Goal: Task Accomplishment & Management: Complete application form

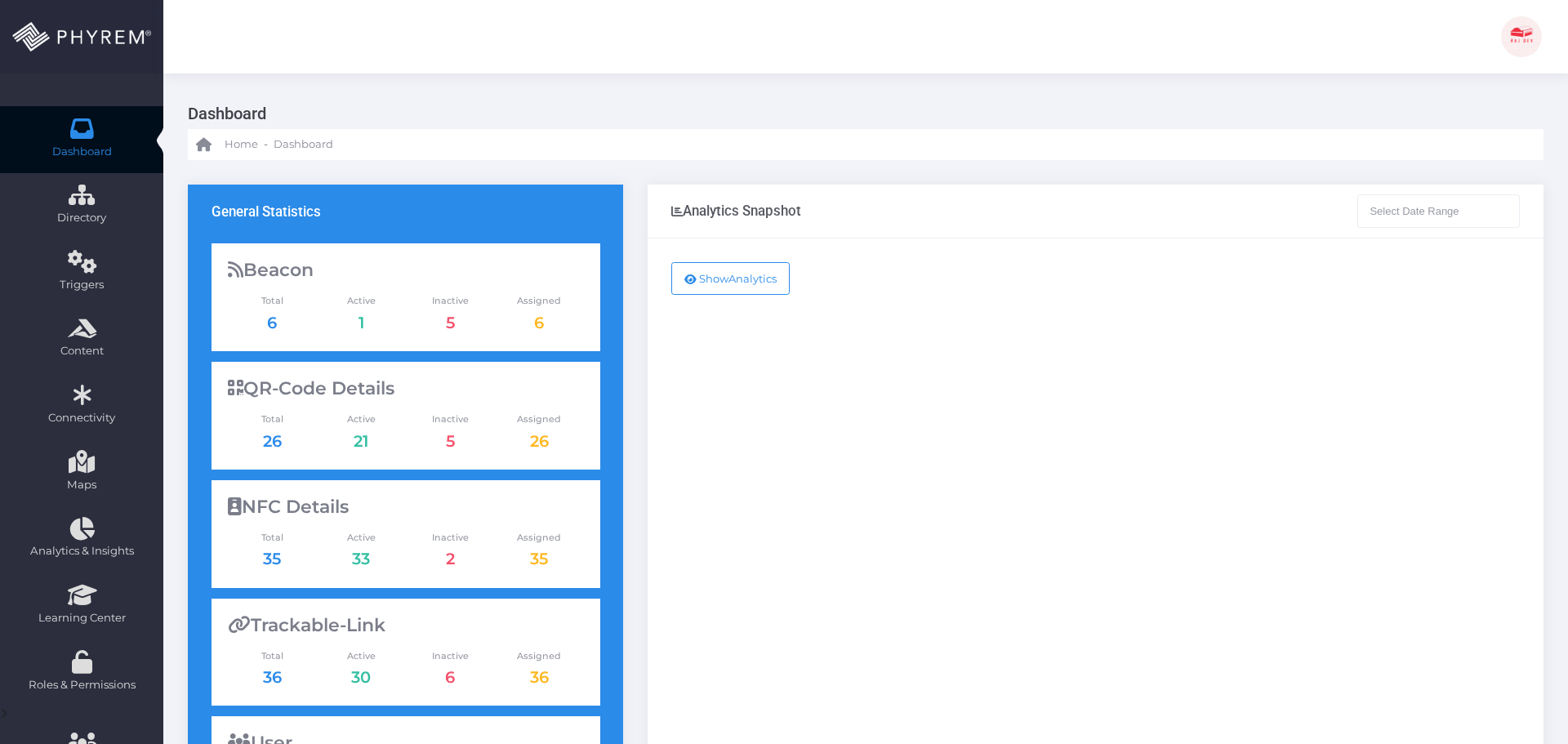
type input "[DATE] - [DATE]"
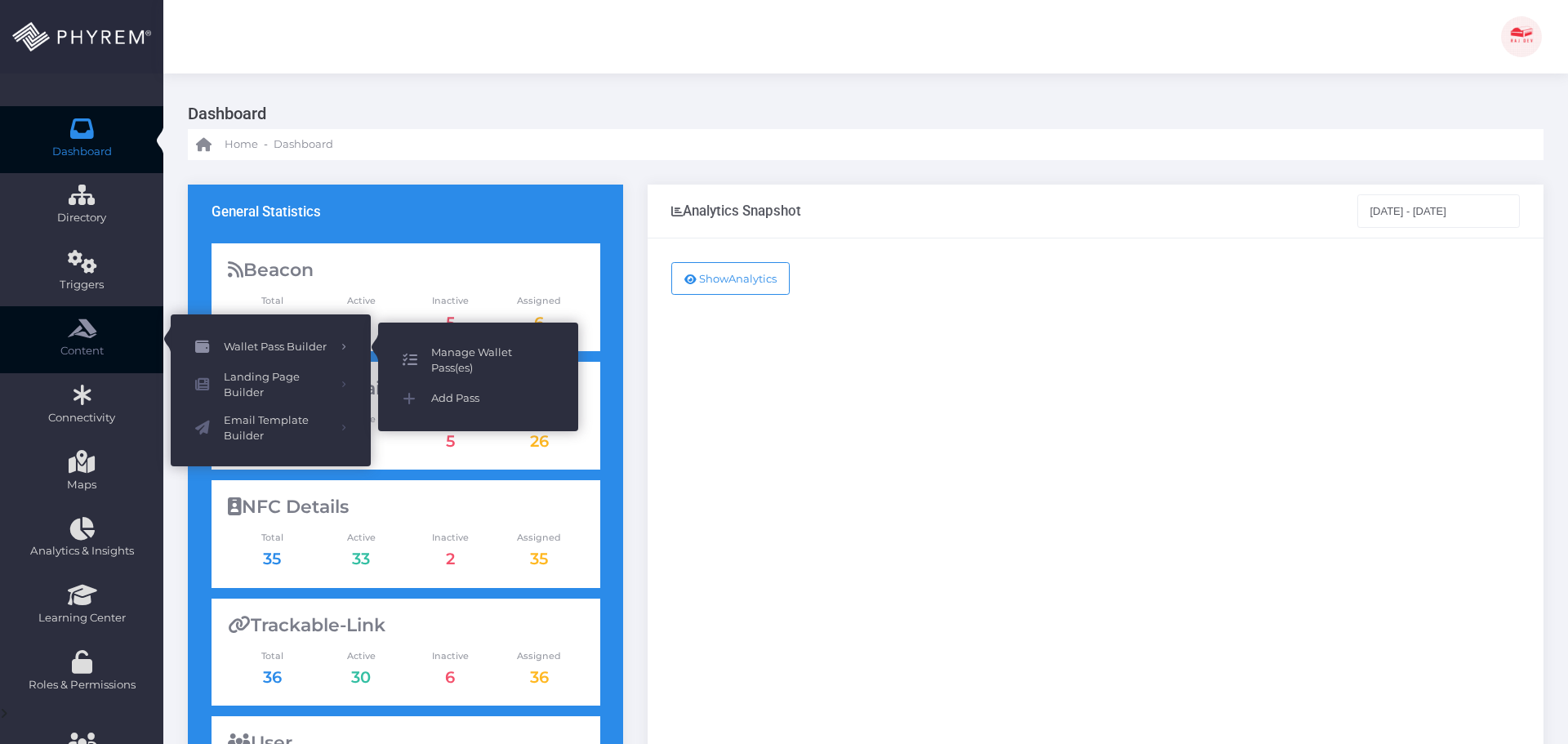
click at [462, 361] on span "Manage Wallet Pass(es)" at bounding box center [493, 361] width 123 height 32
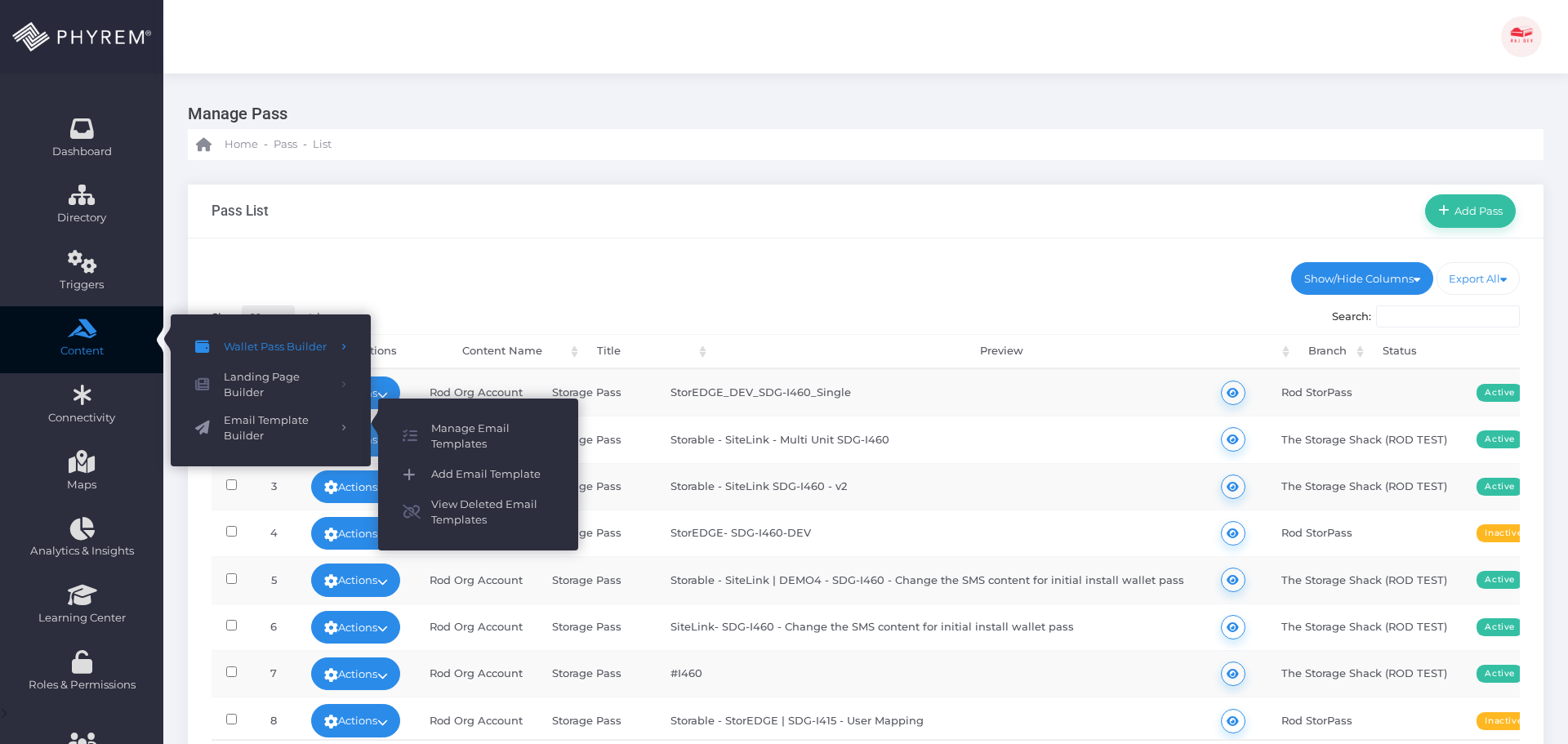
click at [491, 474] on span "Add Email Template" at bounding box center [493, 474] width 123 height 21
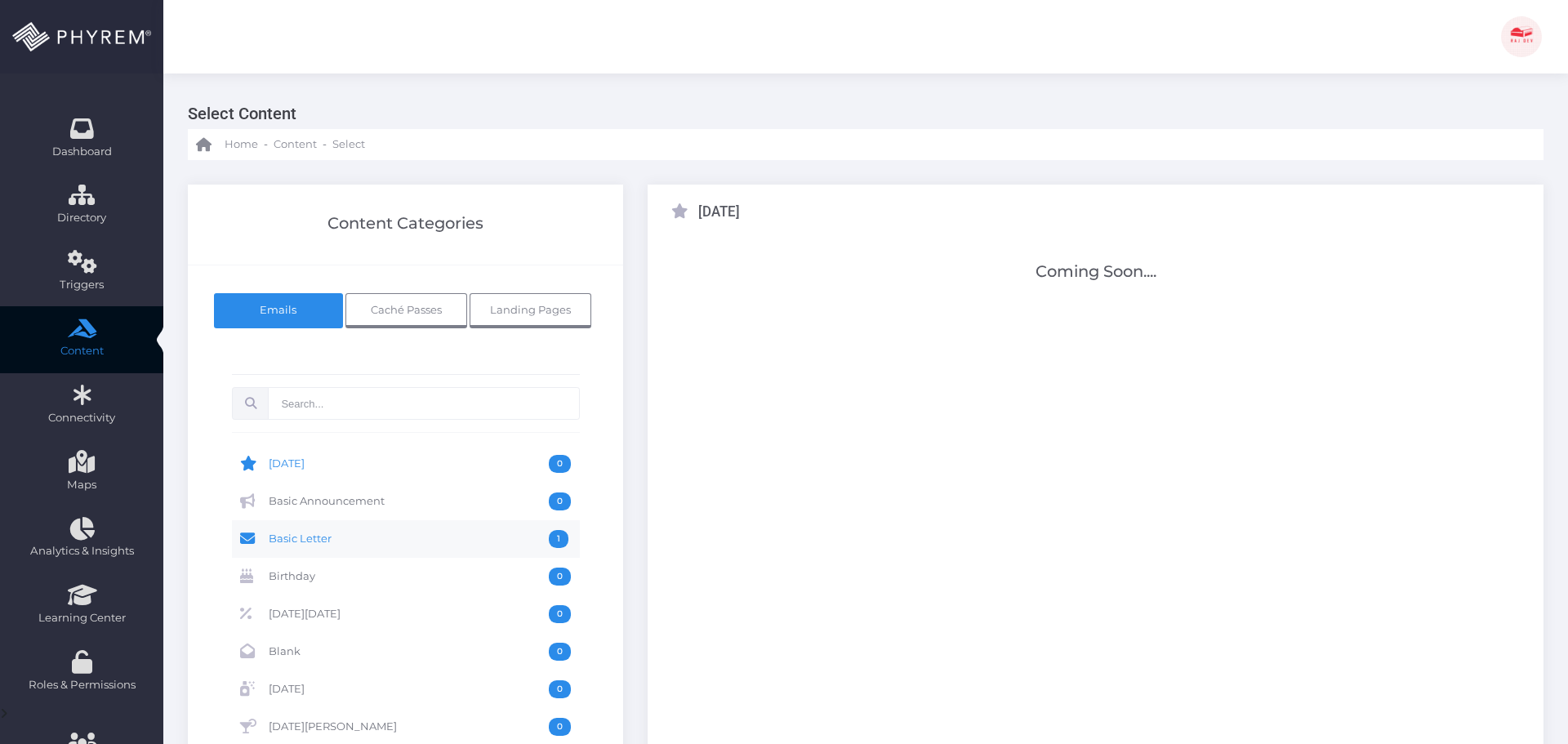
click at [396, 537] on span "Basic Letter" at bounding box center [408, 538] width 280 height 18
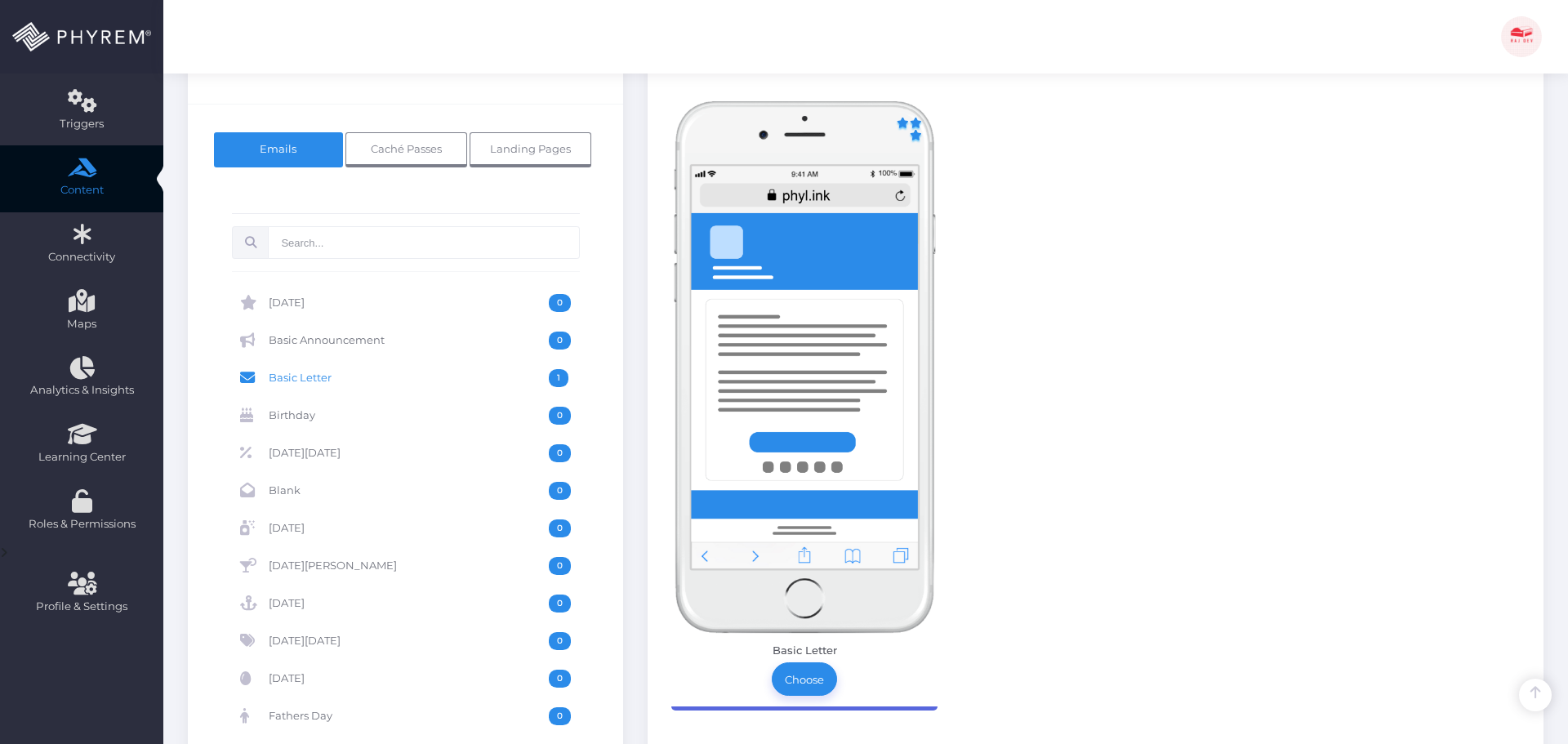
scroll to position [326, 0]
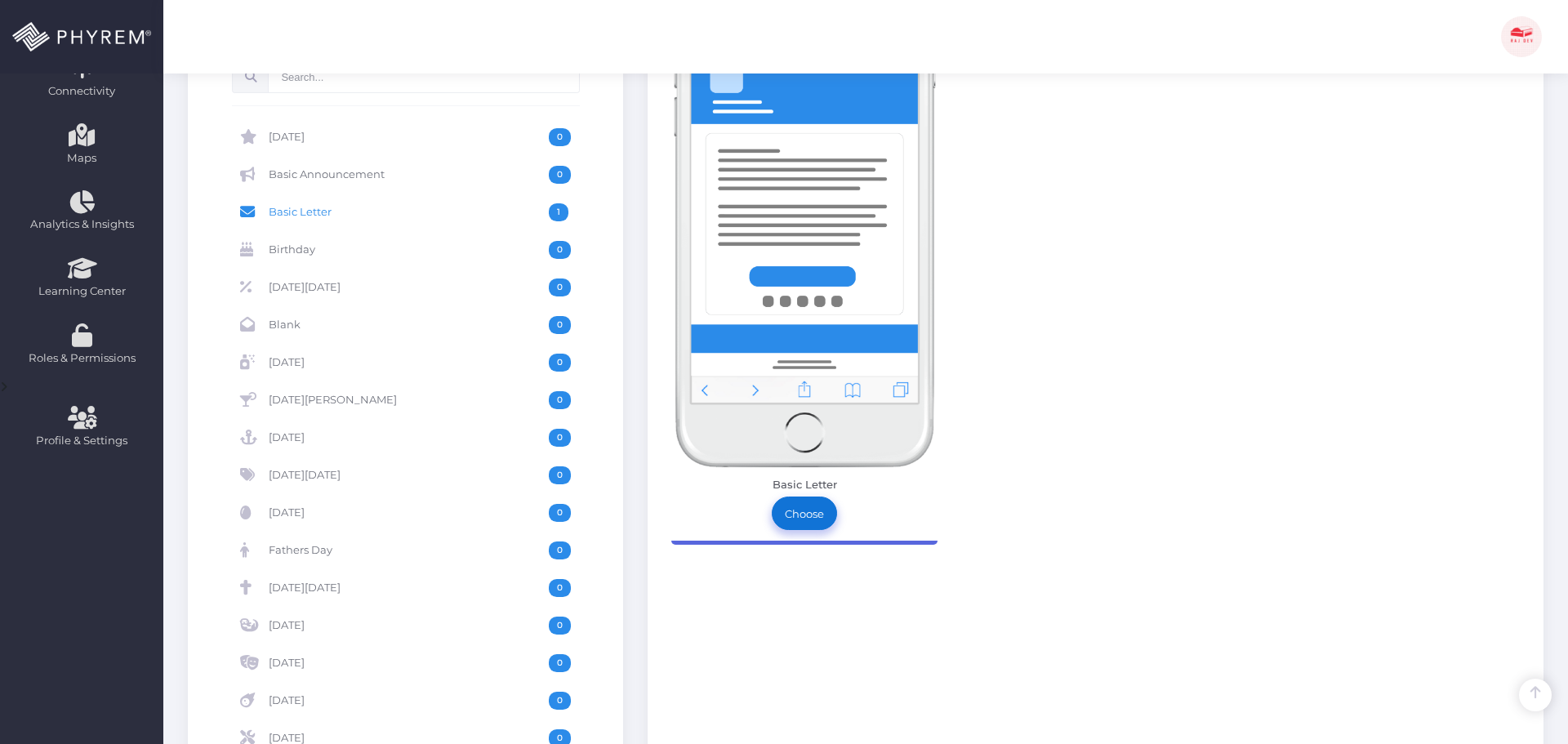
click at [801, 514] on link "Choose" at bounding box center [805, 512] width 66 height 33
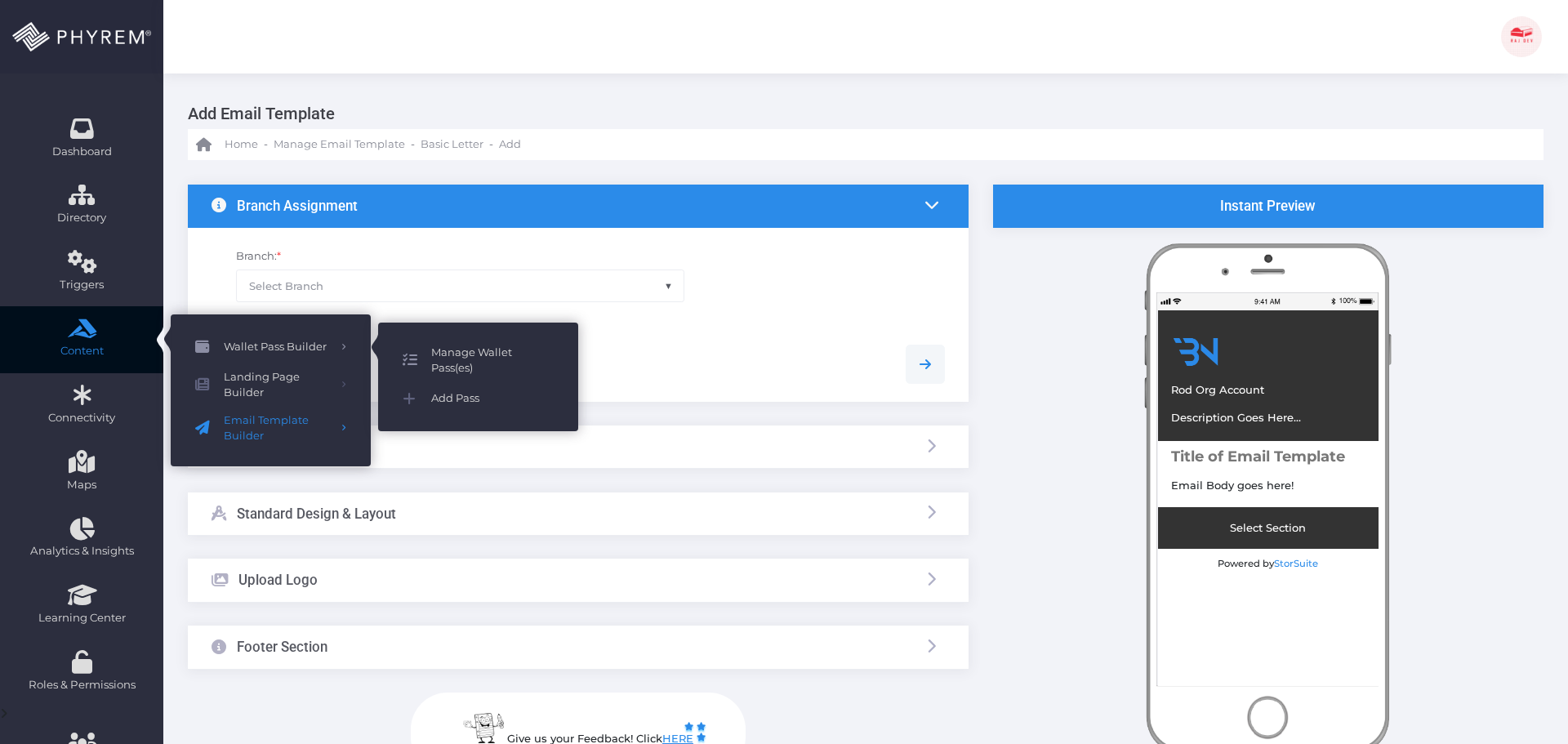
click at [462, 351] on span "Manage Wallet Pass(es)" at bounding box center [493, 361] width 123 height 32
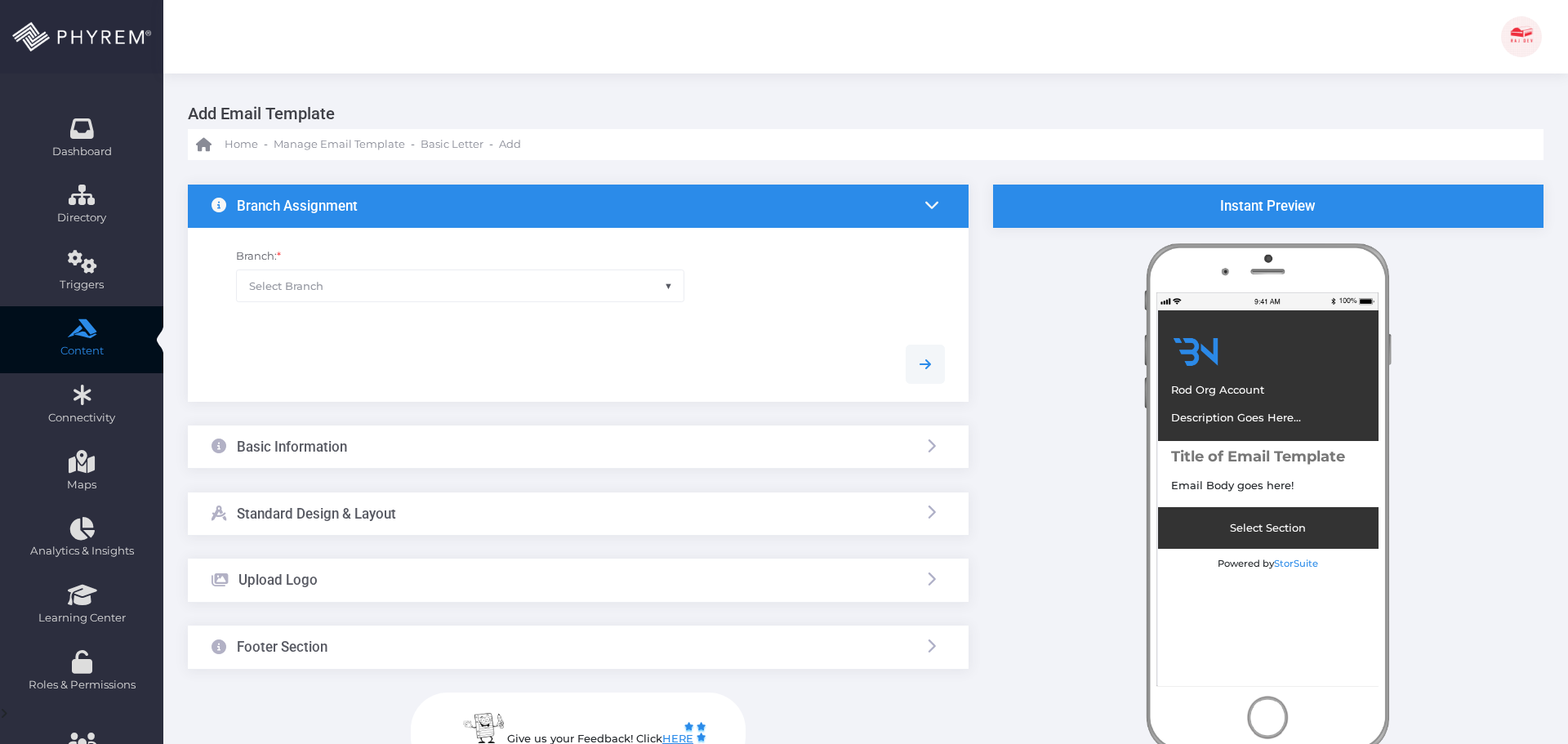
click at [396, 288] on span "Select Branch" at bounding box center [460, 285] width 447 height 31
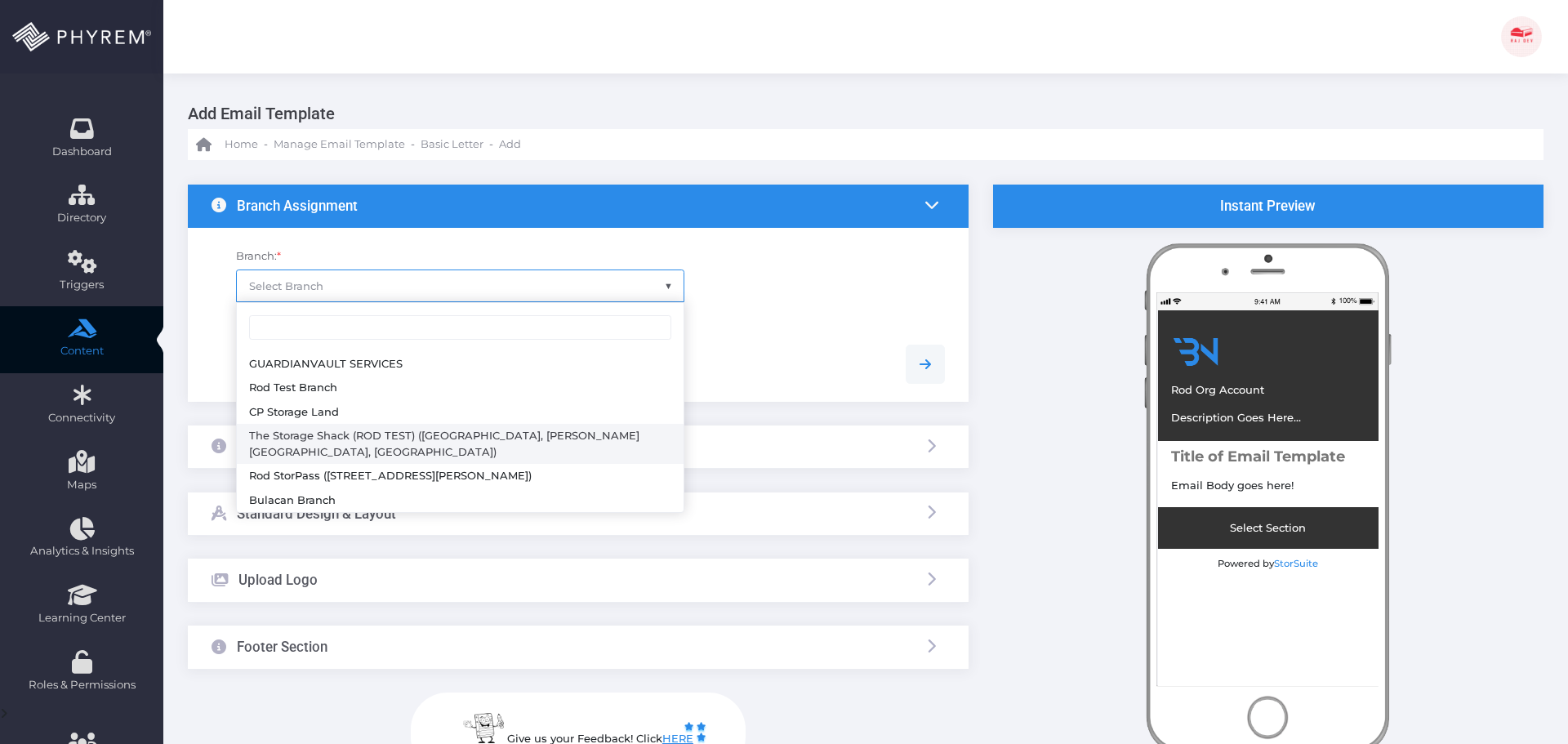
select select "782"
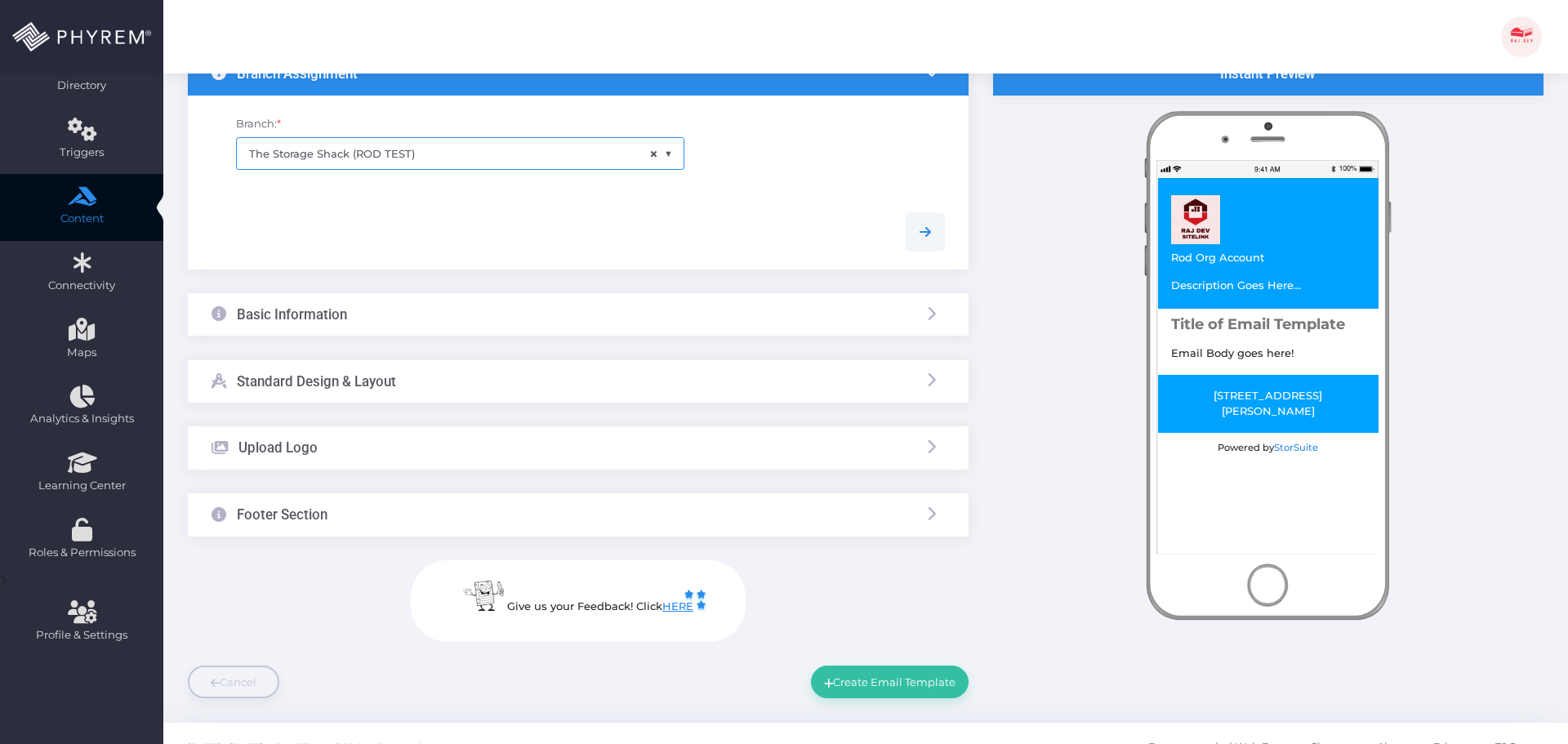
scroll to position [160, 0]
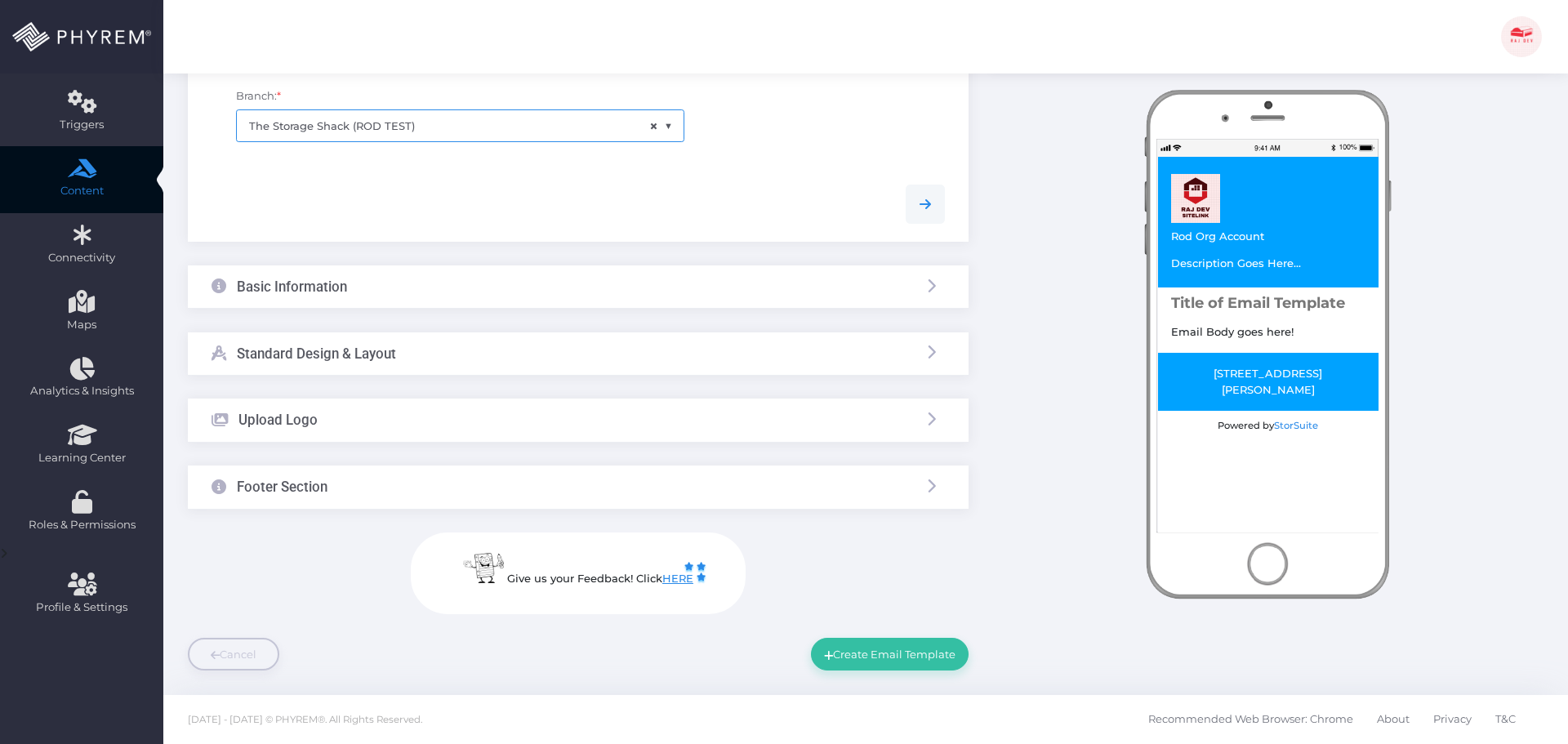
click at [373, 291] on div "Basic Information" at bounding box center [578, 287] width 781 height 43
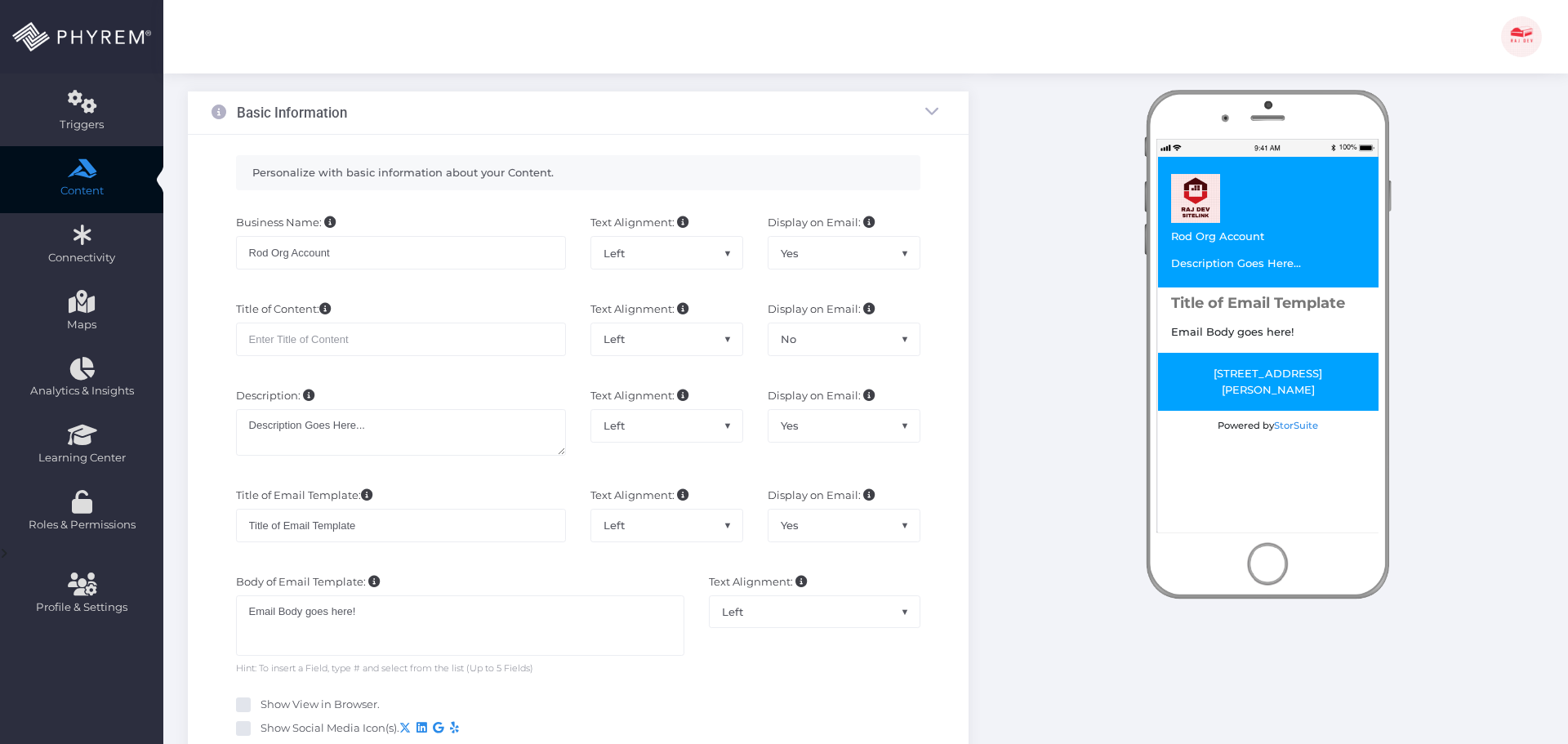
scroll to position [241, 0]
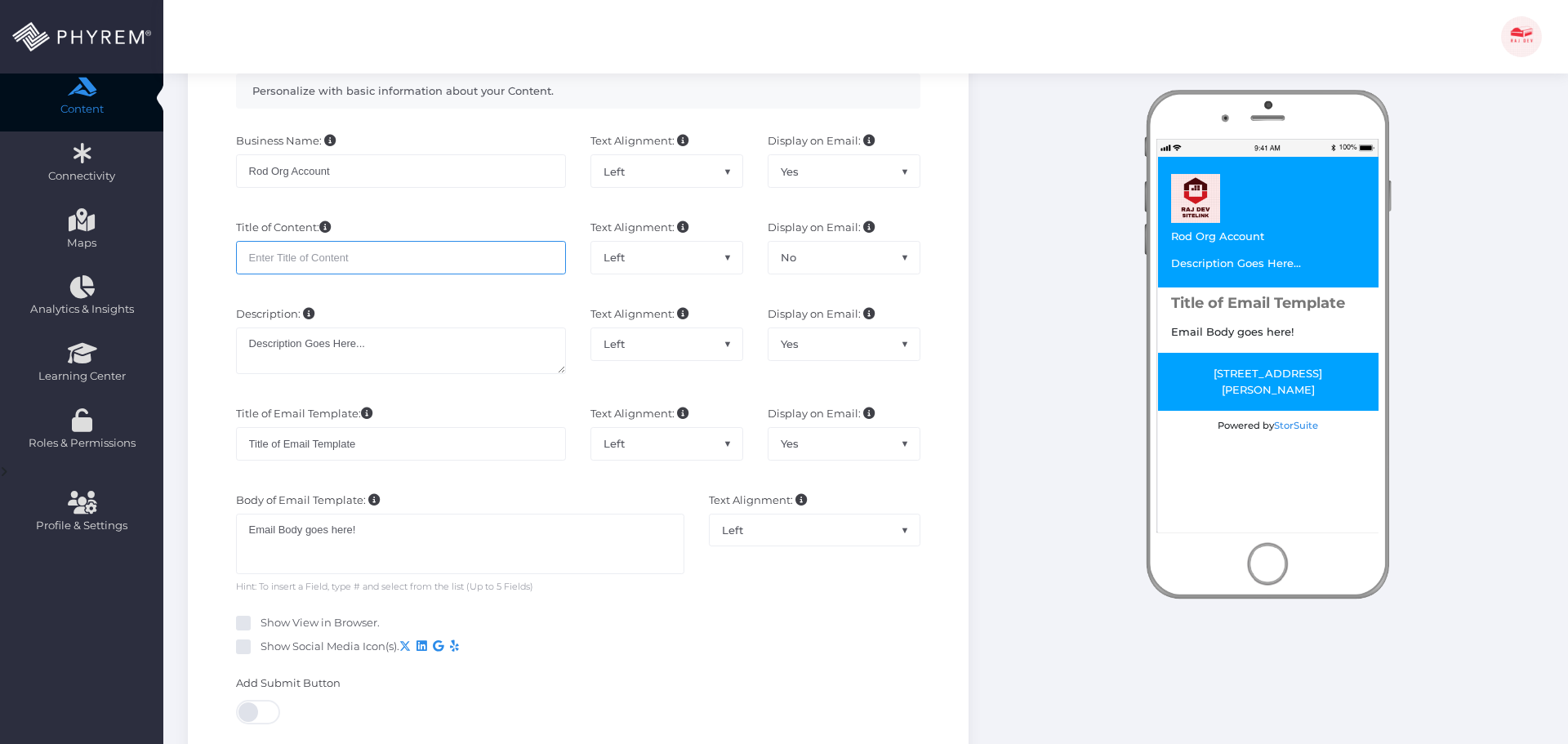
click at [310, 261] on input "text" at bounding box center [401, 256] width 330 height 33
type input "t"
type input "Carlo Test"
drag, startPoint x: 379, startPoint y: 451, endPoint x: 176, endPoint y: 445, distance: 203.1
click at [172, 448] on div "Branch Assignment Branch: * × The Storage Shack (ROD TEST) Basic Information Le…" at bounding box center [866, 570] width 1405 height 1303
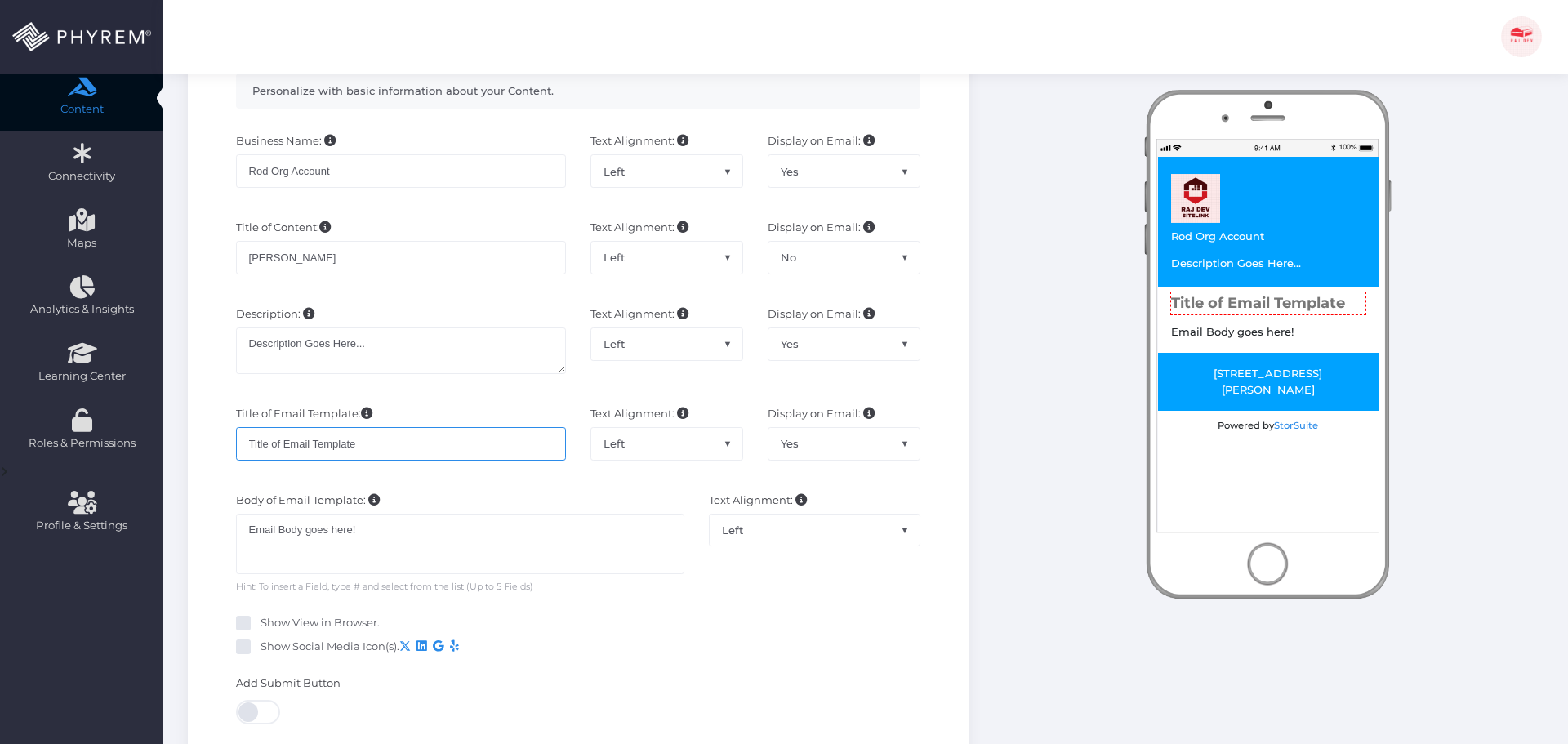
paste input "Carlo Test"
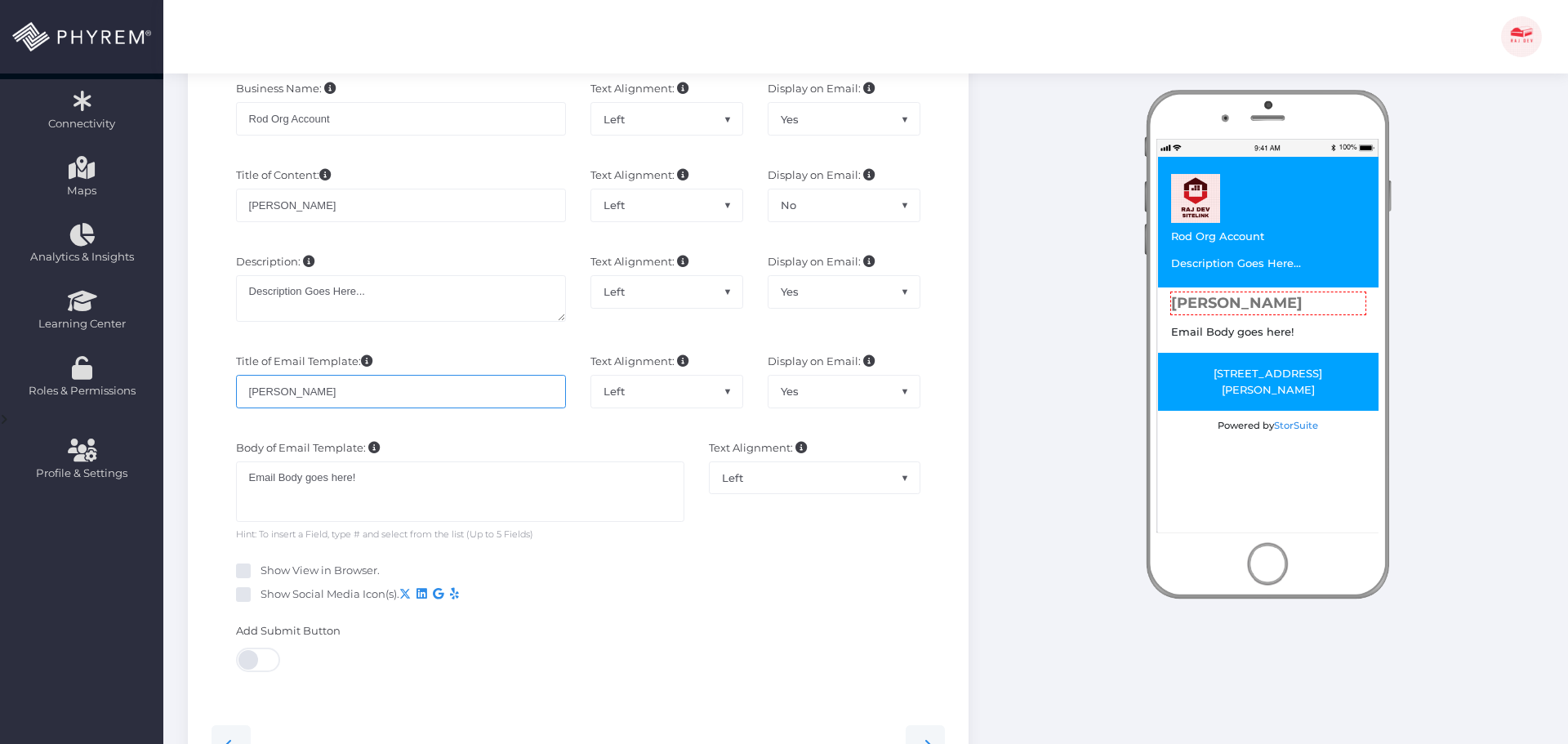
scroll to position [324, 0]
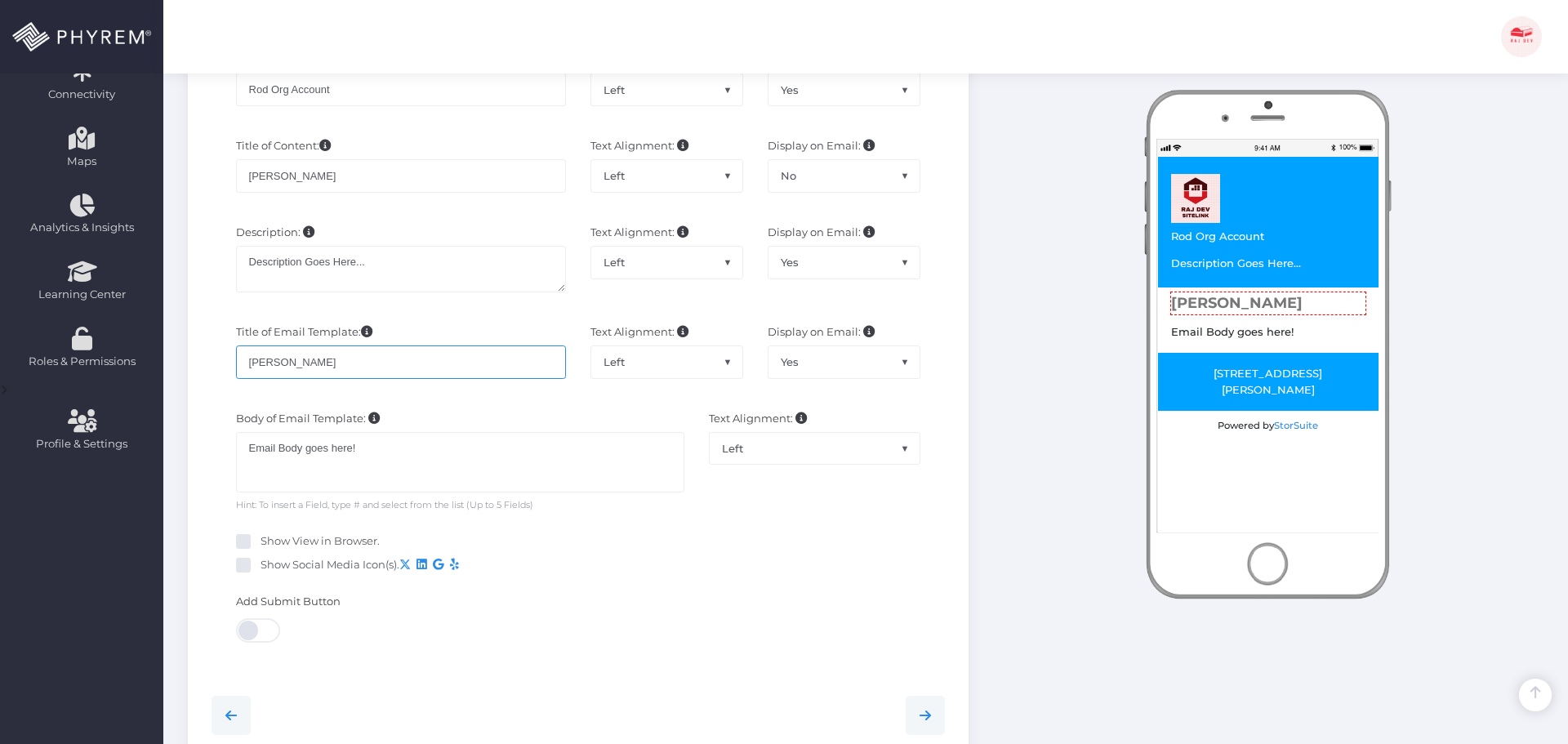
type input "Carlo Test"
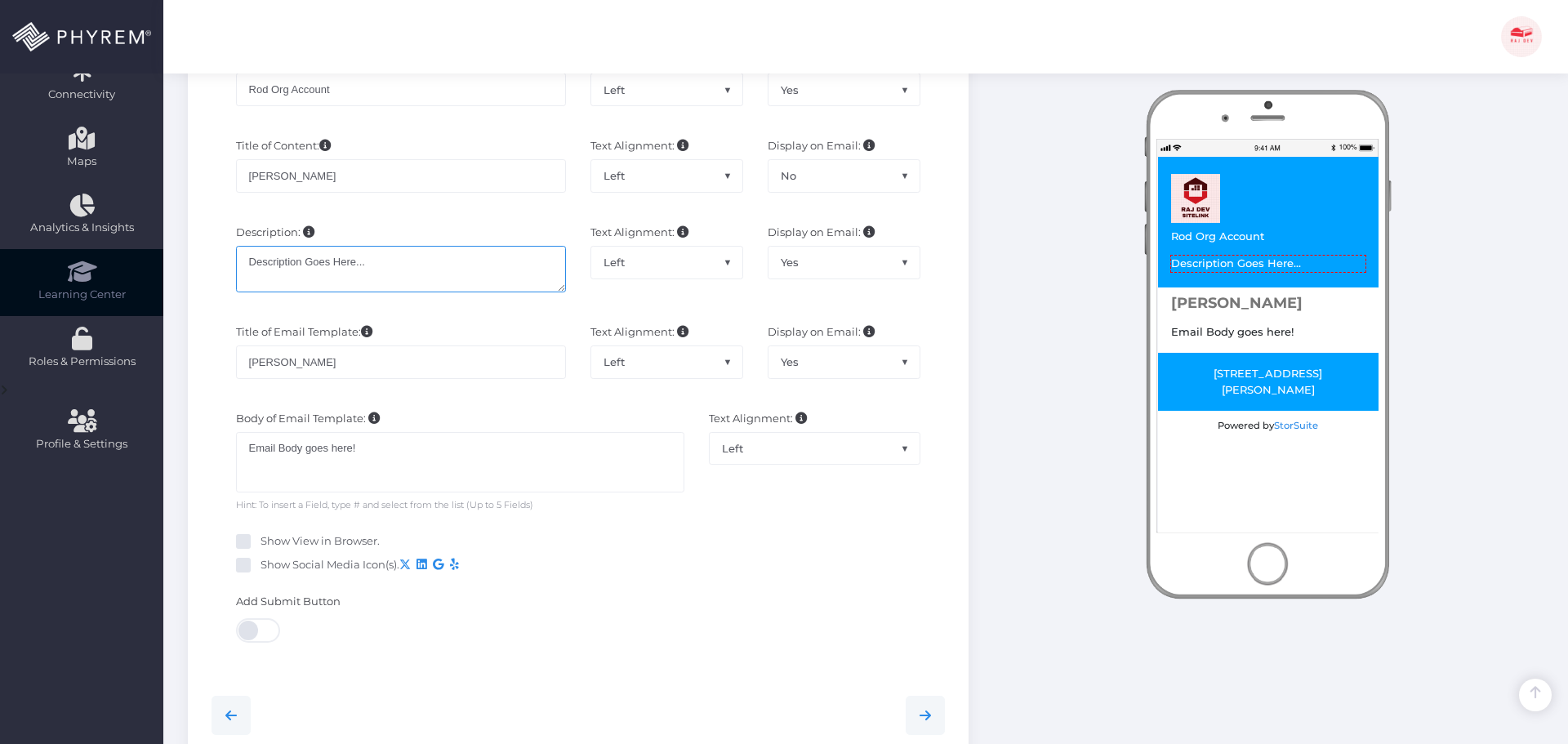
drag, startPoint x: 404, startPoint y: 265, endPoint x: 155, endPoint y: 257, distance: 249.1
click at [148, 256] on div "Dashboard Directory Directory User Manage User(s) Add User View Deleted User(s)…" at bounding box center [784, 432] width 1568 height 1512
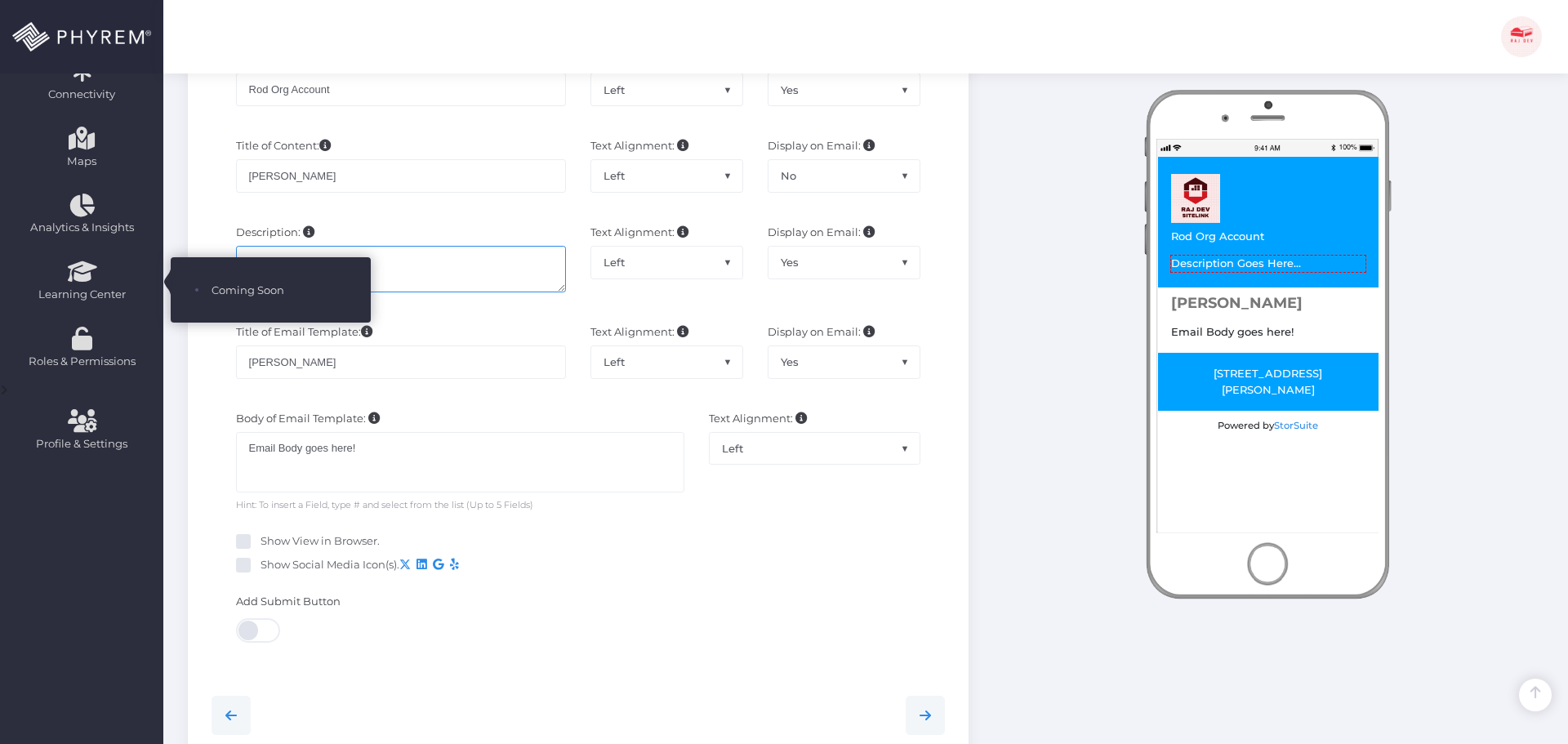
paste textarea "Carlo Test"
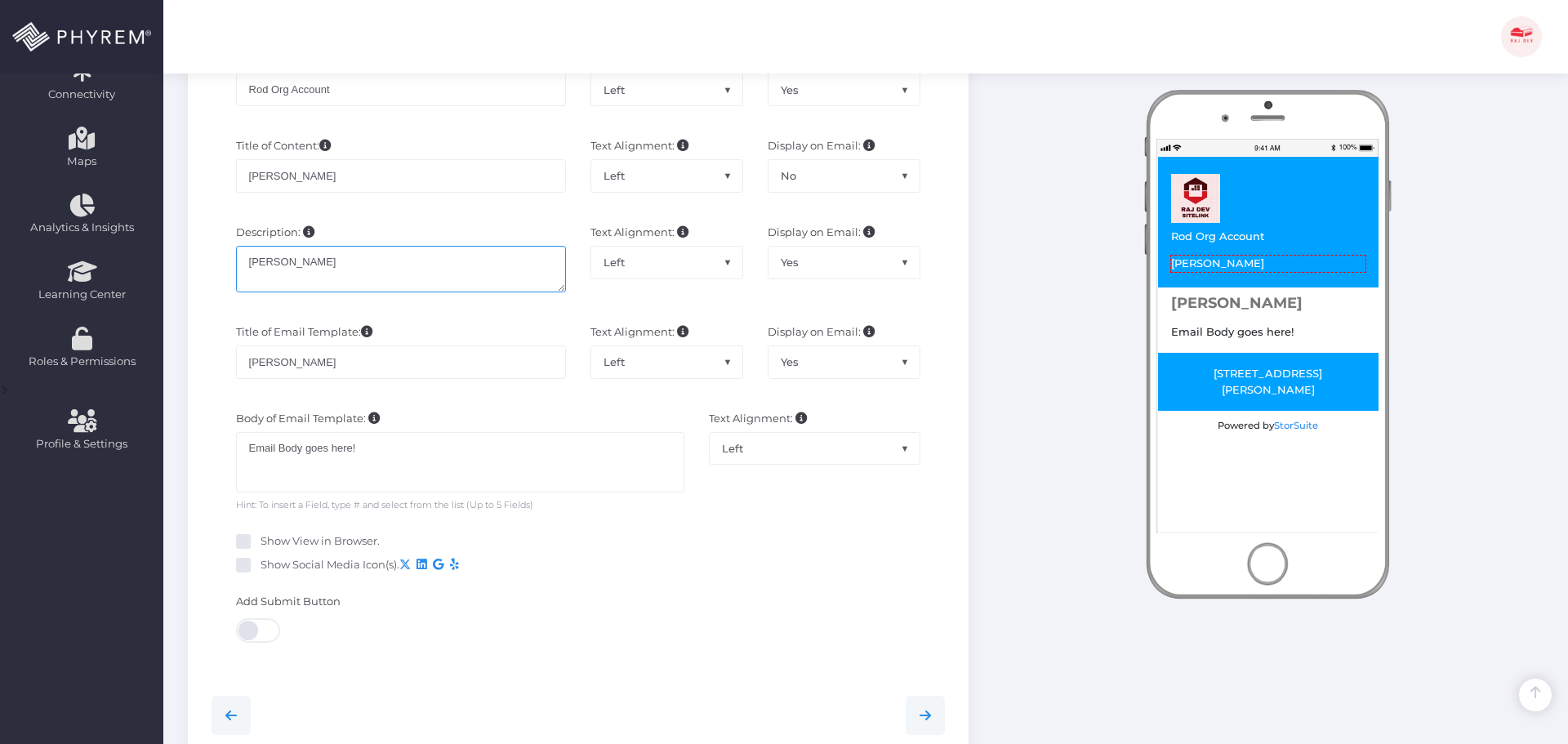
type textarea "Carlo Test"
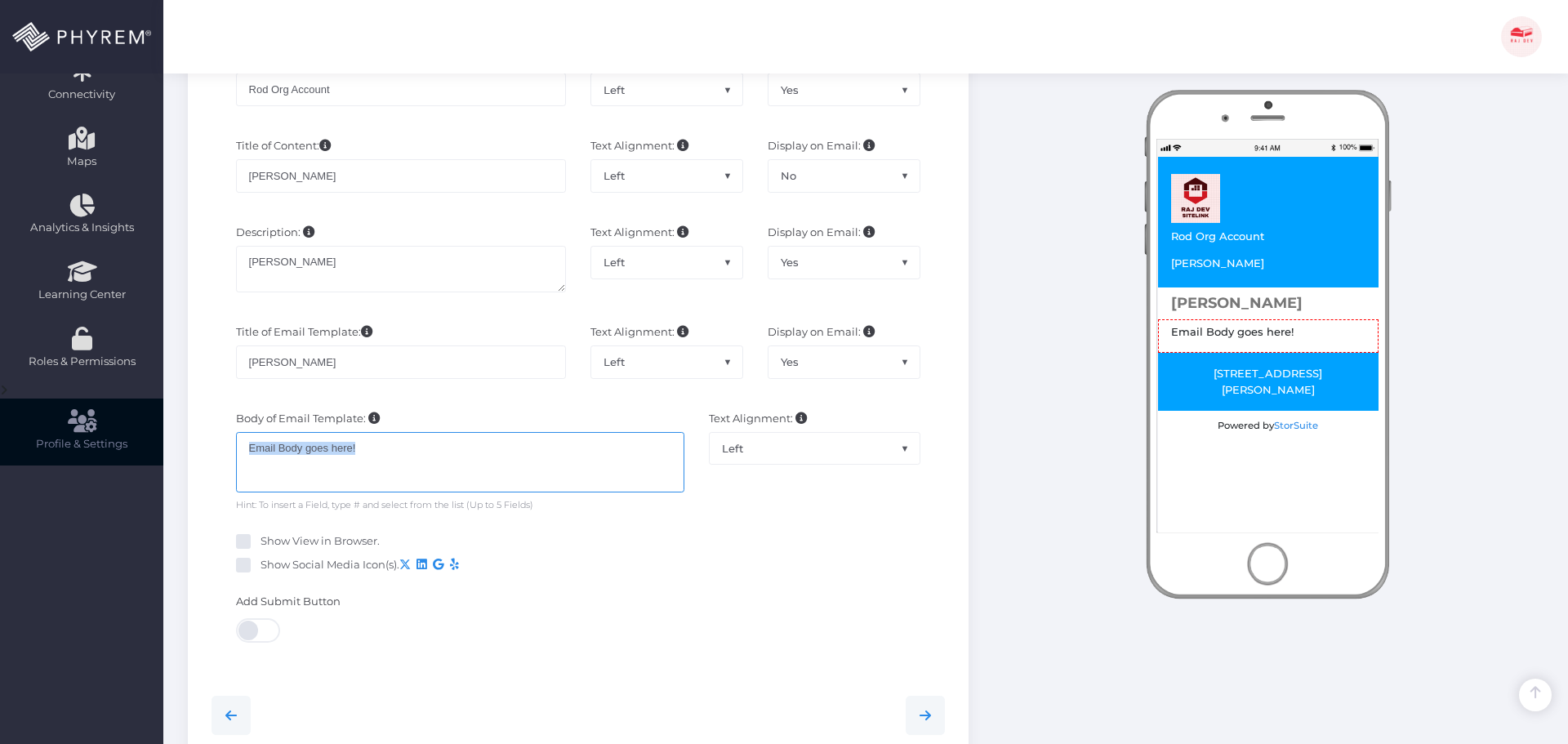
drag, startPoint x: 416, startPoint y: 458, endPoint x: 151, endPoint y: 448, distance: 265.2
click at [170, 446] on div "Branch Assignment Branch: * × The Storage Shack (ROD TEST) Basic Information Le…" at bounding box center [866, 488] width 1405 height 1303
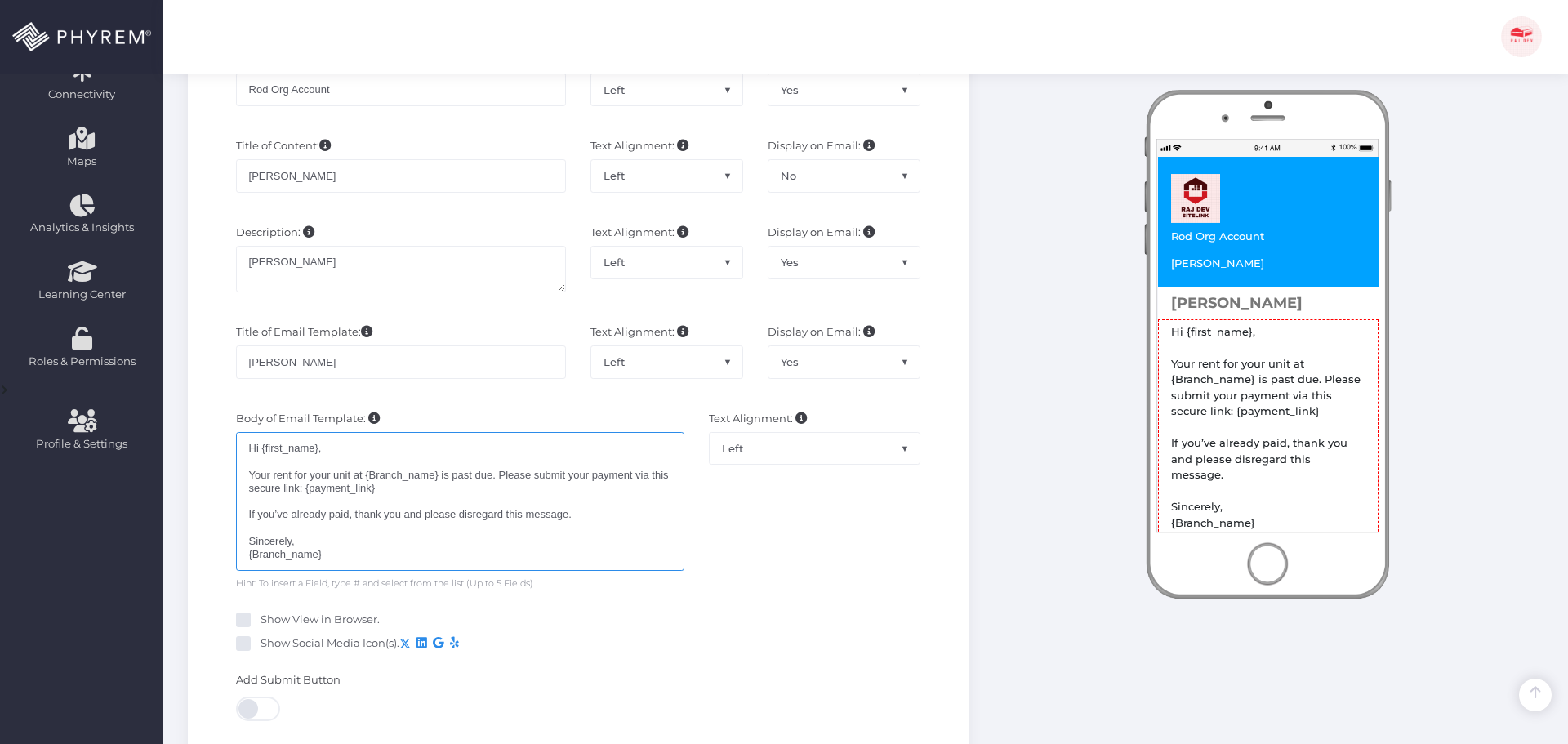
click at [248, 451] on div "Hi {first_name},  Your rent for your unit at {Branch_name} is past due. Pleas…" at bounding box center [460, 501] width 448 height 139
drag, startPoint x: 319, startPoint y: 450, endPoint x: 310, endPoint y: 465, distance: 17.5
click at [261, 452] on div "Hi {first_name},  Your rent for your unit at {Branch_name} is past due. Pleas…" at bounding box center [460, 501] width 448 height 139
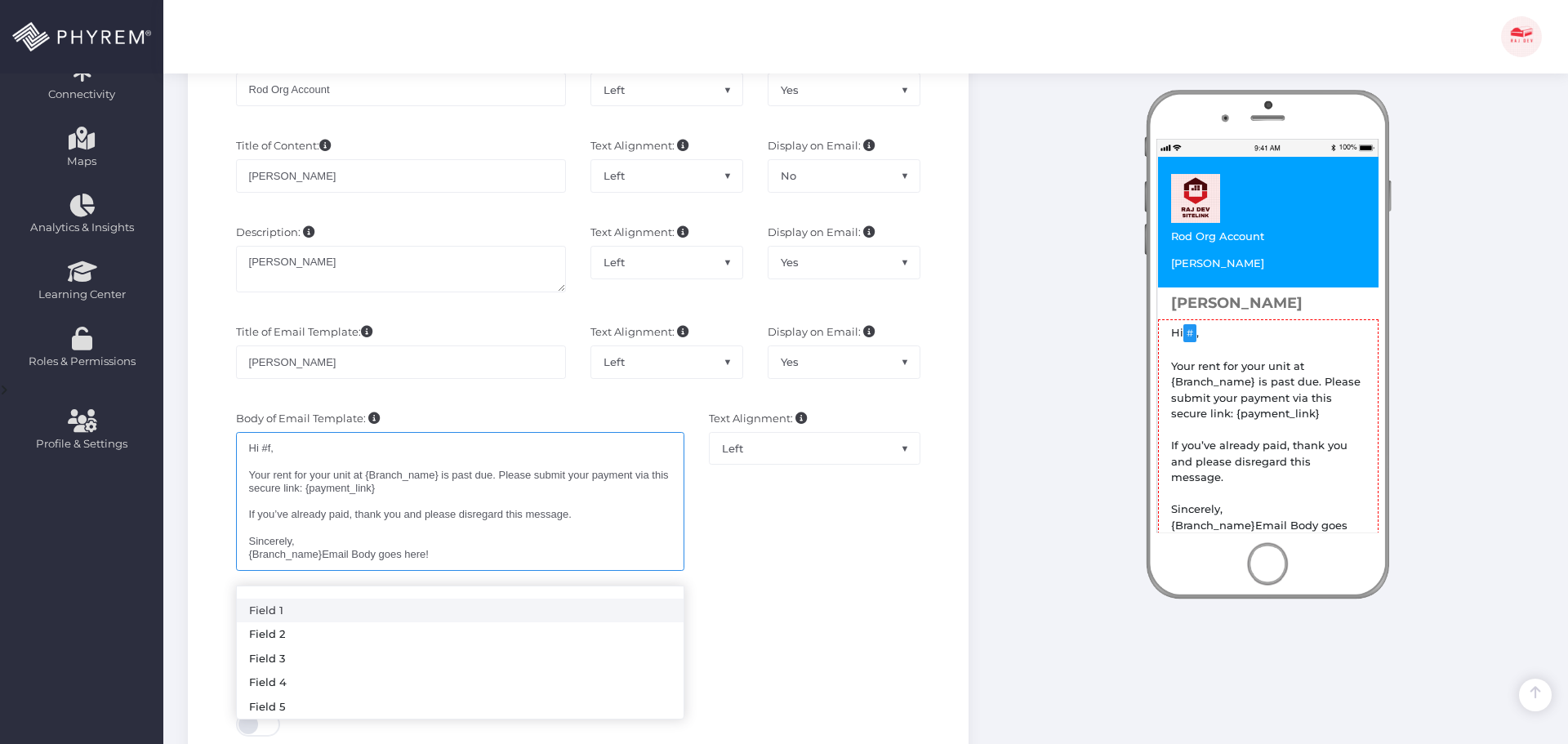
click at [310, 609] on li "Field 1" at bounding box center [460, 610] width 447 height 24
click at [268, 446] on div "Hi #f ,  Your rent for your unit at {Branch_name} is past due. Please submit …" at bounding box center [460, 501] width 448 height 139
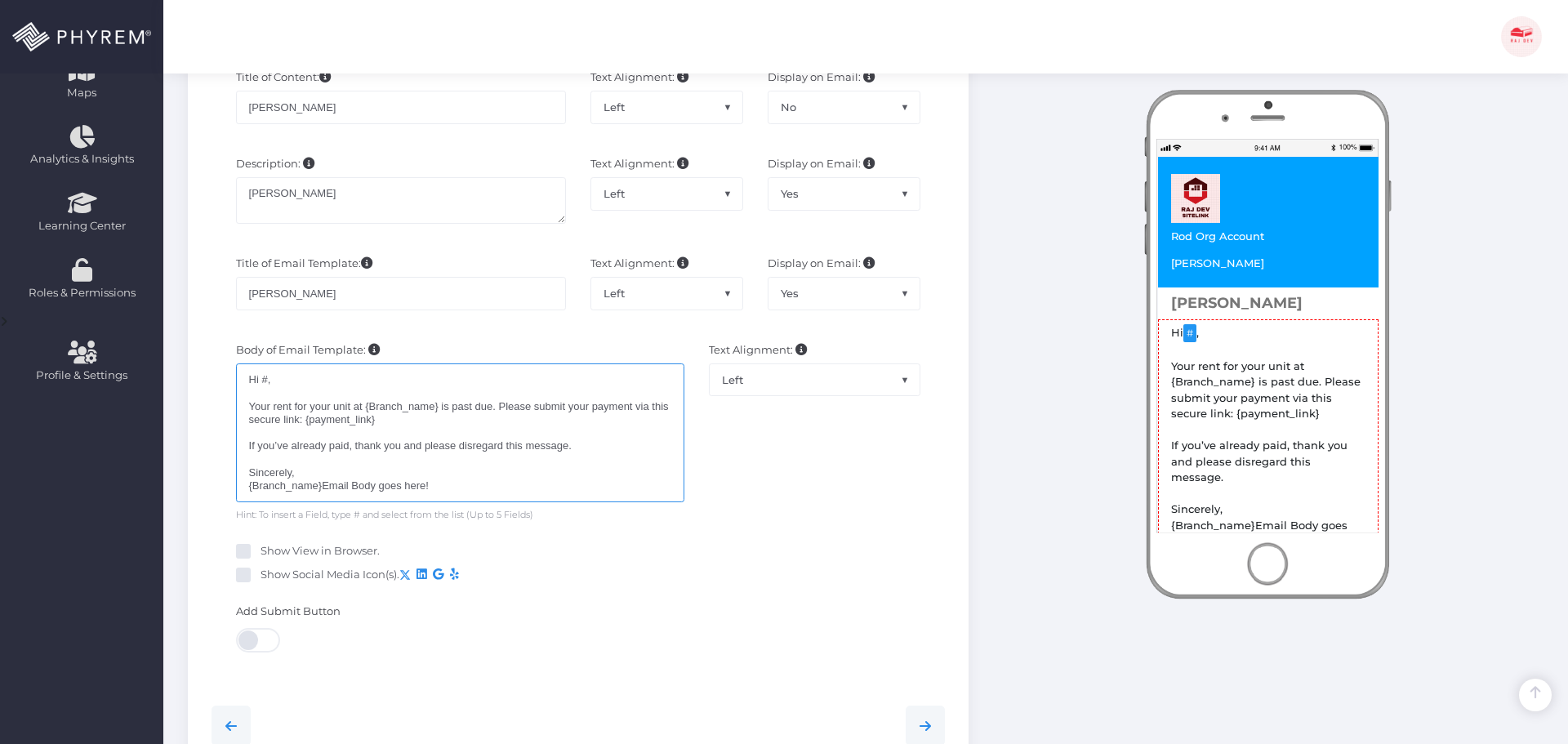
scroll to position [487, 0]
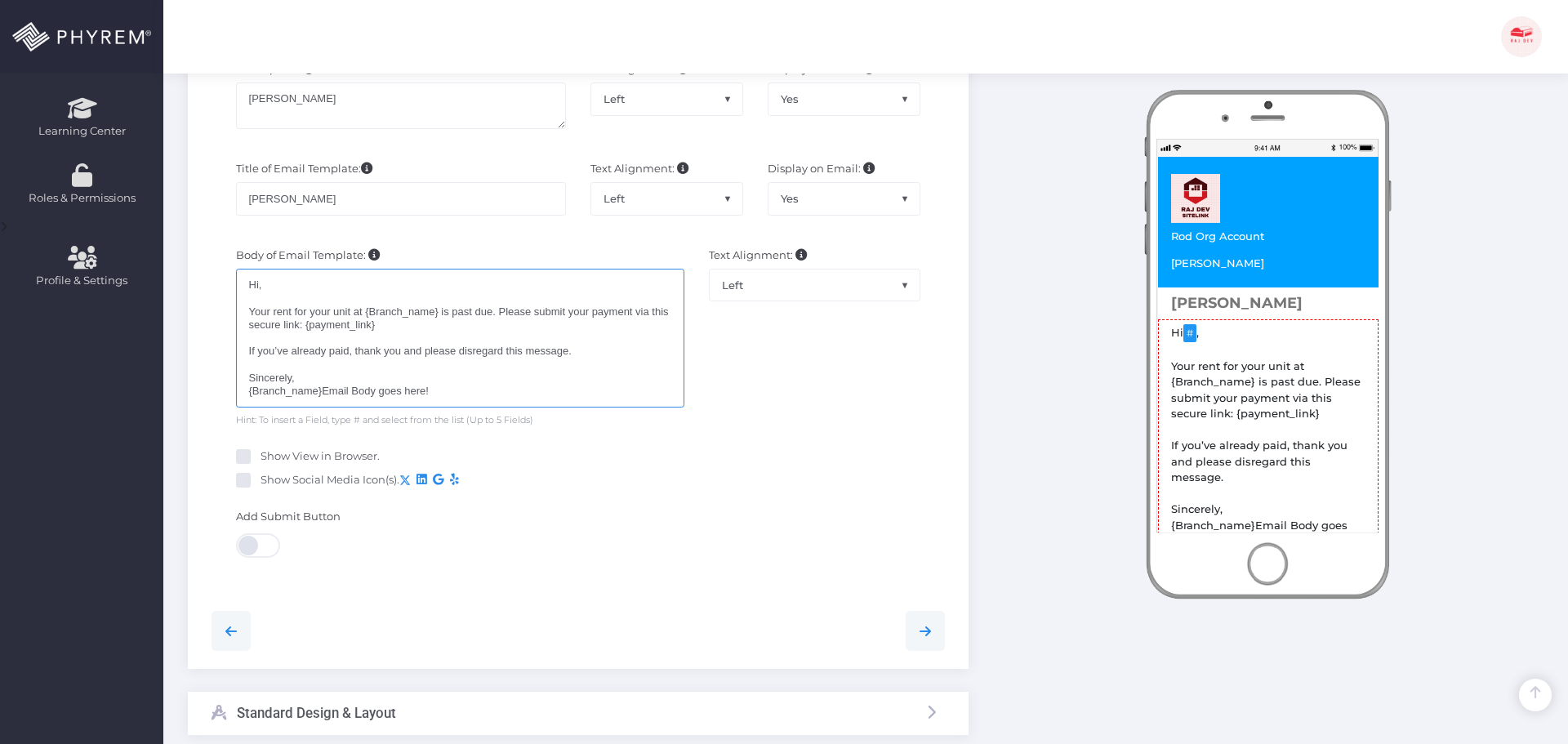
click at [352, 331] on div "Hi ,  Your rent for your unit at {Branch_name} is past due. Please submit you…" at bounding box center [460, 337] width 448 height 139
click at [268, 287] on div "Hi ,  Your rent for your unit at {Branch_name} is past due. Please submit you…" at bounding box center [460, 337] width 448 height 139
click at [262, 282] on div "Hi ,  Your rent for your unit at {Branch_name} is past due. Please submit you…" at bounding box center [460, 337] width 448 height 139
click at [411, 291] on div "Hi # ,  Your rent for your unit at {Branch_name} is past due. Please submit y…" at bounding box center [460, 337] width 448 height 139
click at [403, 288] on div "Hi # ,  Your rent for your unit at {Branch_name} is past due. Please submit y…" at bounding box center [460, 337] width 448 height 139
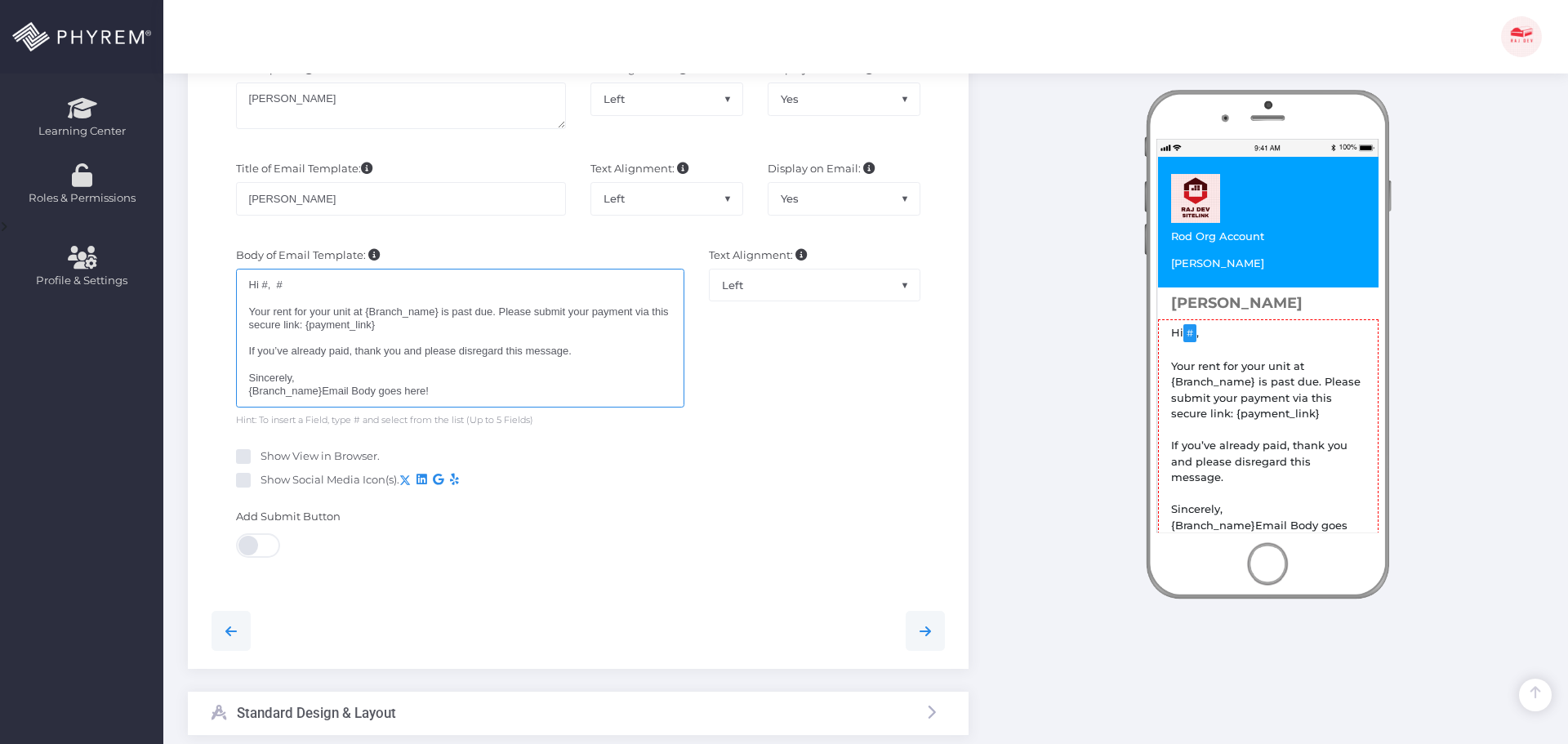
click at [426, 323] on div "Hi # , #  Your rent for your unit at {Branch_name} is past due. Please submit …" at bounding box center [460, 337] width 448 height 139
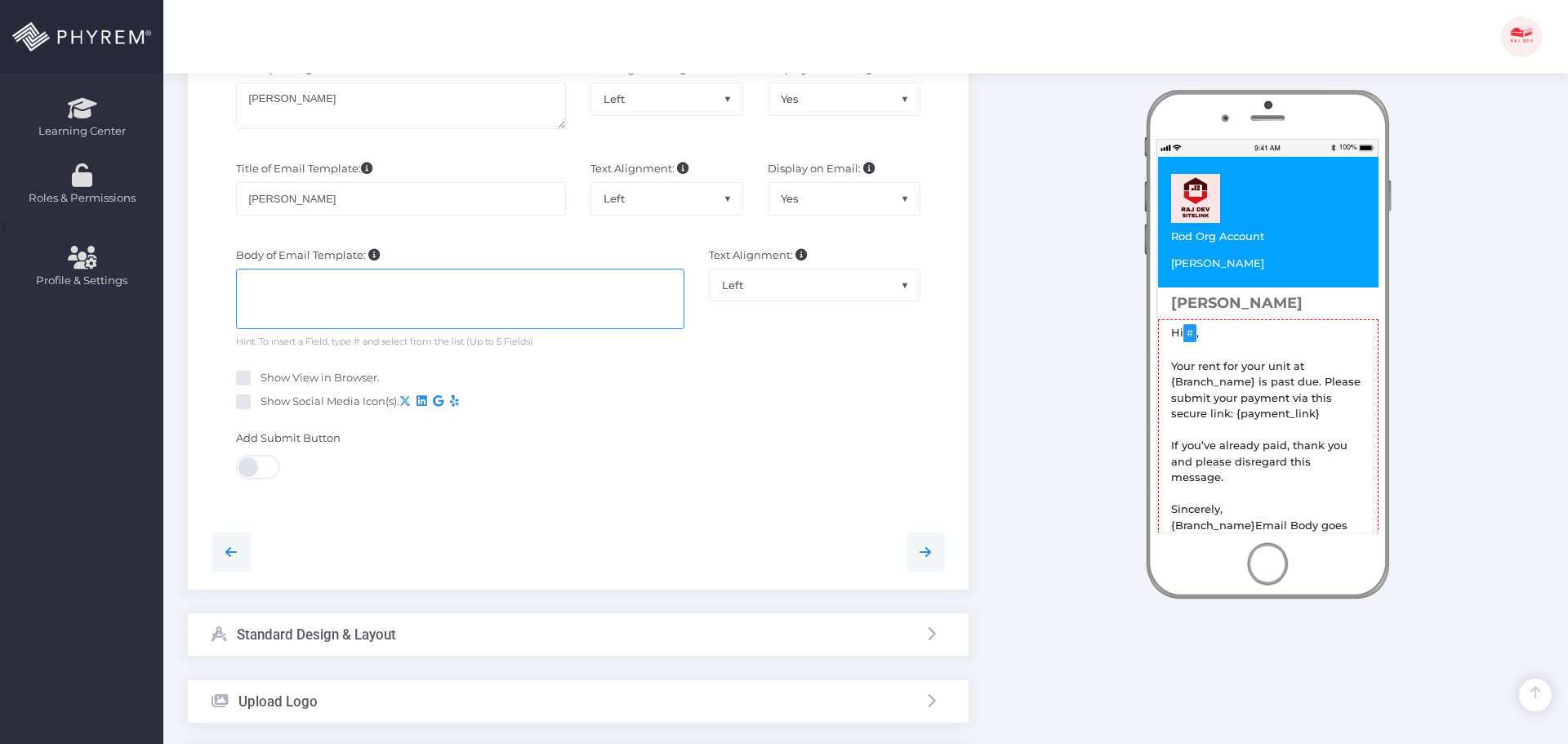
type textarea "Hi {first_name}, Your rent for your unit at {Branch_name} is past due. Please s…"
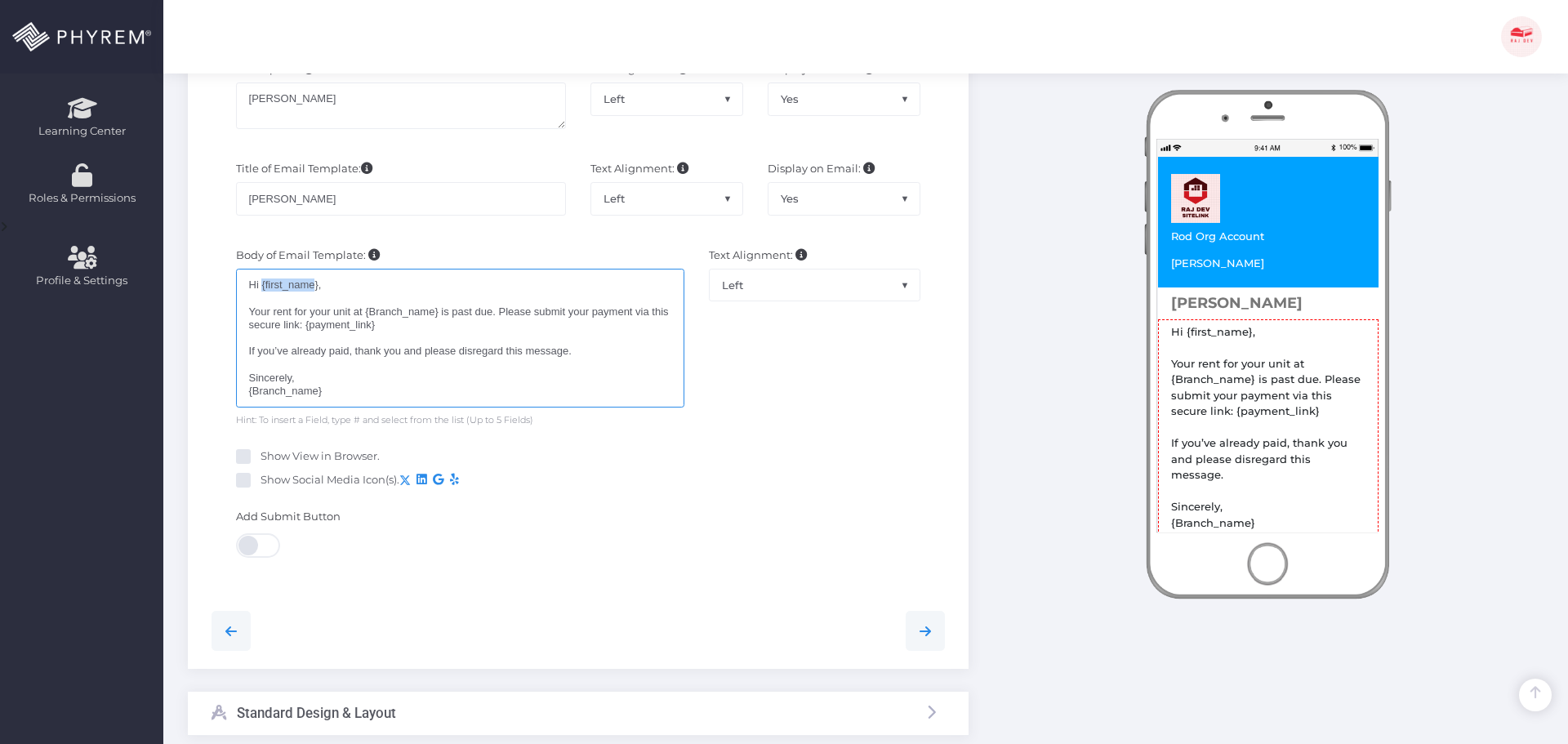
drag, startPoint x: 263, startPoint y: 282, endPoint x: 316, endPoint y: 282, distance: 53.0
click at [316, 282] on div "Hi {first_name},  Your rent for your unit at {Branch_name} is past due. Pleas…" at bounding box center [460, 337] width 448 height 139
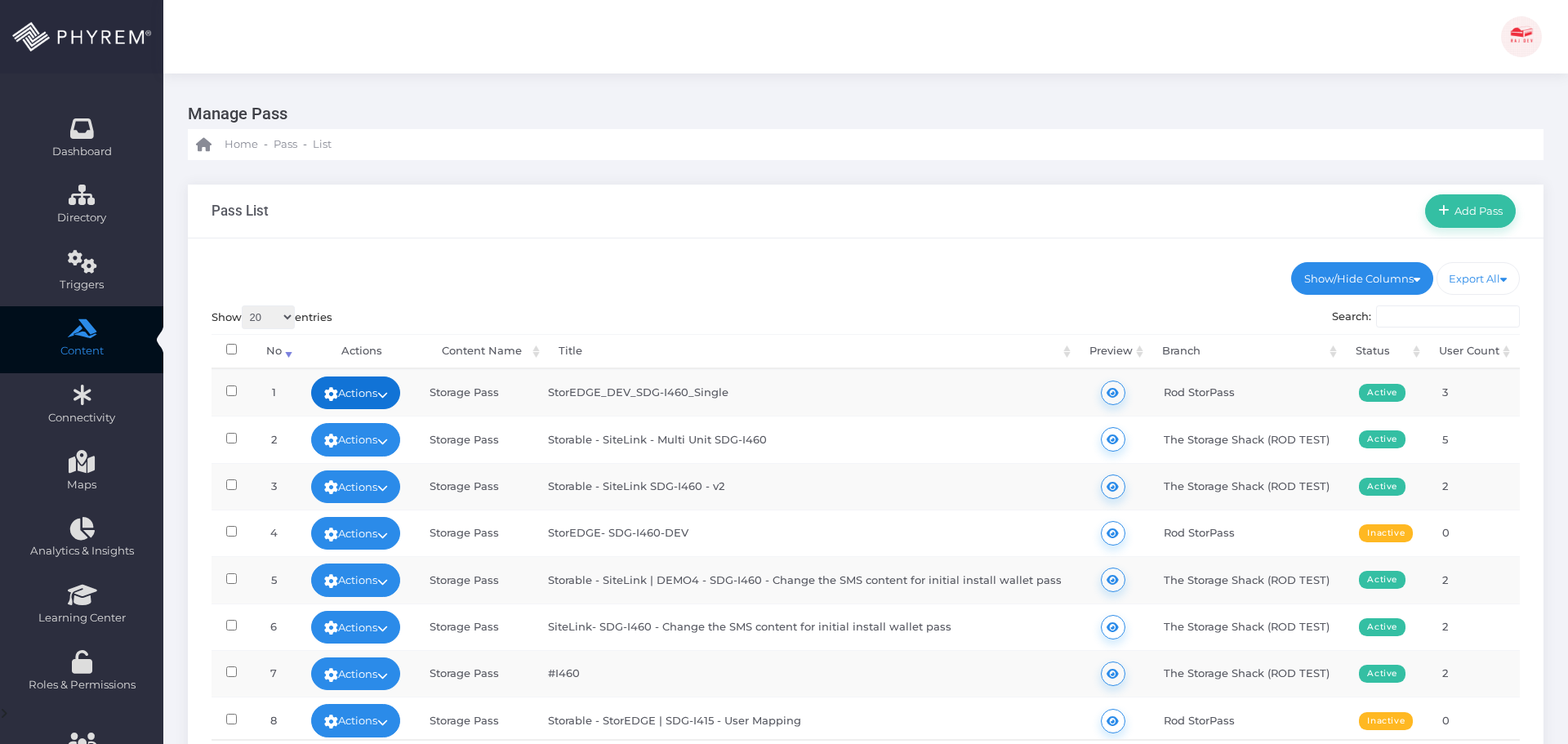
click at [384, 394] on link "Actions" at bounding box center [356, 393] width 90 height 33
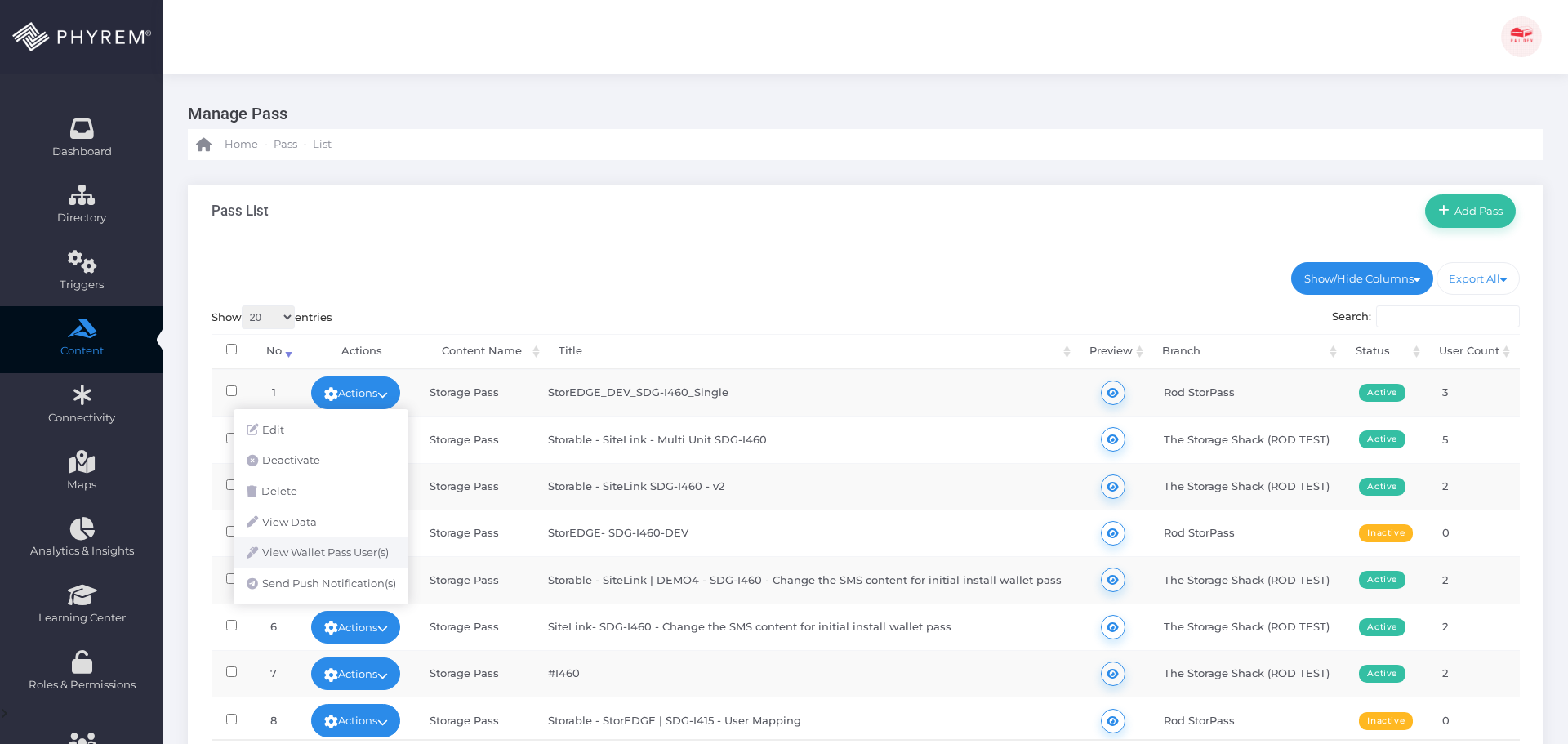
click at [344, 562] on link "View Wallet Pass User(s)" at bounding box center [321, 552] width 175 height 31
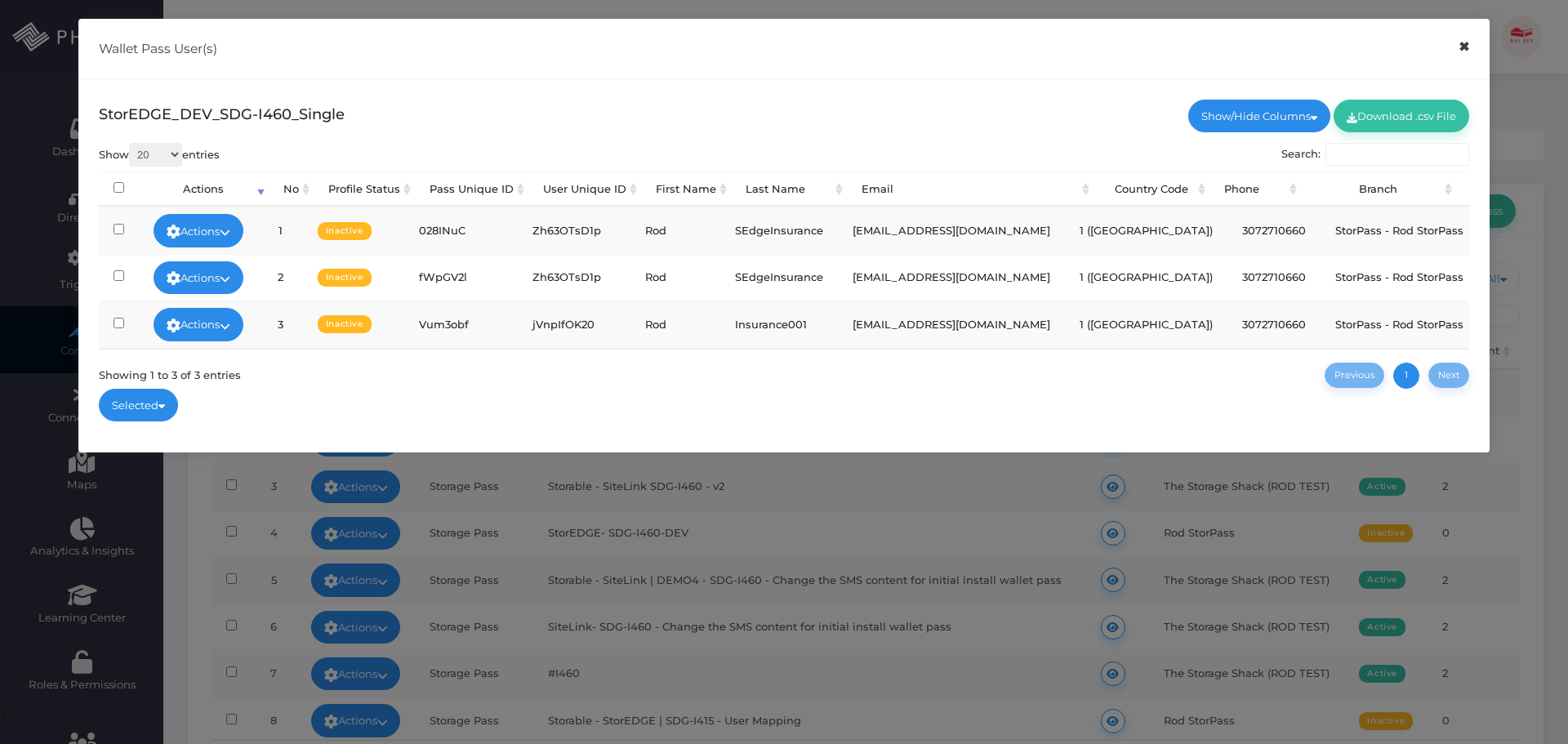
drag, startPoint x: 1453, startPoint y: 53, endPoint x: 1315, endPoint y: 80, distance: 140.6
click at [1453, 57] on button "×" at bounding box center [1465, 47] width 32 height 37
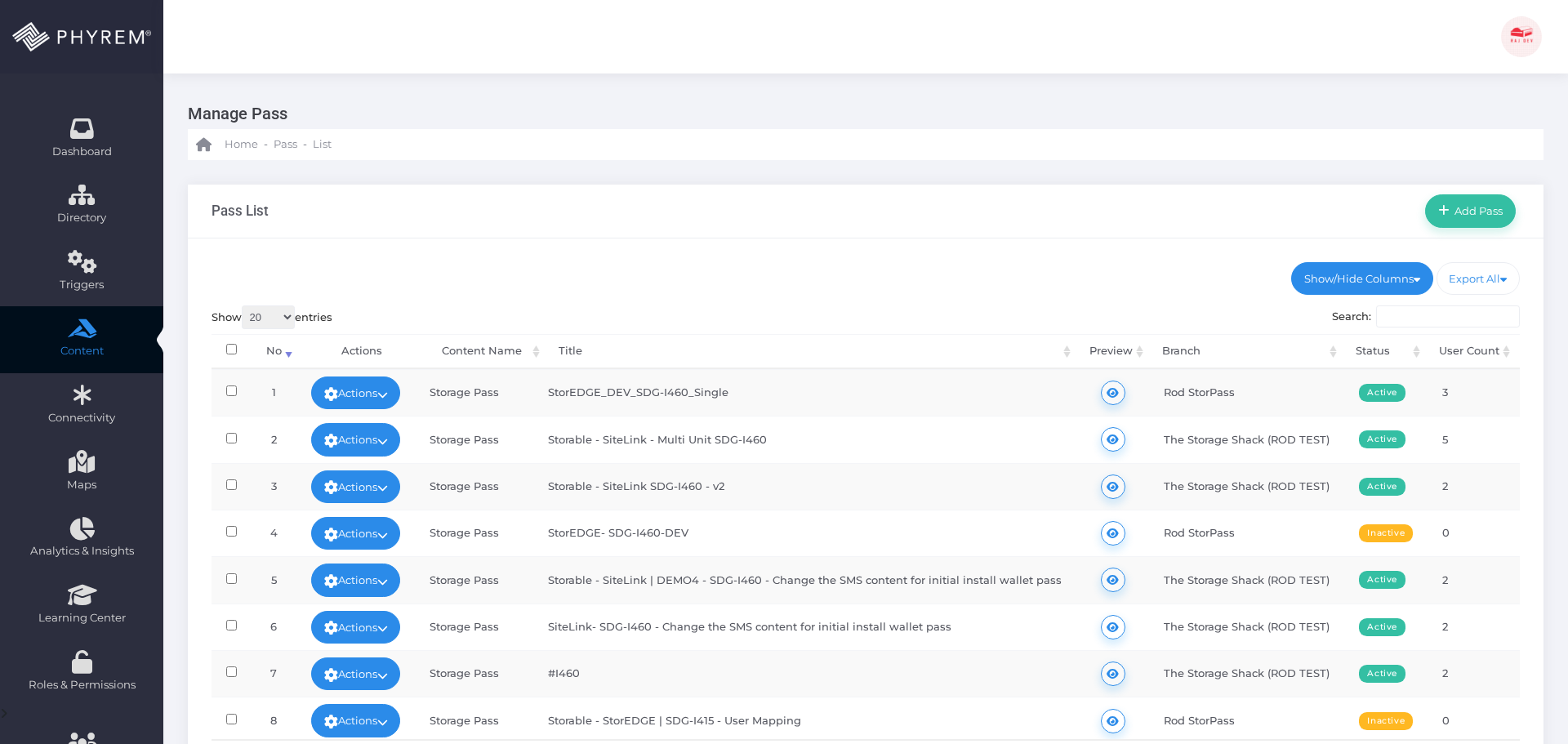
scroll to position [245, 0]
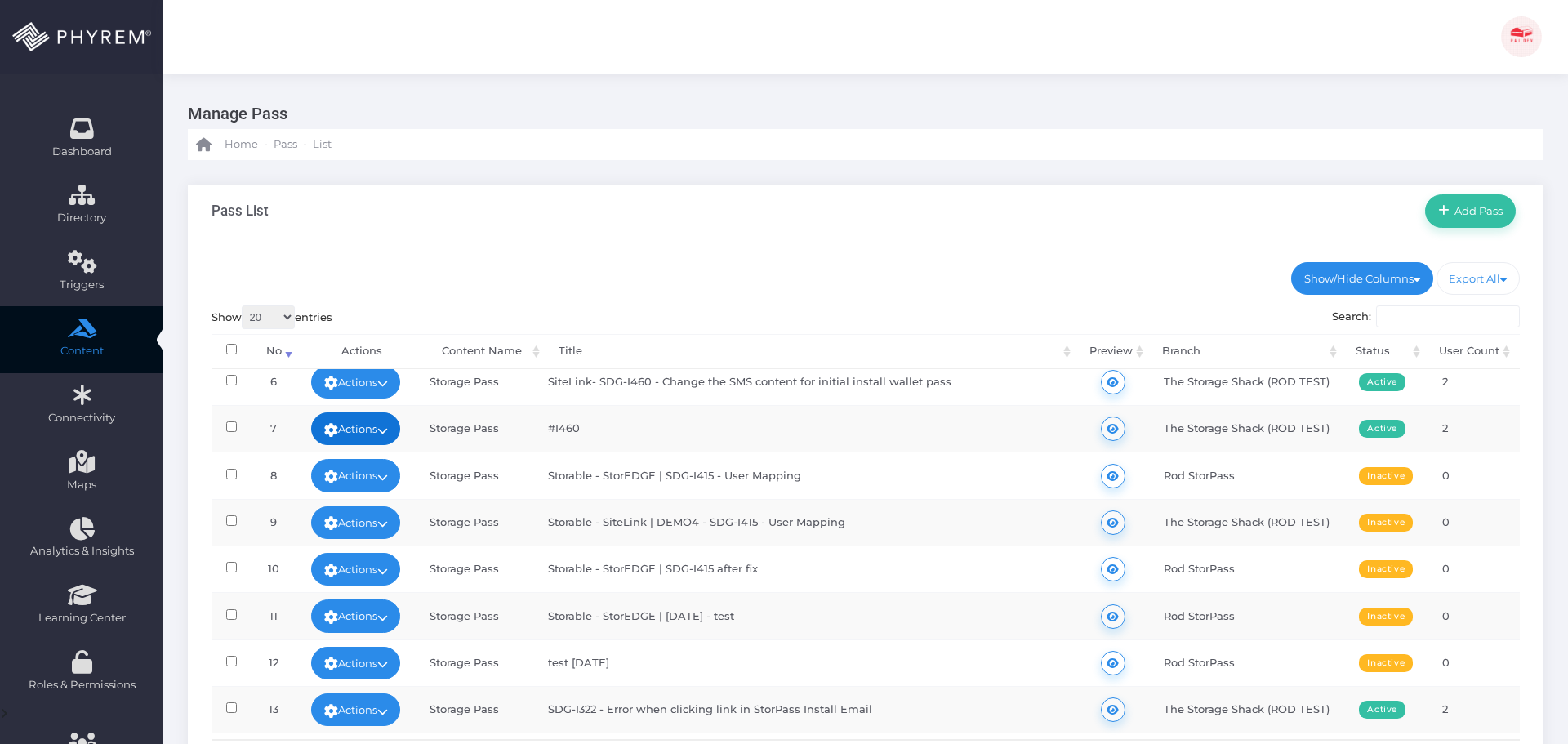
click at [380, 430] on link "Actions" at bounding box center [356, 428] width 90 height 33
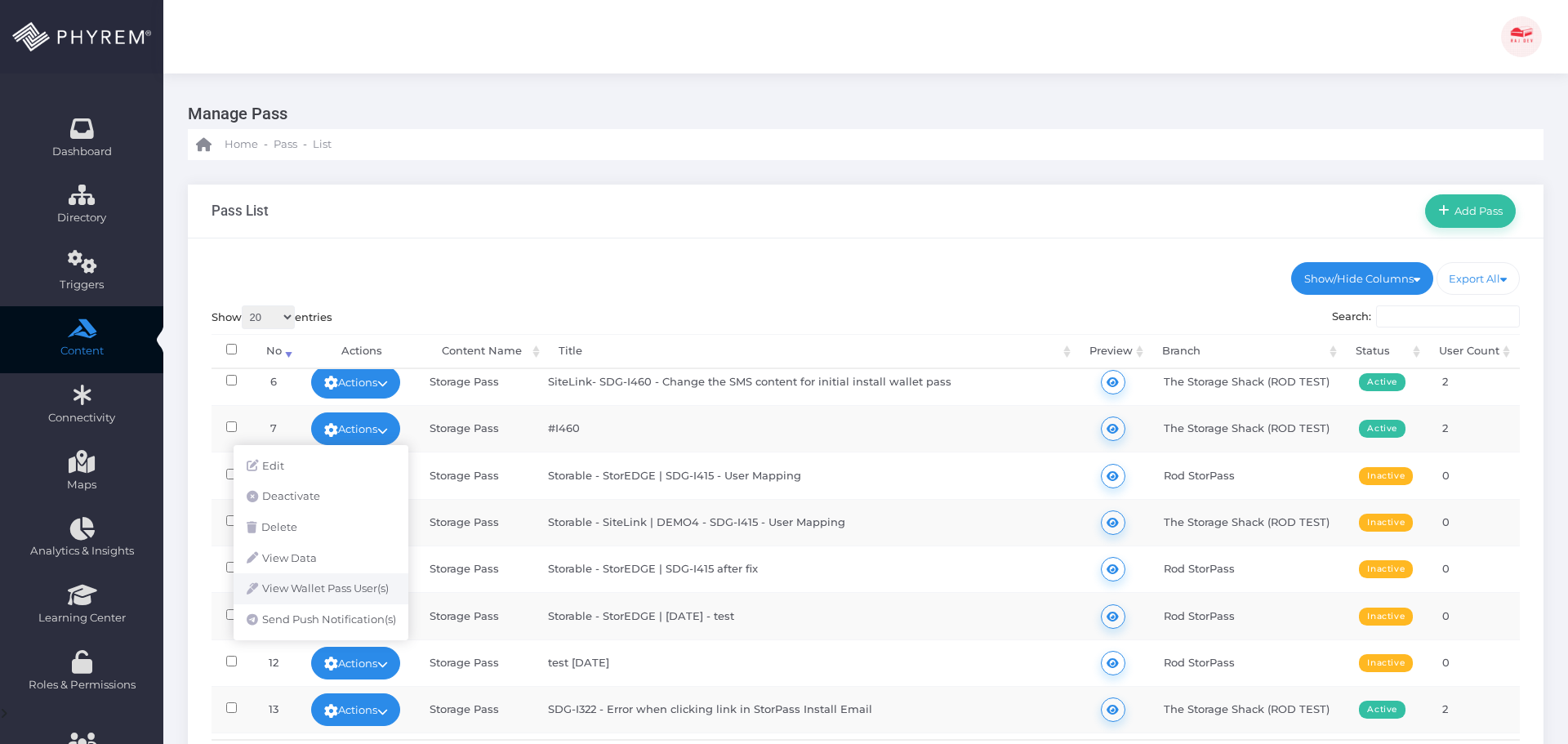
click at [342, 596] on link "View Wallet Pass User(s)" at bounding box center [321, 588] width 175 height 31
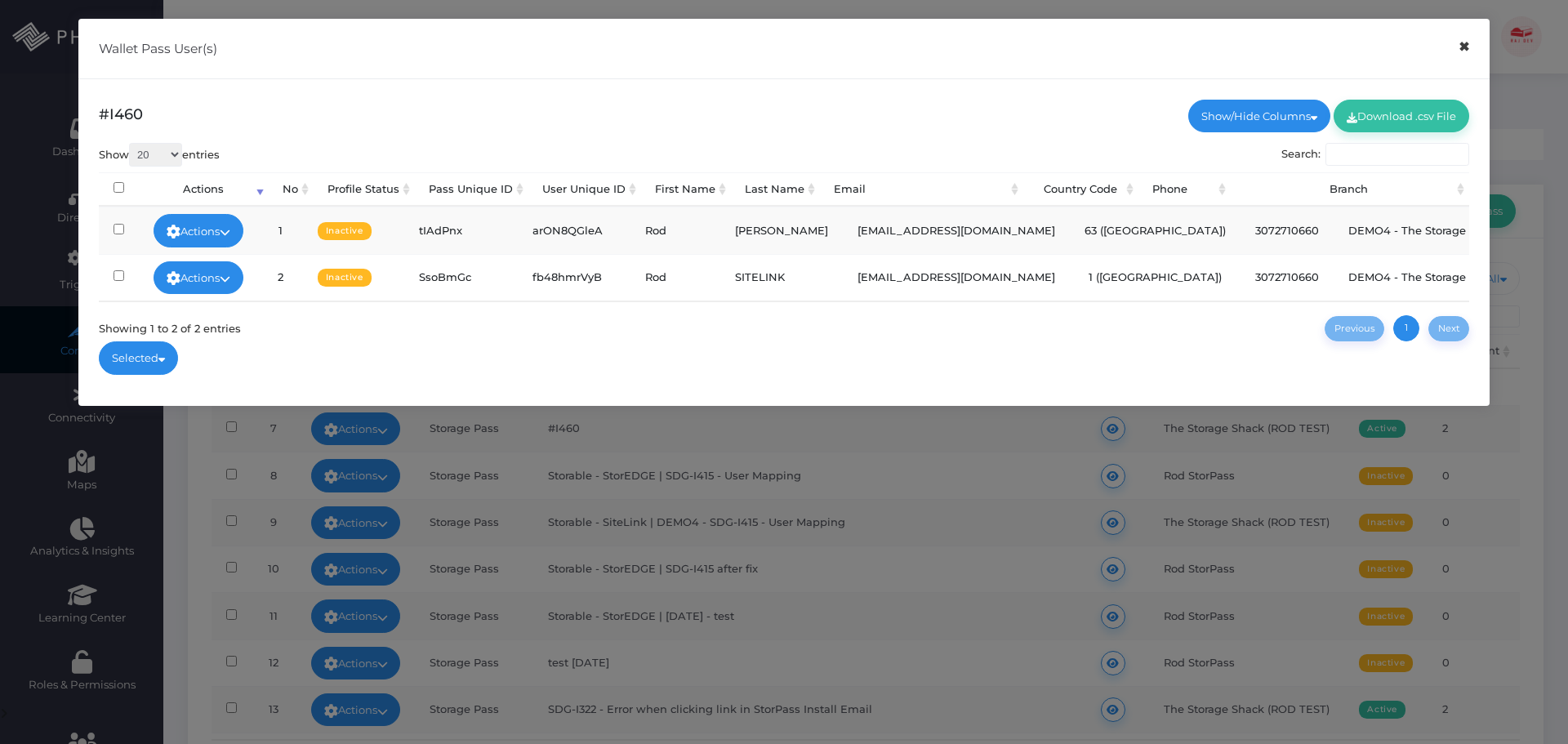
click at [1455, 55] on button "×" at bounding box center [1465, 47] width 32 height 37
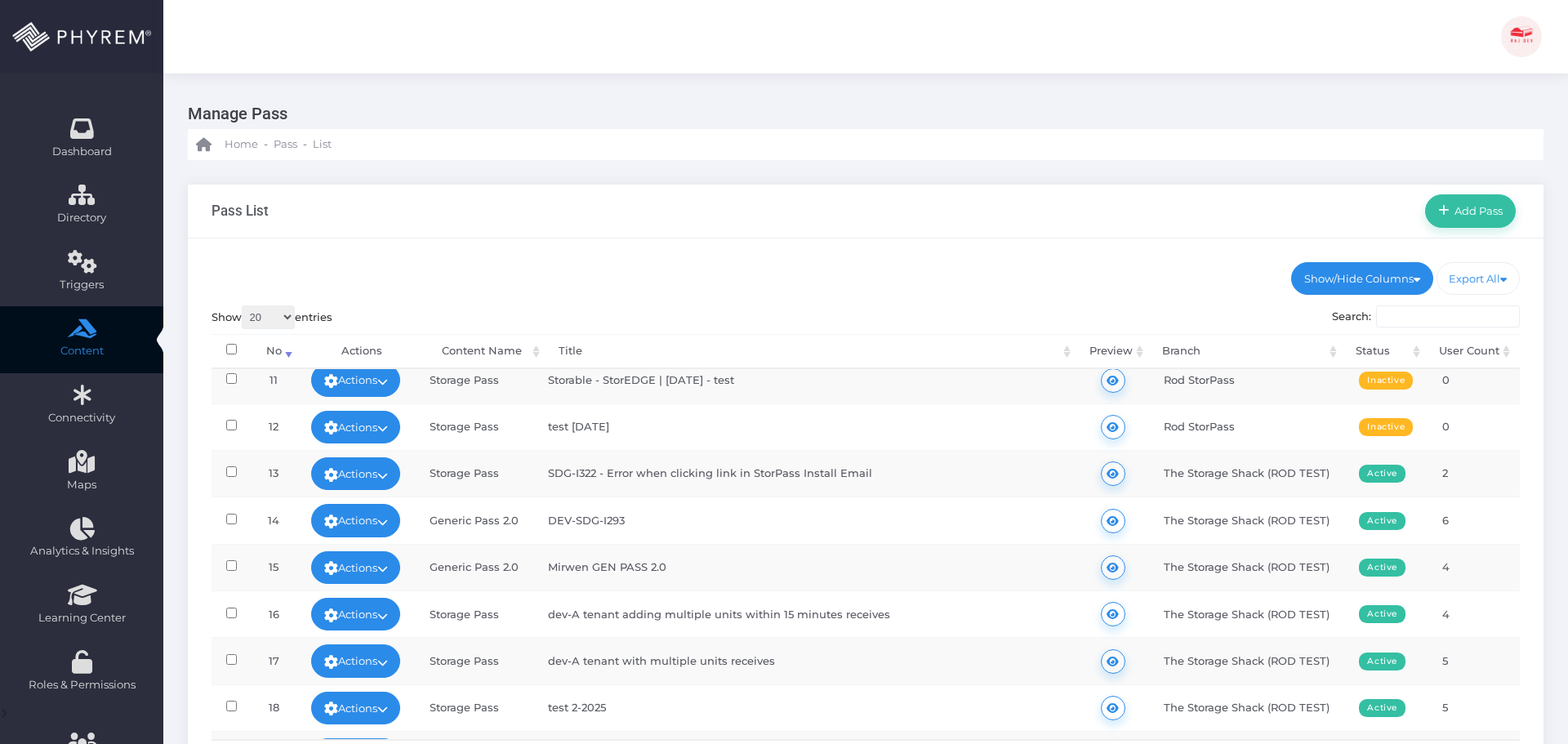
scroll to position [490, 0]
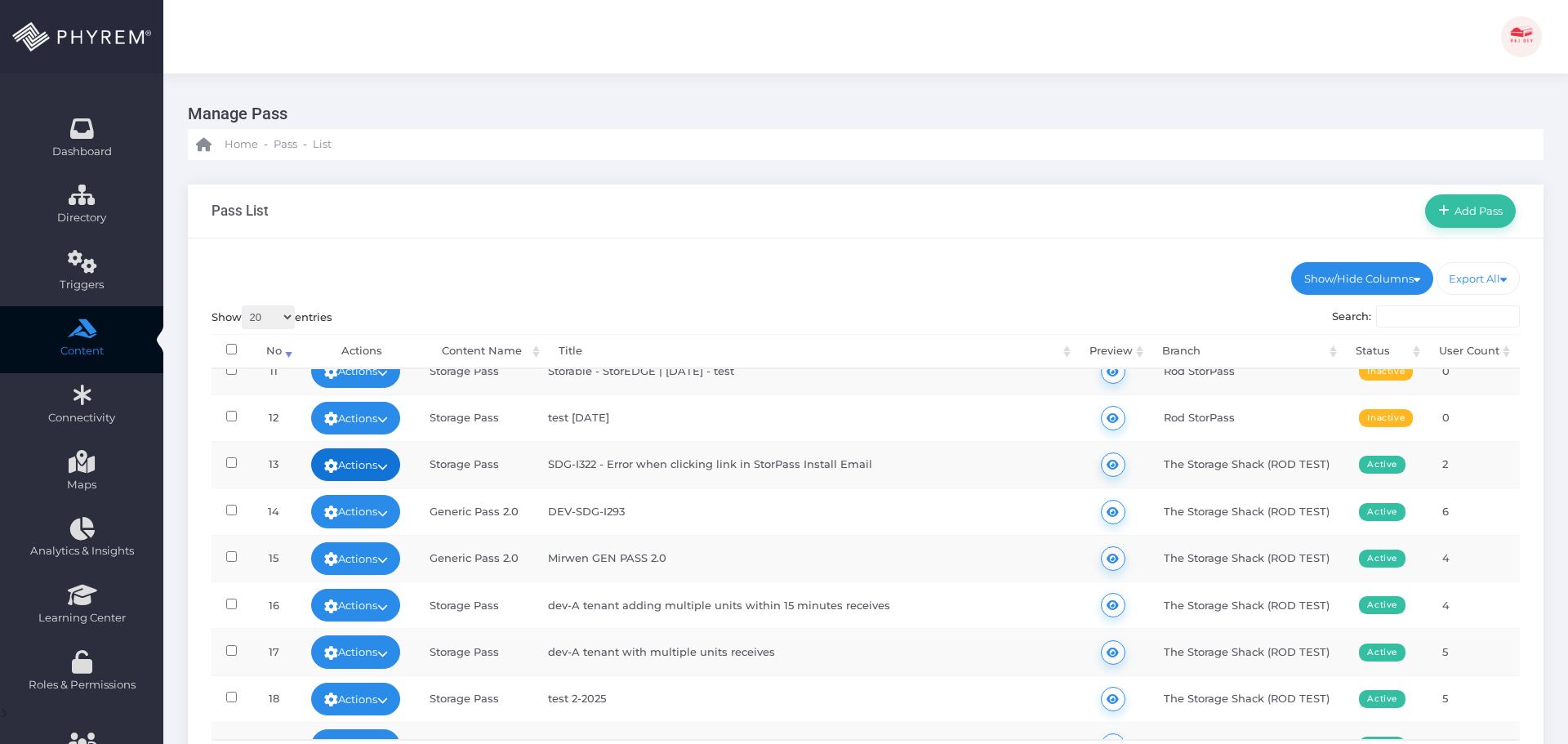
click at [367, 456] on link "Actions" at bounding box center [356, 464] width 90 height 33
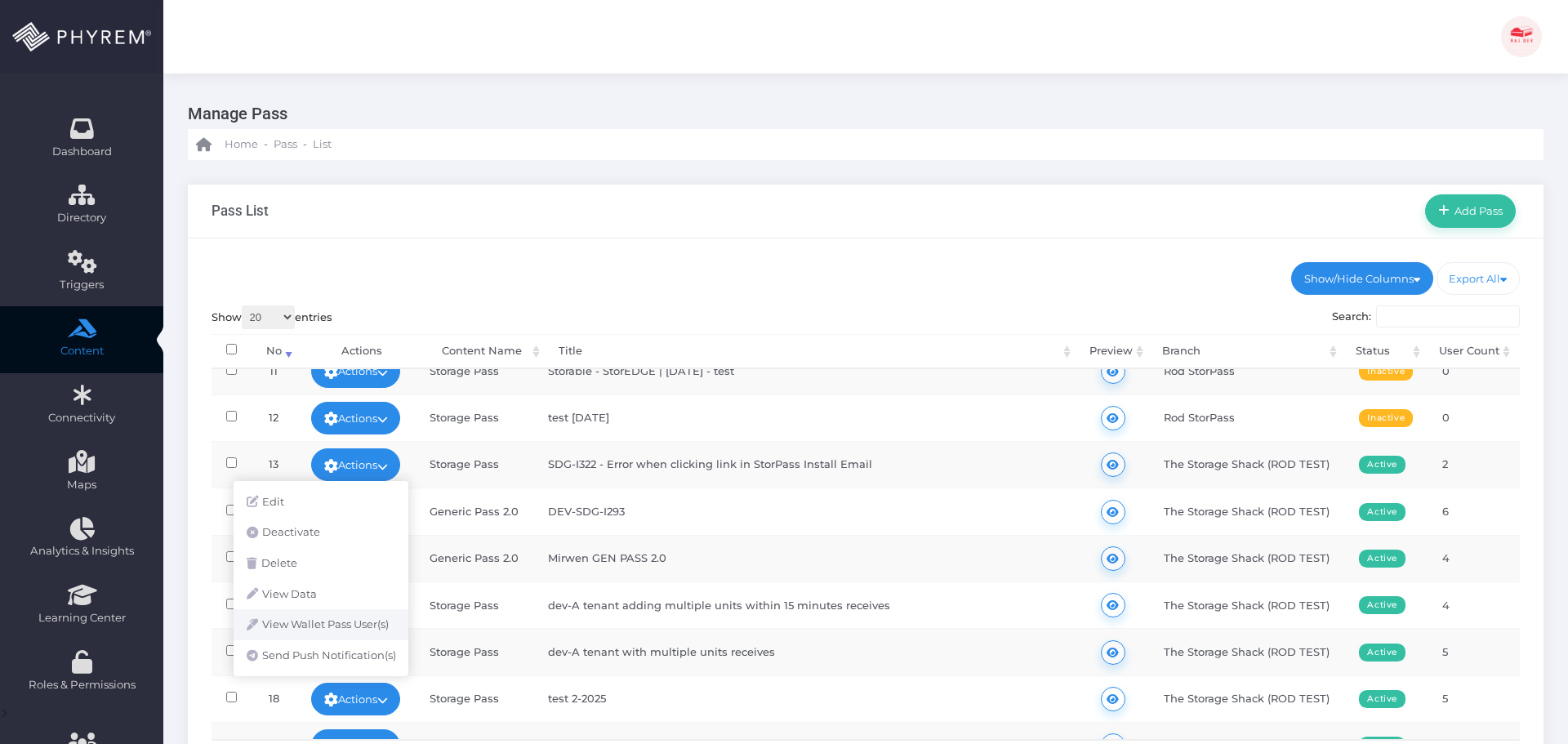
click at [341, 622] on link "View Wallet Pass User(s)" at bounding box center [321, 624] width 175 height 31
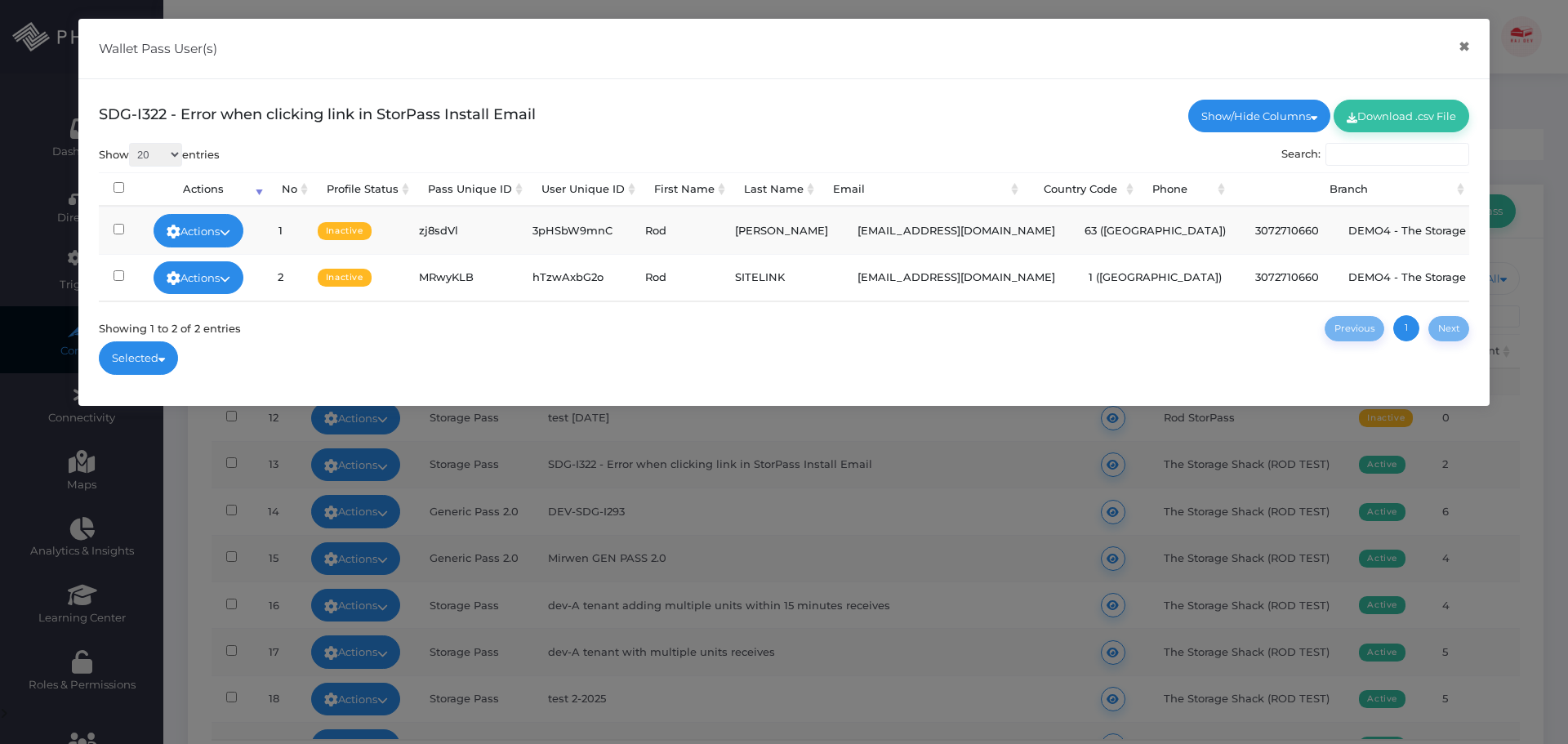
click at [1447, 42] on div "Wallet Pass User(s) ×" at bounding box center [784, 49] width 1412 height 61
click at [1438, 50] on div "Wallet Pass User(s) ×" at bounding box center [784, 49] width 1412 height 61
click at [1466, 48] on button "×" at bounding box center [1465, 47] width 32 height 37
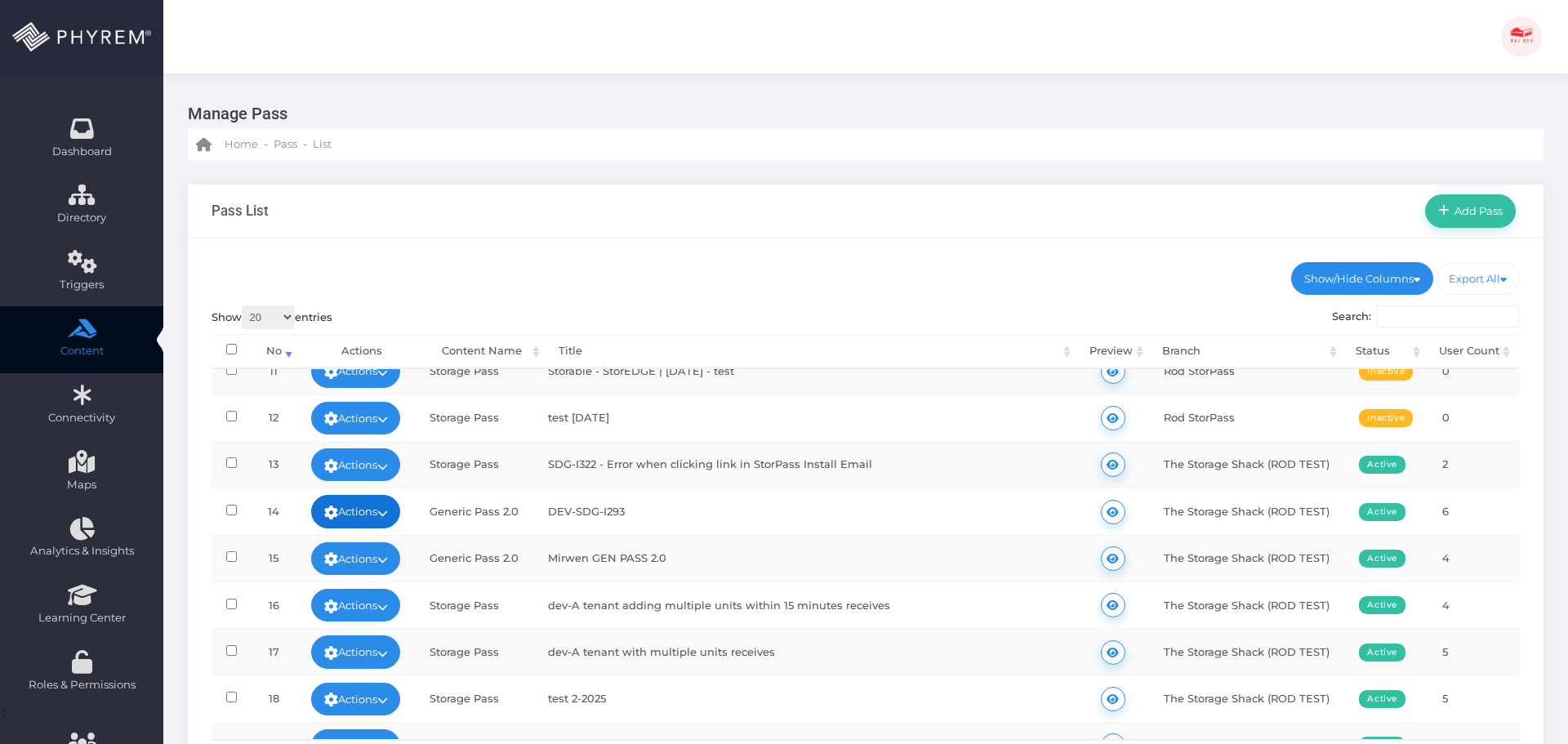
click at [373, 519] on link "Actions" at bounding box center [356, 510] width 90 height 33
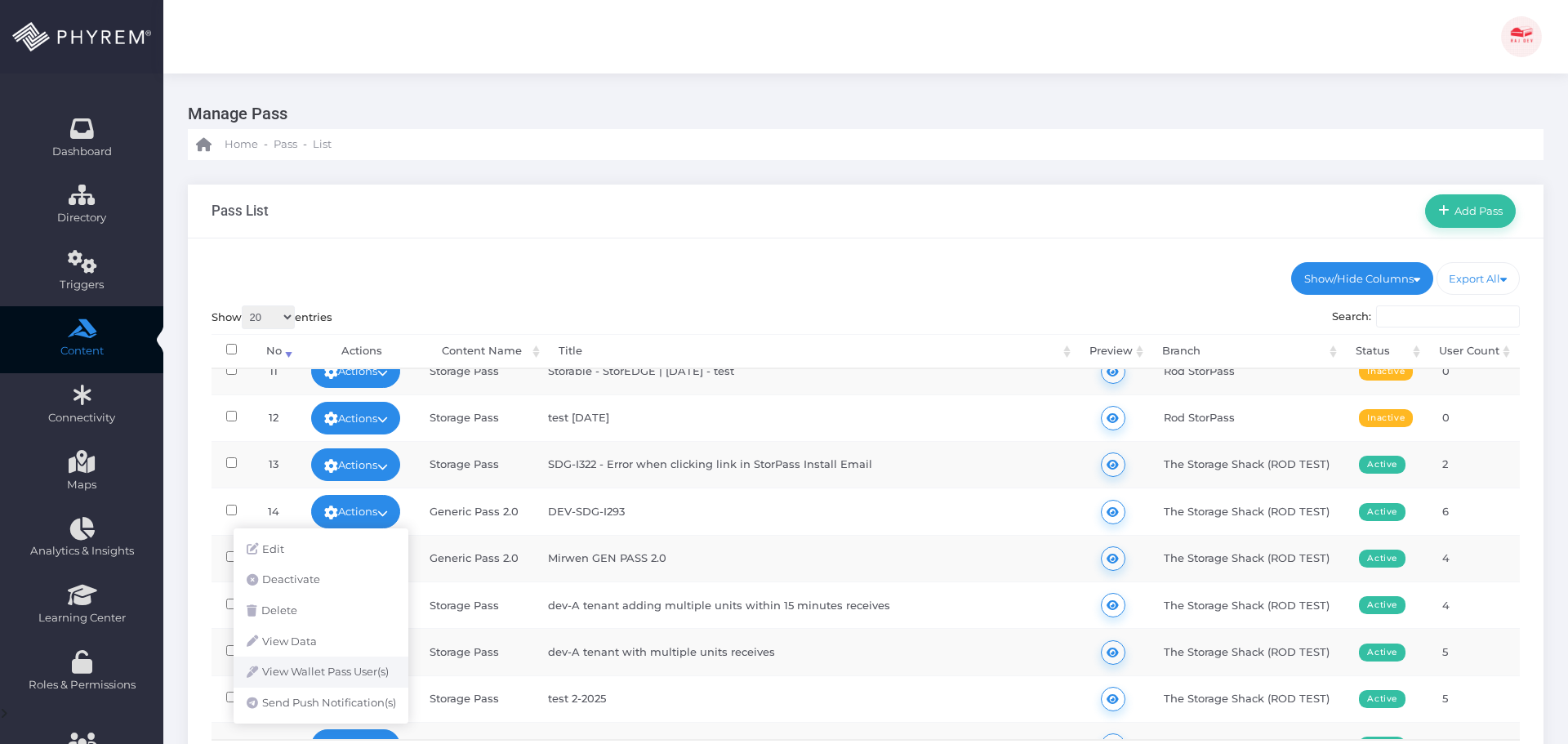
click at [359, 673] on link "View Wallet Pass User(s)" at bounding box center [321, 672] width 175 height 31
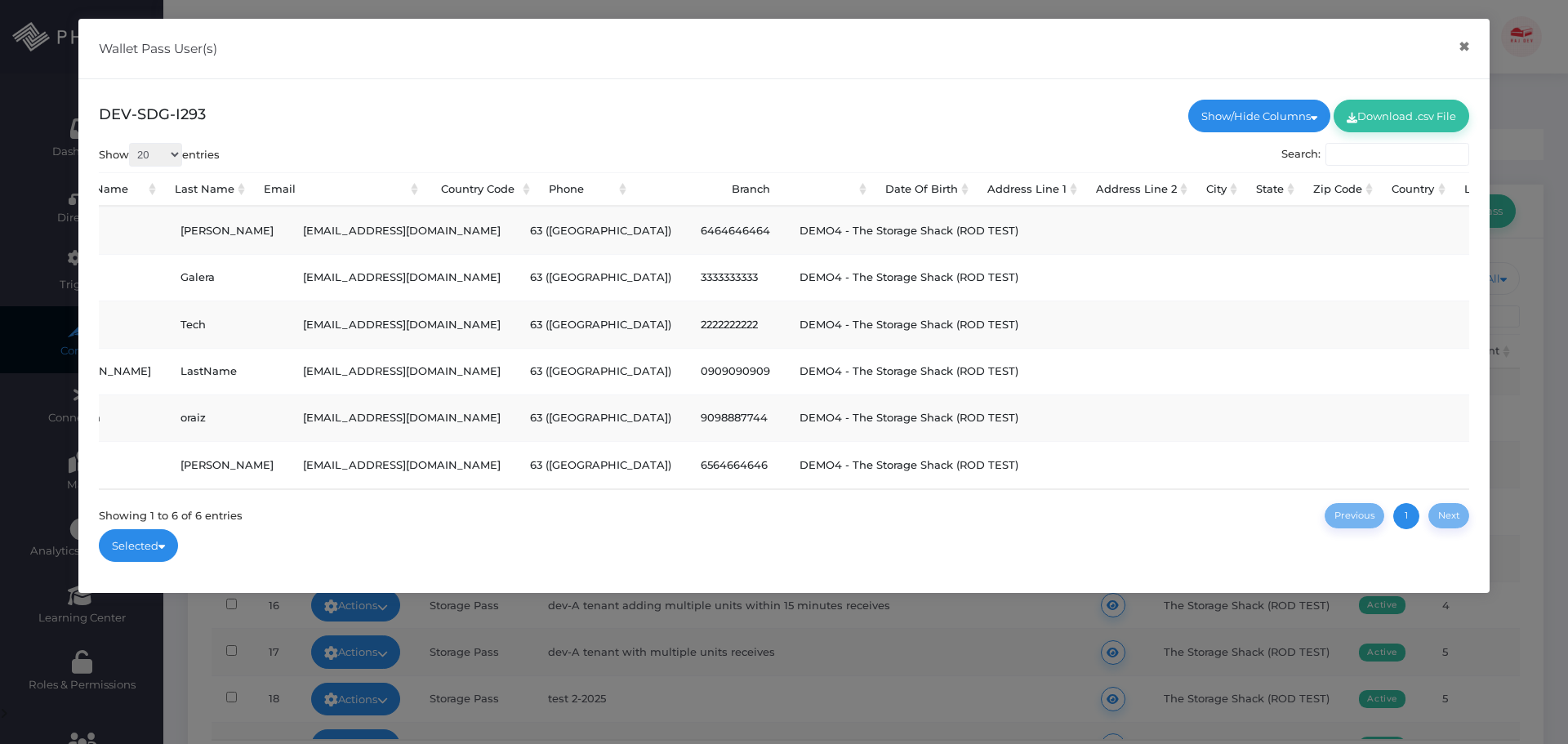
scroll to position [0, 0]
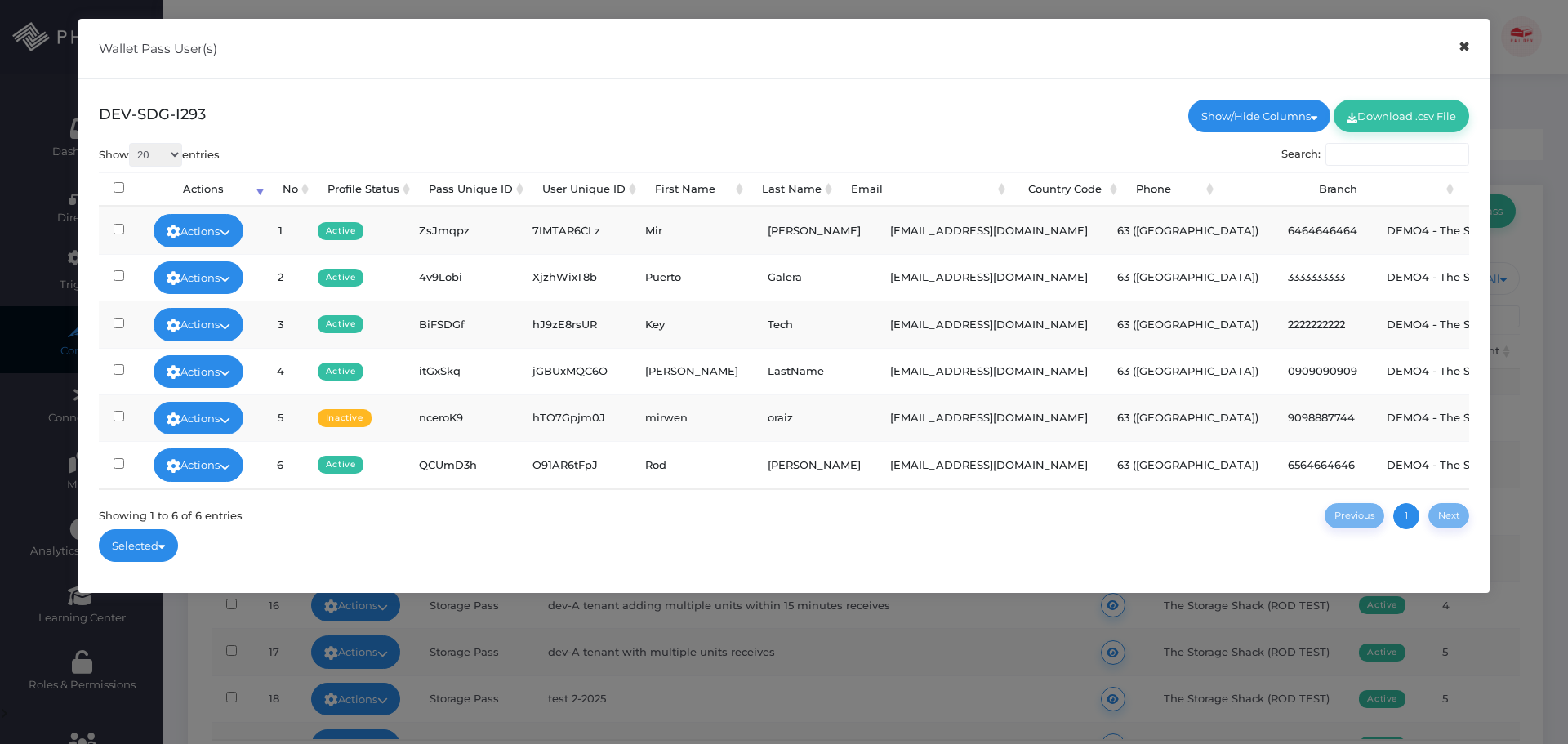
drag, startPoint x: 1463, startPoint y: 48, endPoint x: 1027, endPoint y: 361, distance: 536.7
click at [1461, 49] on button "×" at bounding box center [1465, 47] width 32 height 37
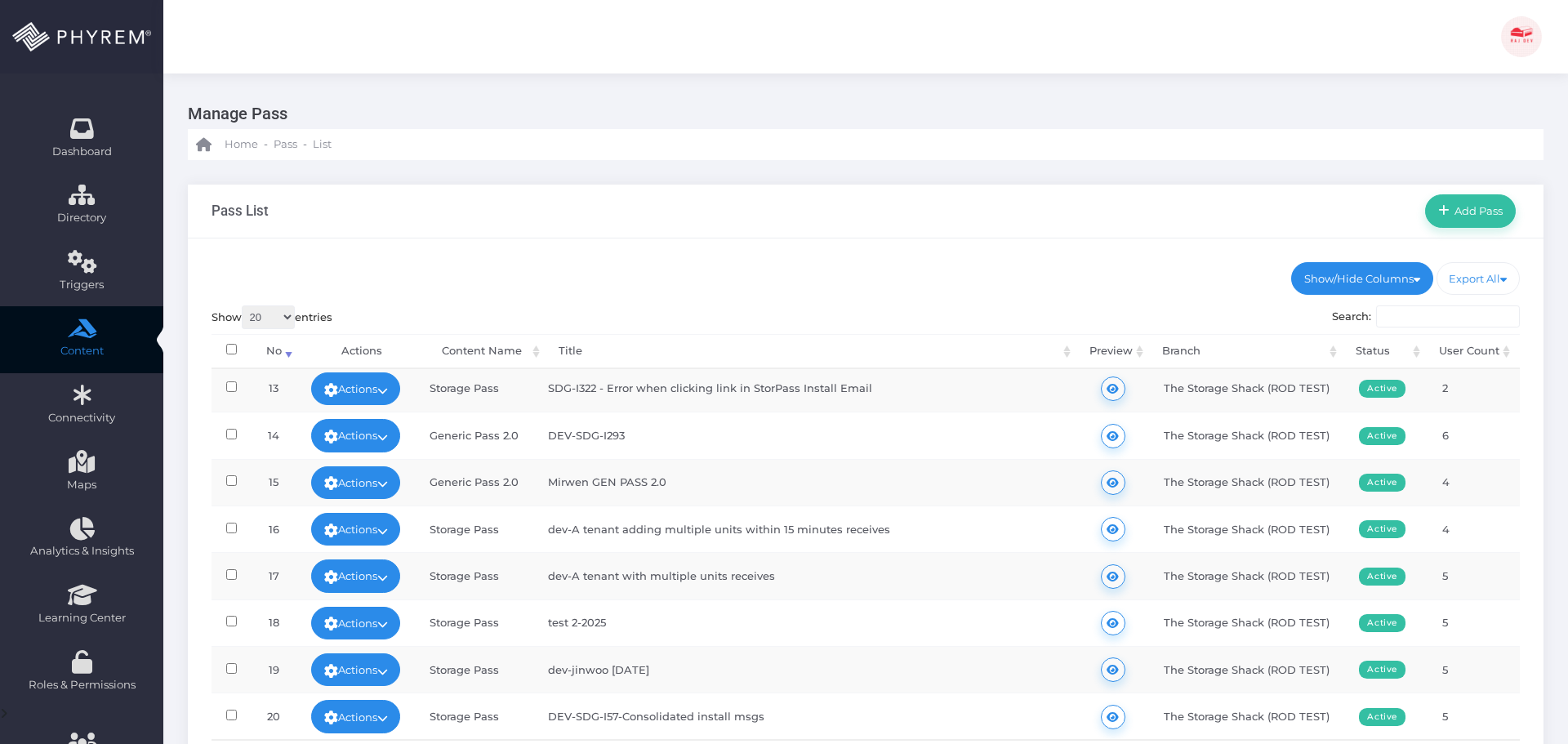
scroll to position [578, 0]
click at [373, 522] on link "Actions" at bounding box center [356, 529] width 90 height 33
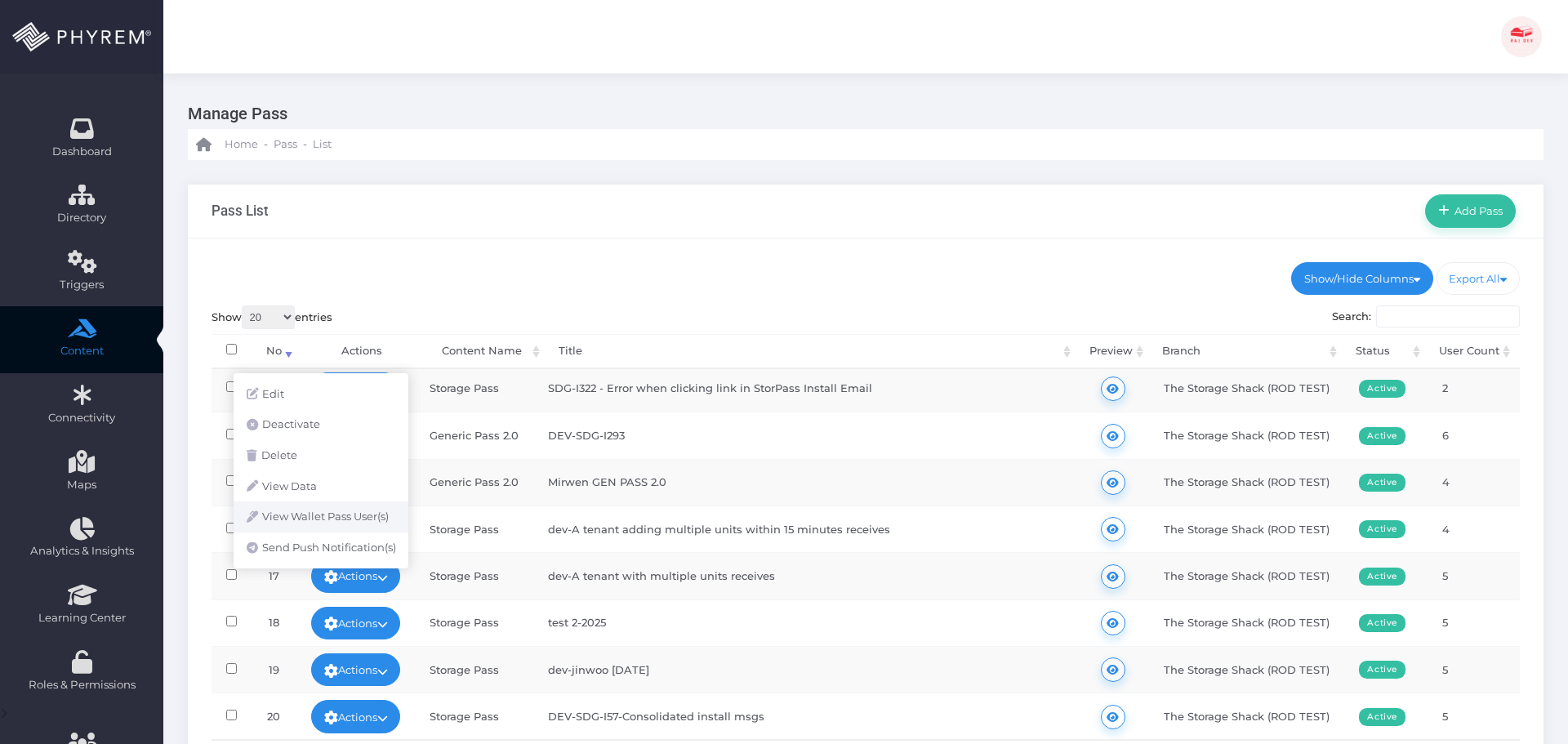
click at [295, 516] on link "View Wallet Pass User(s)" at bounding box center [321, 516] width 175 height 31
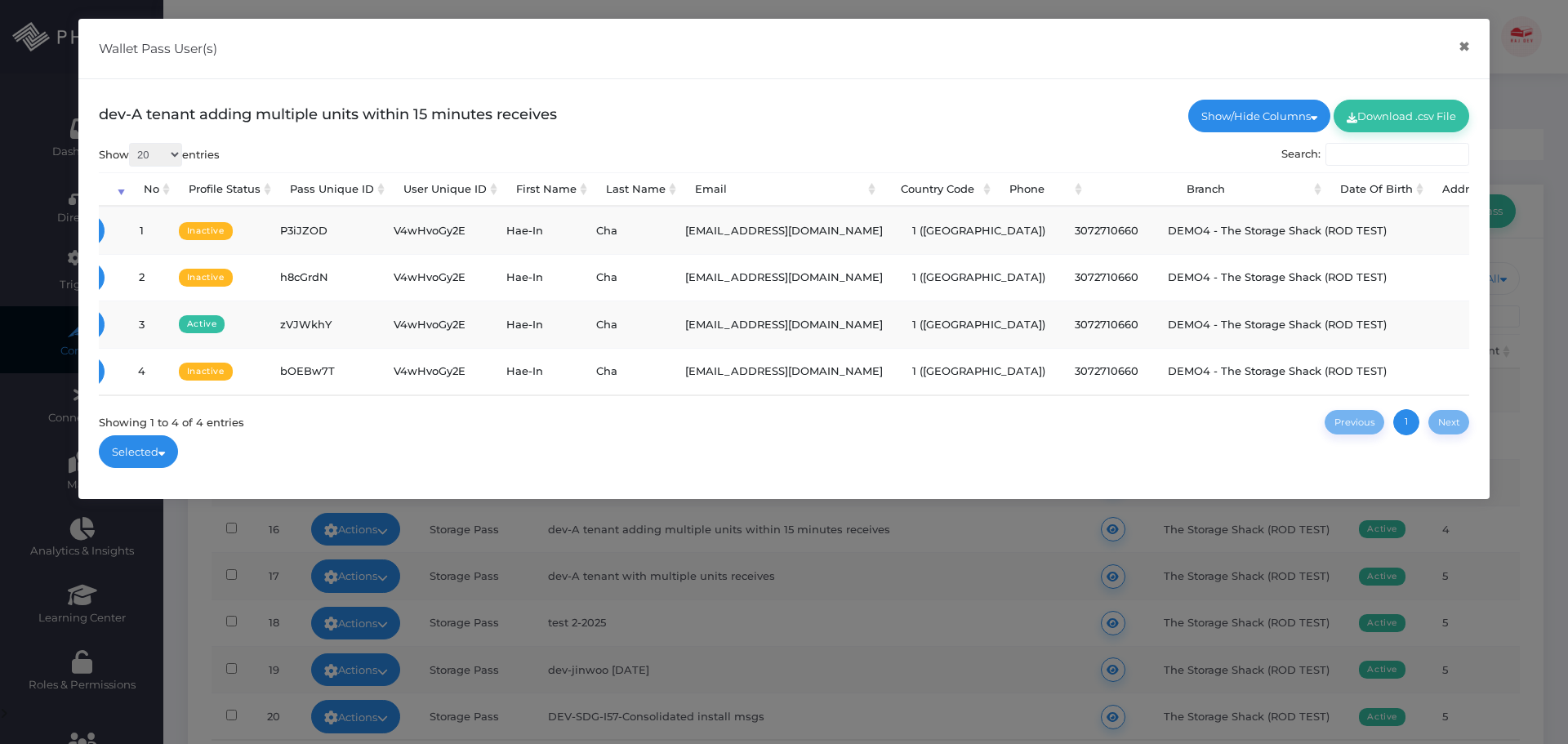
scroll to position [0, 145]
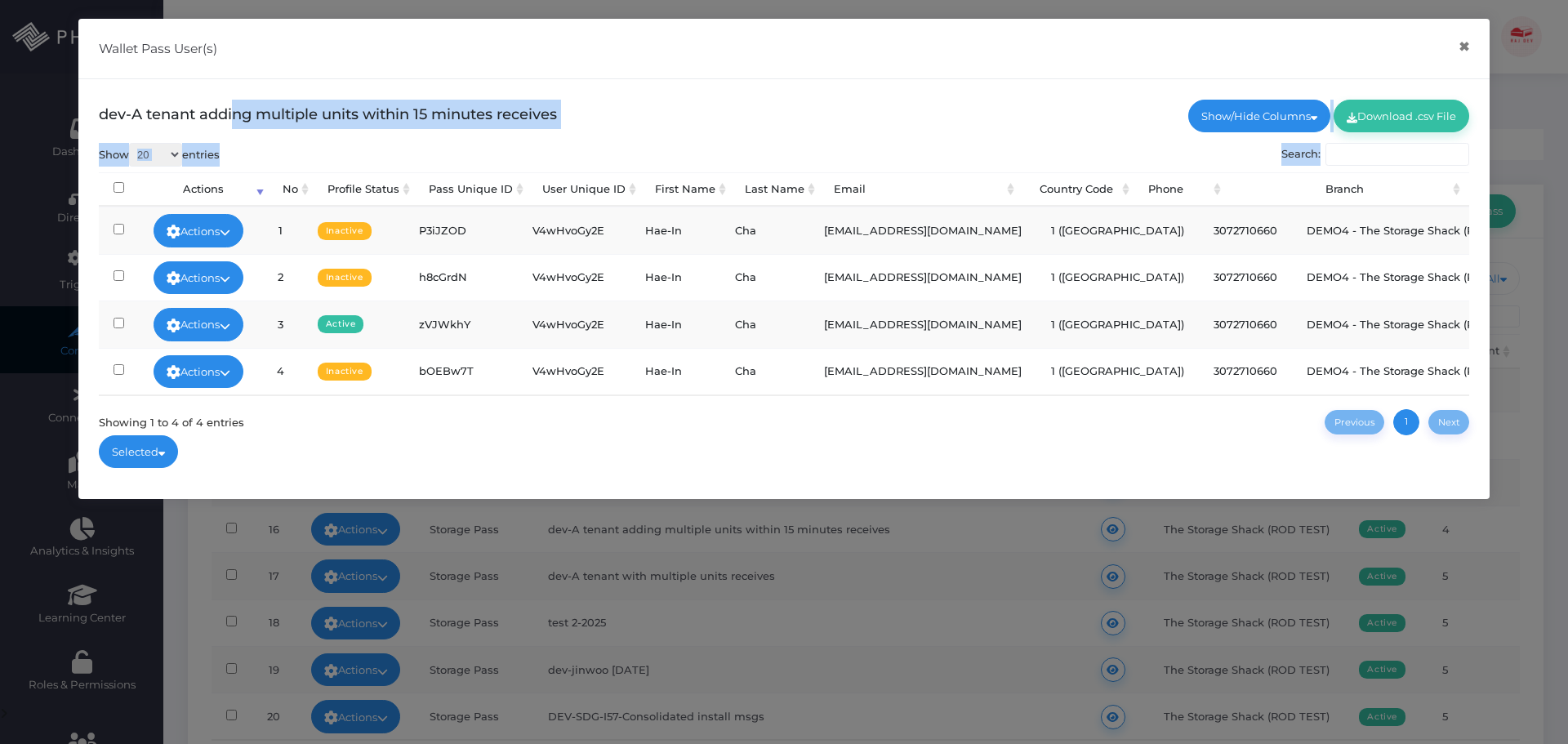
drag, startPoint x: 109, startPoint y: 113, endPoint x: 185, endPoint y: 119, distance: 76.2
click at [209, 119] on div "dev-A tenant adding multiple units within 15 minutes receives Show/Hide Columns…" at bounding box center [784, 288] width 1412 height 419
click at [94, 119] on div "dev-A tenant adding multiple units within 15 minutes receives Show/Hide Columns…" at bounding box center [784, 288] width 1412 height 419
drag, startPoint x: 99, startPoint y: 115, endPoint x: 134, endPoint y: 114, distance: 35.0
click at [134, 114] on div "dev-A tenant adding multiple units within 15 minutes receives Show/Hide Columns…" at bounding box center [784, 288] width 1412 height 419
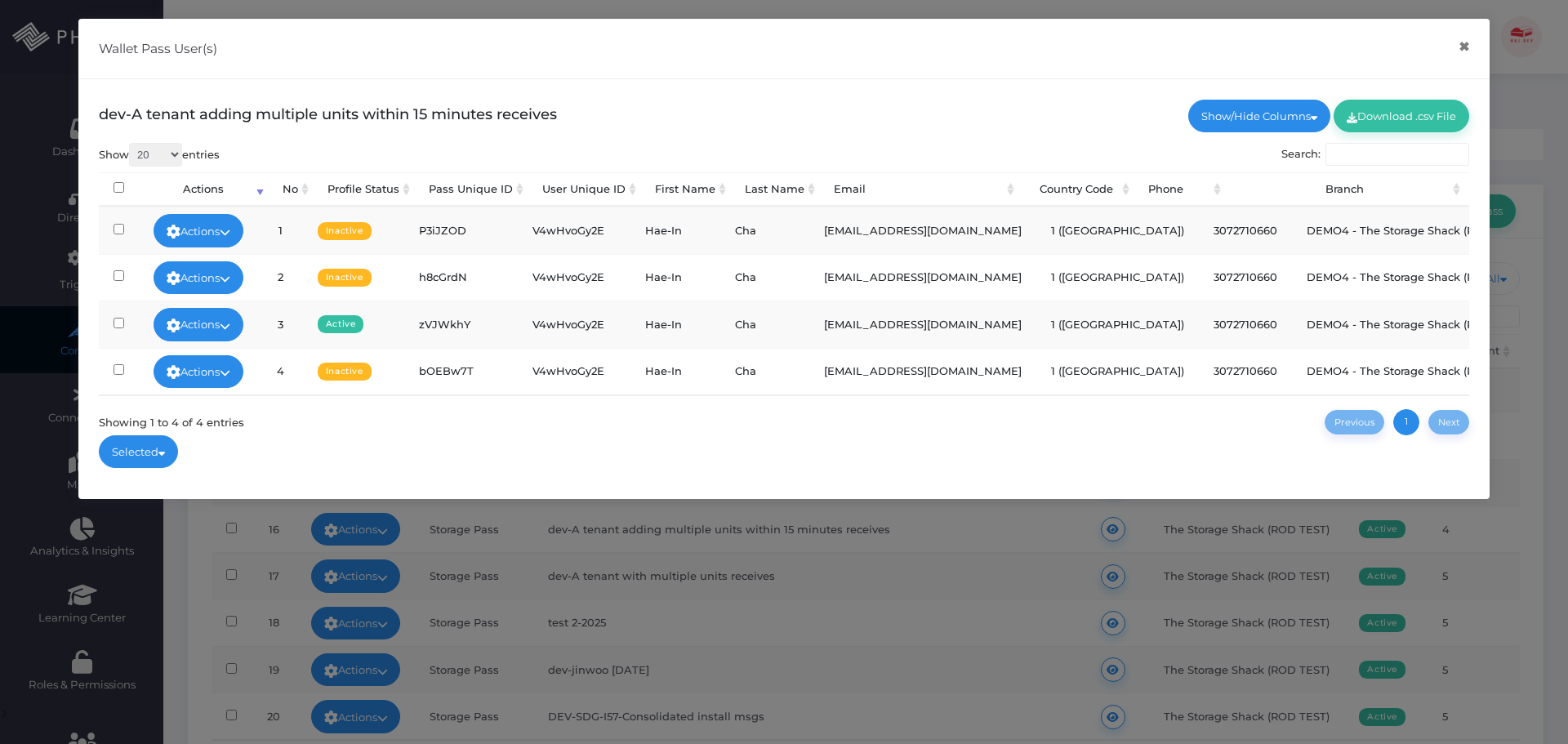
click at [107, 111] on span "dev-A tenant adding multiple units within 15 minutes receives" at bounding box center [327, 113] width 458 height 18
drag, startPoint x: 98, startPoint y: 110, endPoint x: 559, endPoint y: 108, distance: 461.0
click at [557, 108] on span "dev-A tenant adding multiple units within 15 minutes receives" at bounding box center [327, 113] width 458 height 18
copy span "dev-A tenant adding multiple units within 15 minutes receives"
click at [1465, 45] on button "×" at bounding box center [1465, 47] width 32 height 37
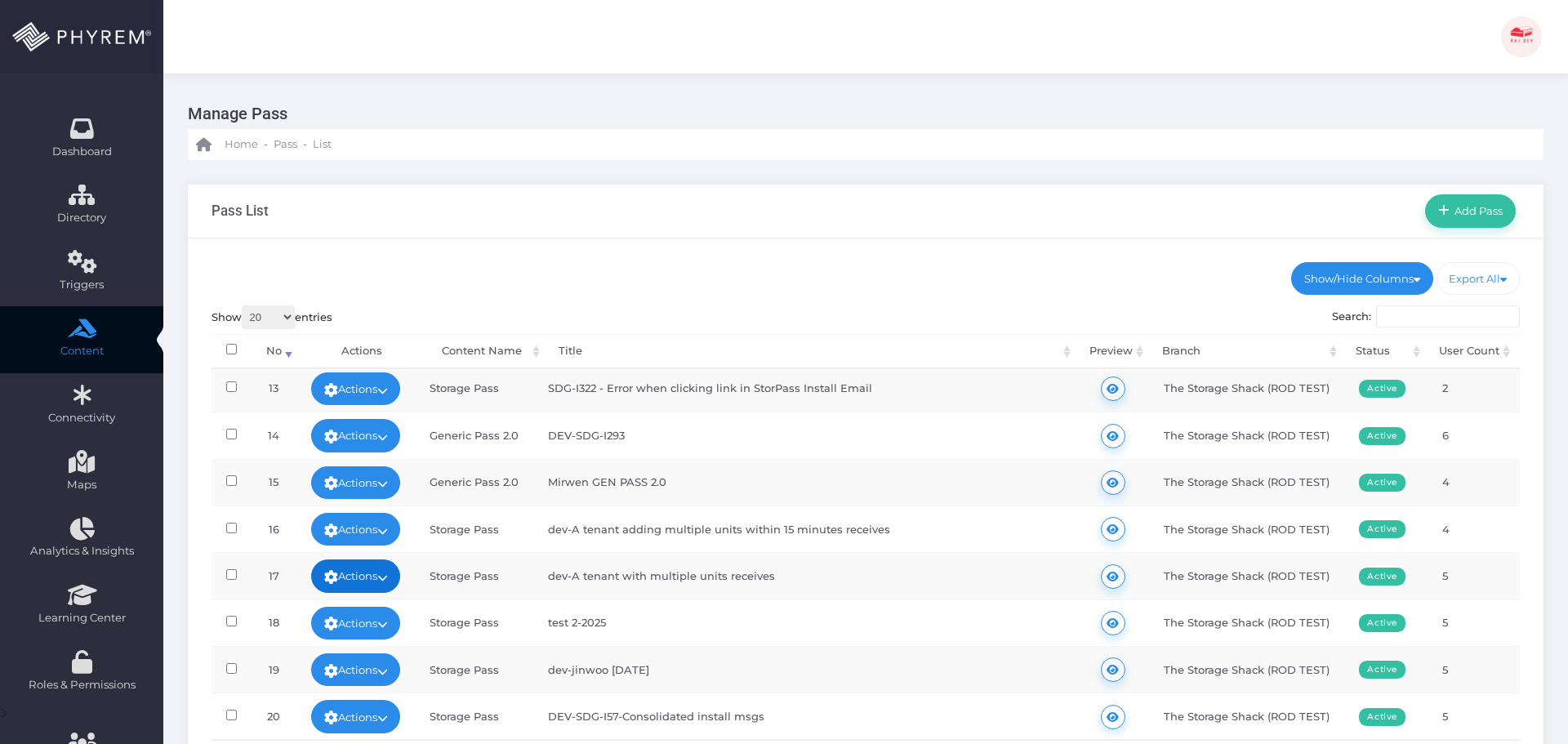
click at [373, 567] on link "Actions" at bounding box center [356, 575] width 90 height 33
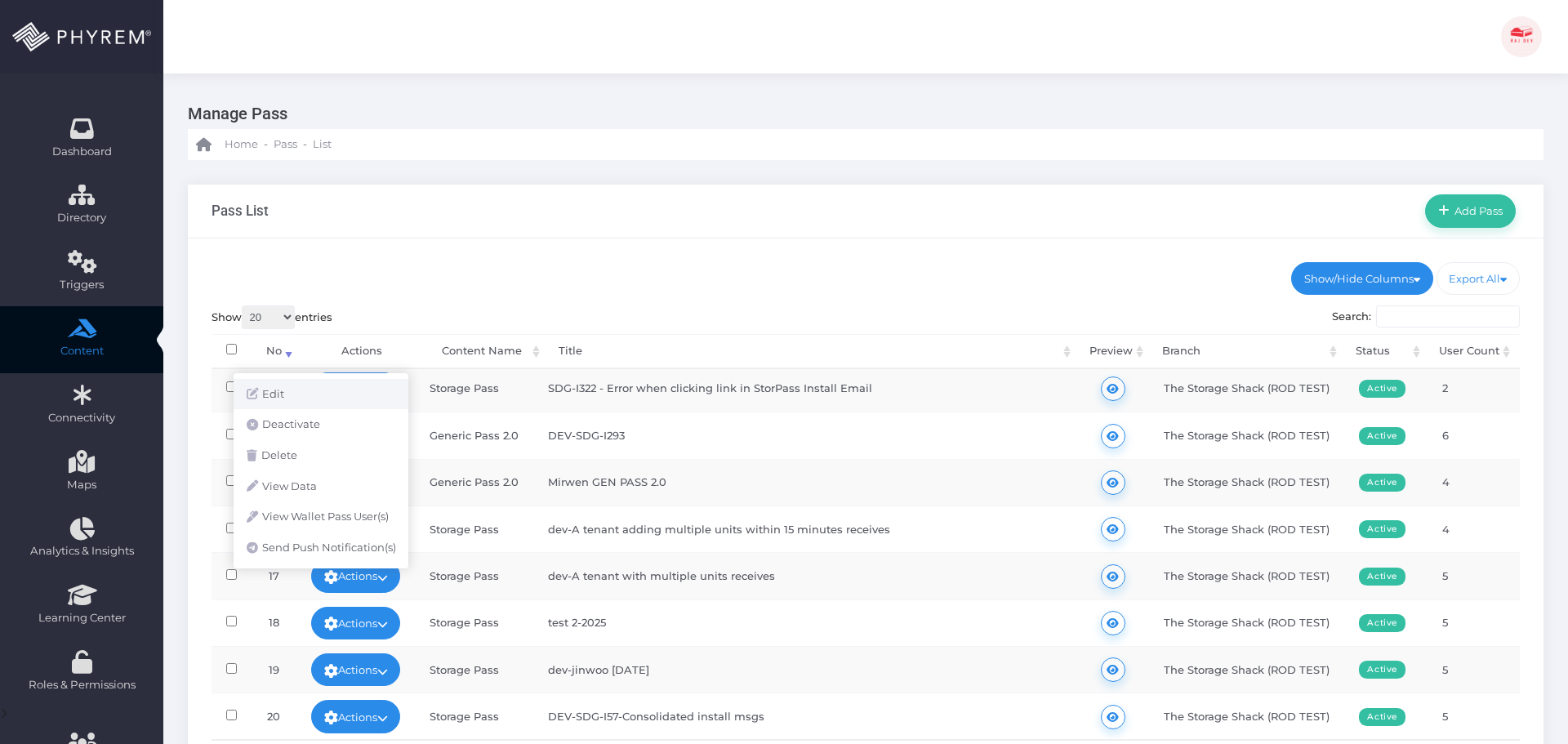
click at [323, 393] on link "Edit" at bounding box center [321, 394] width 175 height 31
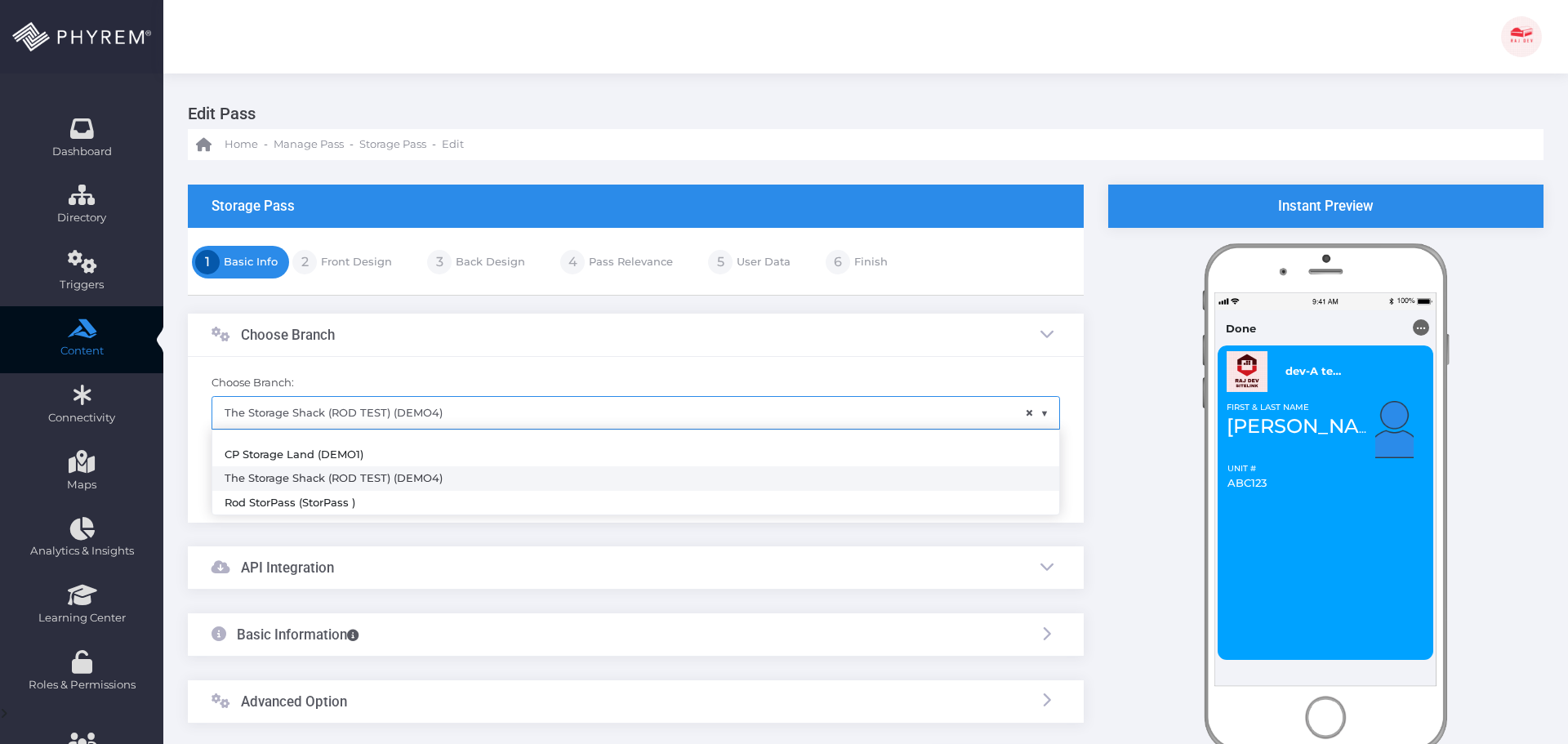
click at [416, 409] on span "× The Storage Shack (ROD TEST) (DEMO4)" at bounding box center [635, 412] width 847 height 31
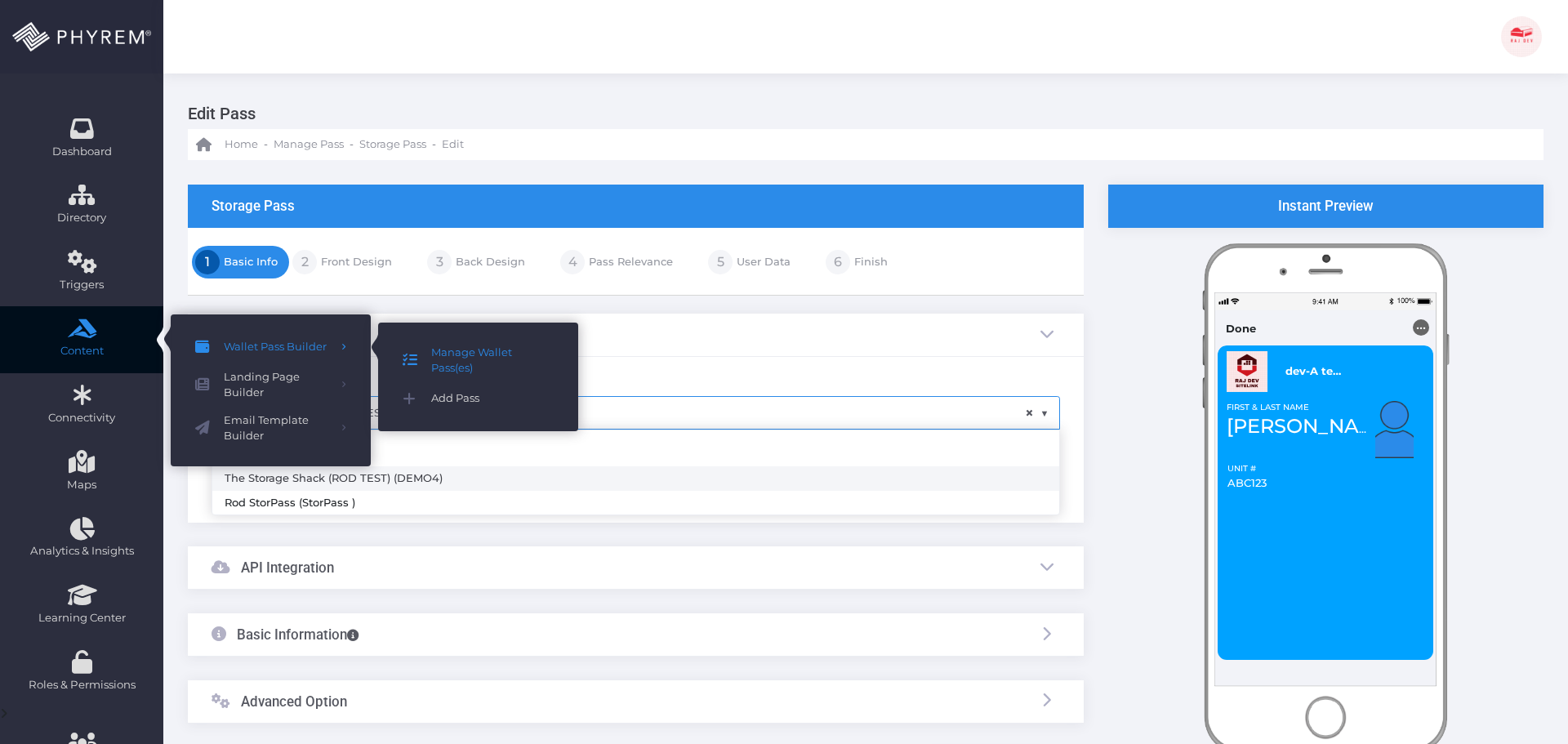
click at [465, 352] on span "Manage Wallet Pass(es)" at bounding box center [493, 361] width 123 height 32
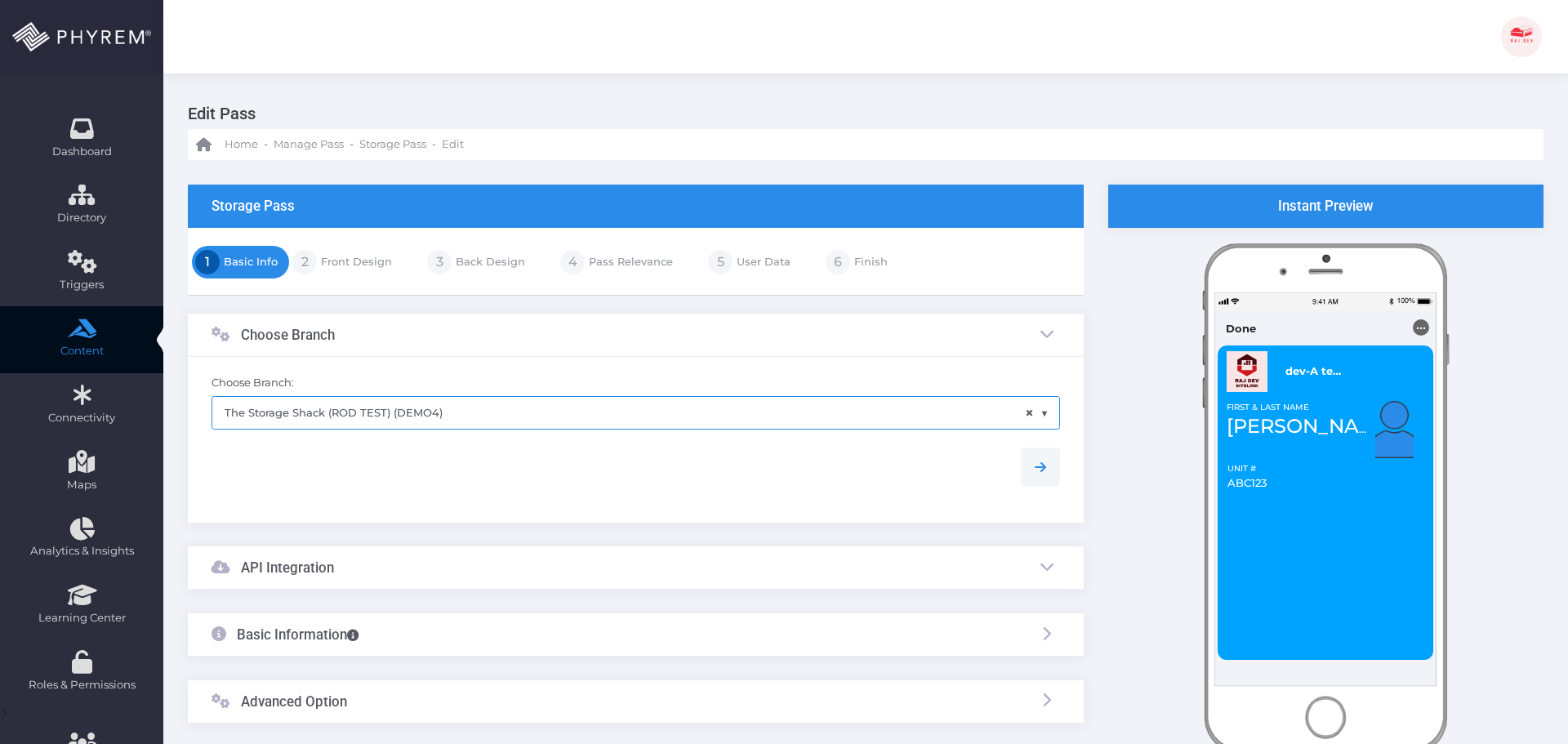
scroll to position [134, 0]
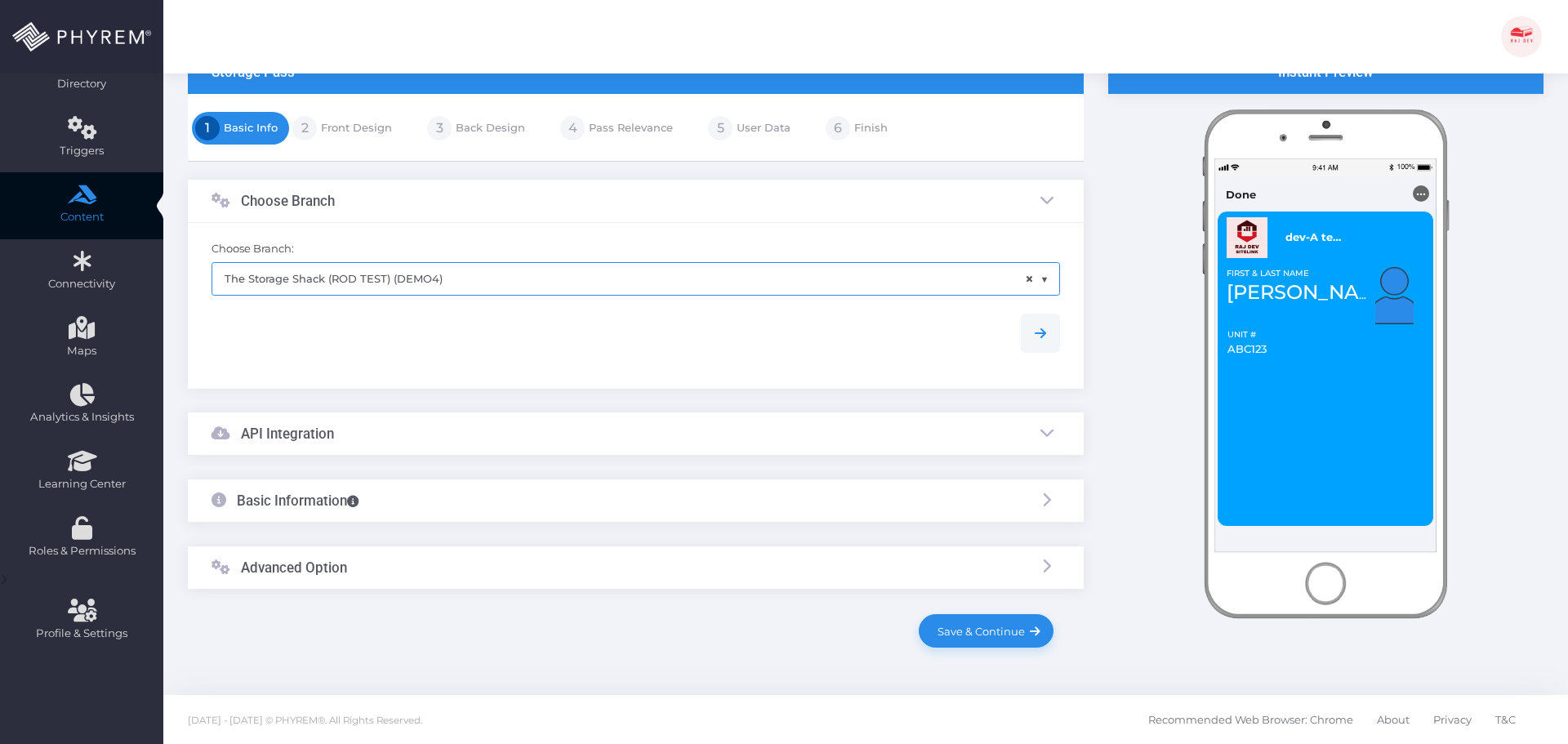
click at [376, 422] on div "API Integration" at bounding box center [635, 433] width 896 height 43
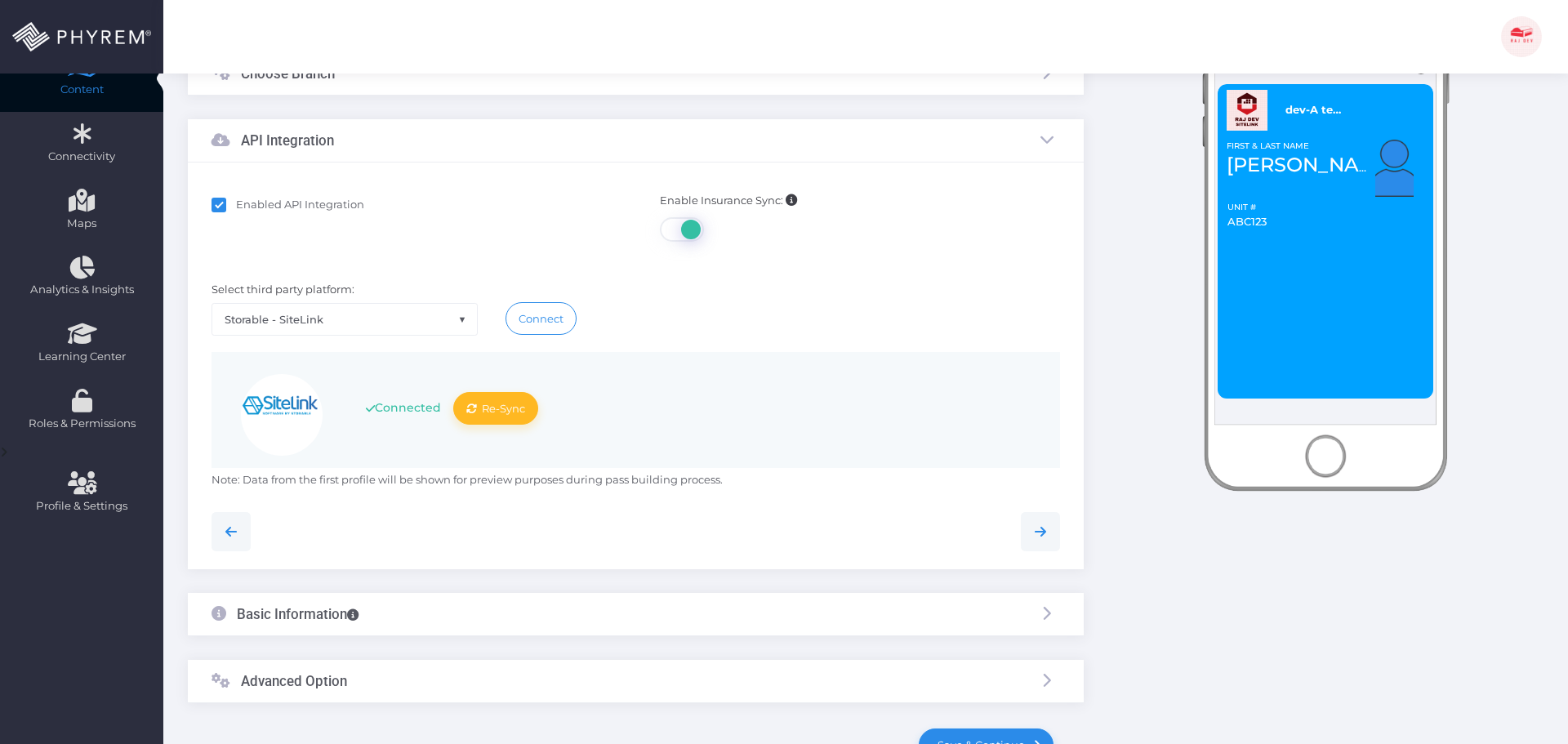
scroll to position [376, 0]
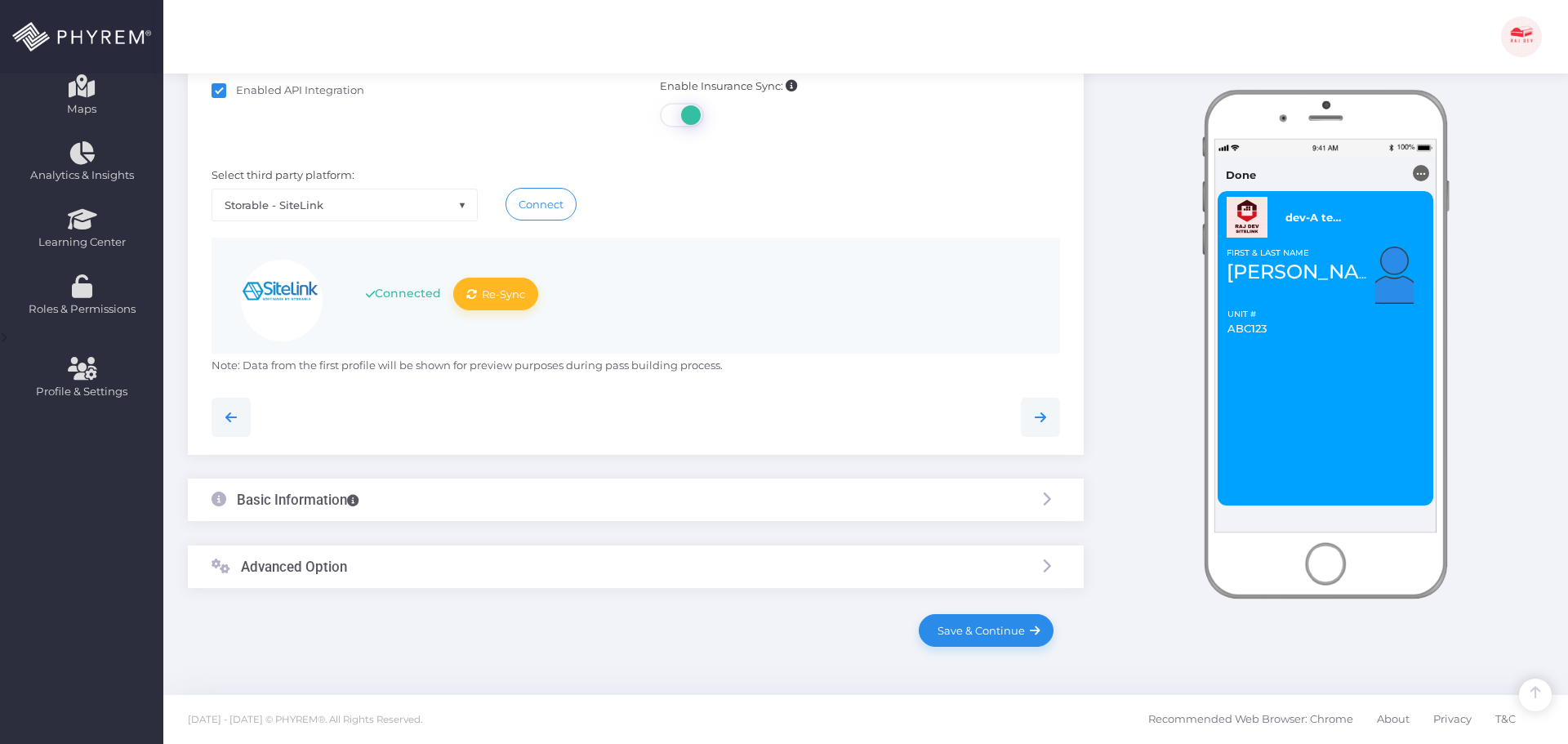
click at [408, 481] on div "Basic Information" at bounding box center [635, 499] width 896 height 43
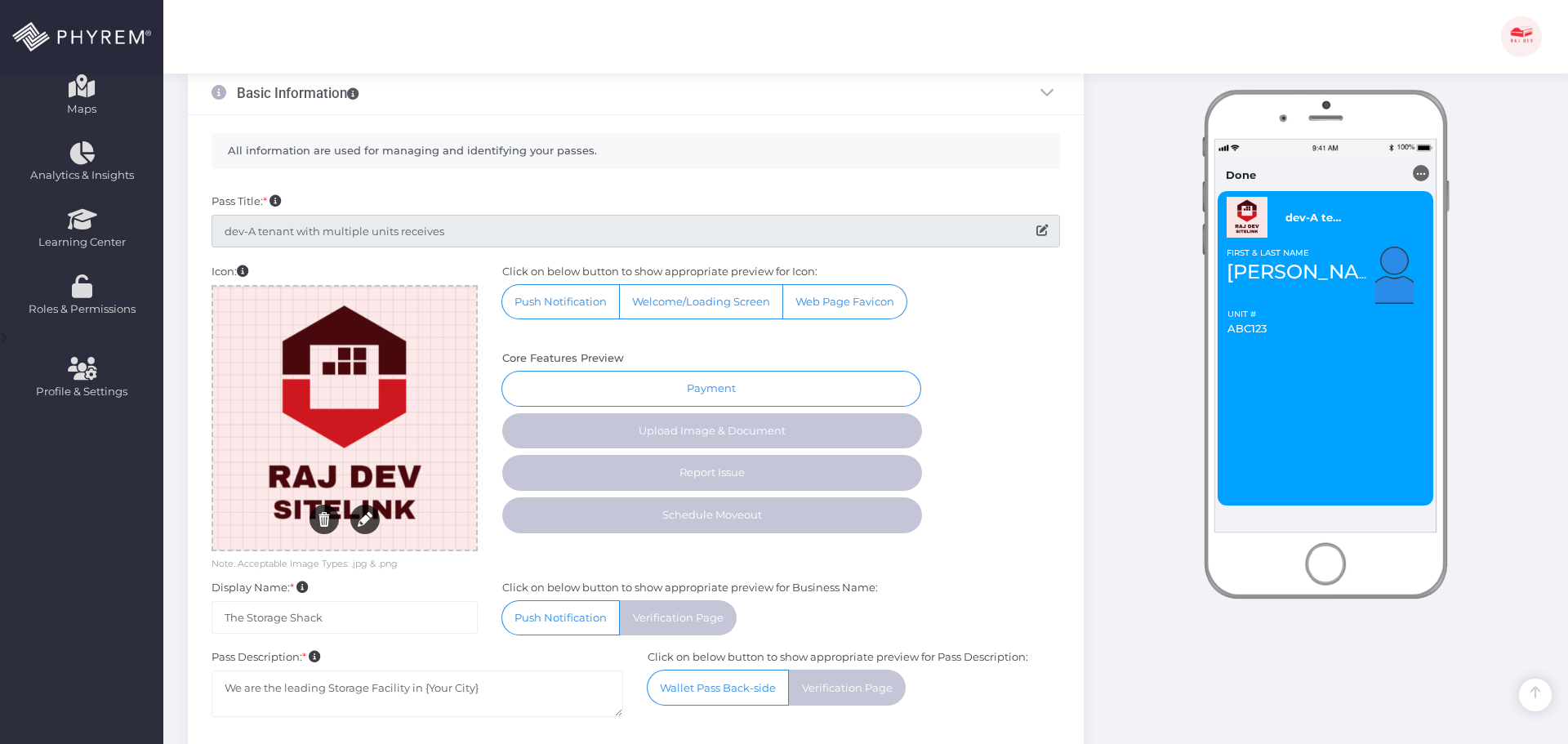
drag, startPoint x: 566, startPoint y: 232, endPoint x: 180, endPoint y: 222, distance: 386.1
click at [180, 222] on div "Storage Pass 1 Basic Info 2 3 4 5 6 ×" at bounding box center [636, 380] width 920 height 1142
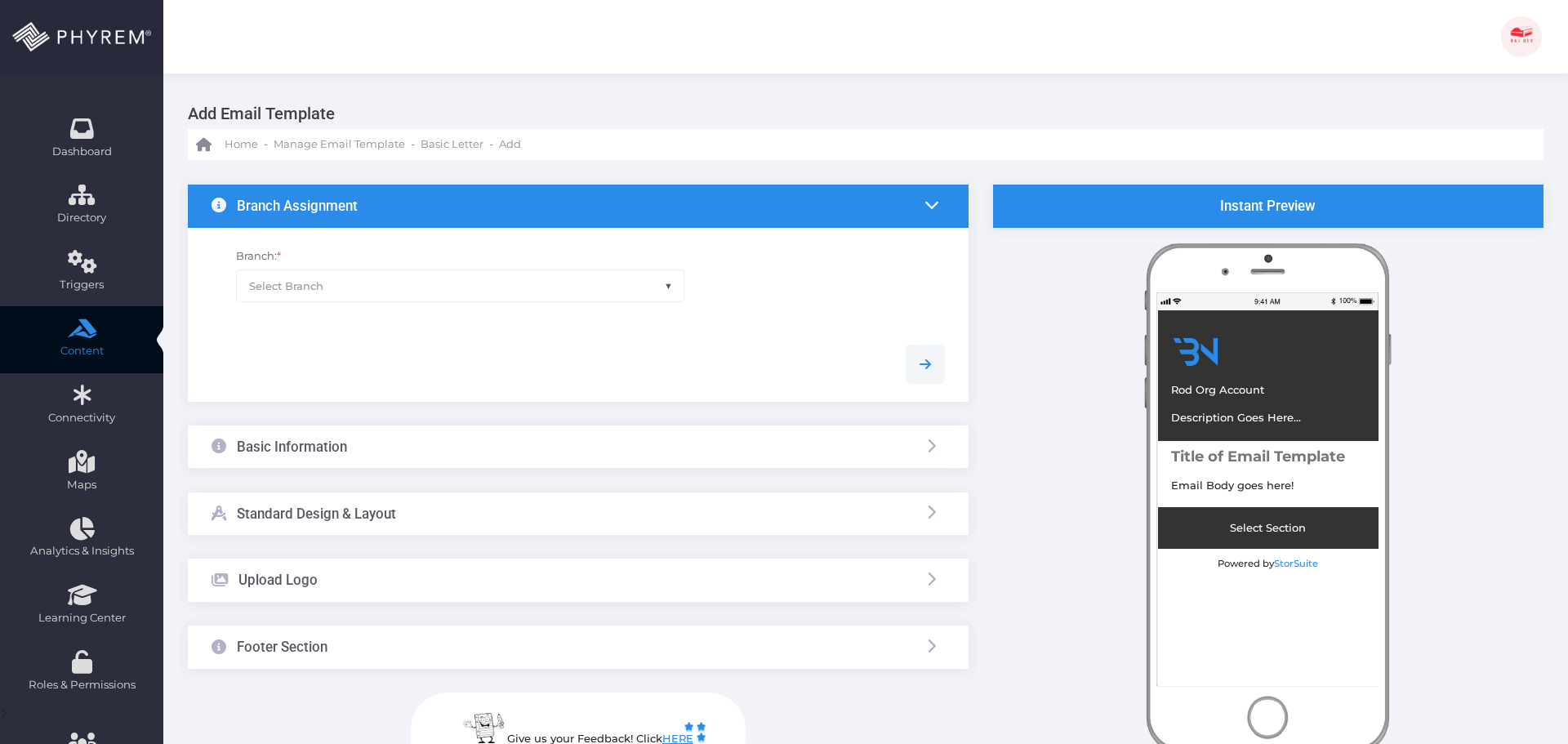
click at [373, 289] on span "Select Branch" at bounding box center [460, 285] width 447 height 31
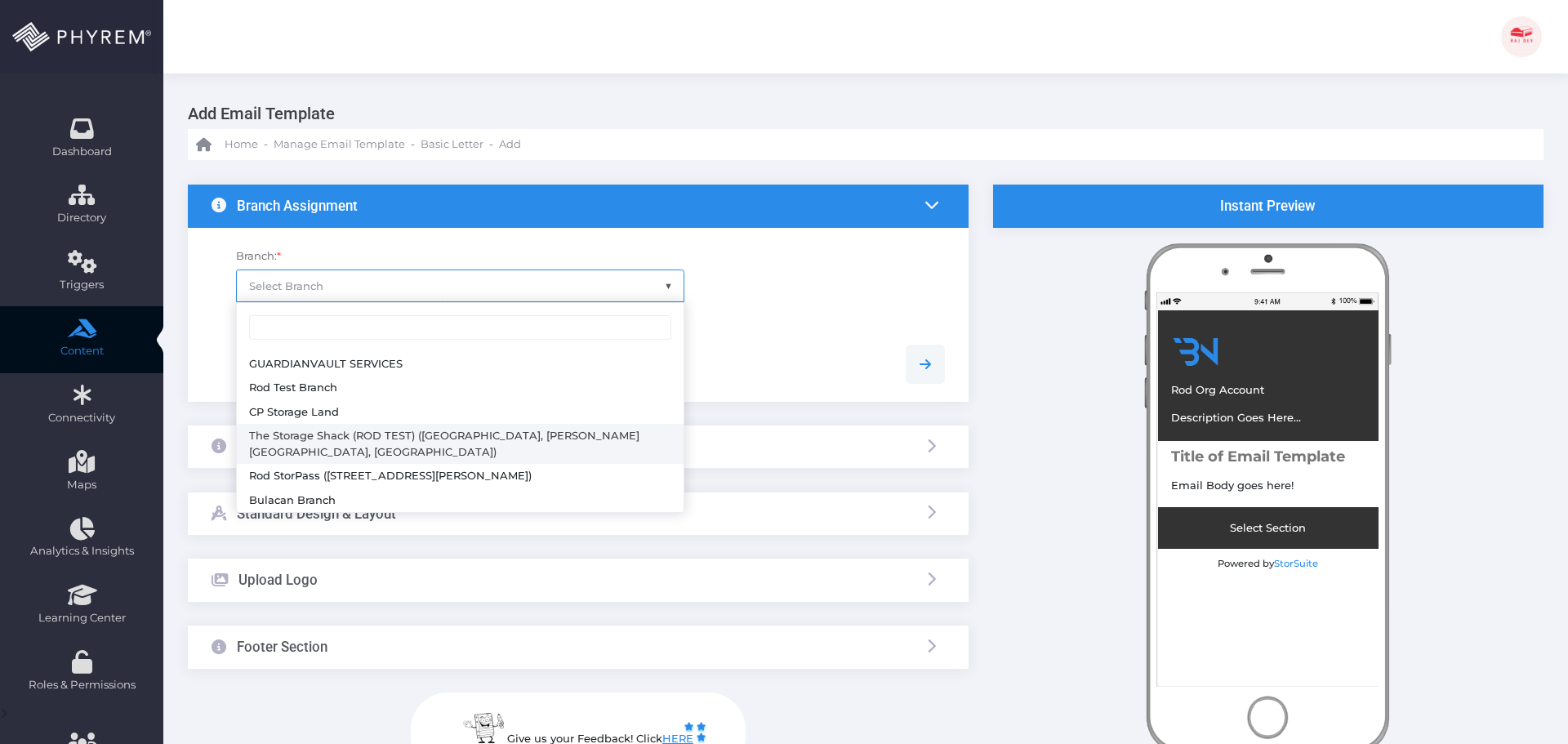
select select "782"
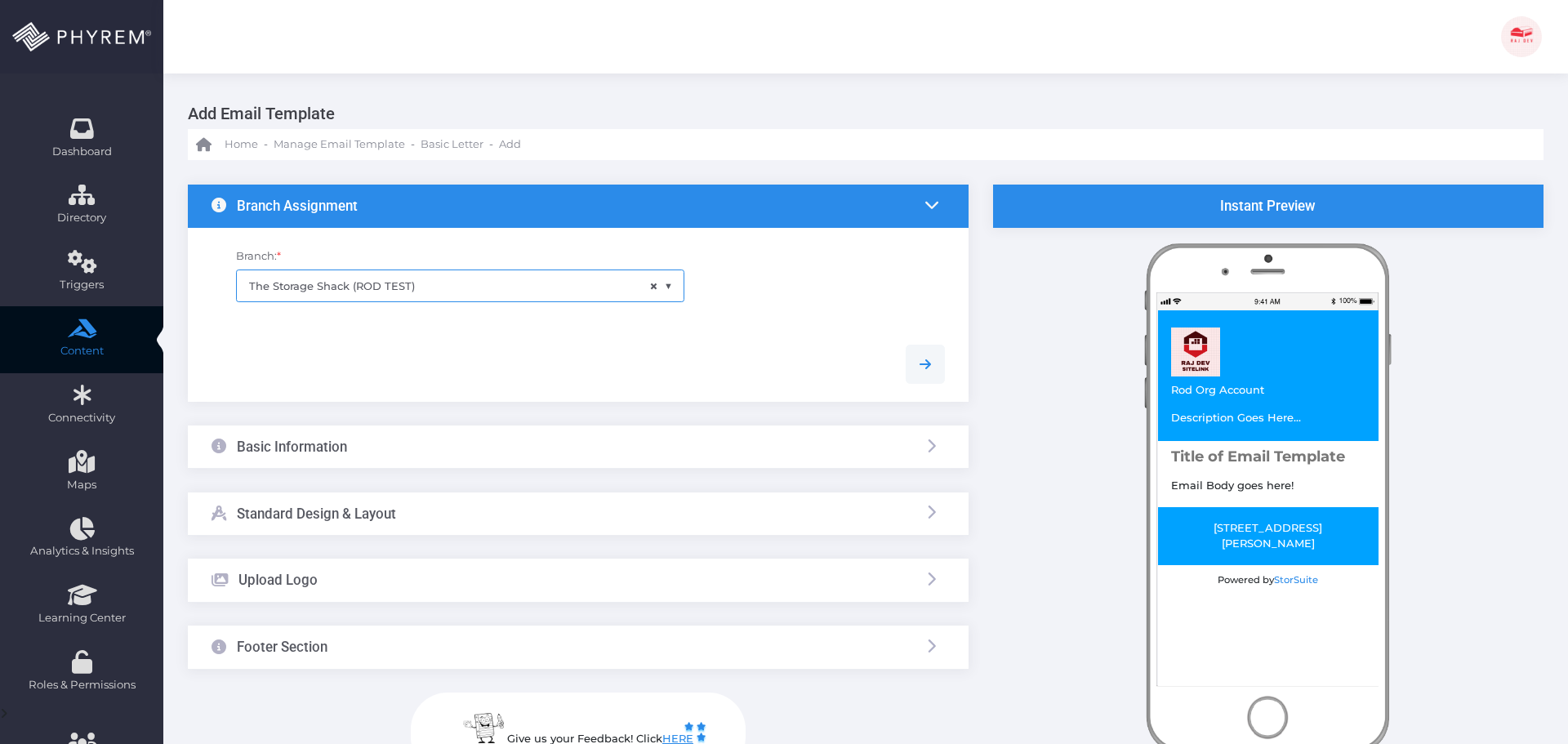
scroll to position [160, 0]
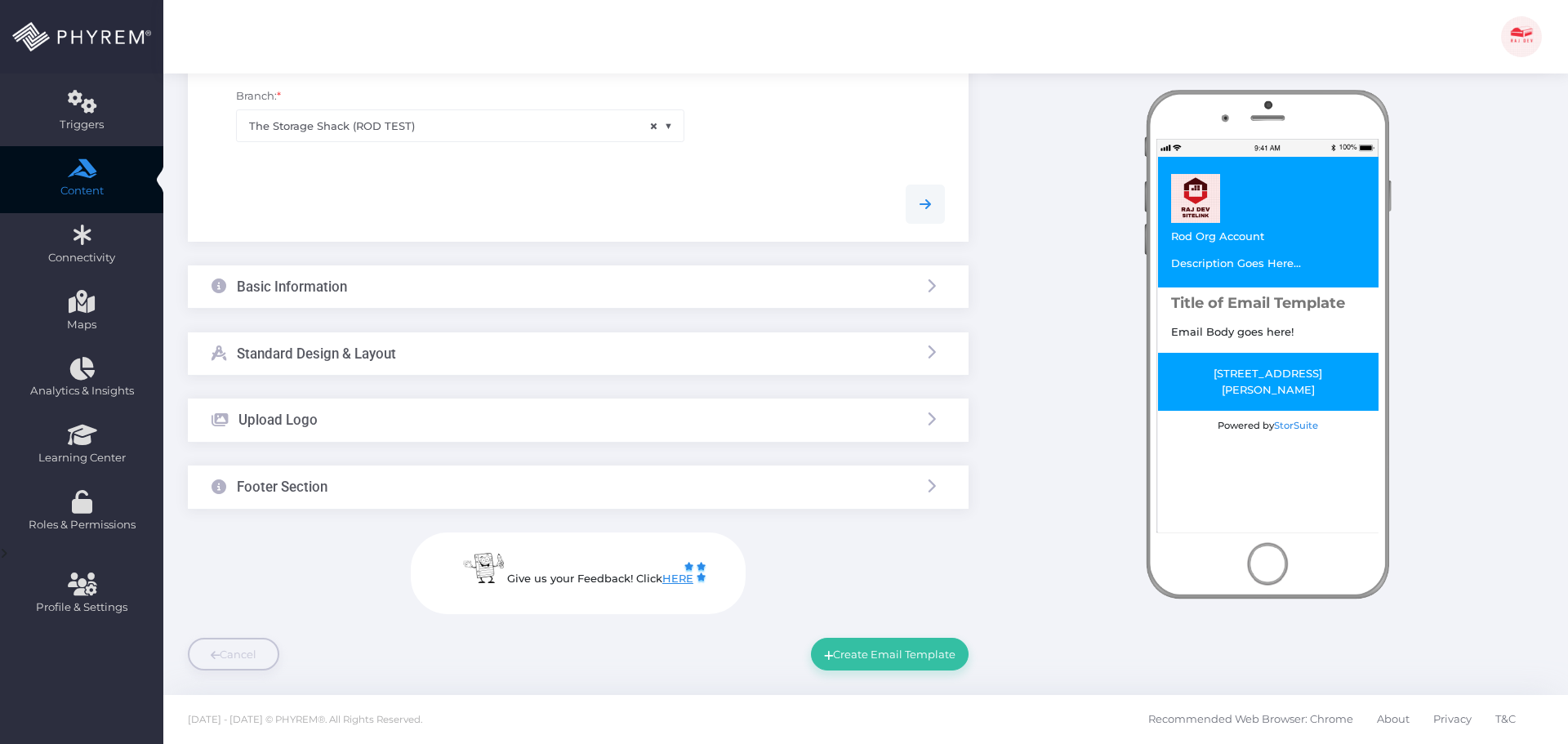
click at [372, 282] on div "Basic Information" at bounding box center [578, 287] width 781 height 43
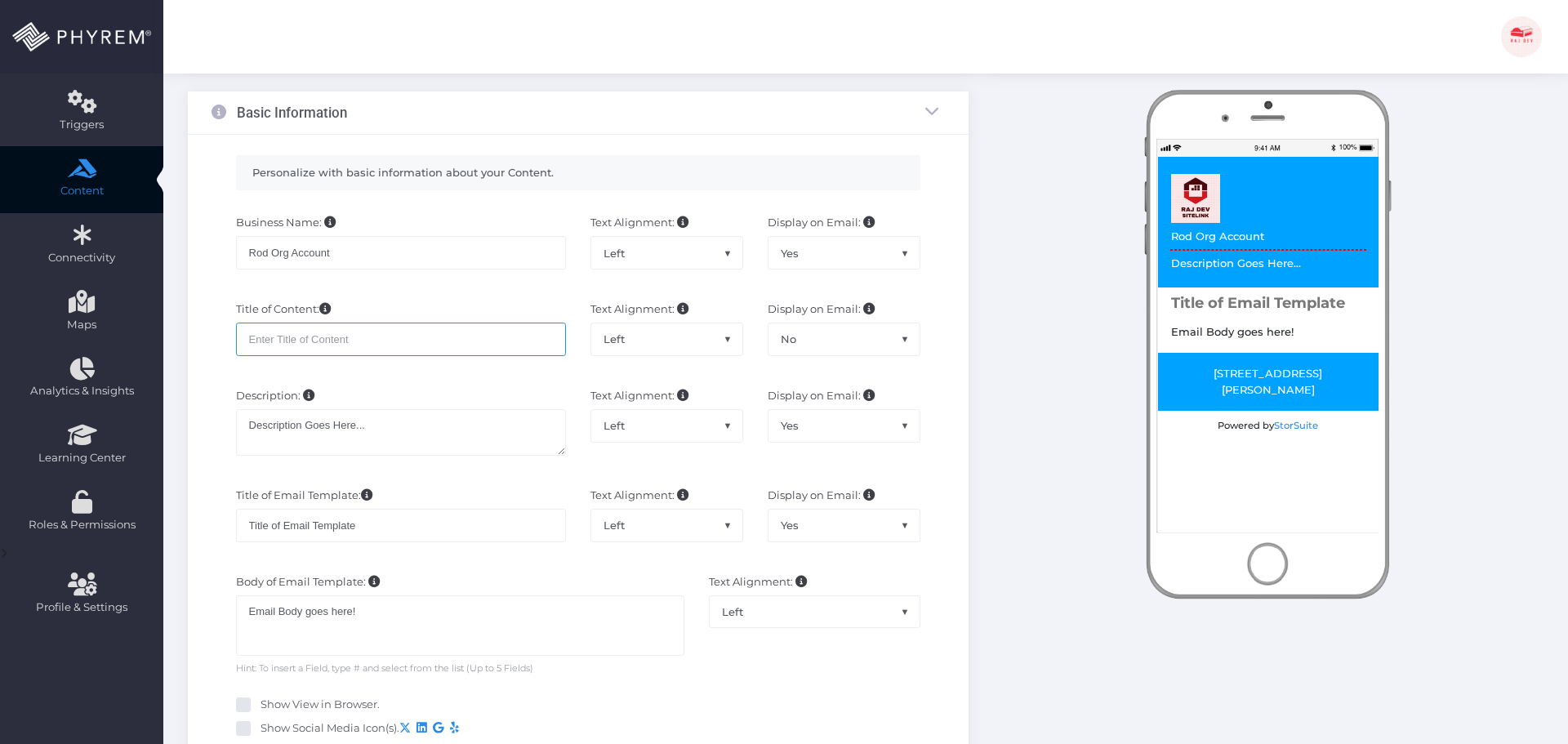
click at [309, 339] on input "text" at bounding box center [401, 339] width 330 height 33
drag, startPoint x: 349, startPoint y: 251, endPoint x: 234, endPoint y: 256, distance: 115.1
click at [220, 251] on div "Business Name: Rod Org Account Text Alignment: Left Center Right Left Display o…" at bounding box center [579, 250] width 759 height 87
type input "C"
type input "Email Variable - 09032025"
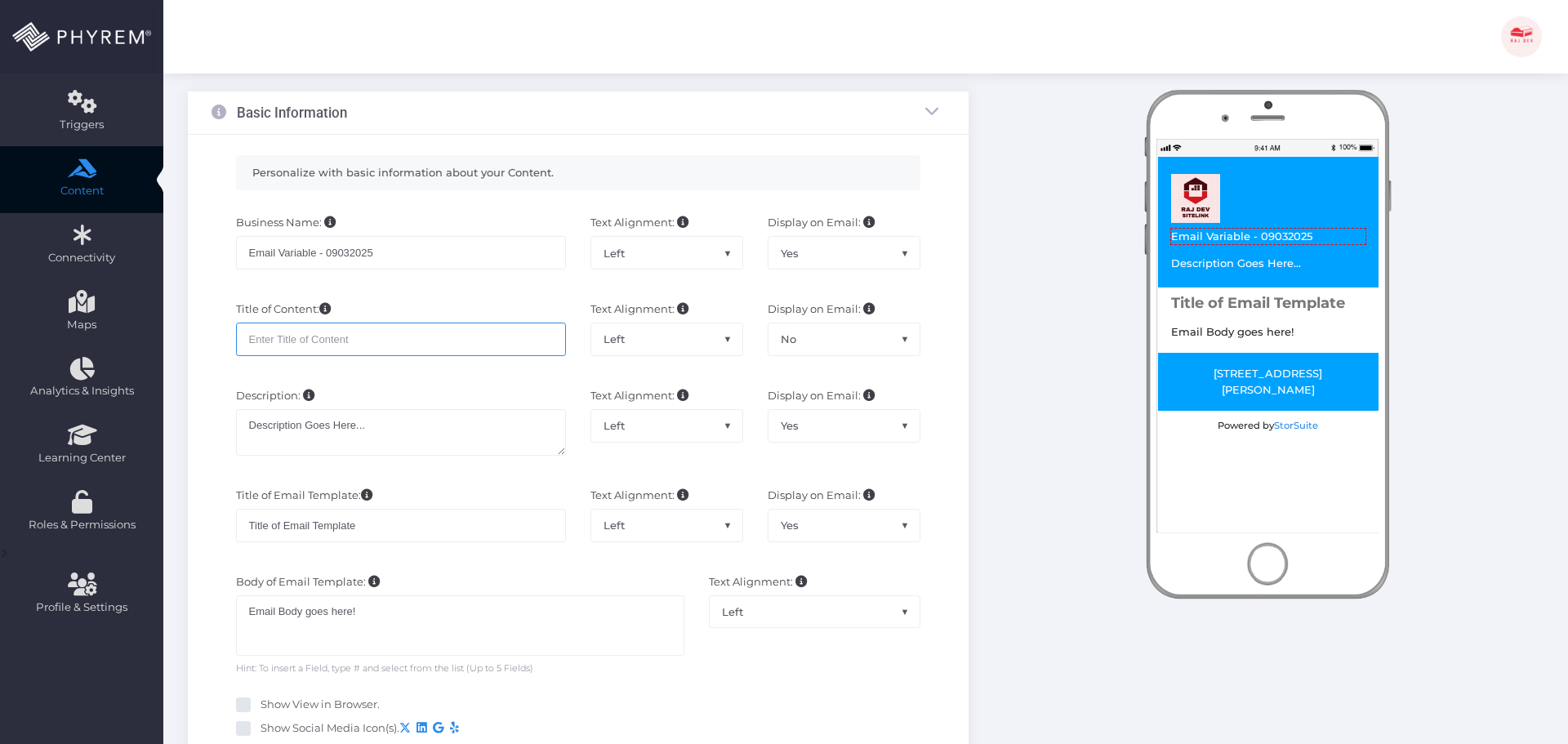
click at [294, 334] on input "text" at bounding box center [401, 339] width 330 height 33
paste input "Email Variable - 09032025"
type input "Email Variable - 09032025"
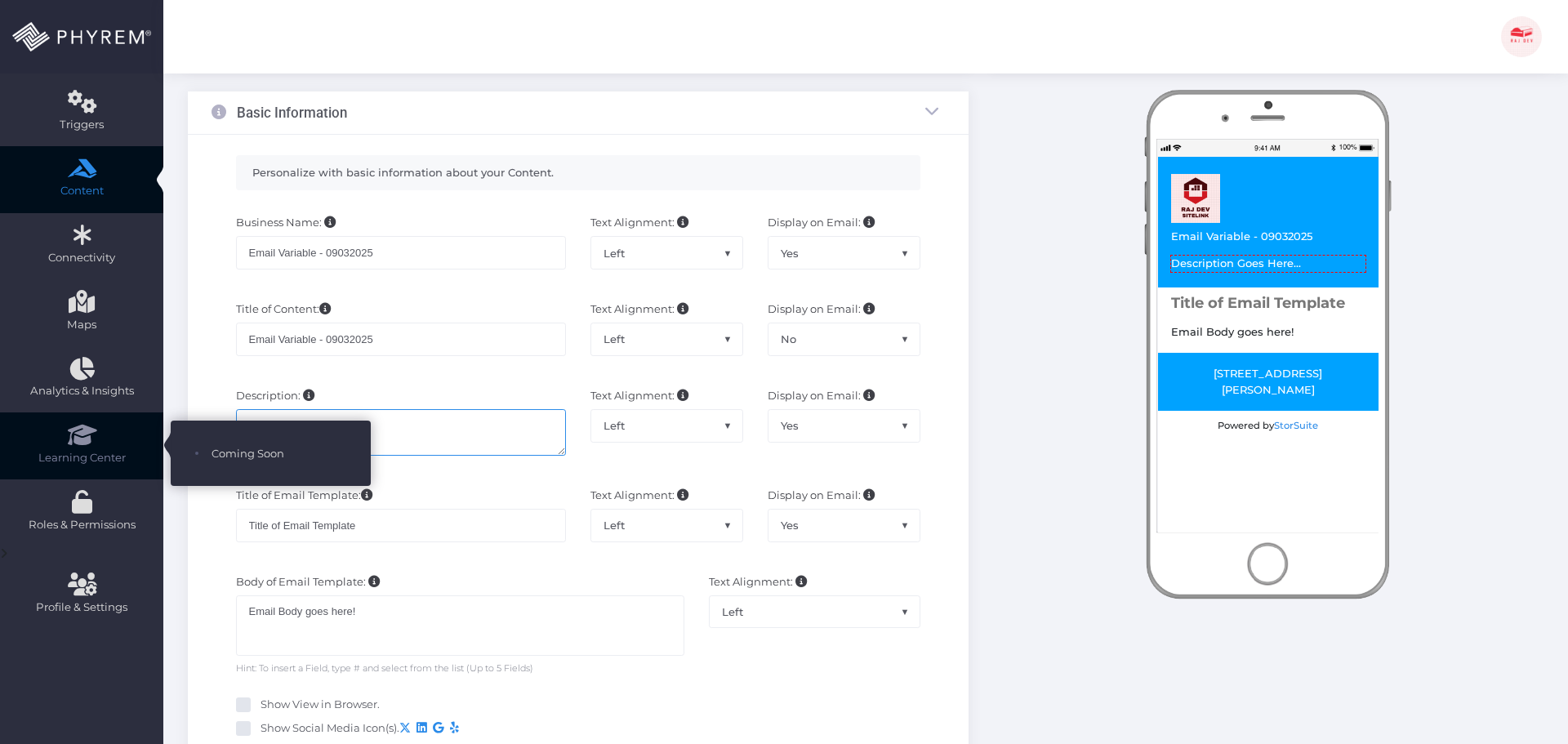
drag, startPoint x: 374, startPoint y: 425, endPoint x: 97, endPoint y: 420, distance: 277.0
click at [98, 420] on div "Dashboard Directory Directory User Manage User(s) Add User View Deleted User(s)…" at bounding box center [784, 596] width 1568 height 1512
paste textarea "Email Variable - 09032025"
type textarea "Email Variable - 09032025"
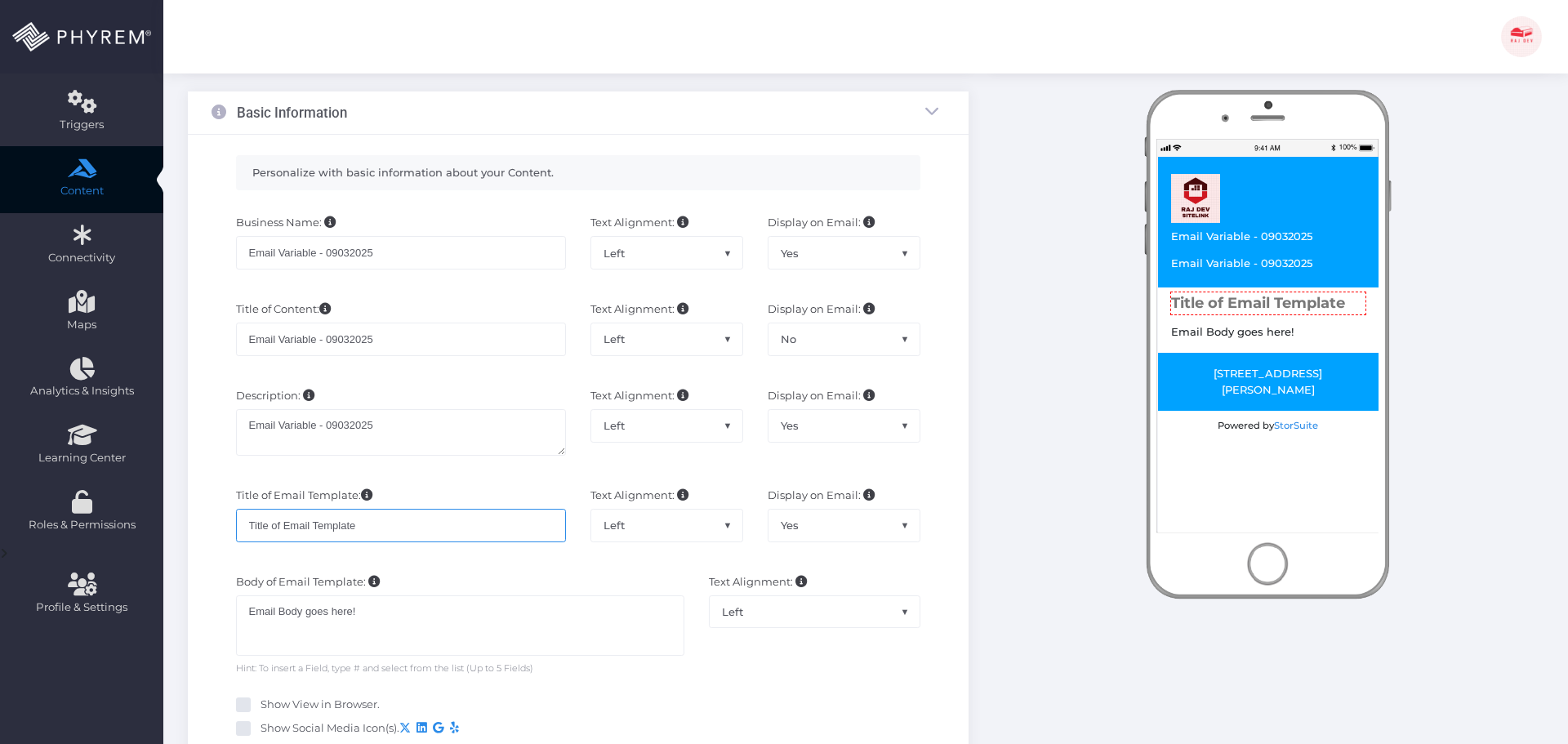
drag, startPoint x: 404, startPoint y: 528, endPoint x: 188, endPoint y: 522, distance: 216.1
click at [167, 521] on div "Branch Assignment Branch: * × The Storage Shack (ROD TEST) Basic Information Le…" at bounding box center [866, 652] width 1405 height 1303
paste input "Email Variable - 09032025"
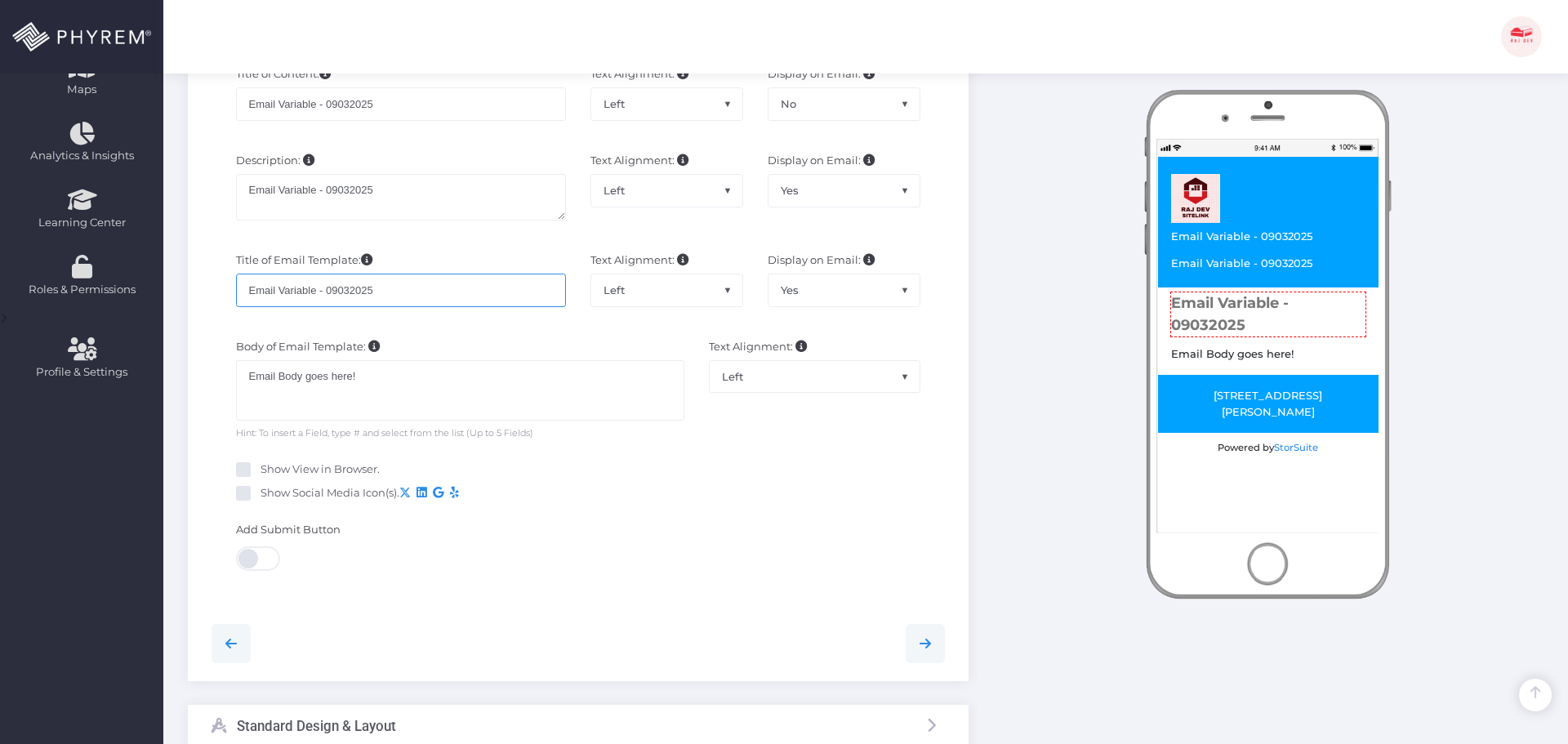
scroll to position [405, 0]
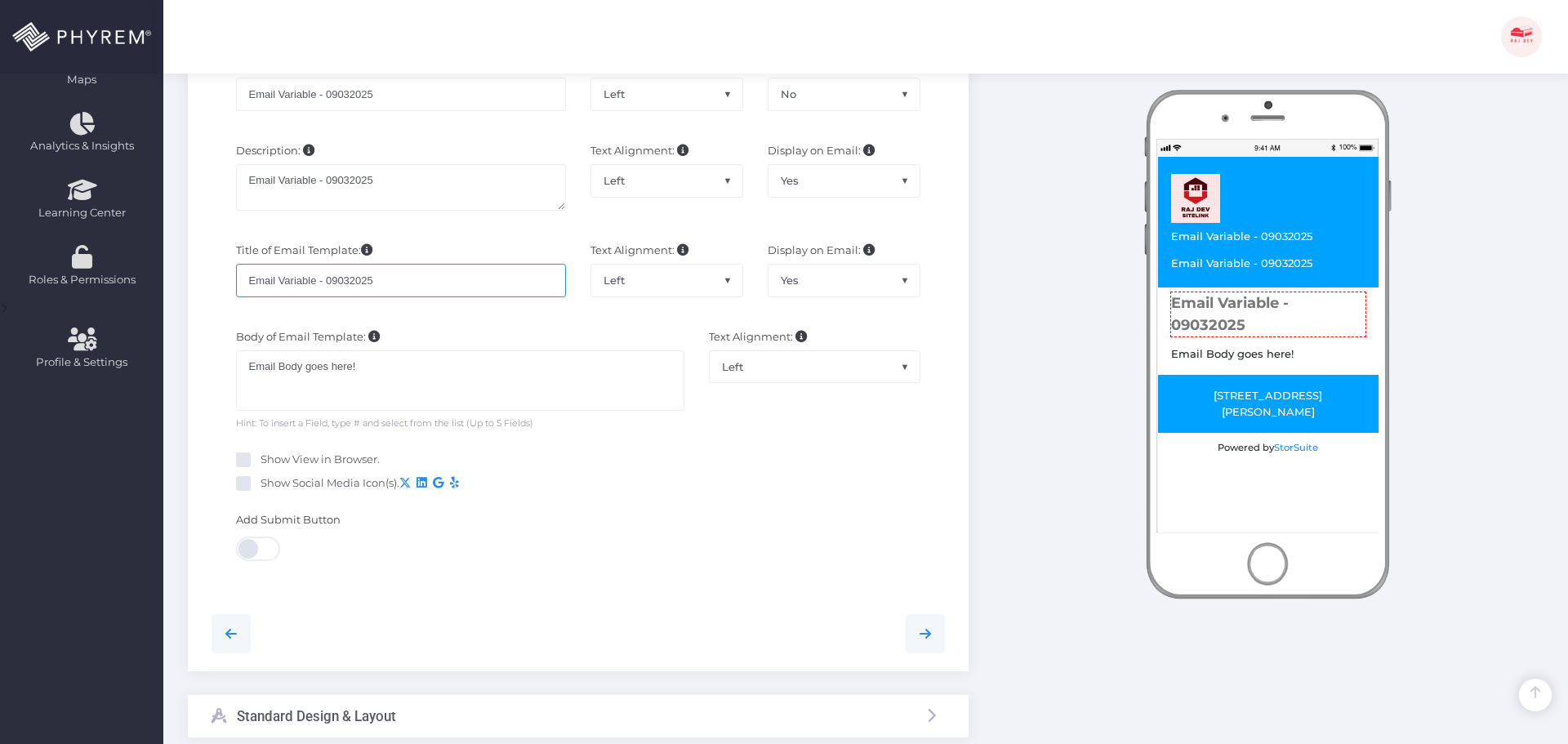
type input "Email Variable - 09032025"
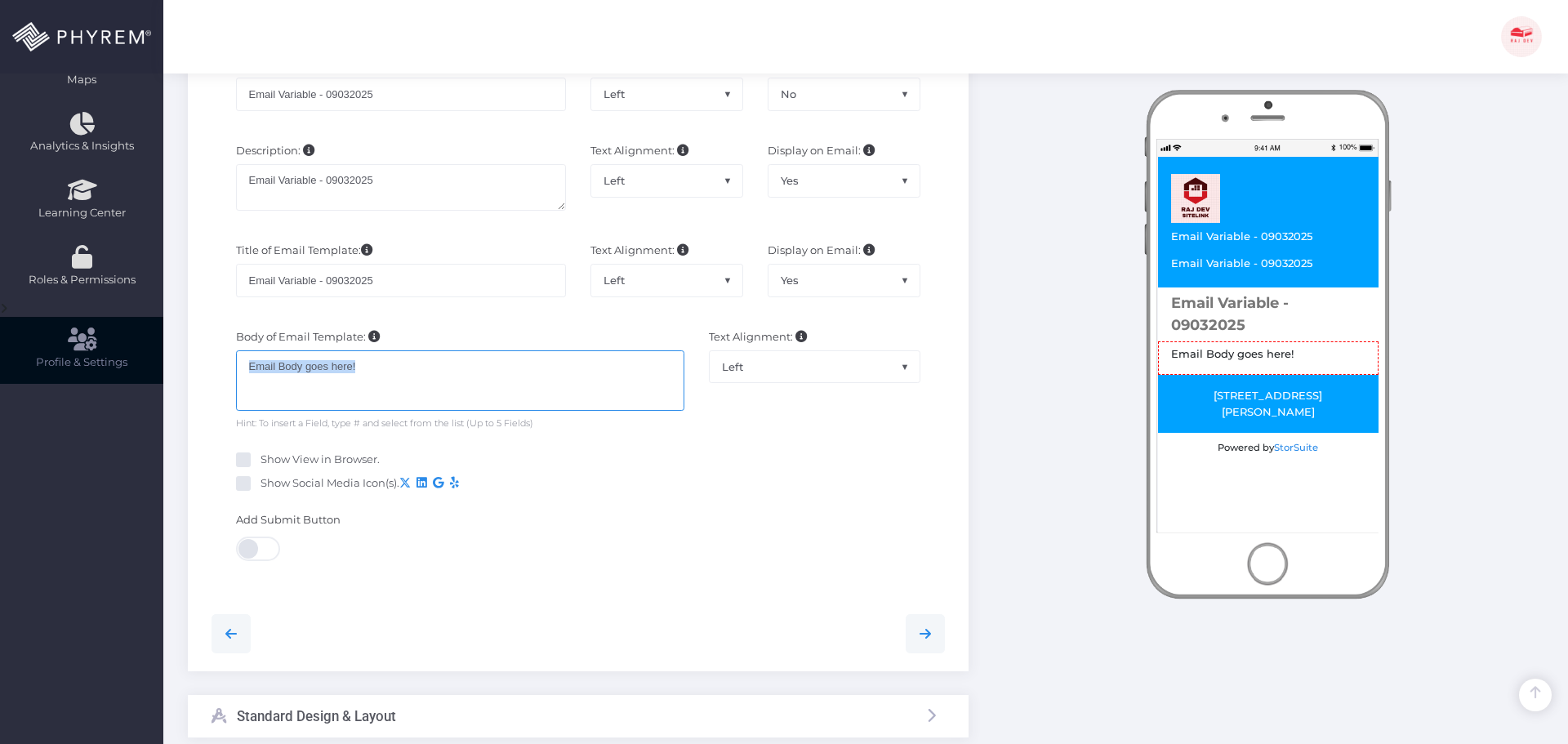
drag, startPoint x: 404, startPoint y: 372, endPoint x: 144, endPoint y: 361, distance: 260.2
click at [109, 362] on div "Dashboard Directory Directory User Manage User(s) Add User View Deleted User(s)…" at bounding box center [784, 351] width 1568 height 1512
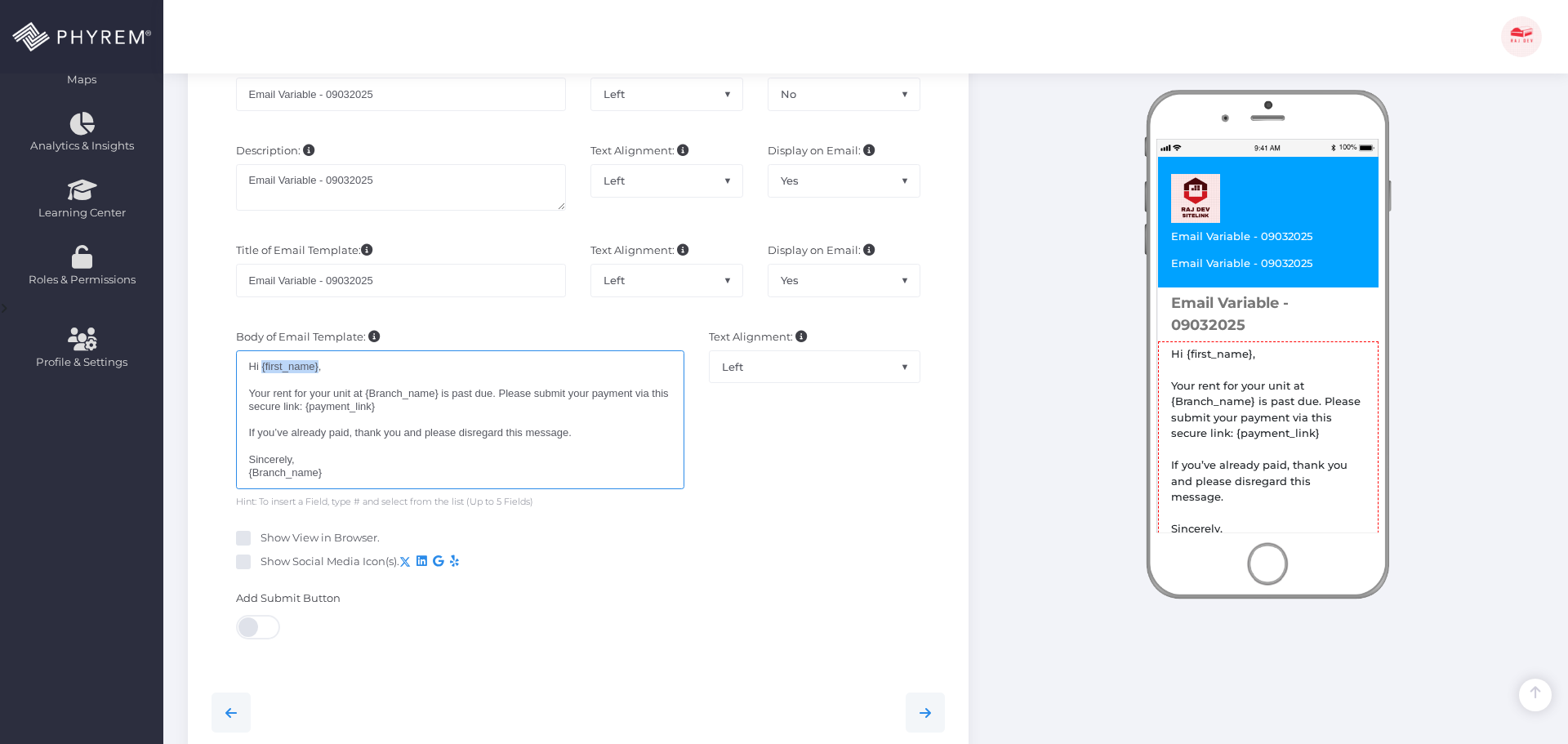
drag, startPoint x: 319, startPoint y: 367, endPoint x: 262, endPoint y: 365, distance: 57.0
click at [262, 365] on div "Hi {first_name},  Your rent for your unit at {Branch_name} is past due. Pleas…" at bounding box center [460, 419] width 448 height 139
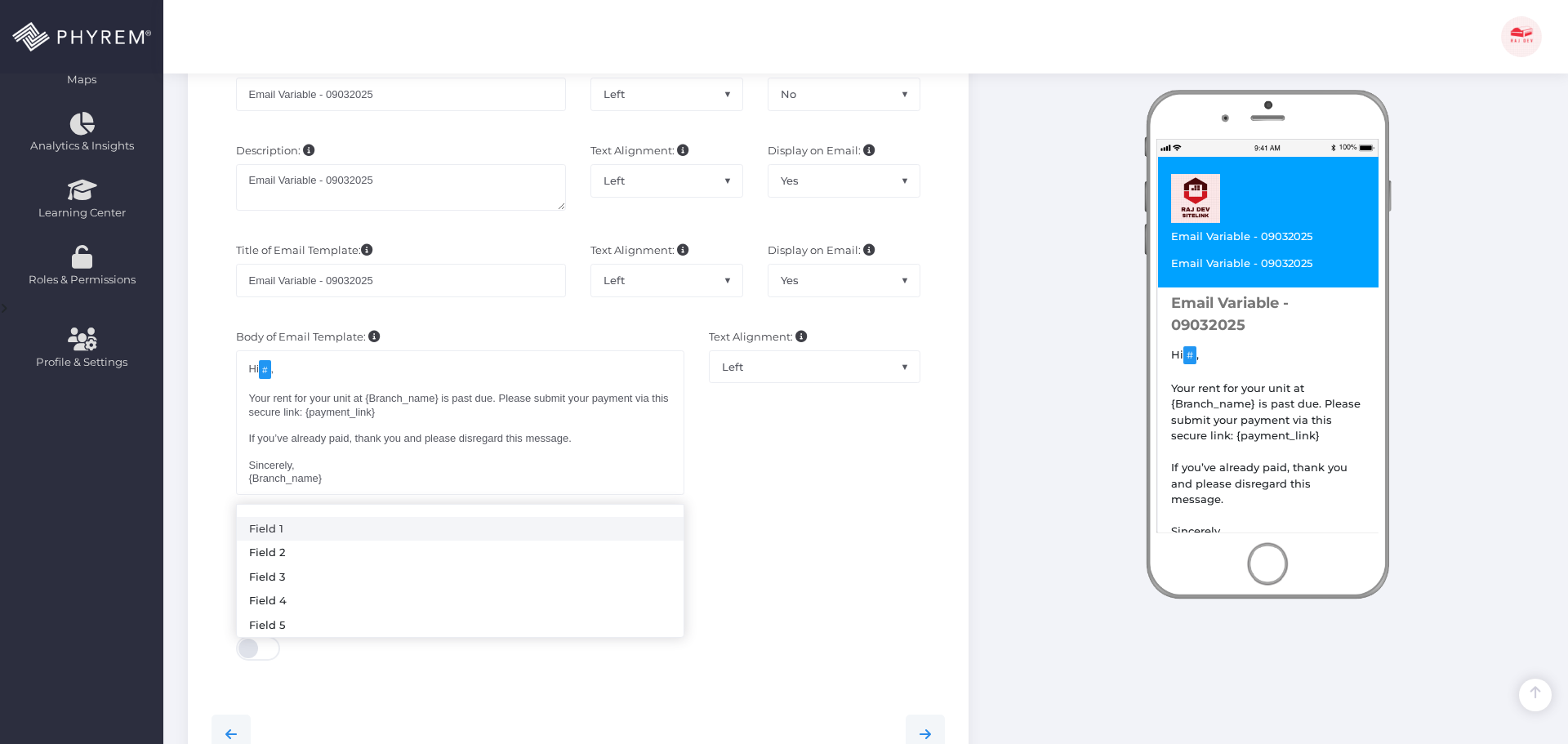
drag, startPoint x: 287, startPoint y: 528, endPoint x: 331, endPoint y: 520, distance: 44.7
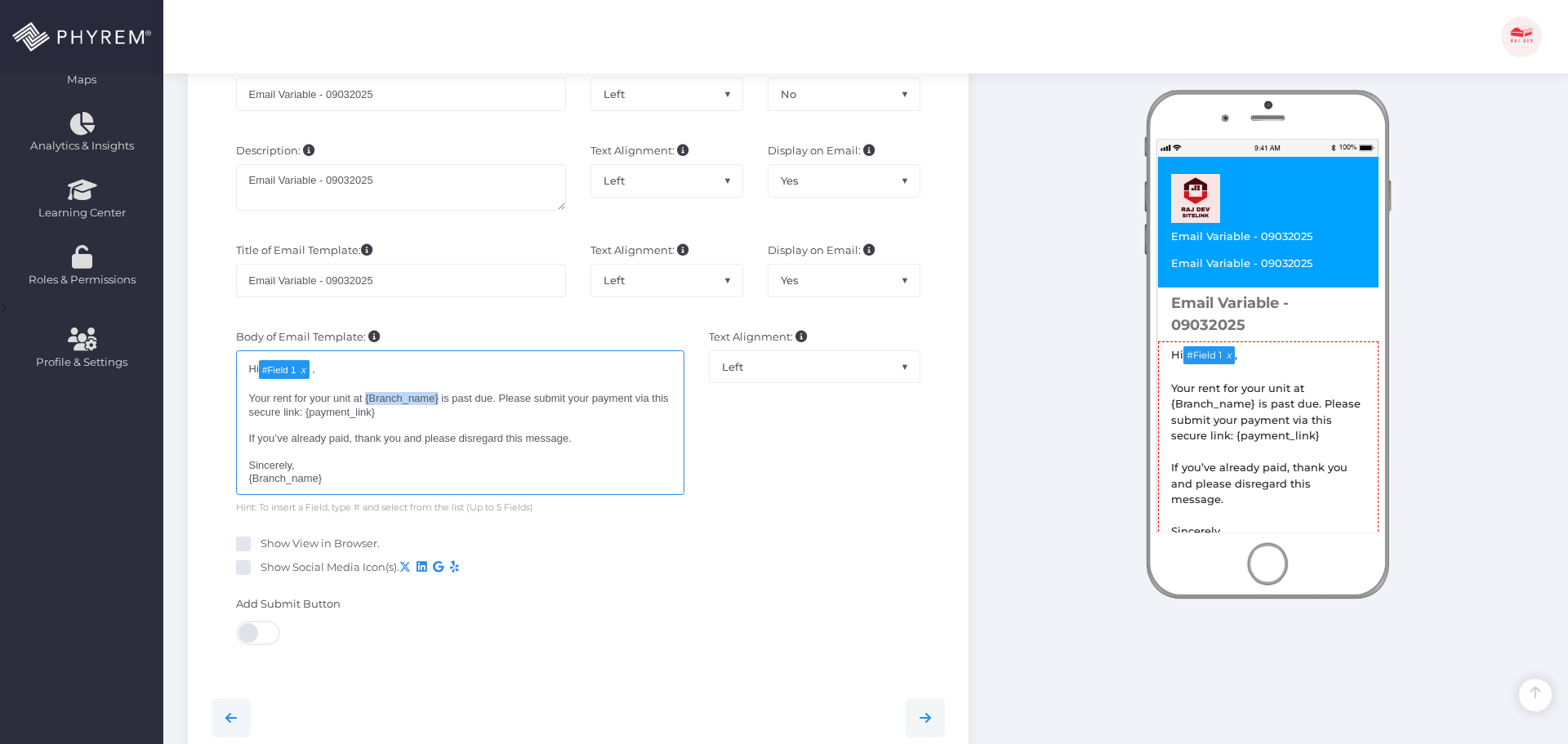
drag, startPoint x: 366, startPoint y: 398, endPoint x: 426, endPoint y: 402, distance: 60.1
click at [433, 400] on div "Hi # Field 1 ,  Your rent for your unit at {Branch_name} is past due. Please …" at bounding box center [460, 423] width 448 height 145
drag, startPoint x: 306, startPoint y: 419, endPoint x: 374, endPoint y: 417, distance: 68.0
click at [374, 417] on div "Hi # Field 1 ,  Your rent for your unit at # Field 2 is past due. Please subm…" at bounding box center [460, 425] width 448 height 150
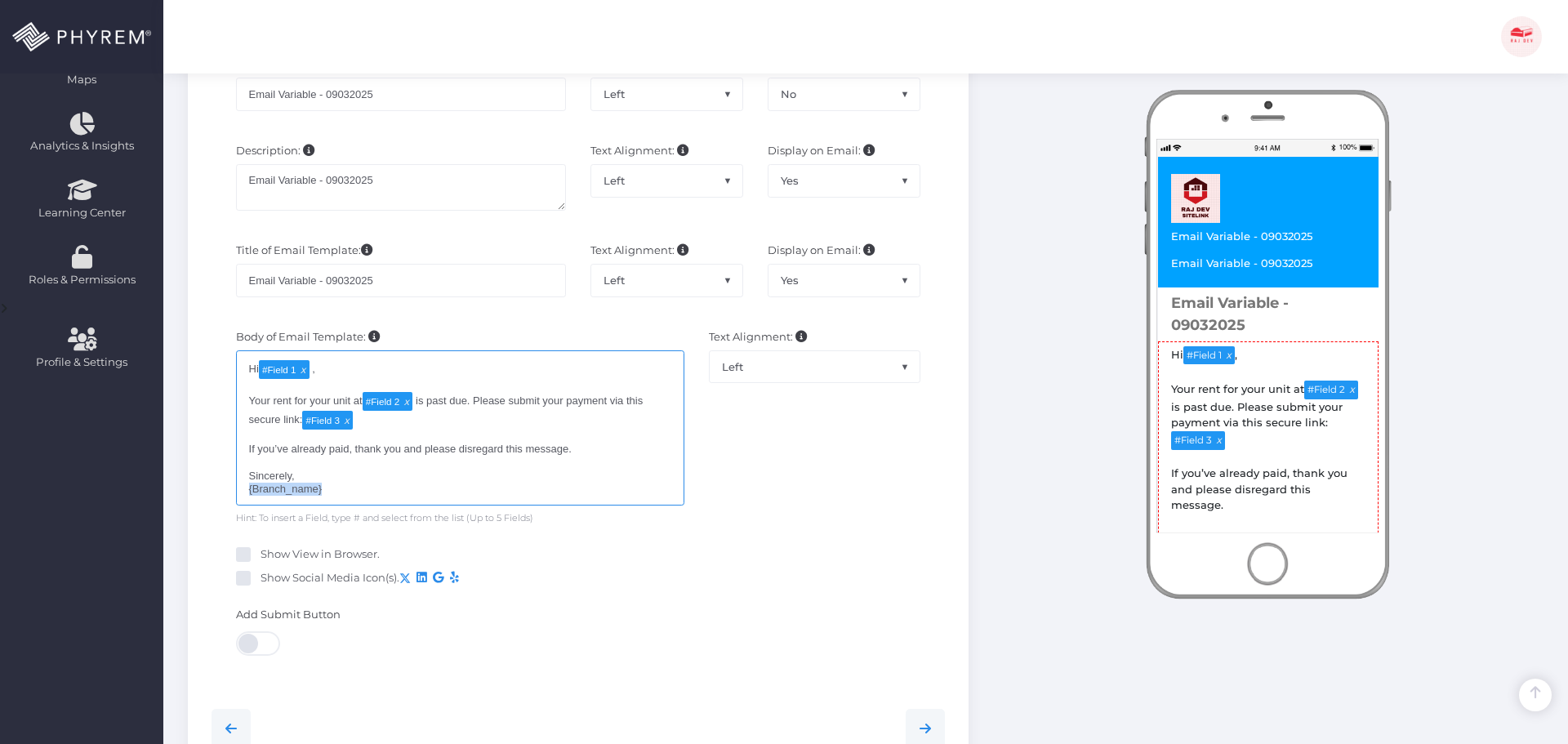
drag, startPoint x: 326, startPoint y: 491, endPoint x: 216, endPoint y: 494, distance: 110.0
click at [216, 494] on div "Body of Email Template: Email Body goes here! Hi # Field 1 ,  Your rent for y…" at bounding box center [579, 427] width 759 height 213
click at [400, 493] on div "Hi # Field 1 ,  Your rent for your unit at # Field 2 is past due. Please subm…" at bounding box center [460, 430] width 448 height 161
type textarea "Hi [#Field 1](tag:f1) , Your rent for your unit at [#Field 2](tag:f2) is past d…"
click at [852, 499] on div "Text Alignment: Left Center Right Left" at bounding box center [815, 430] width 237 height 202
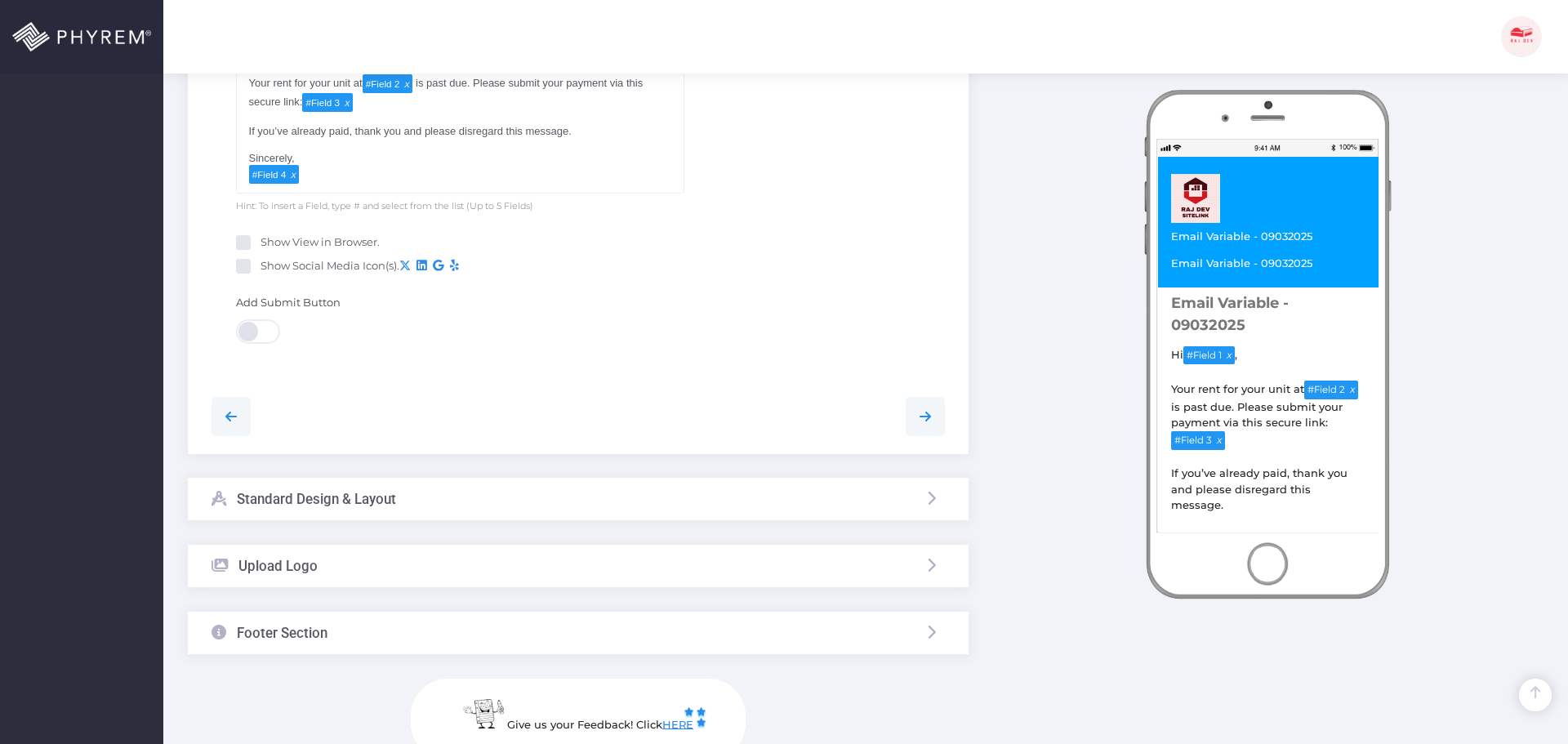
scroll to position [868, 0]
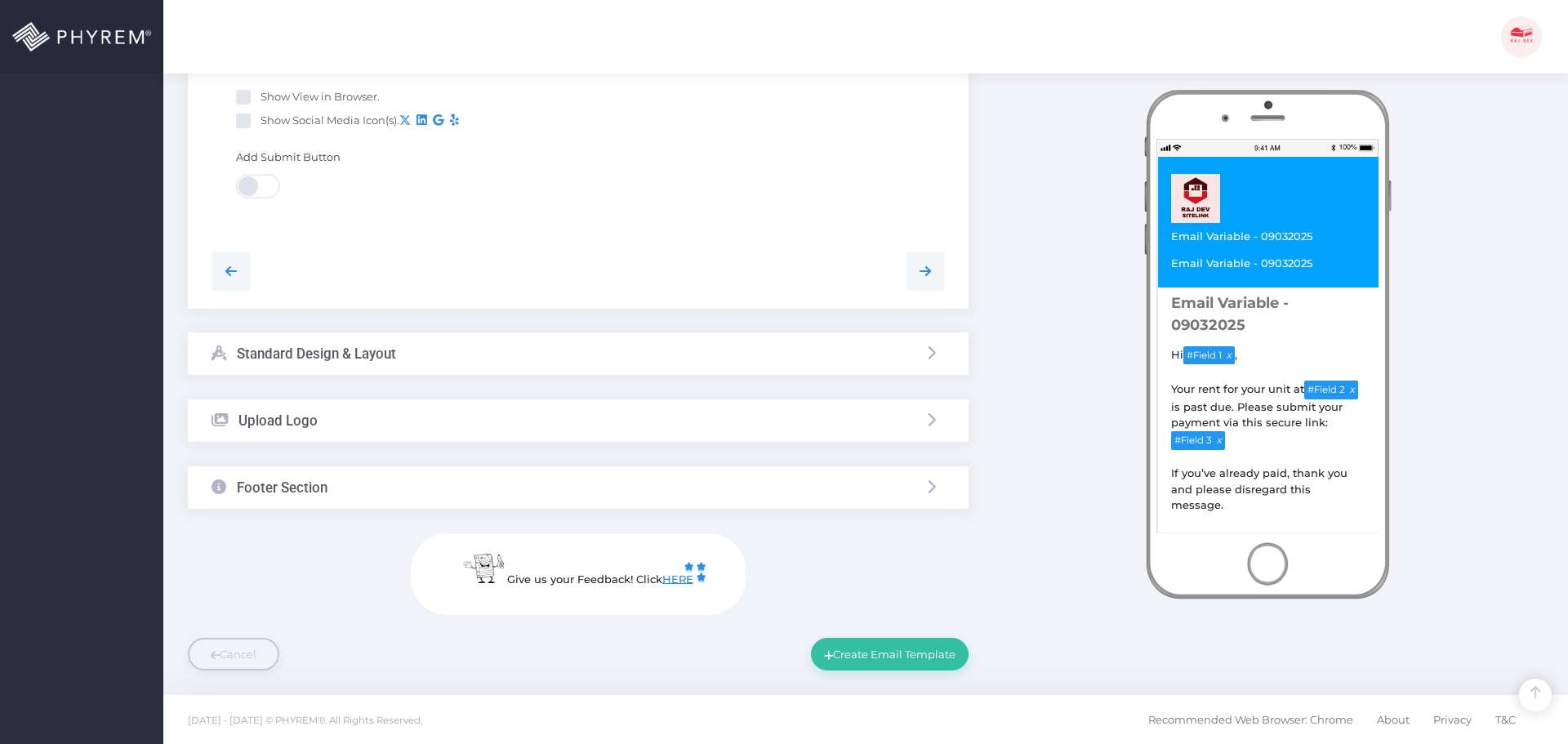
click at [410, 351] on div "Standard Design & Layout" at bounding box center [578, 353] width 781 height 43
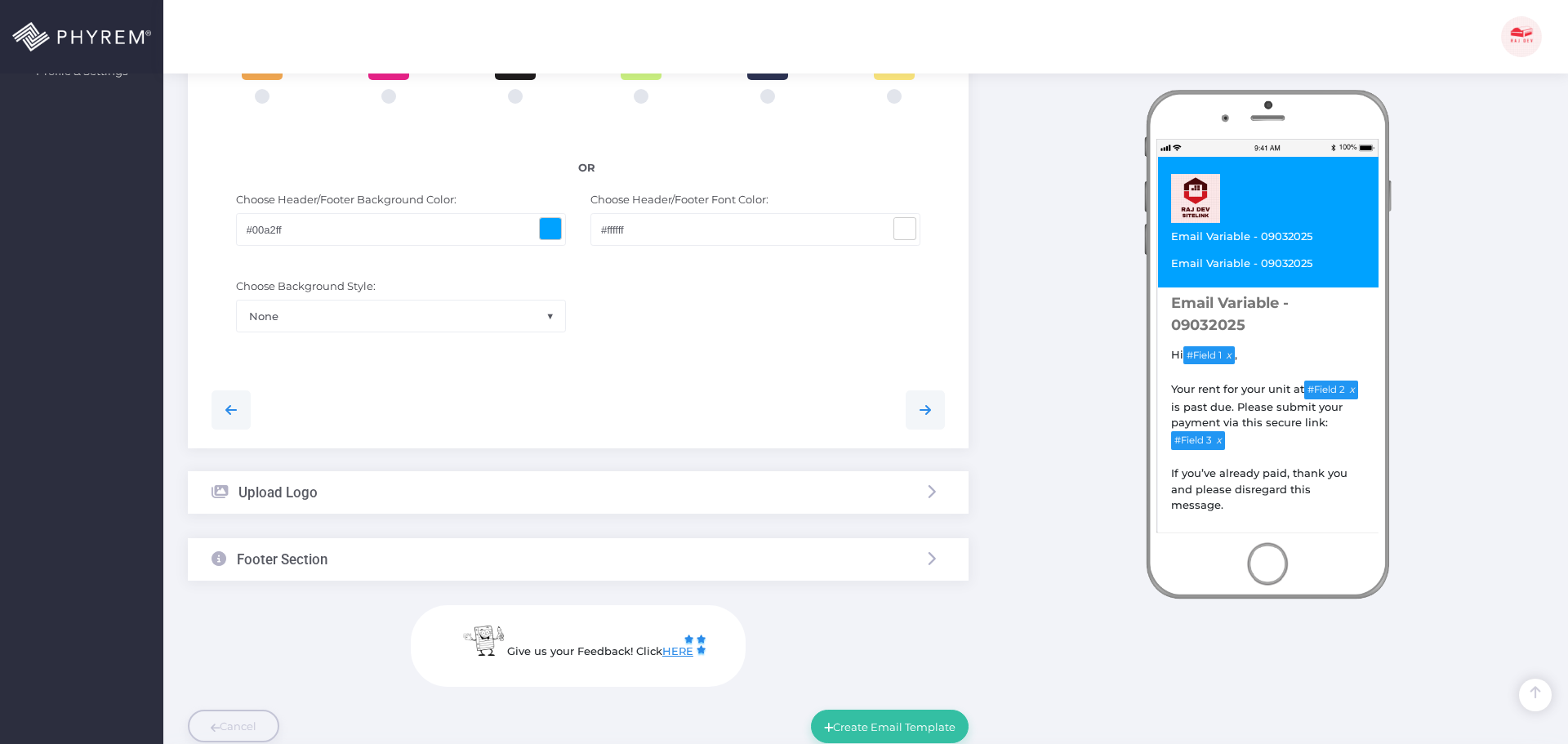
scroll to position [768, 0]
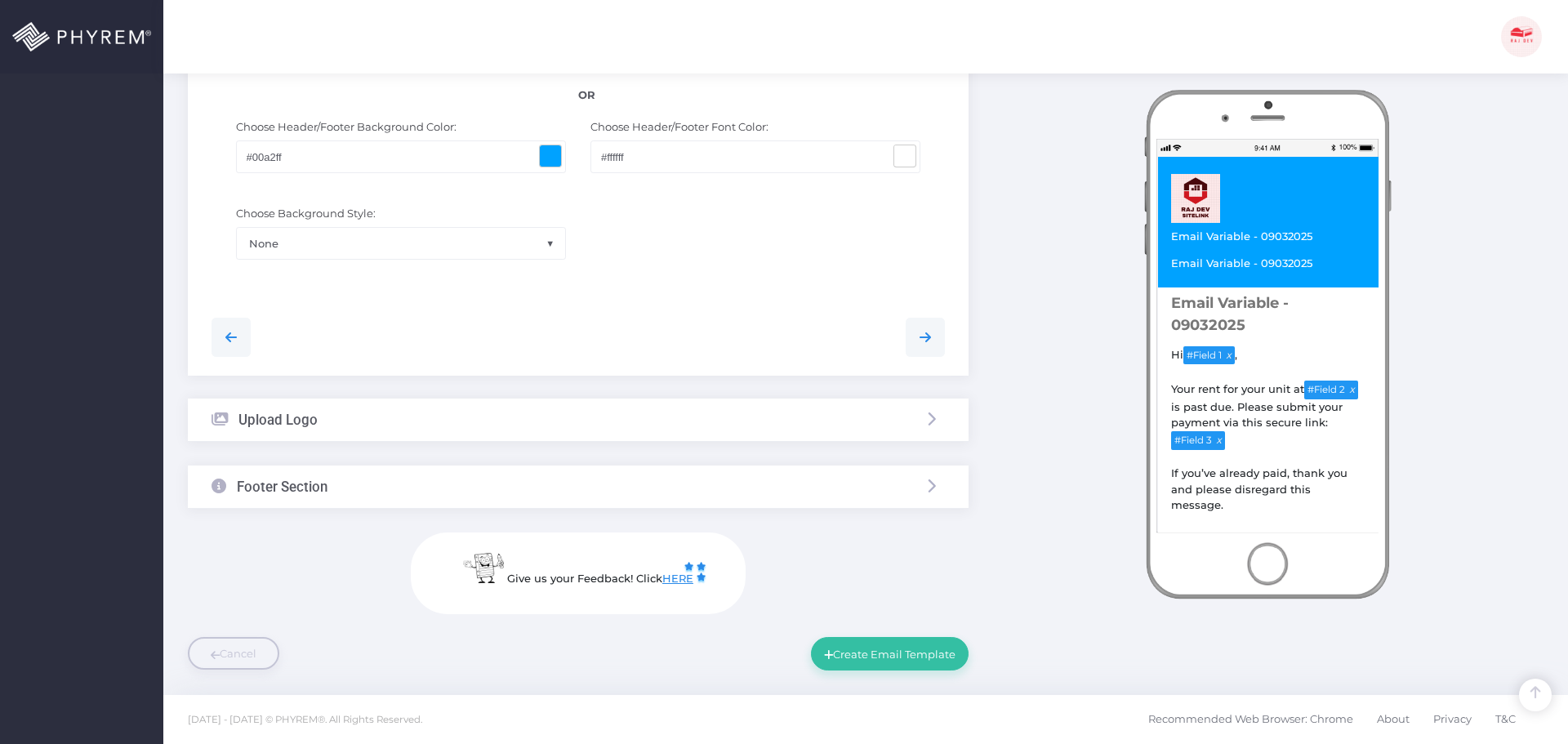
click at [460, 483] on div "Footer Section" at bounding box center [578, 486] width 781 height 43
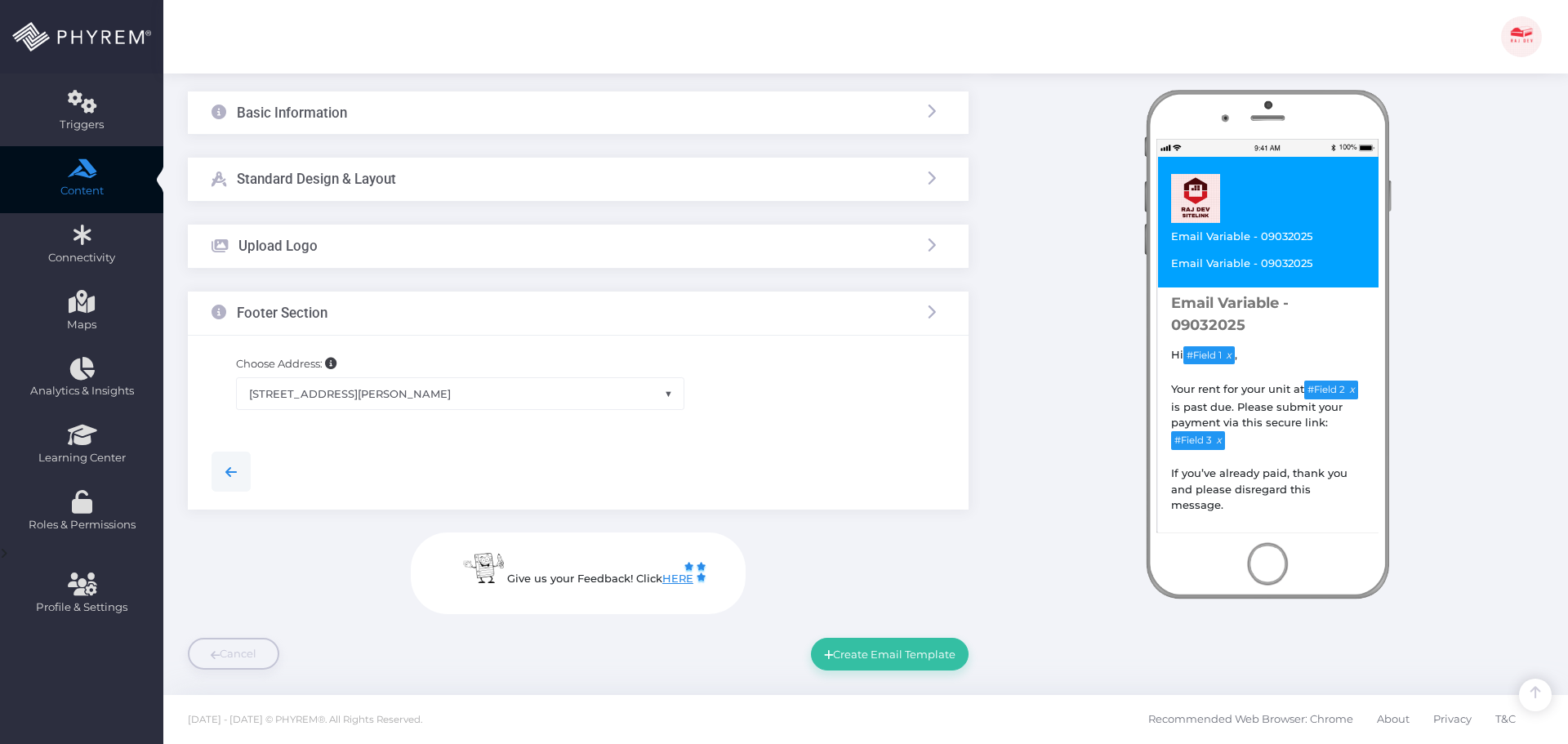
scroll to position [160, 0]
click at [887, 641] on button "Create Email Template" at bounding box center [889, 653] width 157 height 33
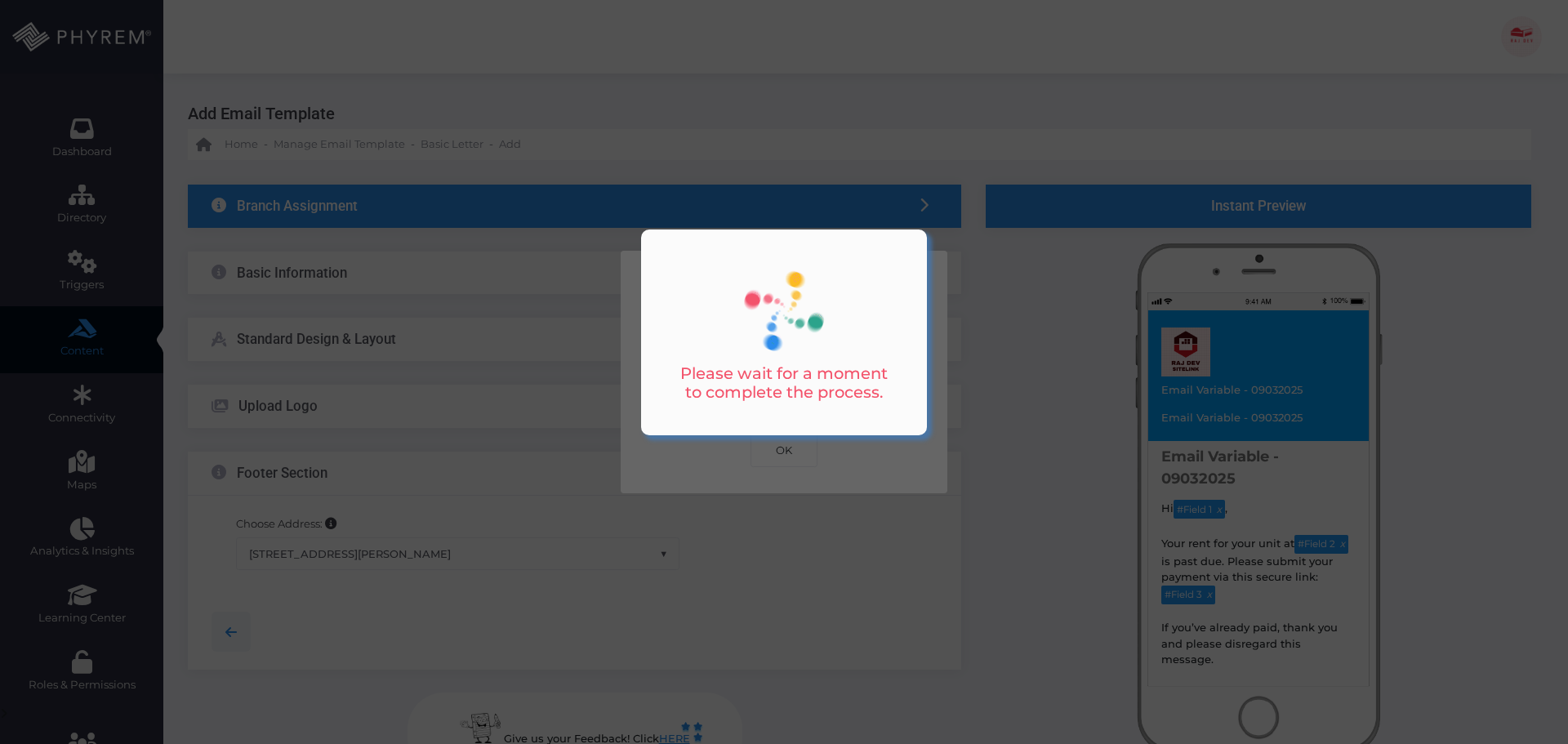
scroll to position [0, 0]
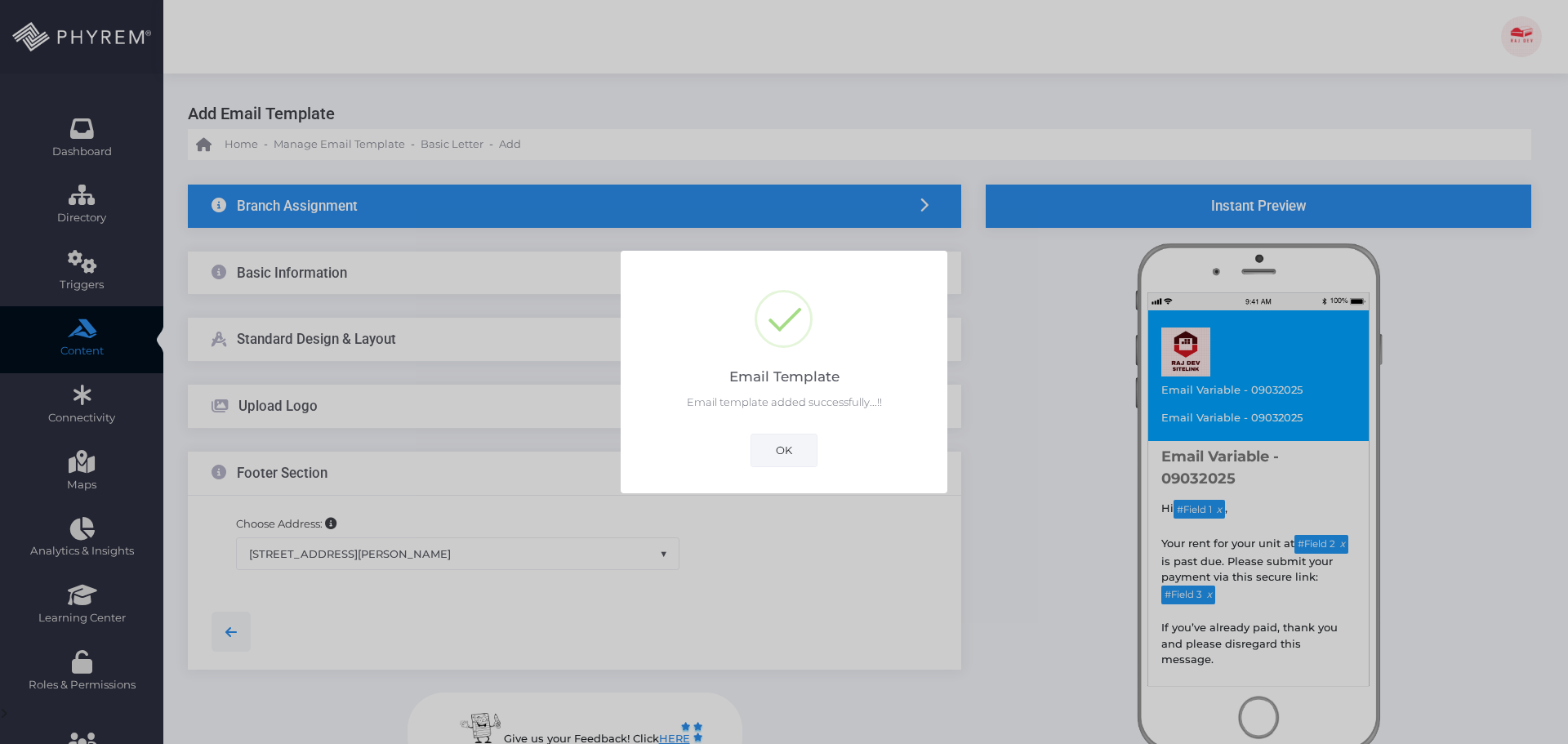
click at [788, 451] on button "OK" at bounding box center [784, 450] width 67 height 33
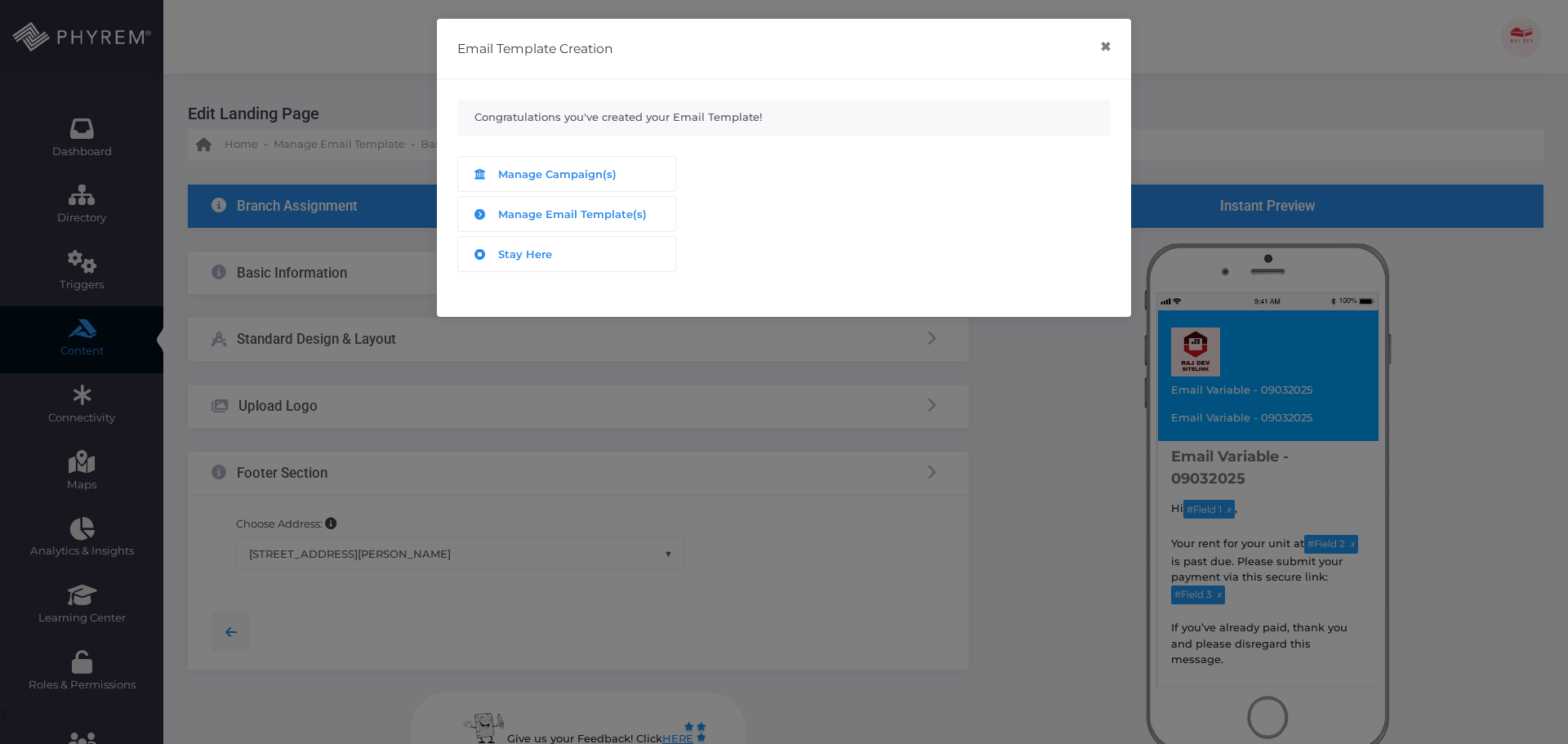
scroll to position [160, 0]
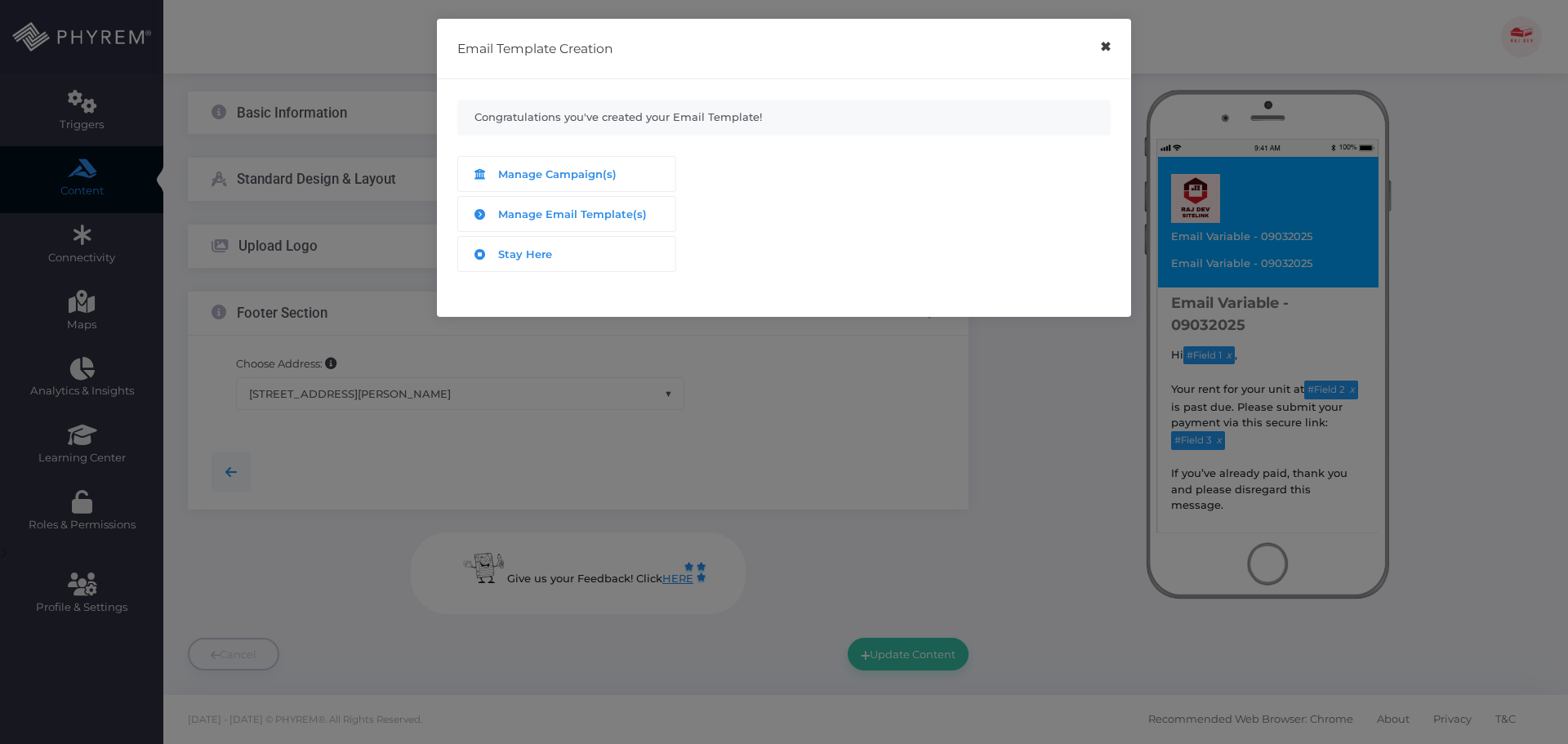
drag, startPoint x: 1107, startPoint y: 52, endPoint x: 534, endPoint y: 72, distance: 573.3
click at [1104, 52] on button "×" at bounding box center [1105, 47] width 32 height 37
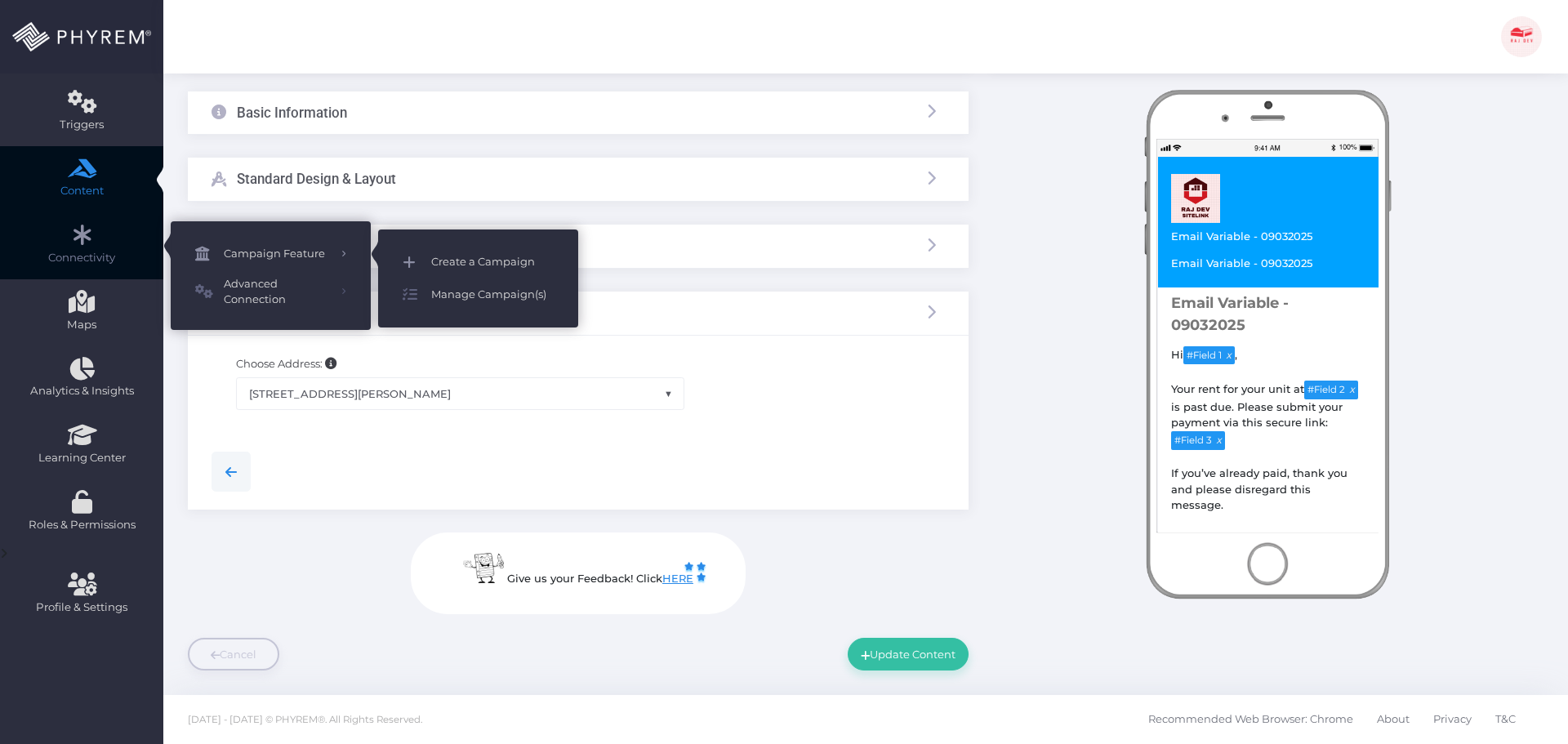
click at [479, 258] on span "Create a Campaign" at bounding box center [493, 261] width 123 height 21
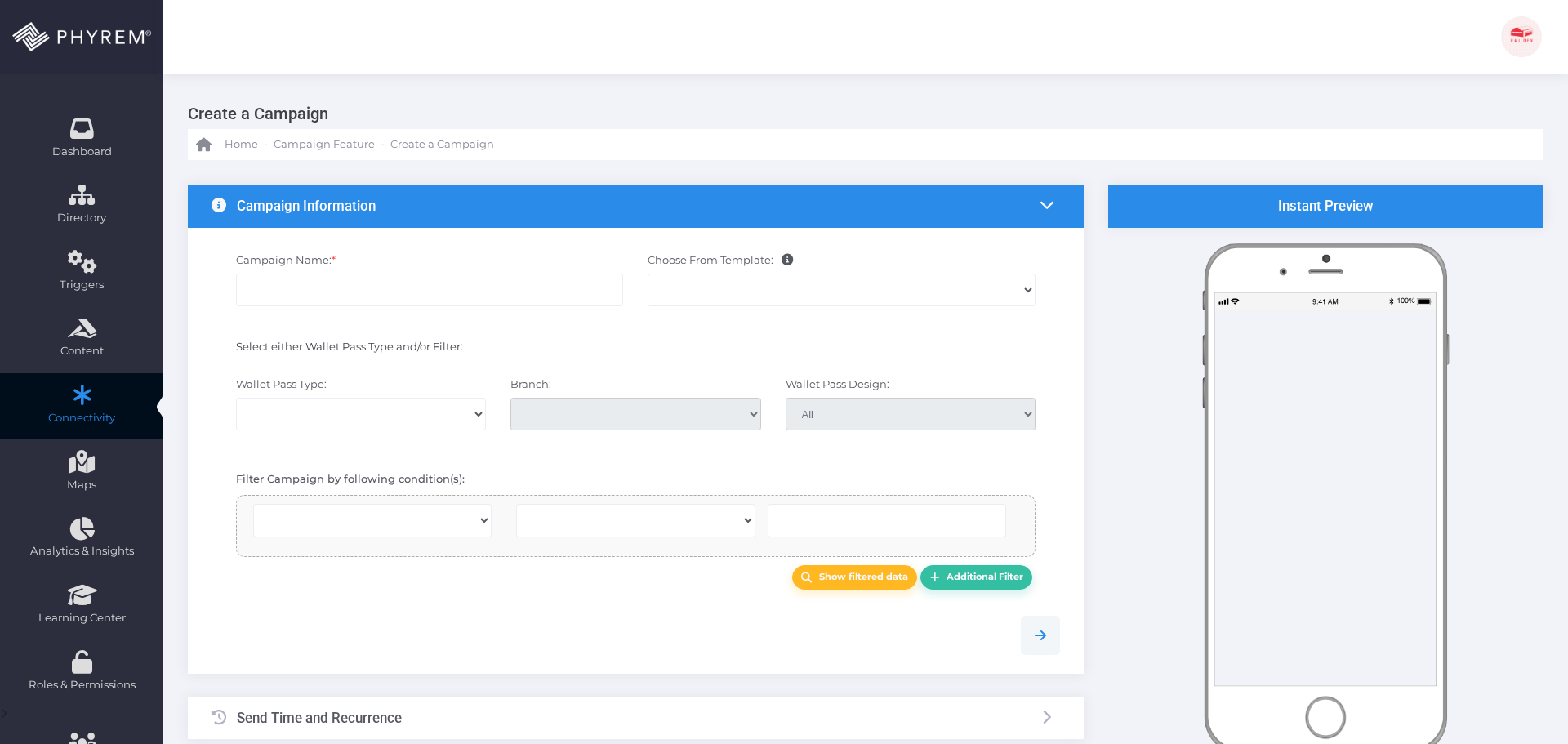
select select
drag, startPoint x: 389, startPoint y: 285, endPoint x: 409, endPoint y: 289, distance: 20.4
click at [389, 285] on input "Campaign Name: *" at bounding box center [430, 289] width 388 height 33
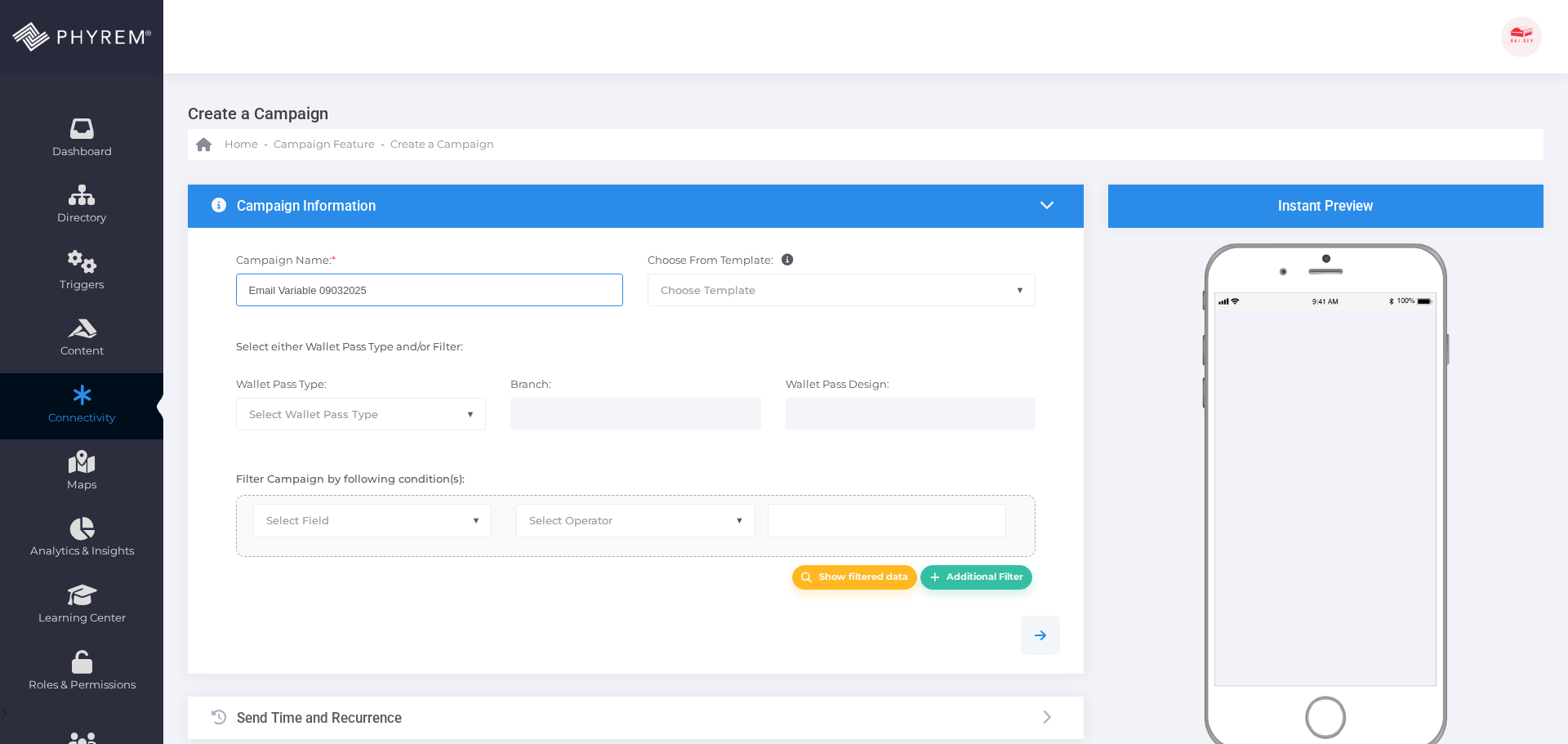
type input "Email Variable 09032025"
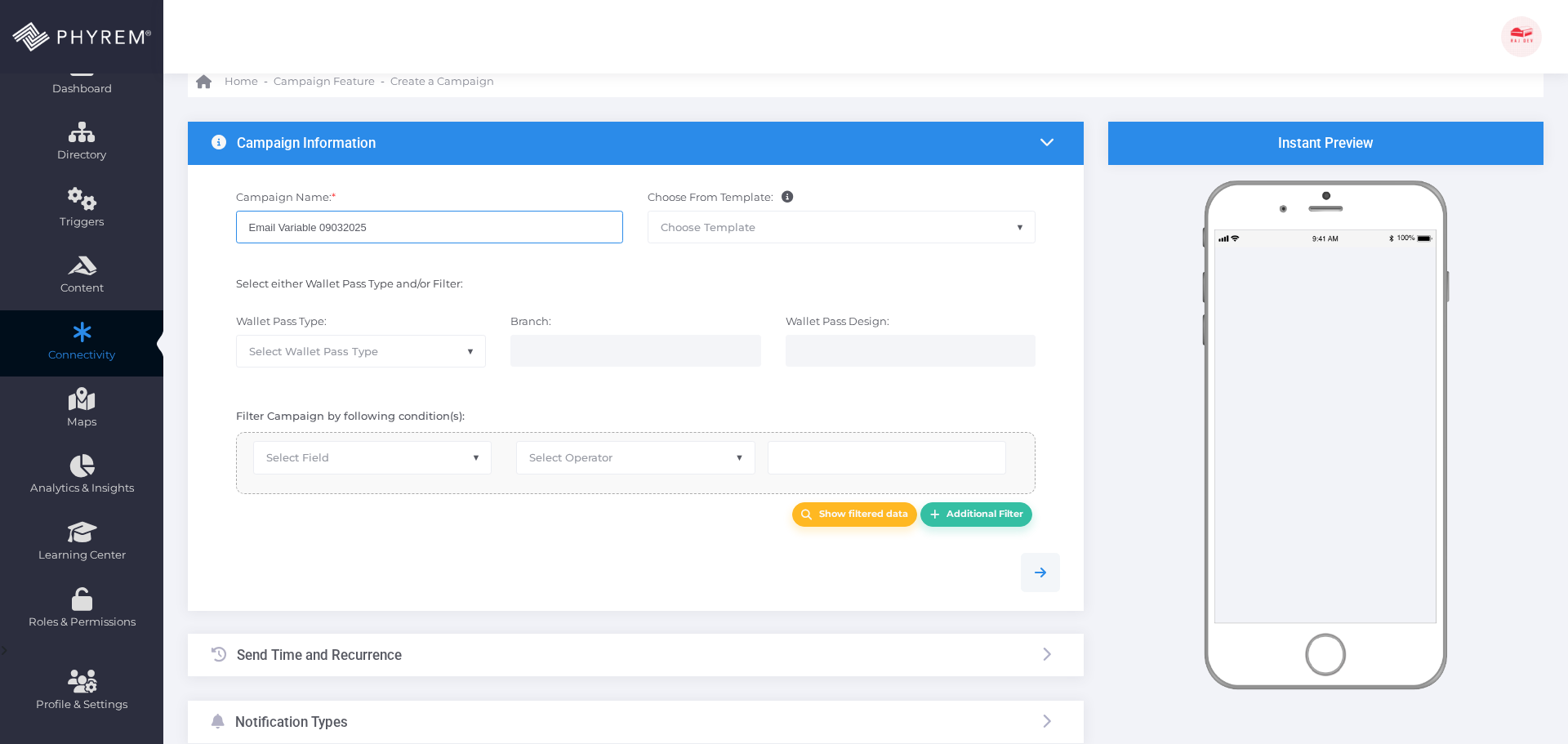
scroll to position [195, 0]
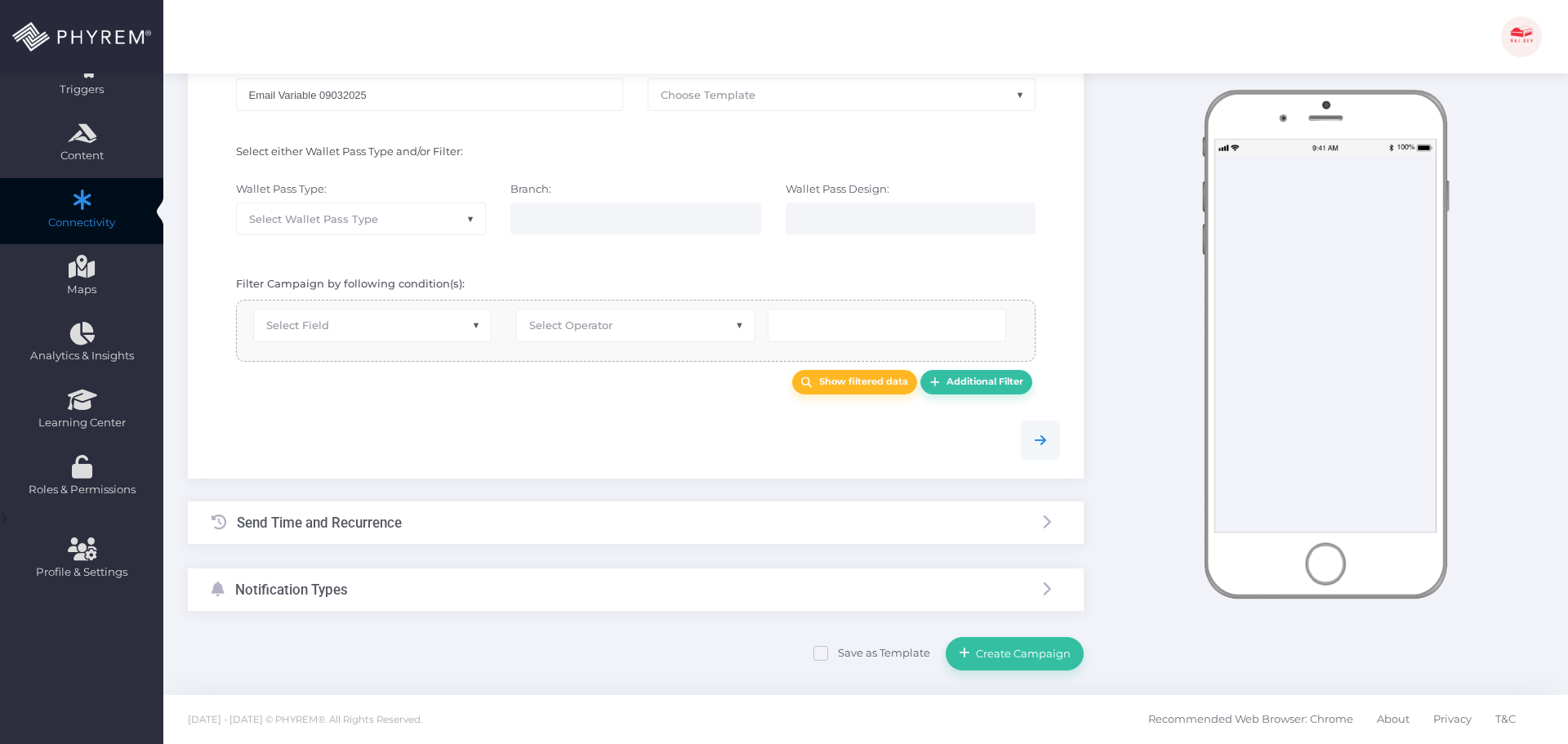
click at [403, 326] on span "Select Field" at bounding box center [373, 325] width 237 height 31
select select "first_name"
click at [605, 404] on div at bounding box center [636, 440] width 873 height 75
click at [624, 319] on span "Select Operator" at bounding box center [636, 325] width 237 height 31
select select "exact"
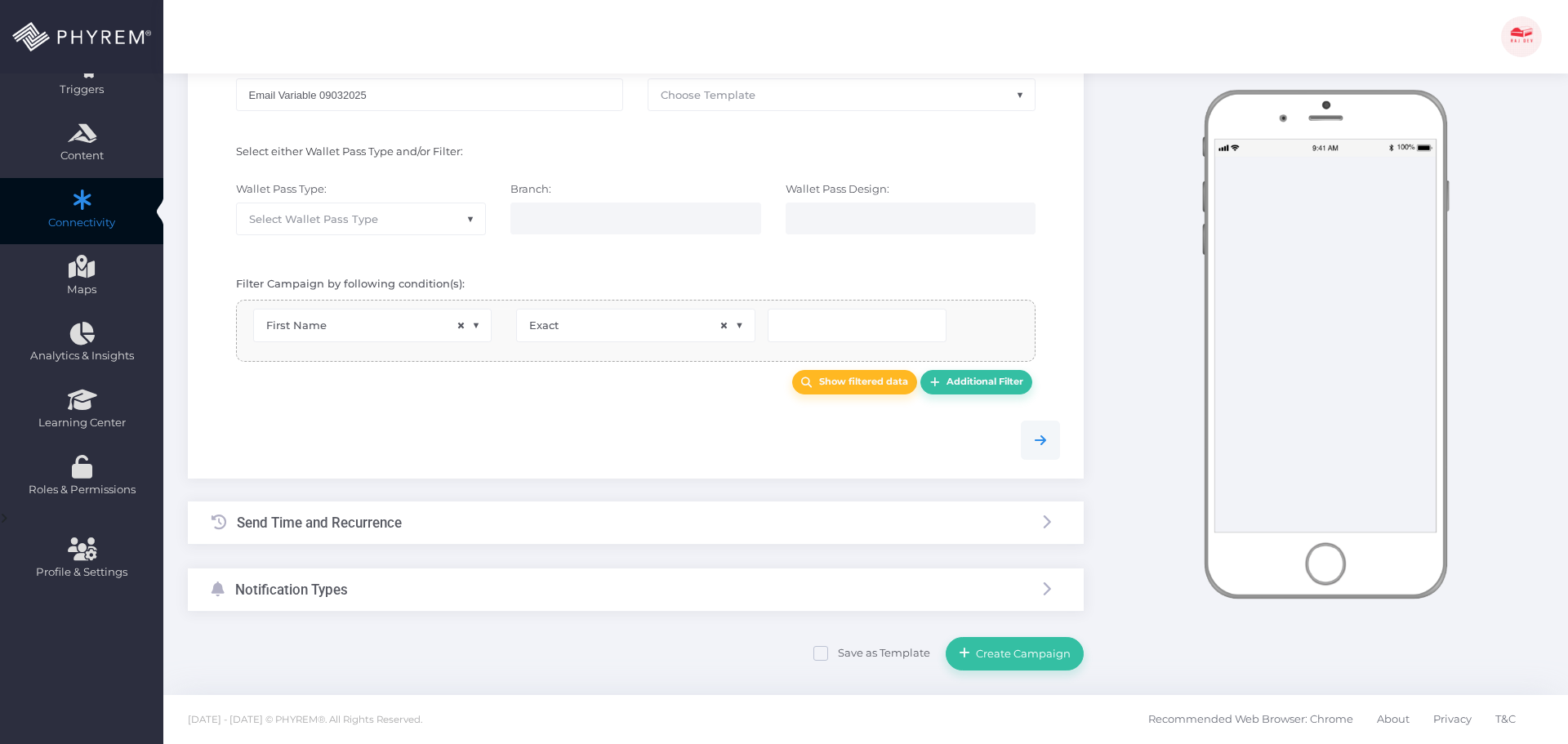
drag, startPoint x: 637, startPoint y: 430, endPoint x: 771, endPoint y: 356, distance: 153.1
click at [638, 430] on div at bounding box center [636, 440] width 873 height 40
click at [837, 309] on input "text" at bounding box center [857, 325] width 179 height 33
click at [399, 222] on span "Select Wallet Pass Type" at bounding box center [361, 219] width 248 height 31
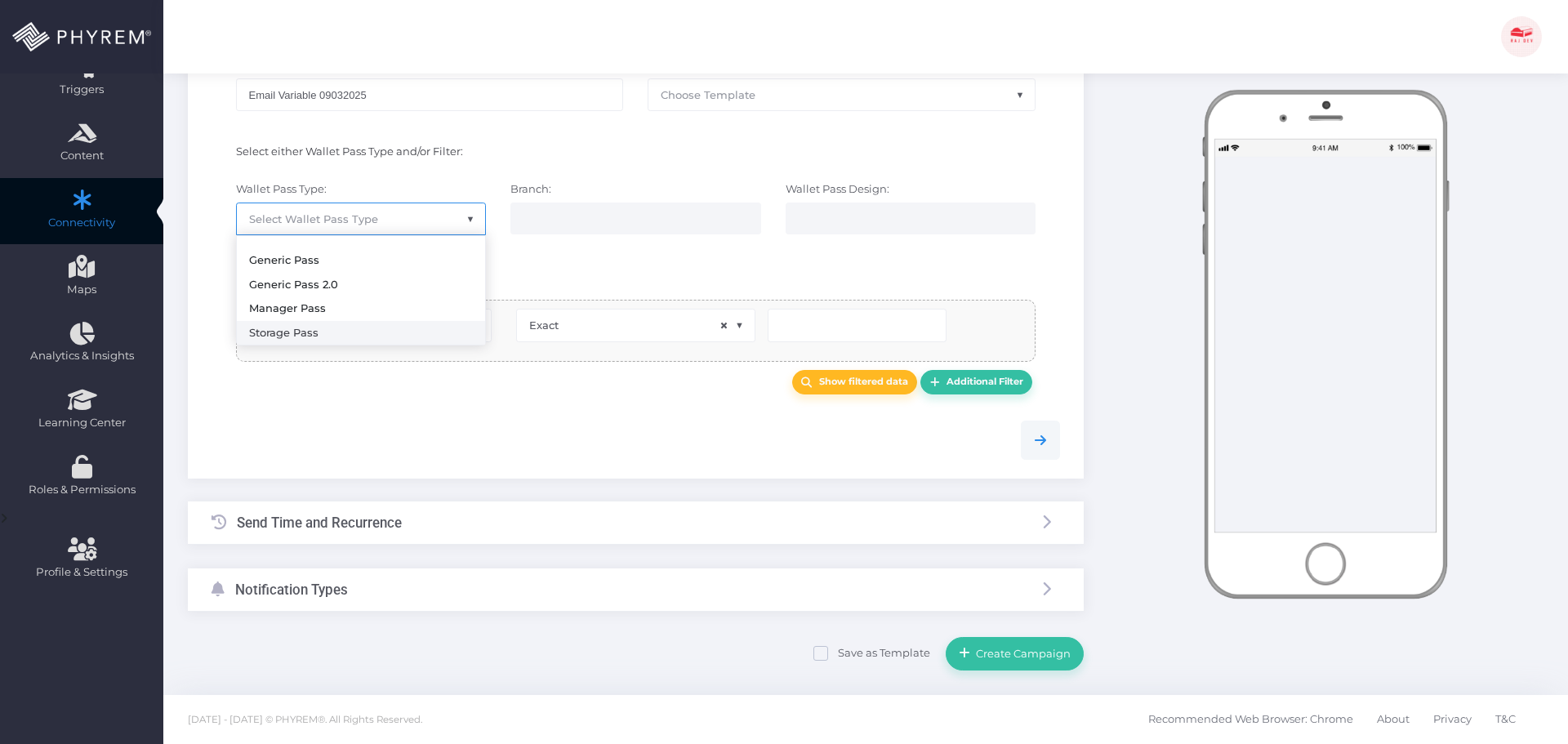
select select "15"
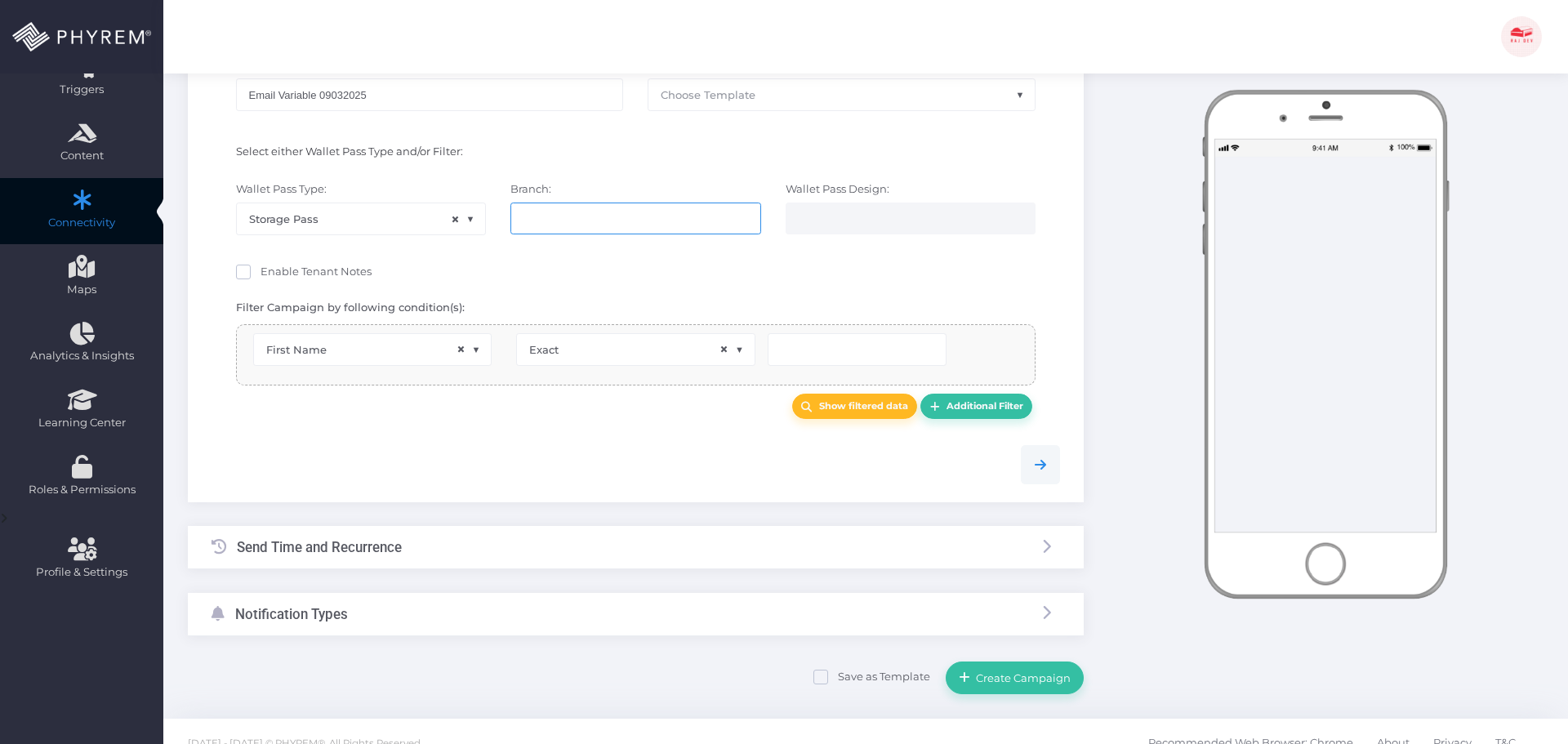
click at [627, 206] on ul at bounding box center [635, 219] width 248 height 31
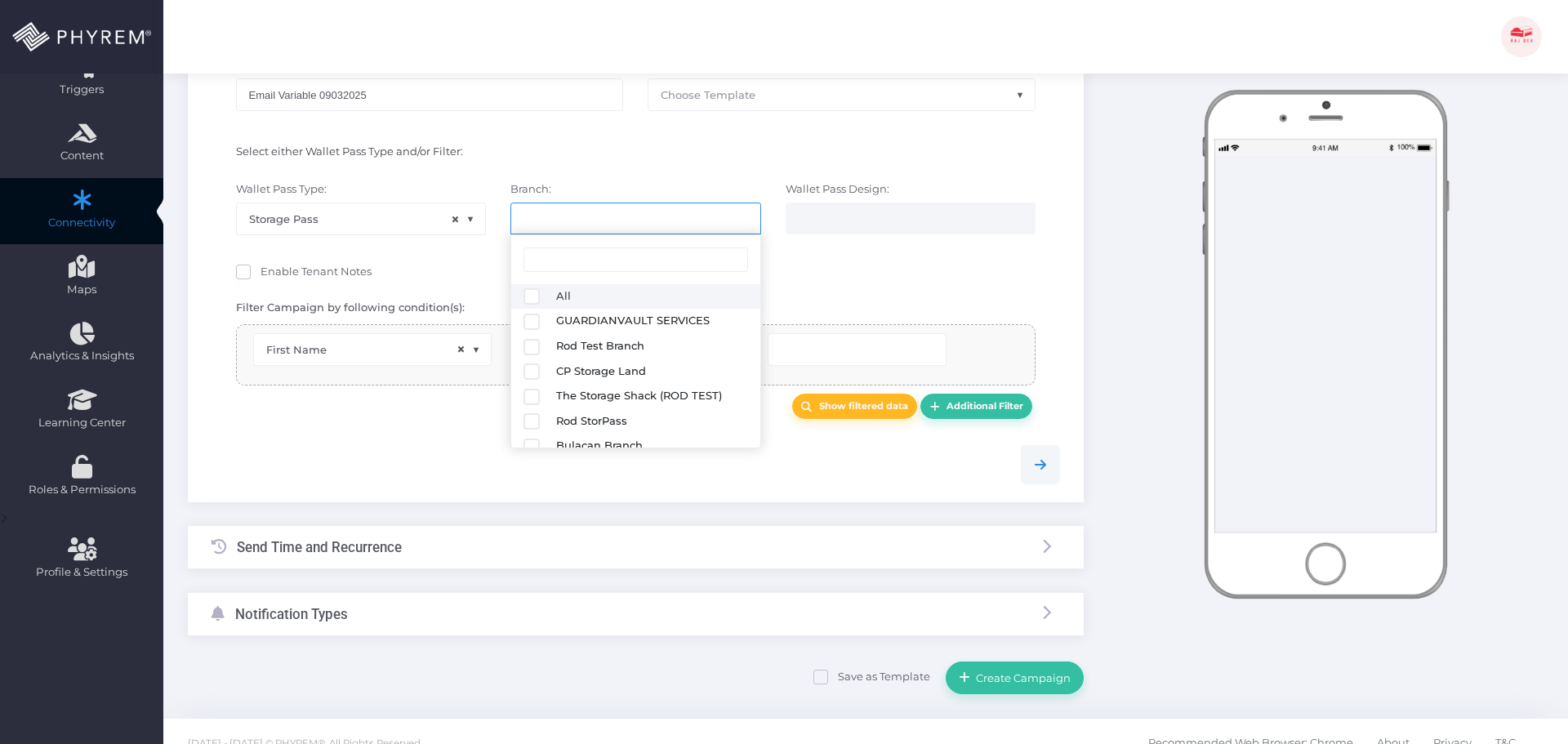
click at [342, 236] on div "Wallet Pass Type: Generic Pass Generic Pass 2.0 Manager Pass Storage Pass × Sto…" at bounding box center [361, 217] width 274 height 71
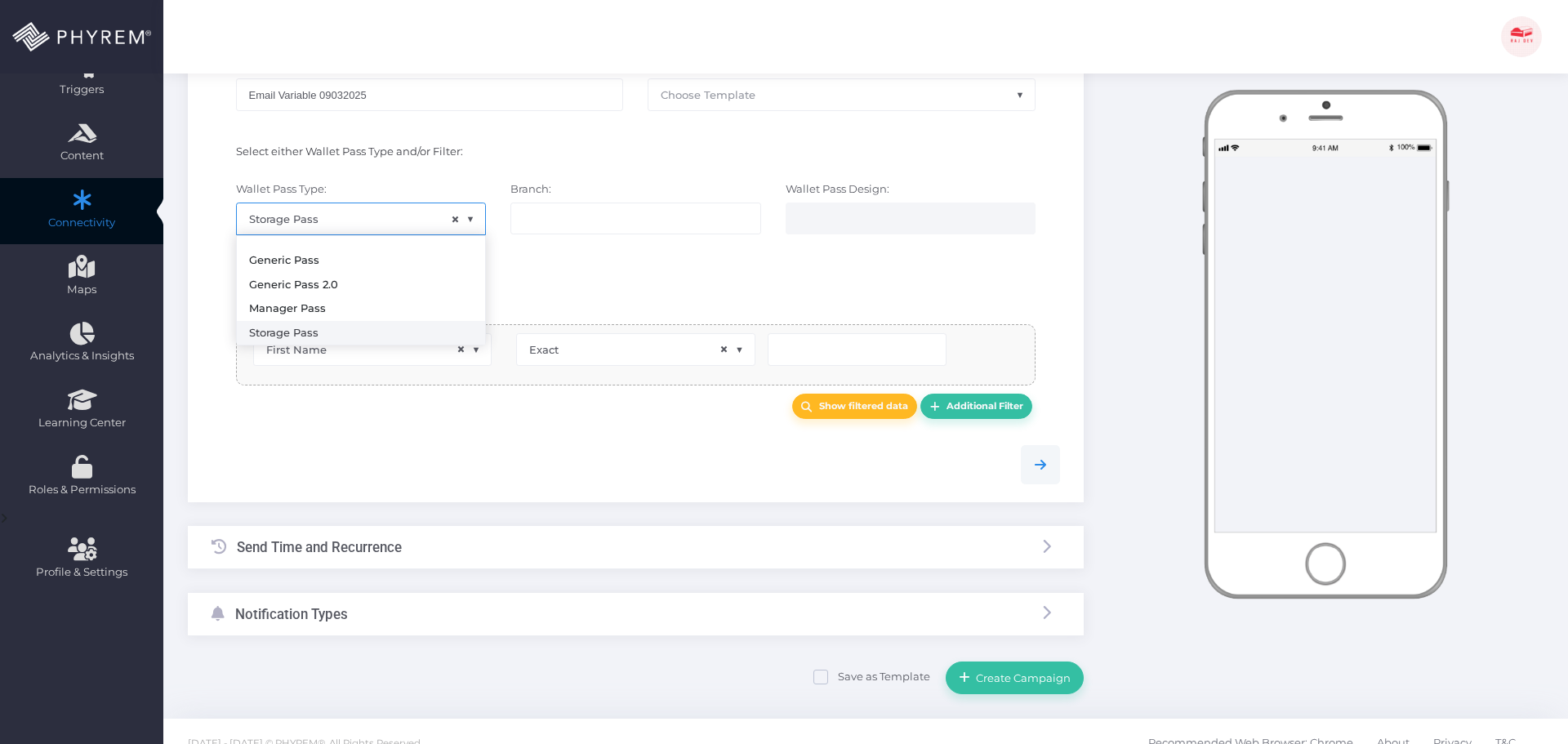
select select
click at [449, 212] on span "× Storage Pass" at bounding box center [361, 219] width 248 height 31
click at [686, 244] on div "Branch: All GUARDIANVAULT SERVICES Rod Test Branch CP Storage Land The Storage …" at bounding box center [635, 217] width 274 height 71
click at [665, 223] on ul at bounding box center [635, 219] width 248 height 31
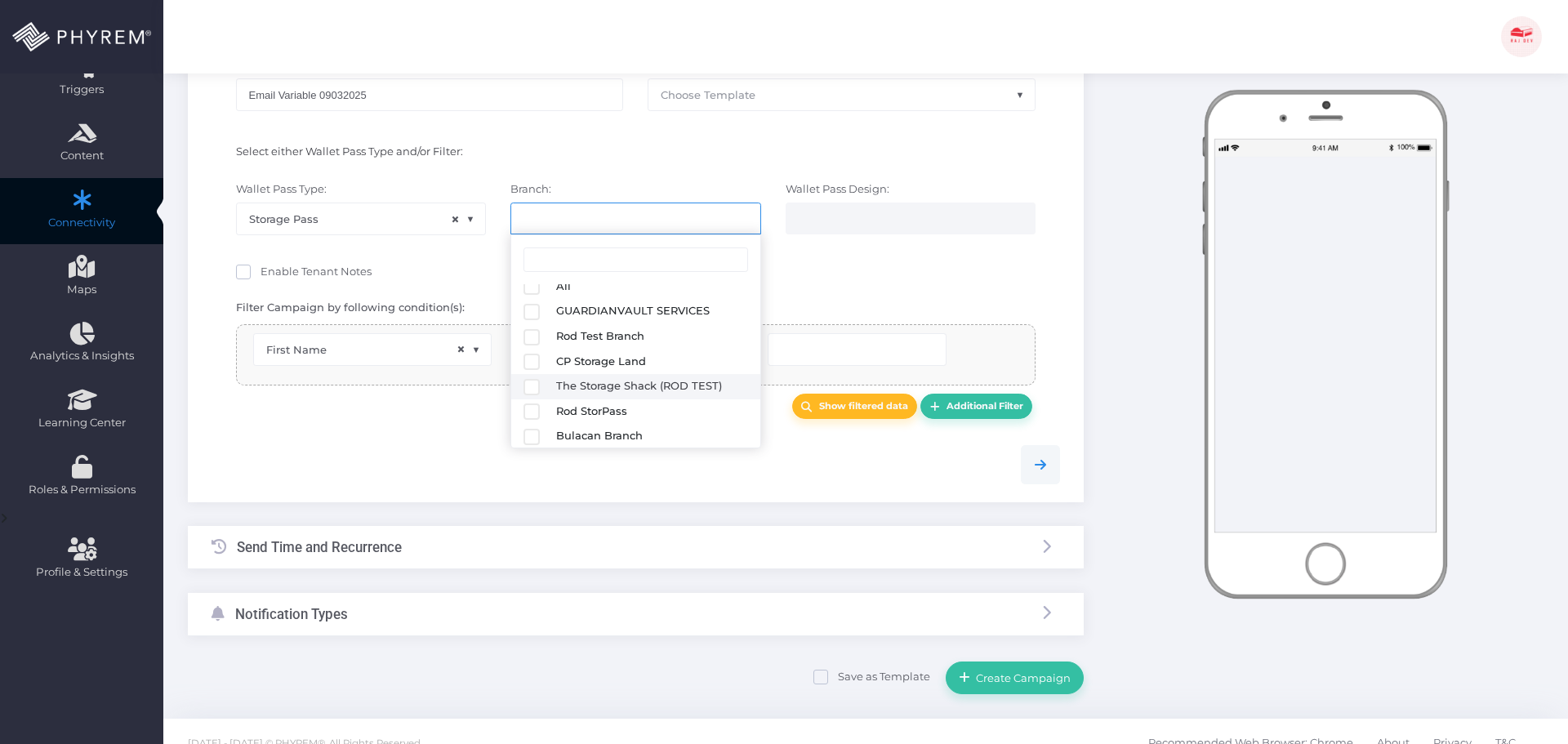
scroll to position [12, 0]
select select "782"
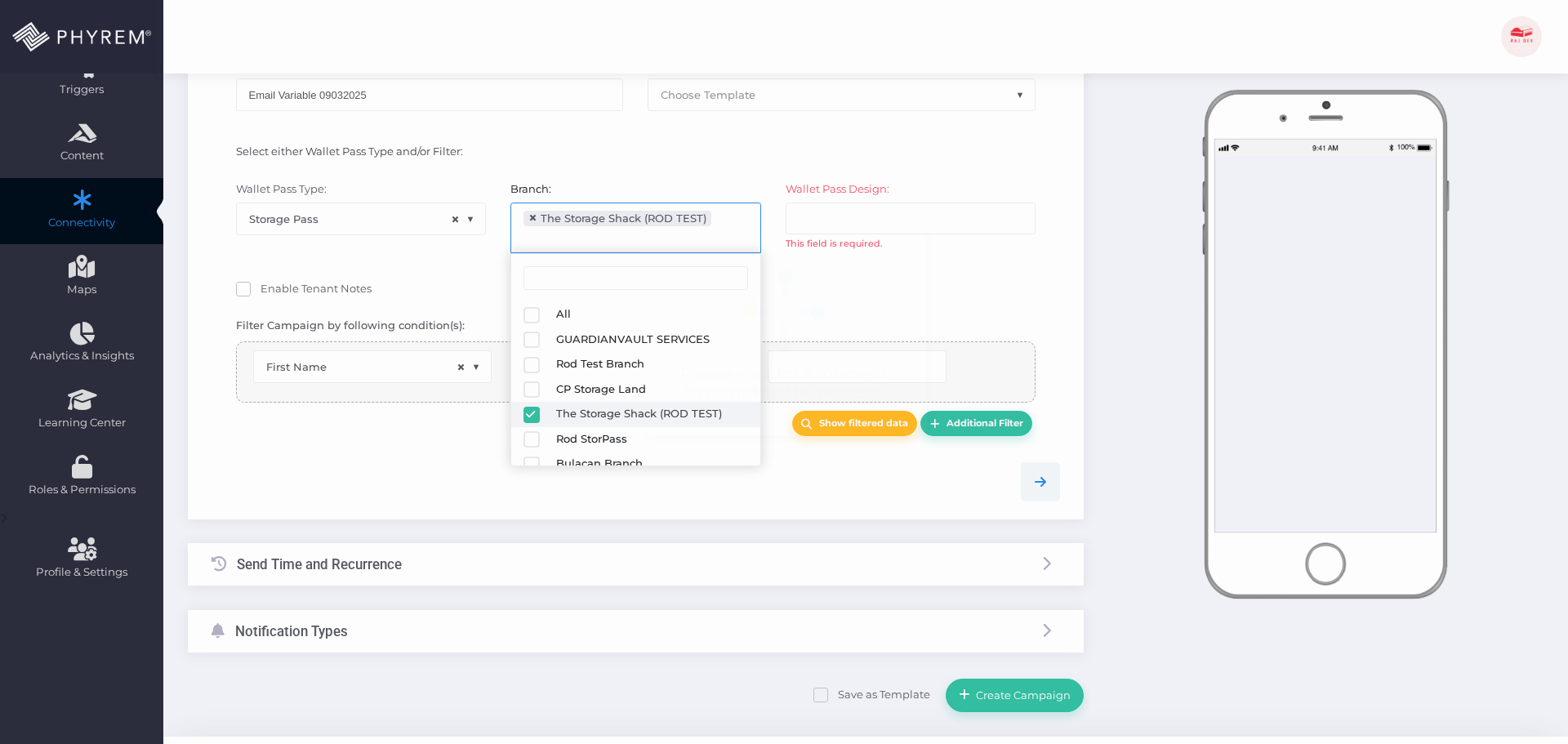
scroll to position [52, 0]
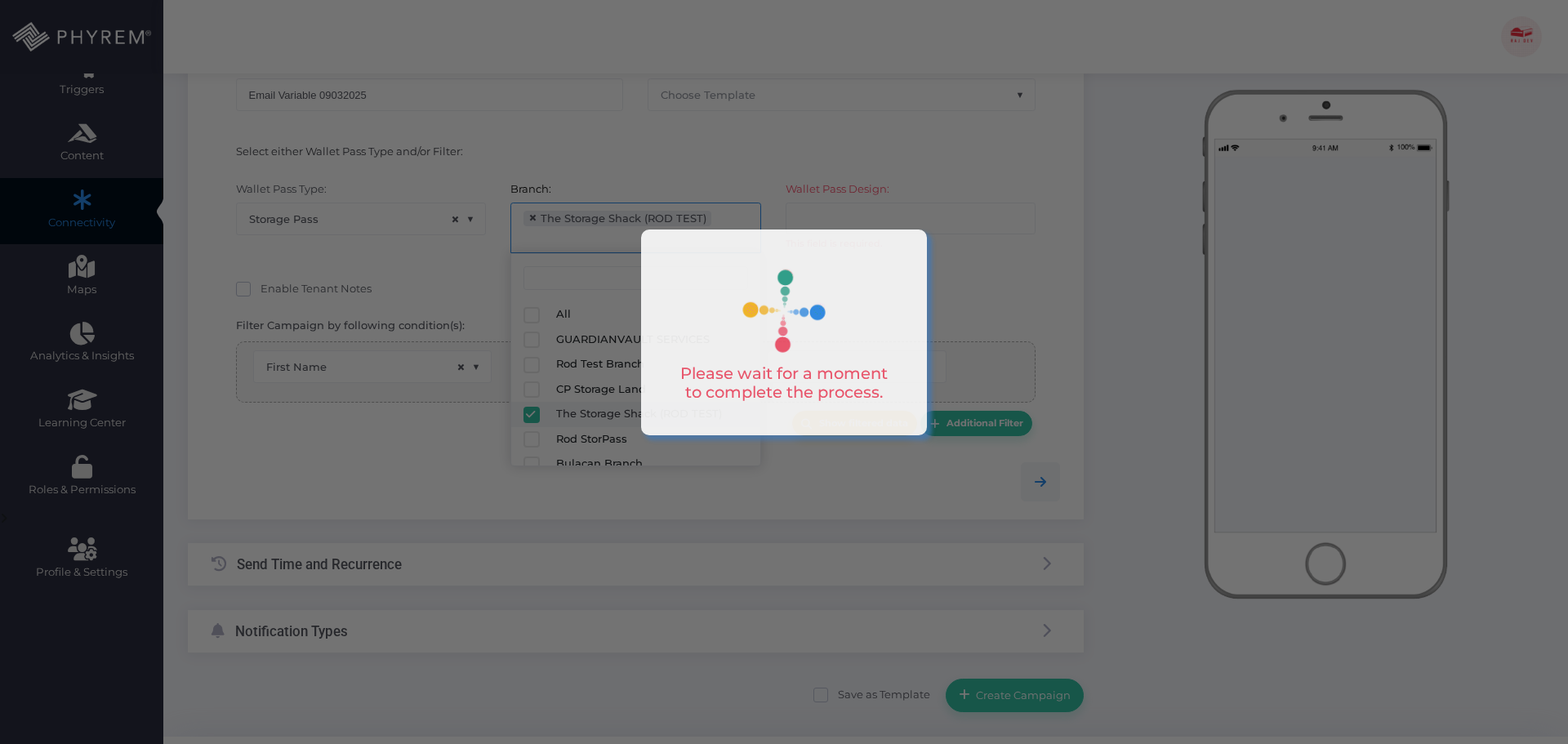
click at [992, 288] on div at bounding box center [784, 372] width 1568 height 744
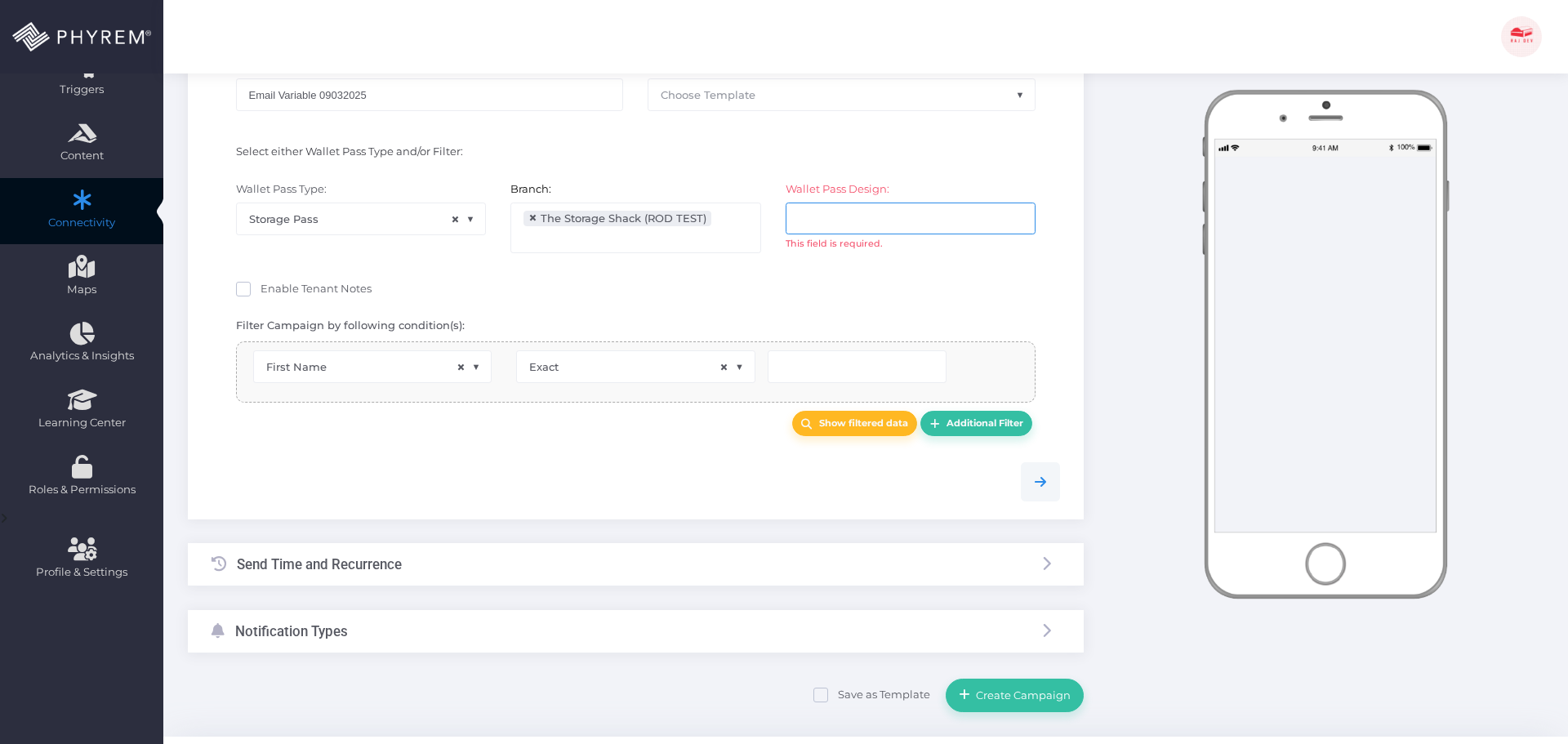
click at [889, 215] on input "search" at bounding box center [863, 218] width 128 height 13
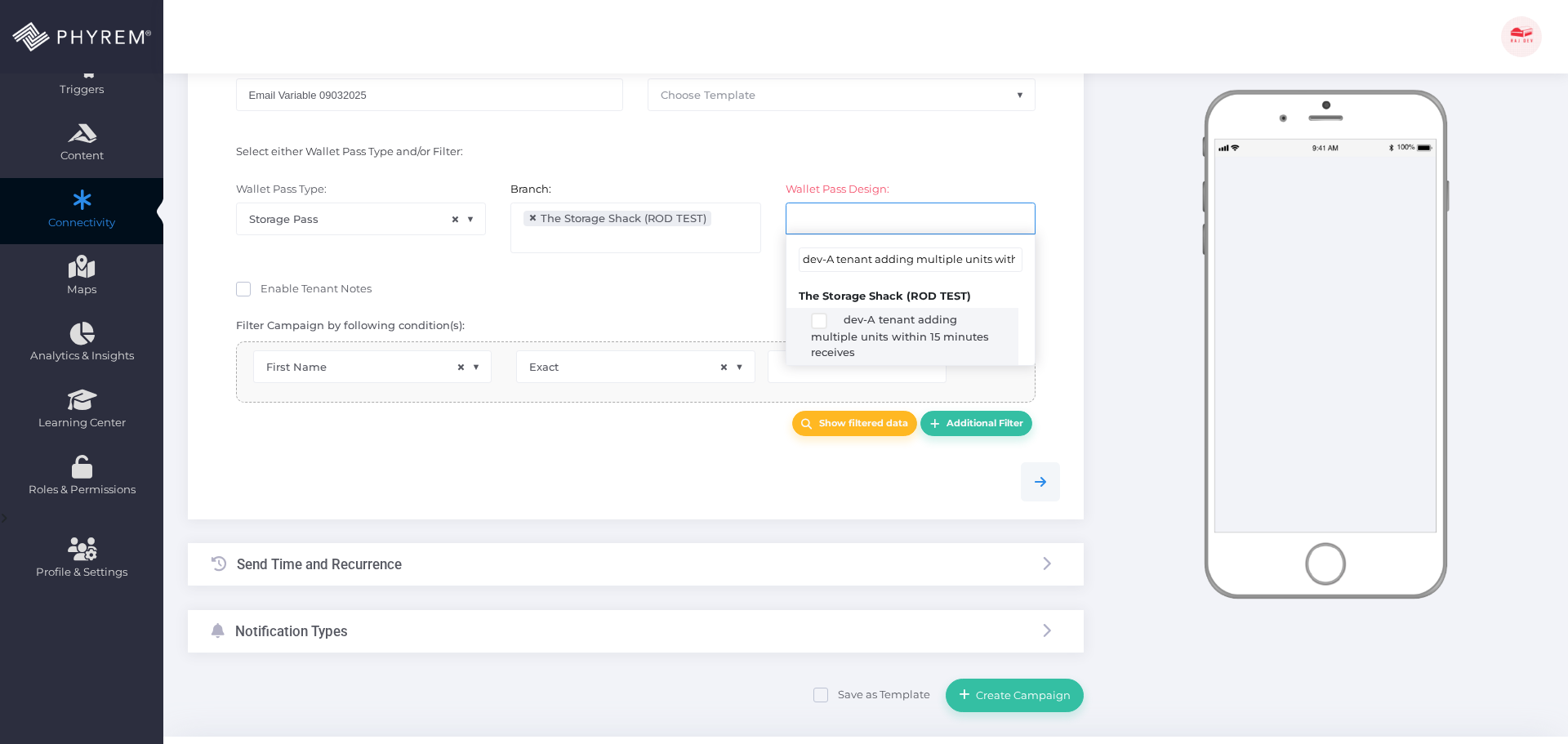
scroll to position [0, 115]
type input "dev-A tenant adding multiple units within 15 minutes receives"
select select "3617"
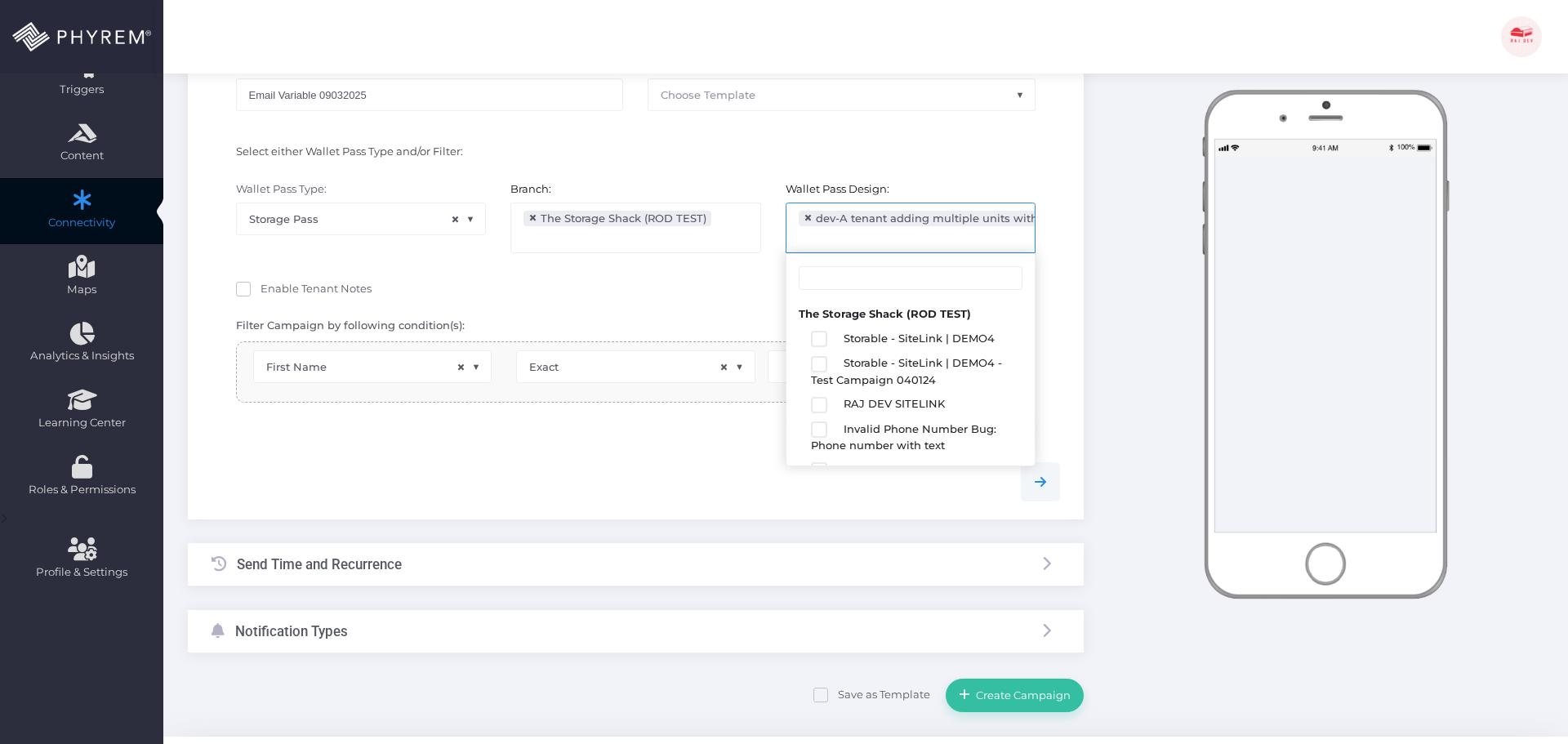
scroll to position [1372, 0]
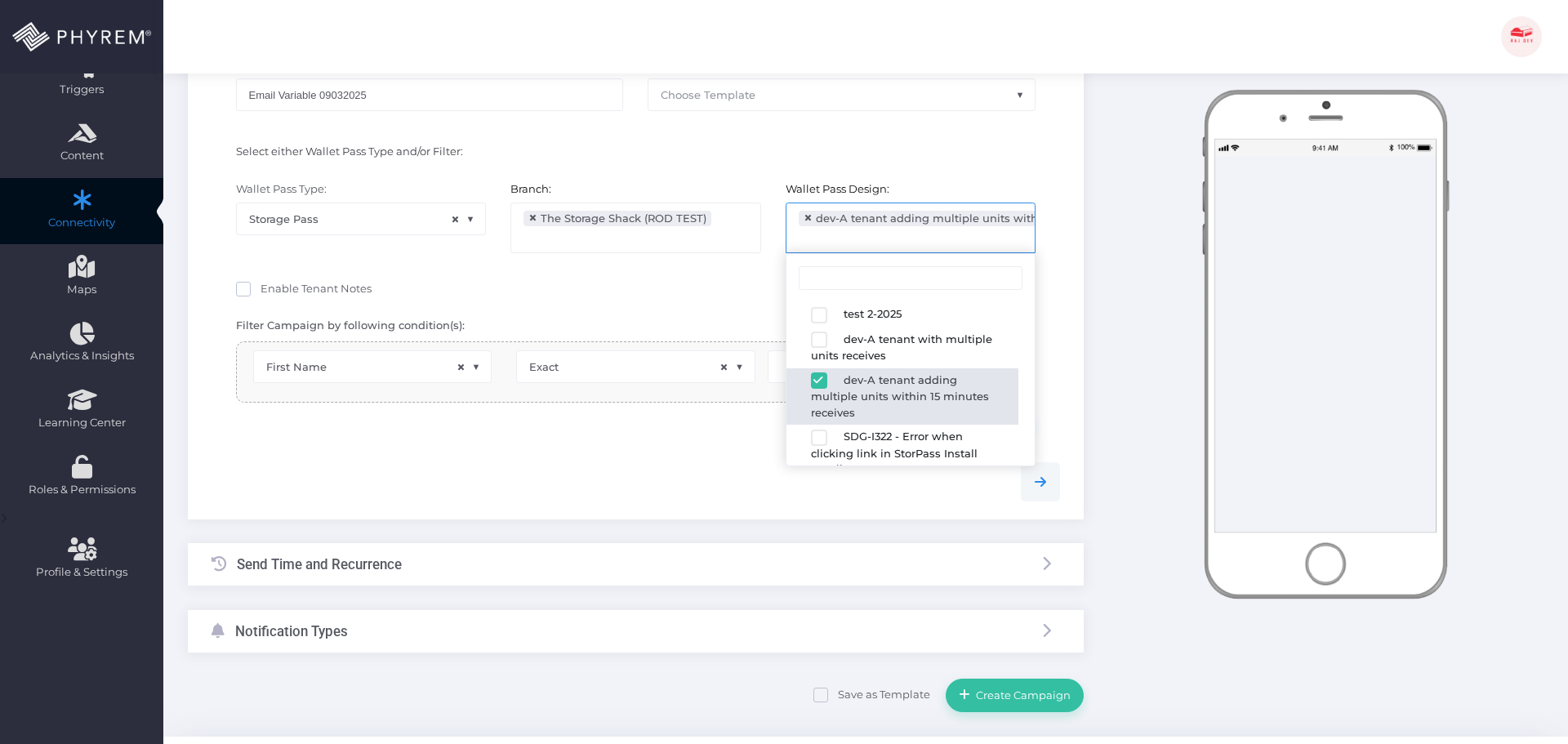
click at [595, 266] on div "Branch: All GUARDIANVAULT SERVICES Rod Test Branch CP Storage Land The Storage …" at bounding box center [635, 225] width 274 height 87
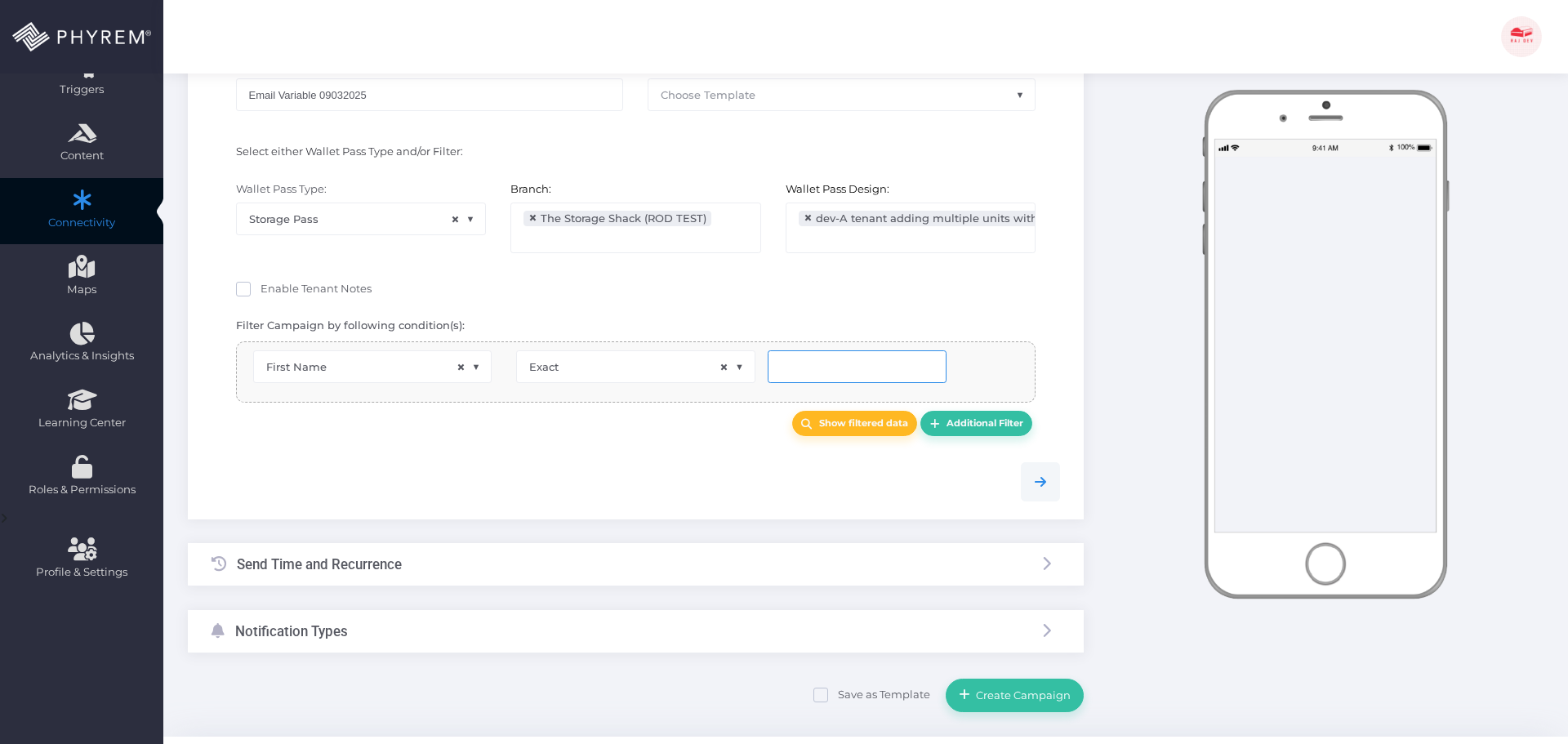
click at [803, 366] on input "text" at bounding box center [857, 367] width 179 height 33
paste input "Hae-In"
type input "Hae-In"
click at [852, 431] on link "Show filtered data" at bounding box center [856, 423] width 126 height 25
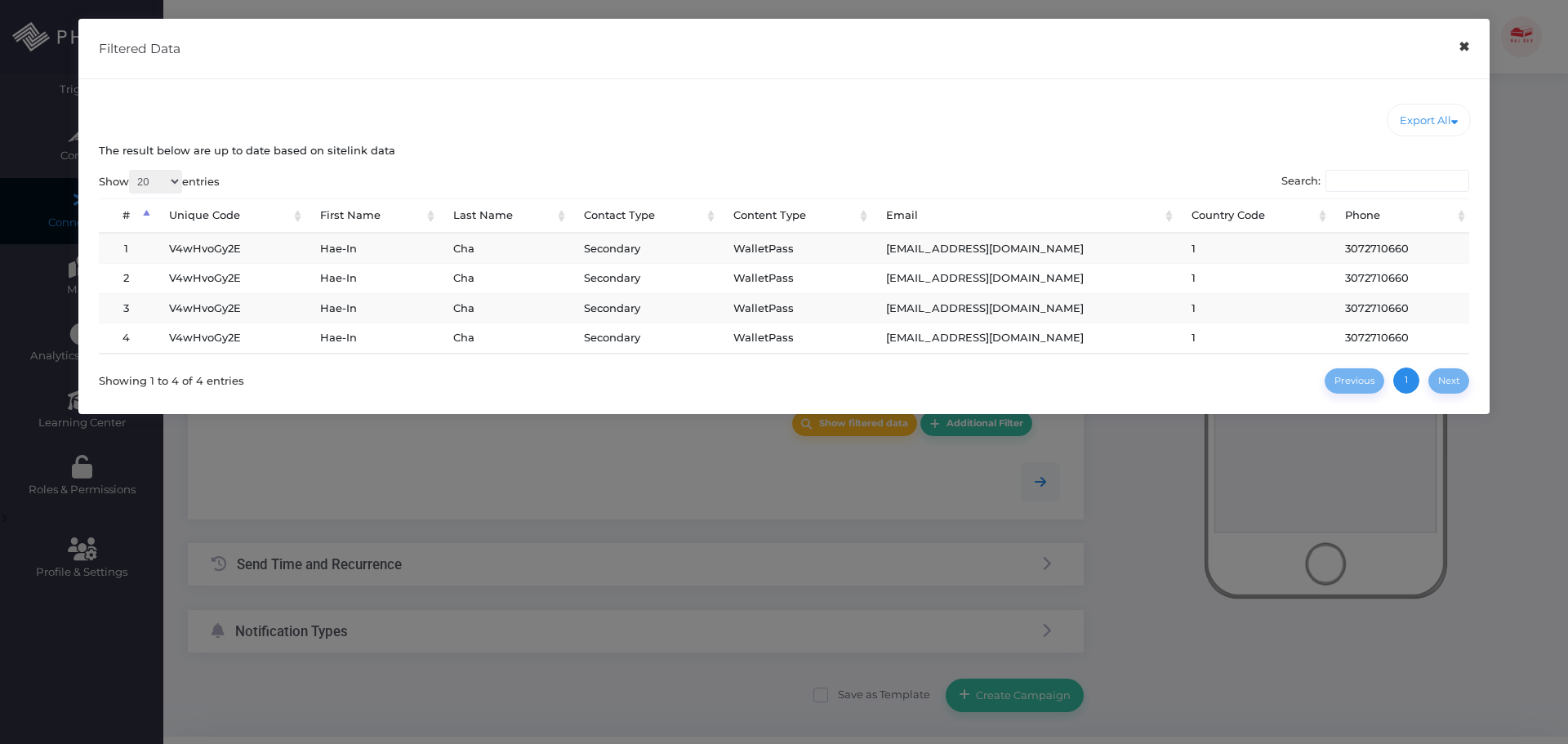
drag, startPoint x: 1465, startPoint y: 42, endPoint x: 1371, endPoint y: 93, distance: 106.9
click at [1465, 42] on button "×" at bounding box center [1465, 47] width 32 height 37
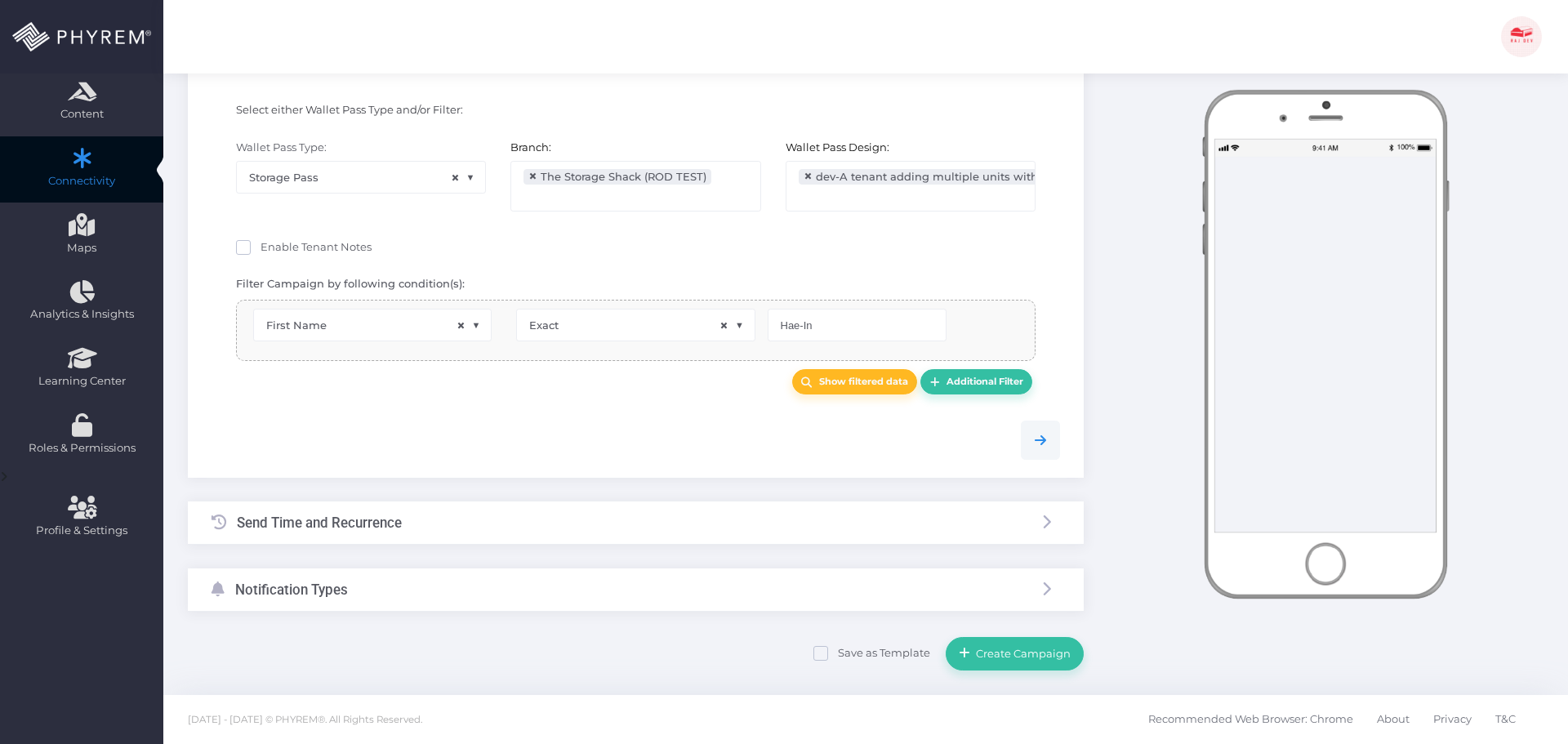
click at [453, 515] on div "Send Time and Recurrence" at bounding box center [635, 522] width 896 height 43
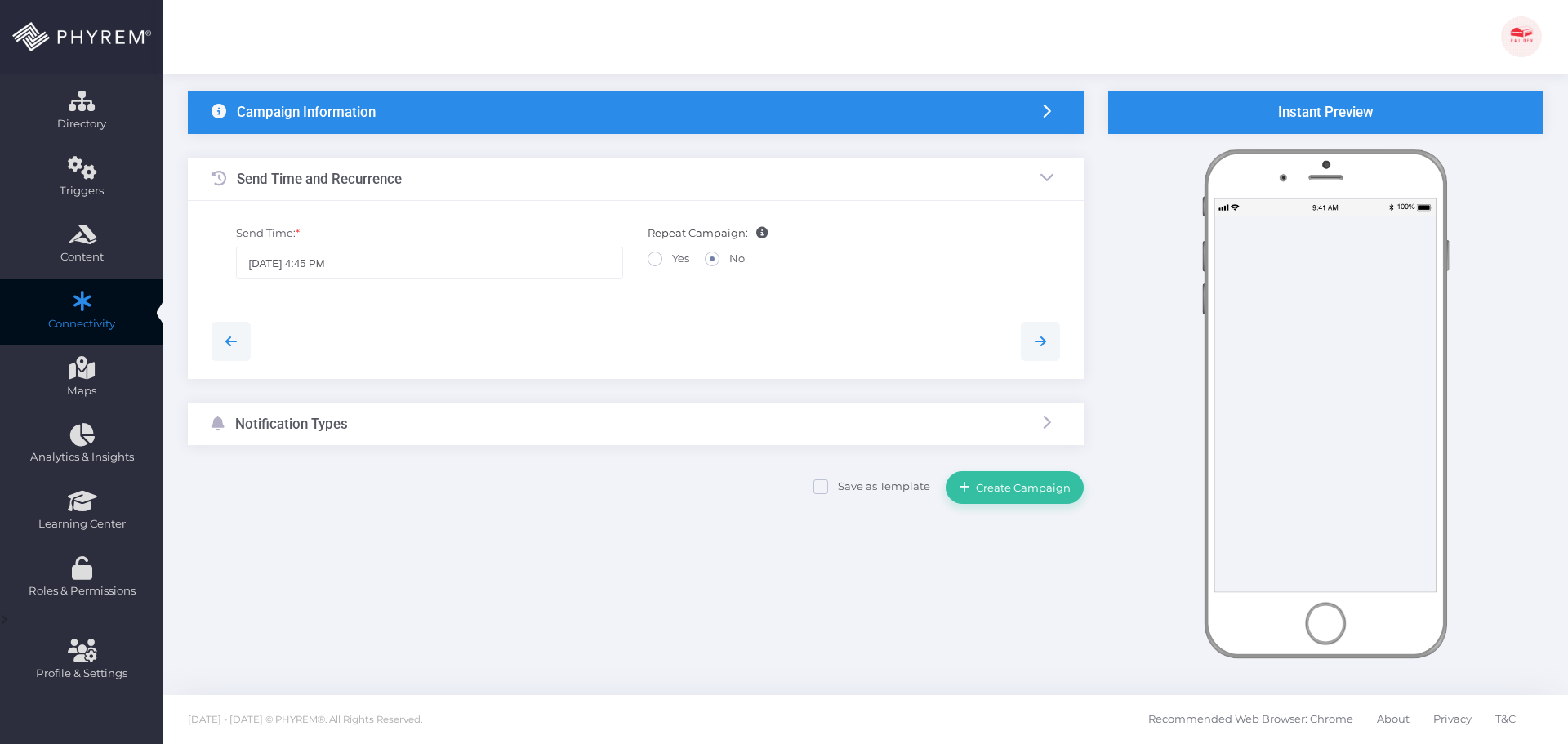
scroll to position [94, 0]
click at [323, 265] on input "09/03/2025 4:45 PM" at bounding box center [430, 262] width 388 height 33
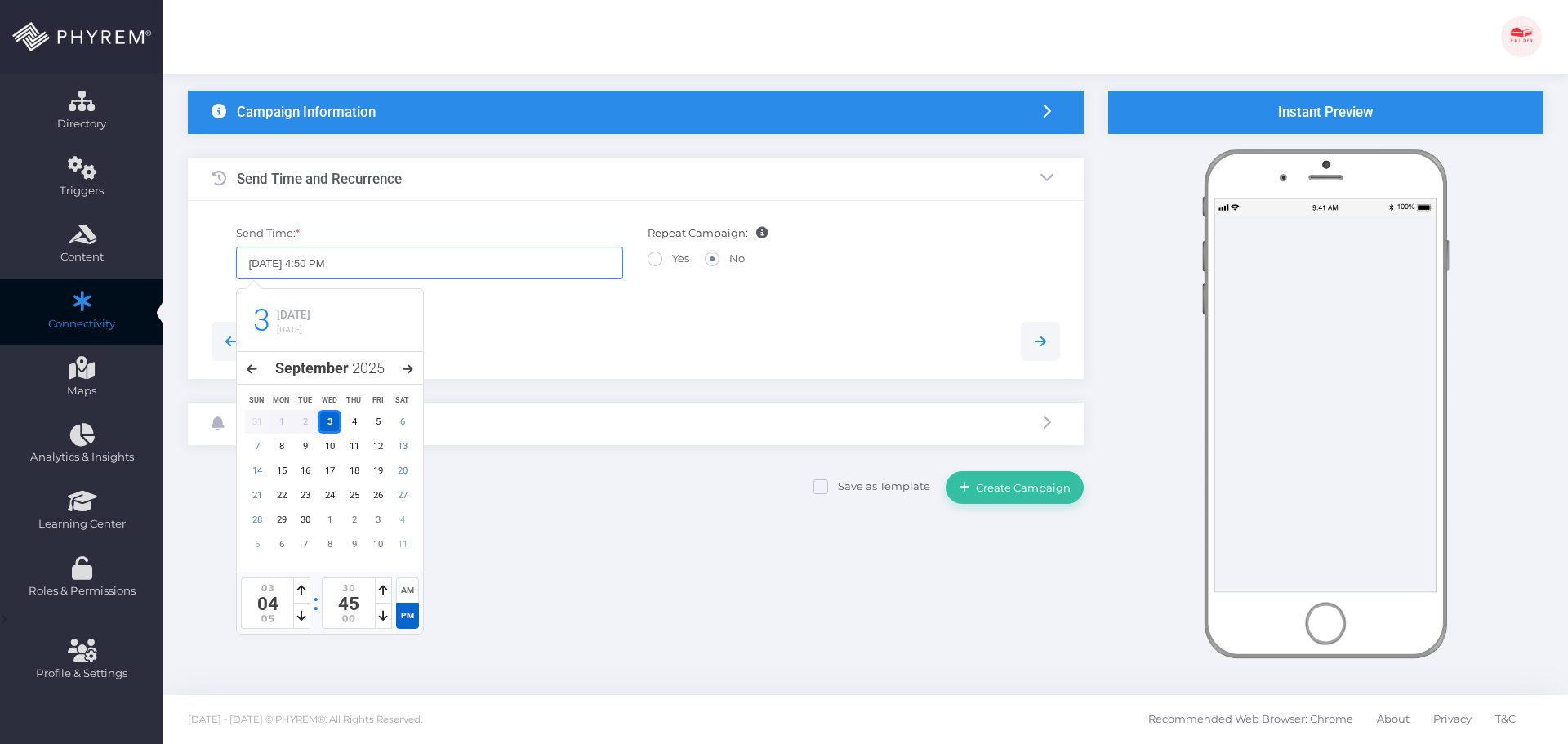
type input "09/03/2025 4:50 PM"
click at [587, 325] on div at bounding box center [636, 341] width 873 height 40
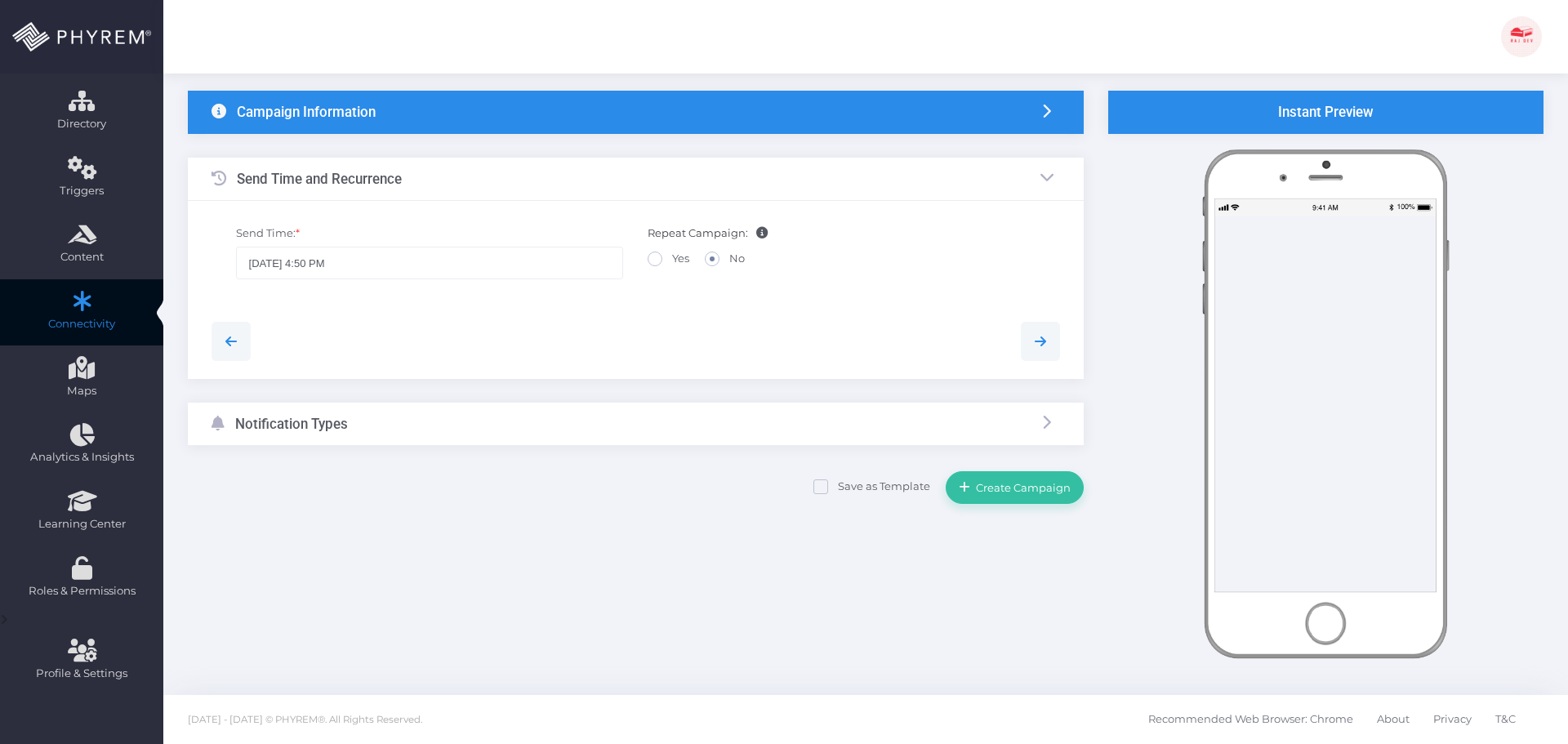
click at [541, 429] on div "Notification Types" at bounding box center [635, 424] width 896 height 43
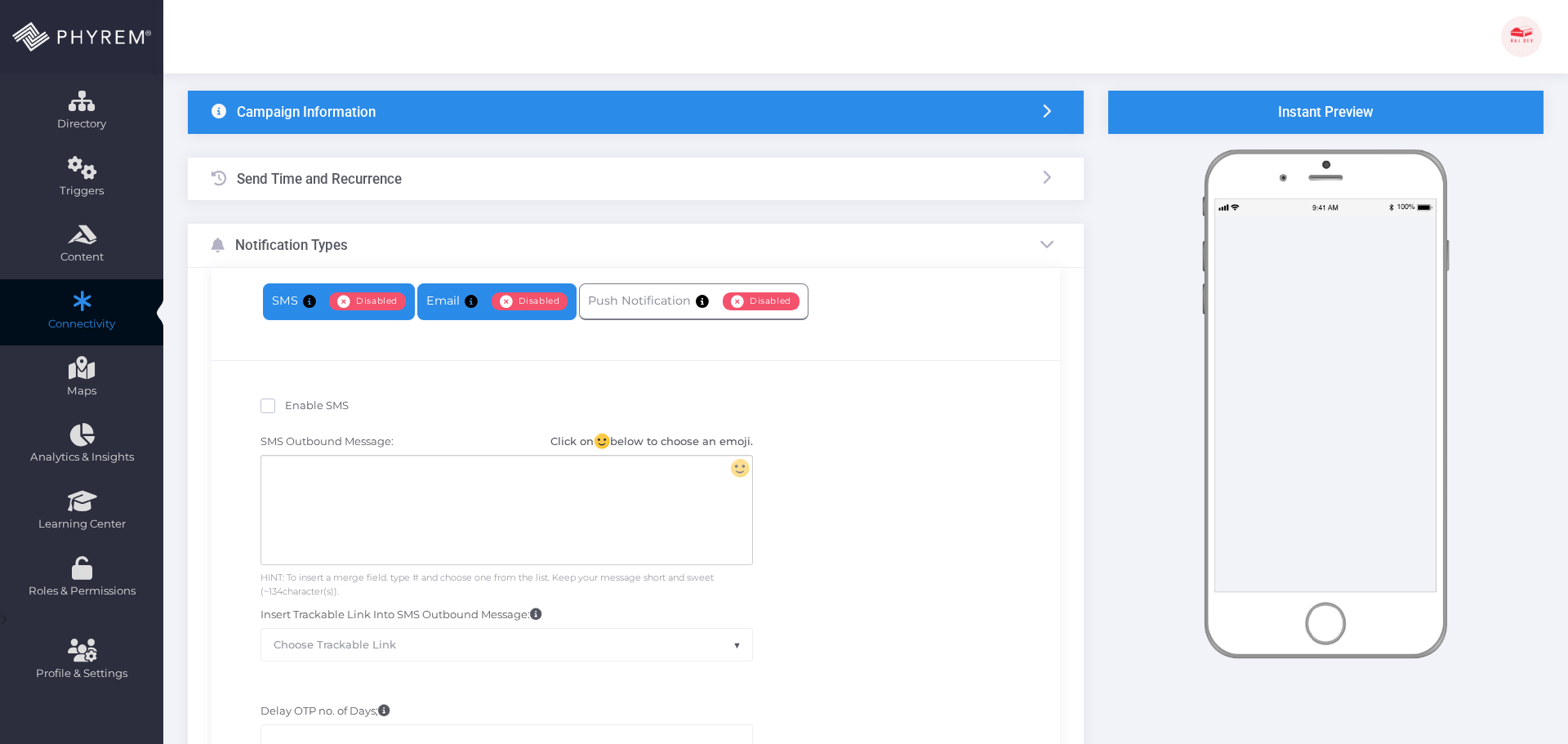
click at [452, 309] on link "Email Enabled Disabled" at bounding box center [496, 302] width 159 height 37
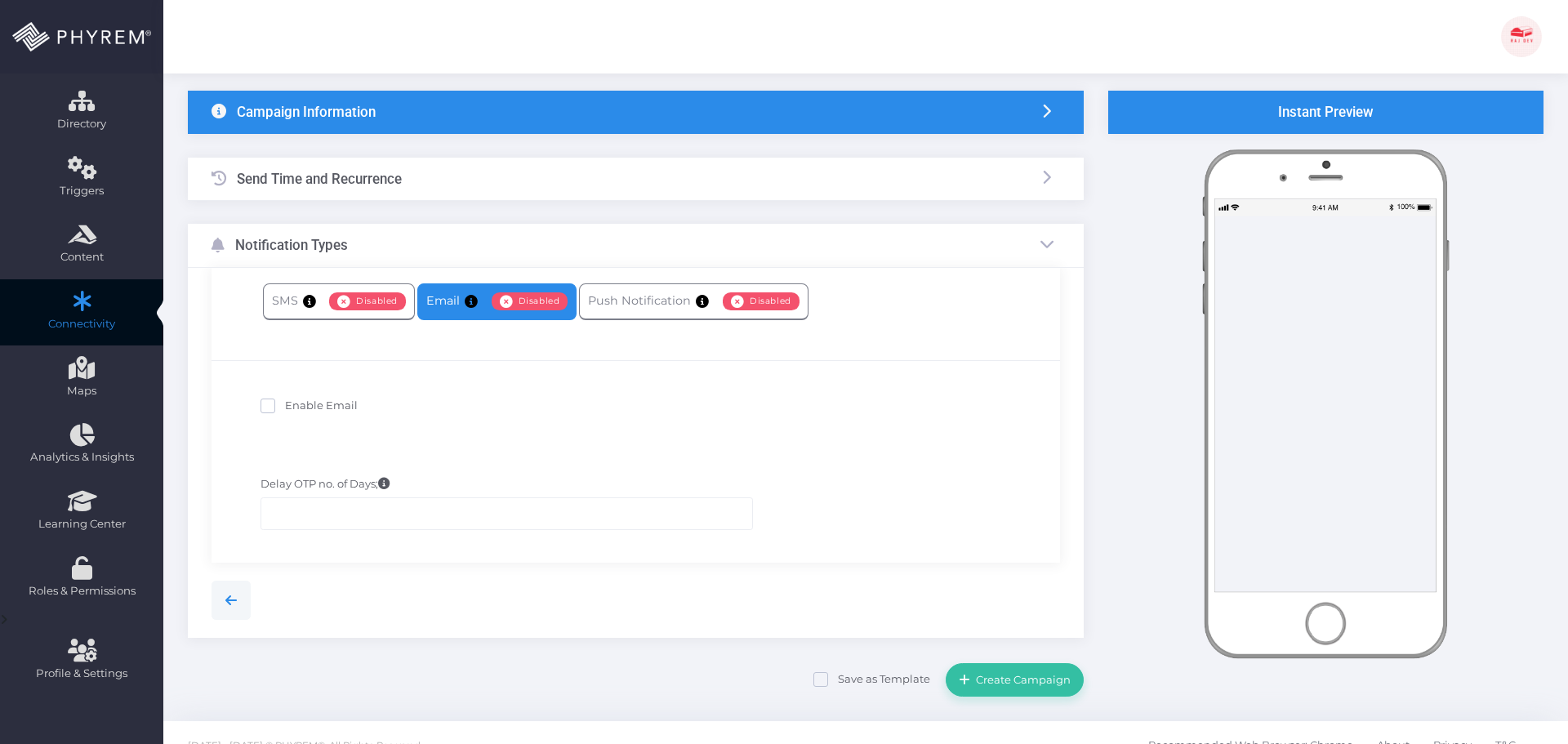
click at [315, 403] on span "Enable Email" at bounding box center [321, 405] width 72 height 13
click at [295, 403] on input "Enable Email" at bounding box center [290, 403] width 11 height 11
checkbox input "true"
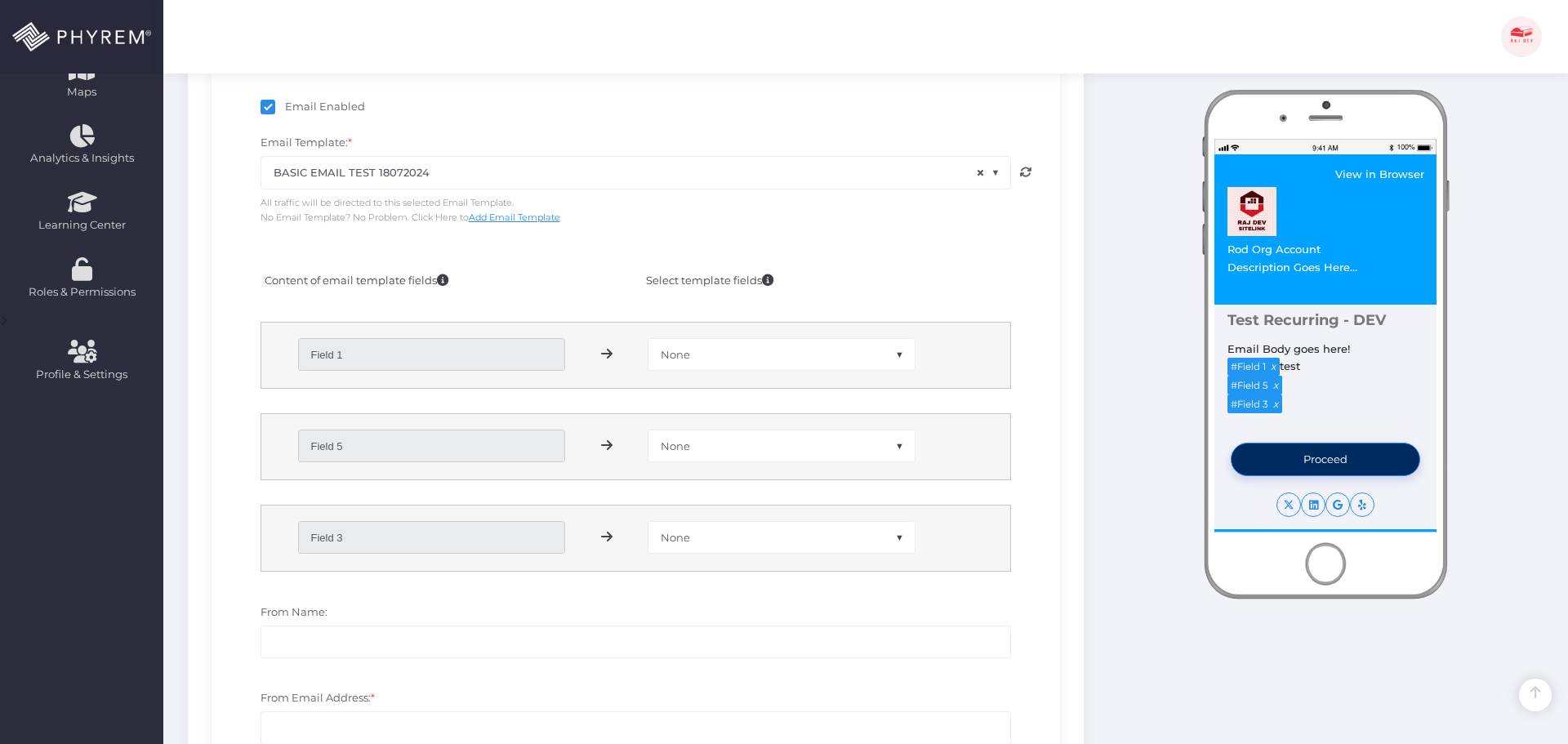
scroll to position [420, 0]
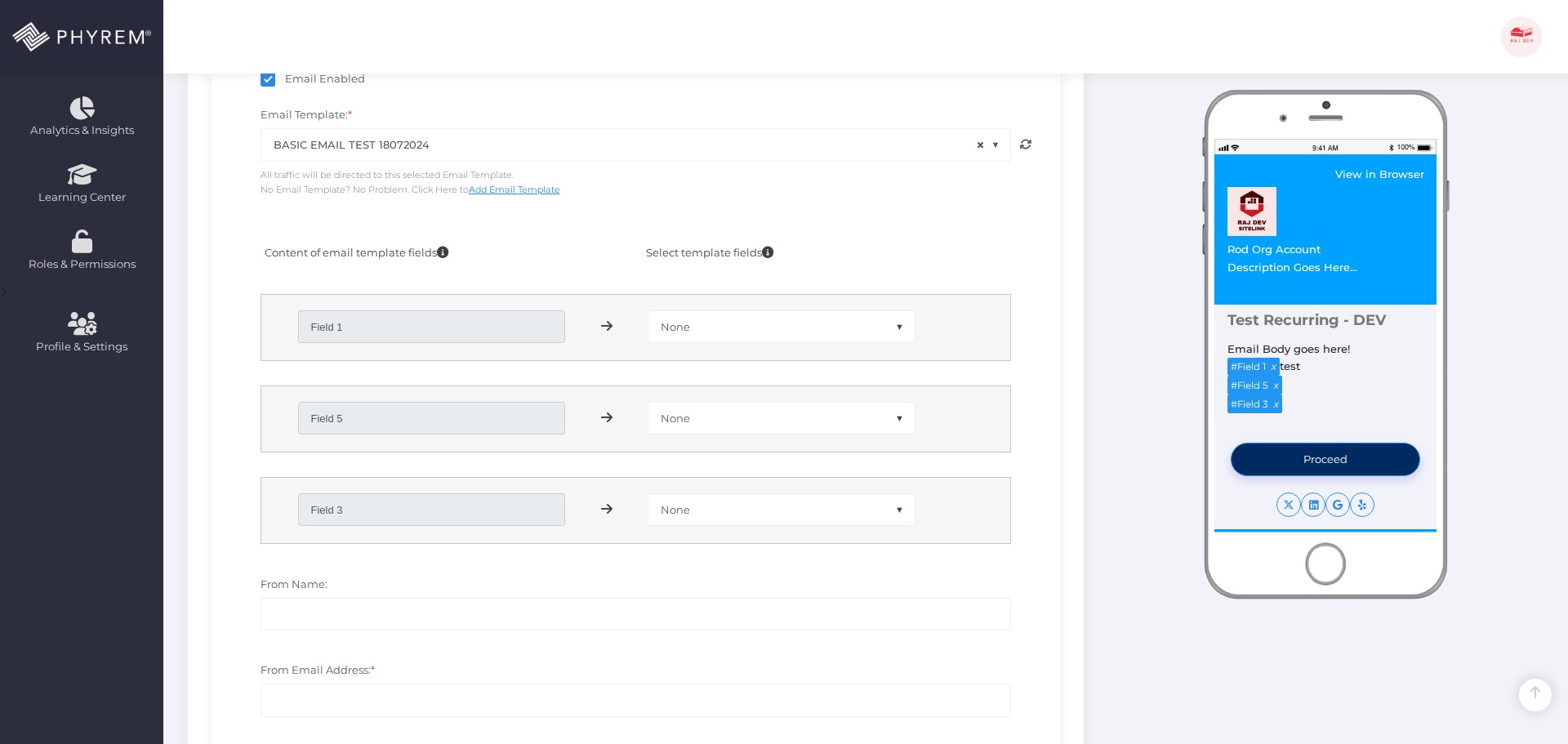
click at [1027, 142] on icon at bounding box center [1026, 145] width 12 height 12
click at [746, 143] on span "× BASIC EMAIL TEST 18072024" at bounding box center [636, 144] width 749 height 31
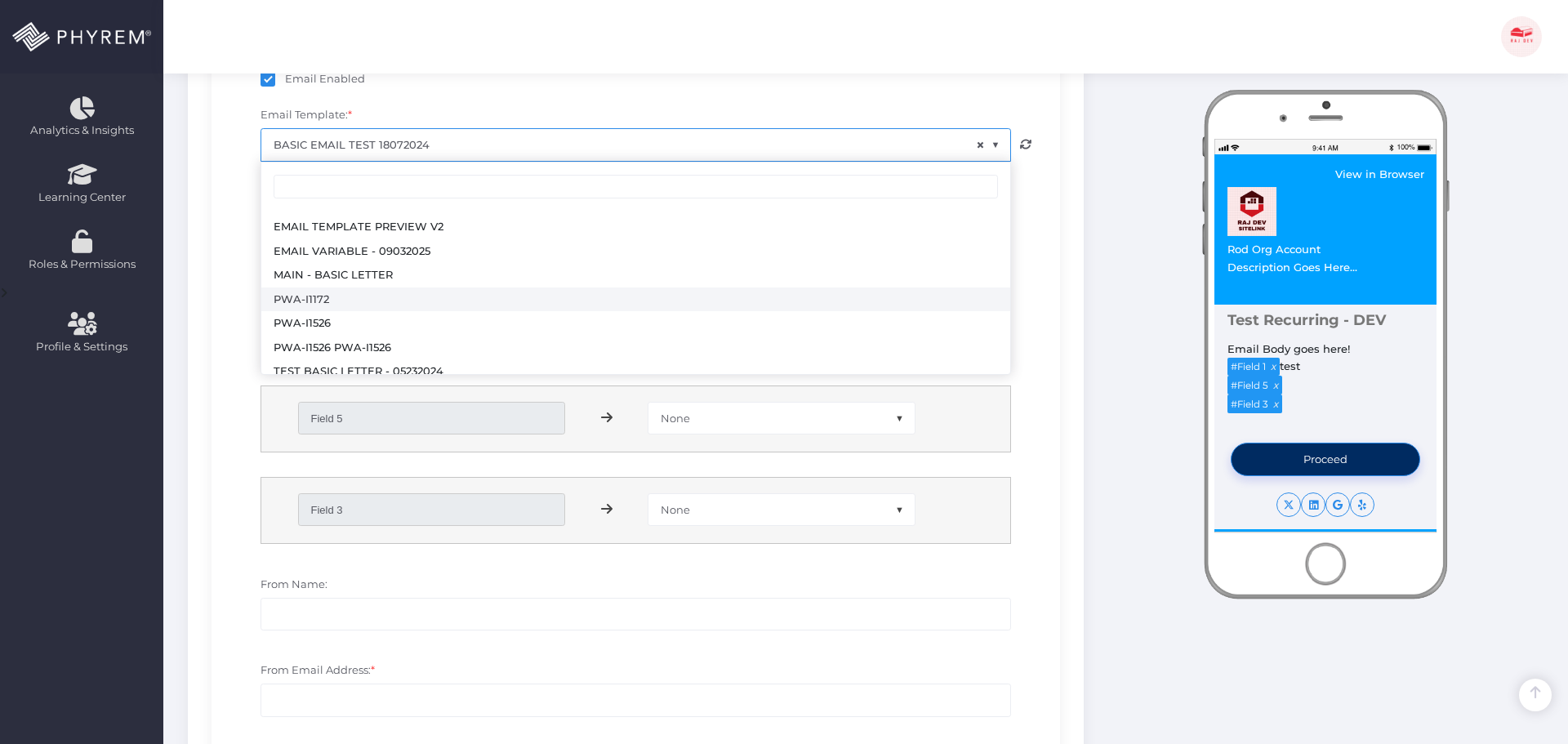
scroll to position [0, 0]
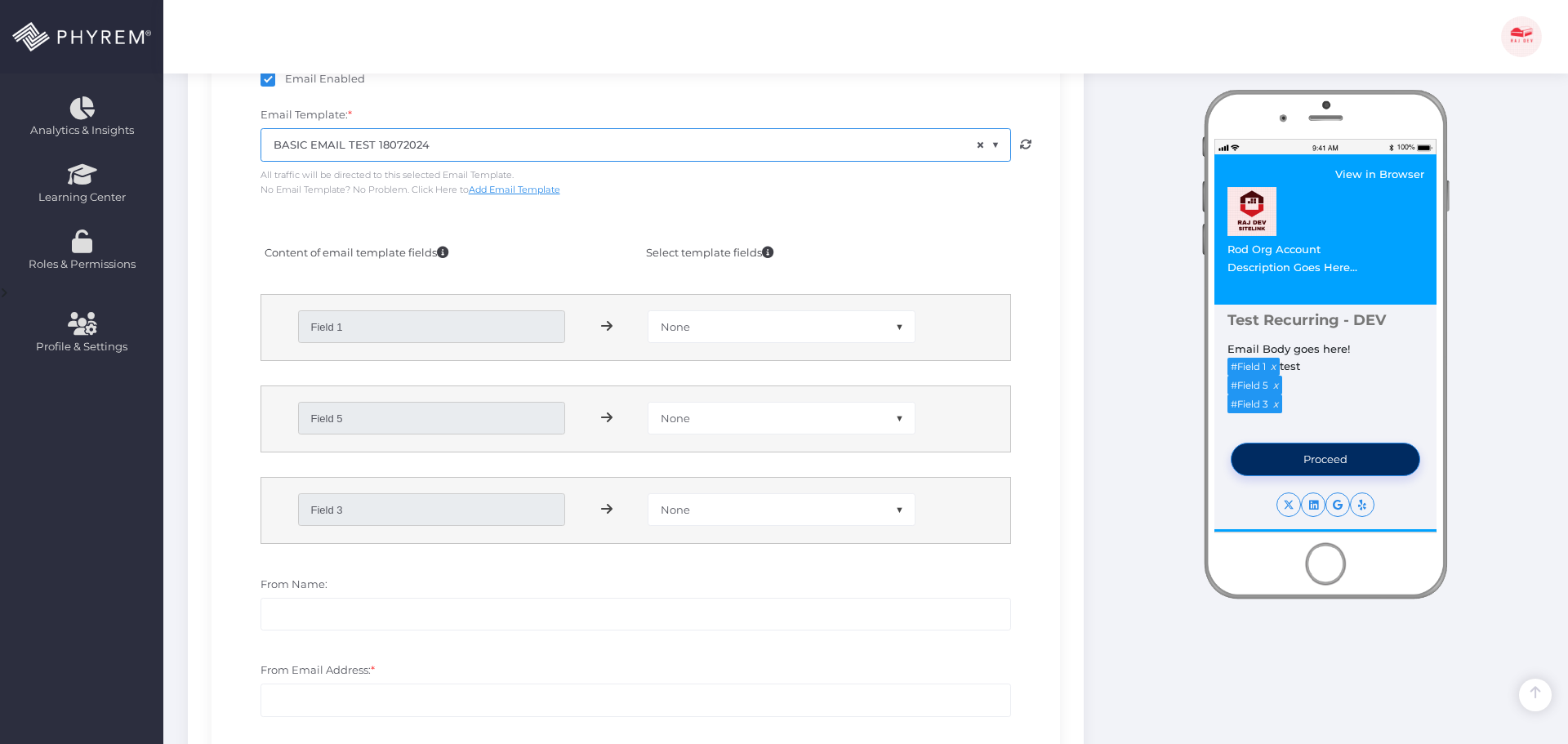
click at [1052, 197] on div "Email Enabled Email Template: * BASIC EMAIL TEST 18072024 EMAIL TEMPLATE PREVIE…" at bounding box center [635, 537] width 849 height 1007
click at [1023, 143] on icon at bounding box center [1026, 145] width 12 height 12
click at [1030, 148] on icon at bounding box center [1026, 145] width 12 height 12
click at [421, 144] on span "× BASIC EMAIL TEST 18072024" at bounding box center [636, 144] width 749 height 31
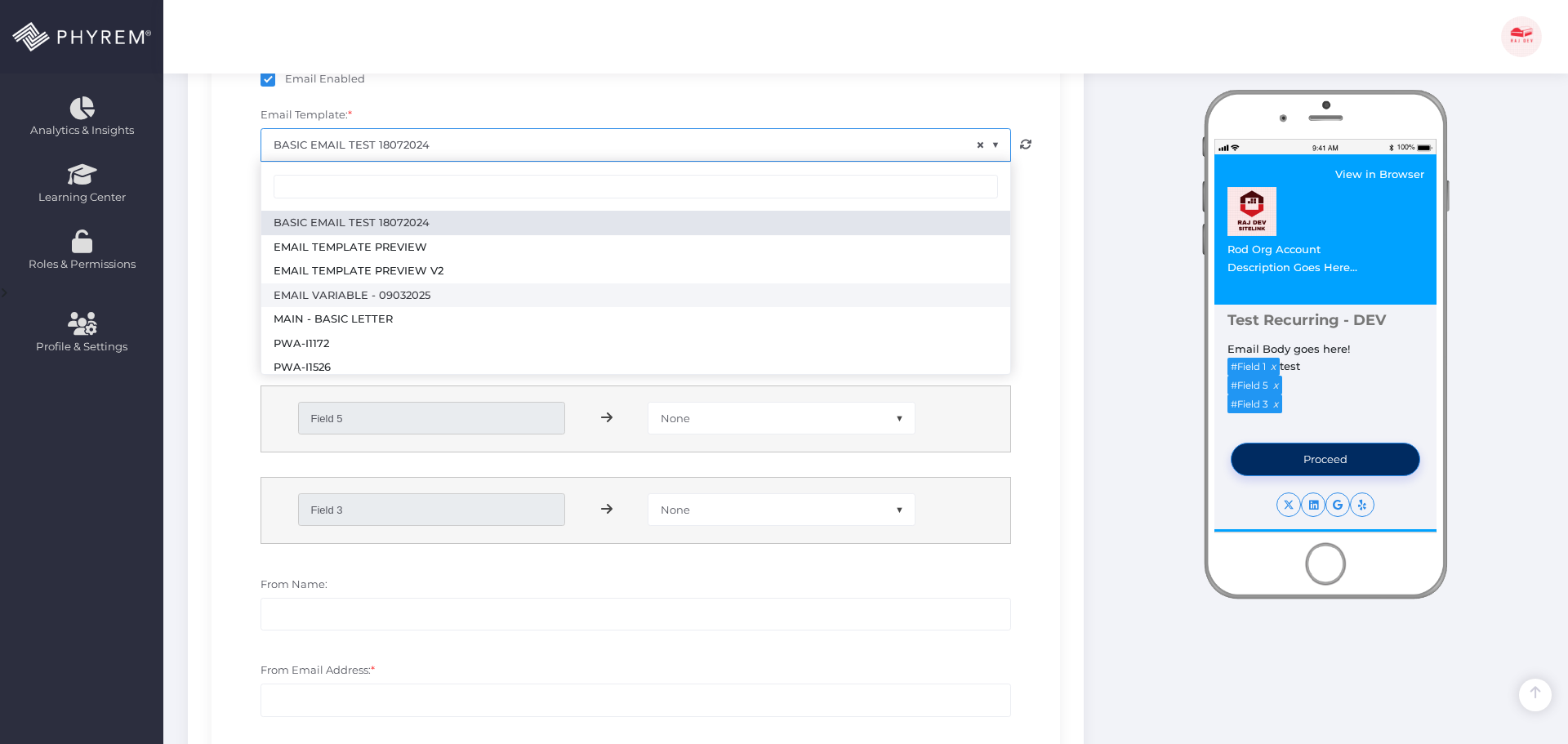
select select "2435"
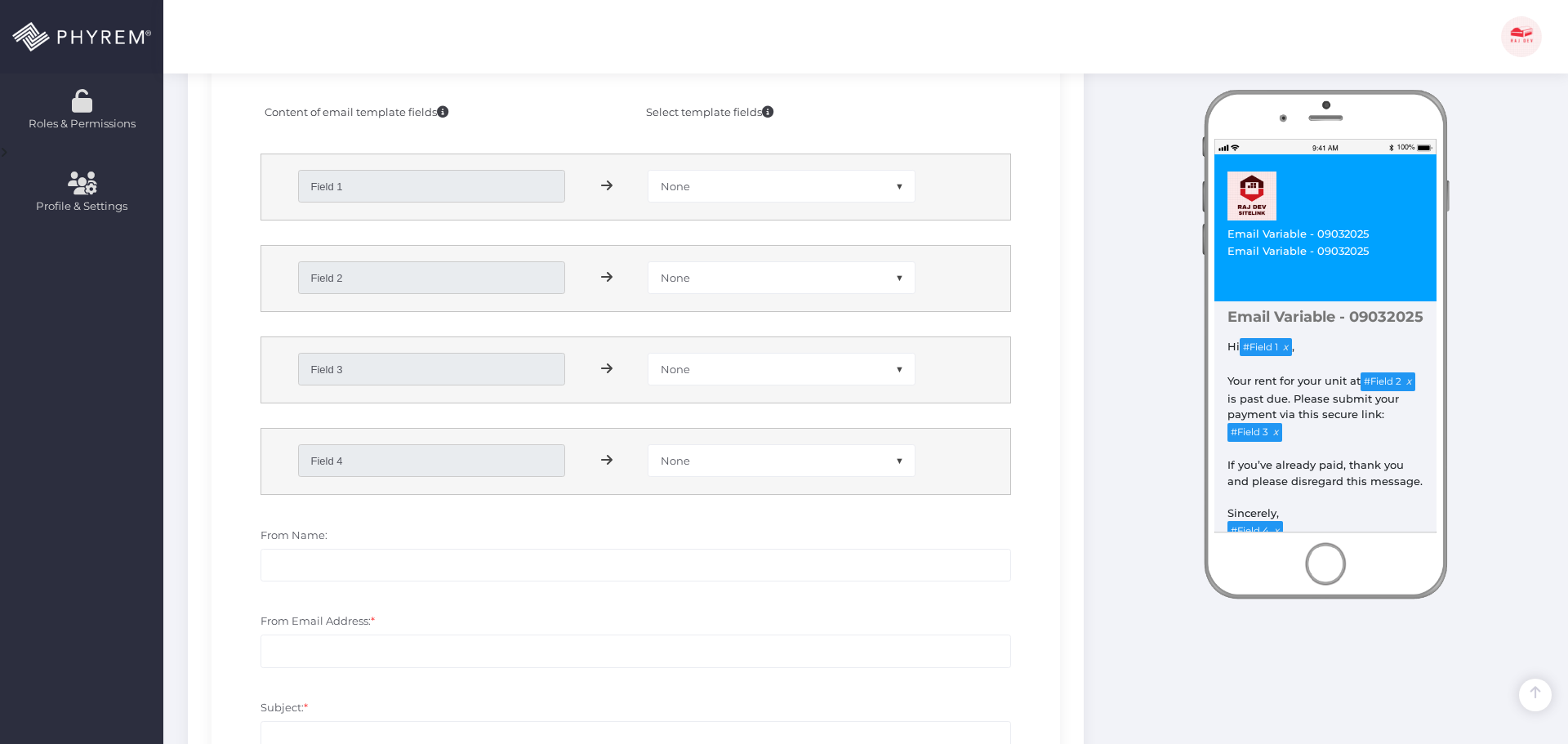
scroll to position [583, 0]
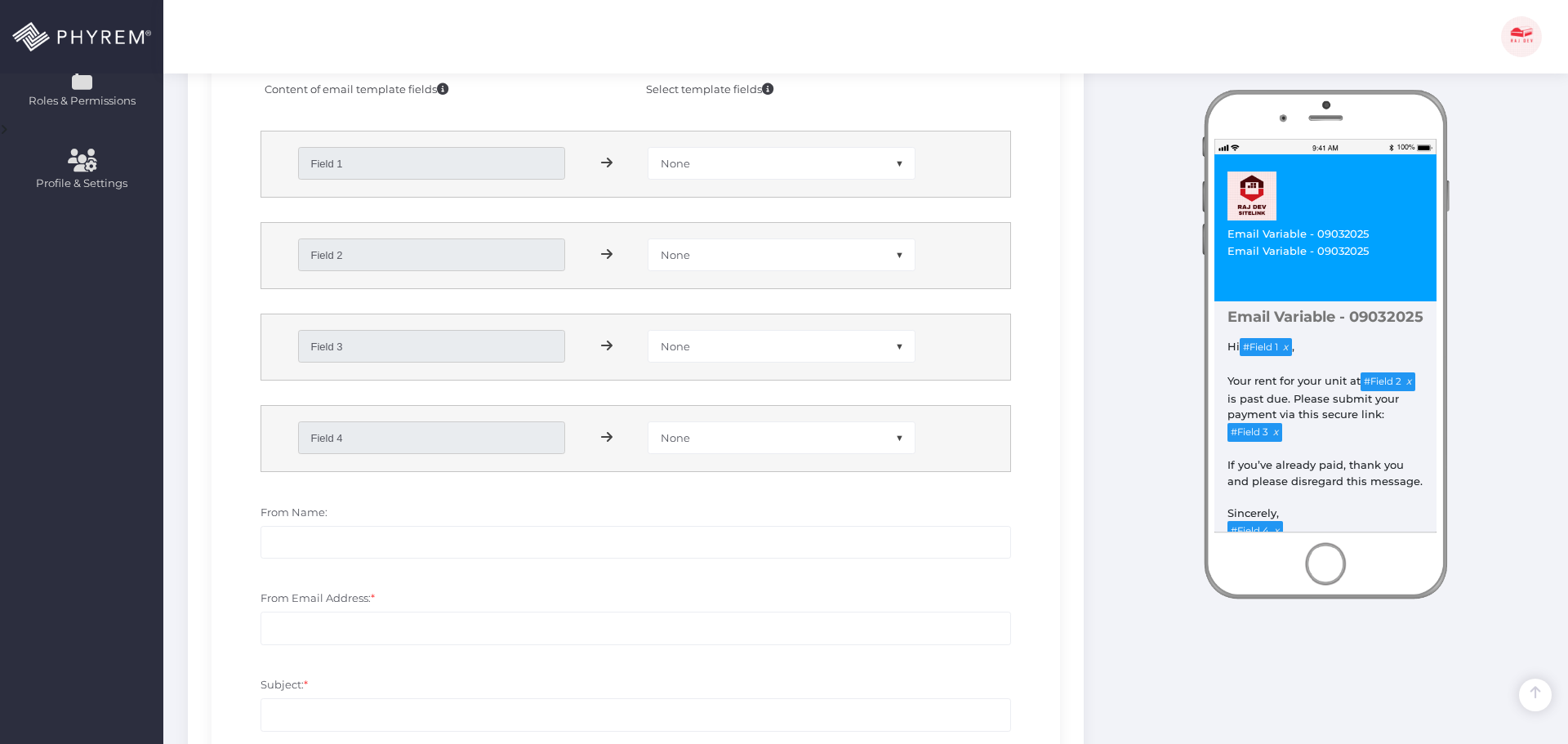
drag, startPoint x: 445, startPoint y: 164, endPoint x: 437, endPoint y: 180, distance: 17.9
click at [445, 165] on input "Field 1" at bounding box center [432, 163] width 268 height 33
click at [741, 163] on span "None" at bounding box center [781, 163] width 266 height 31
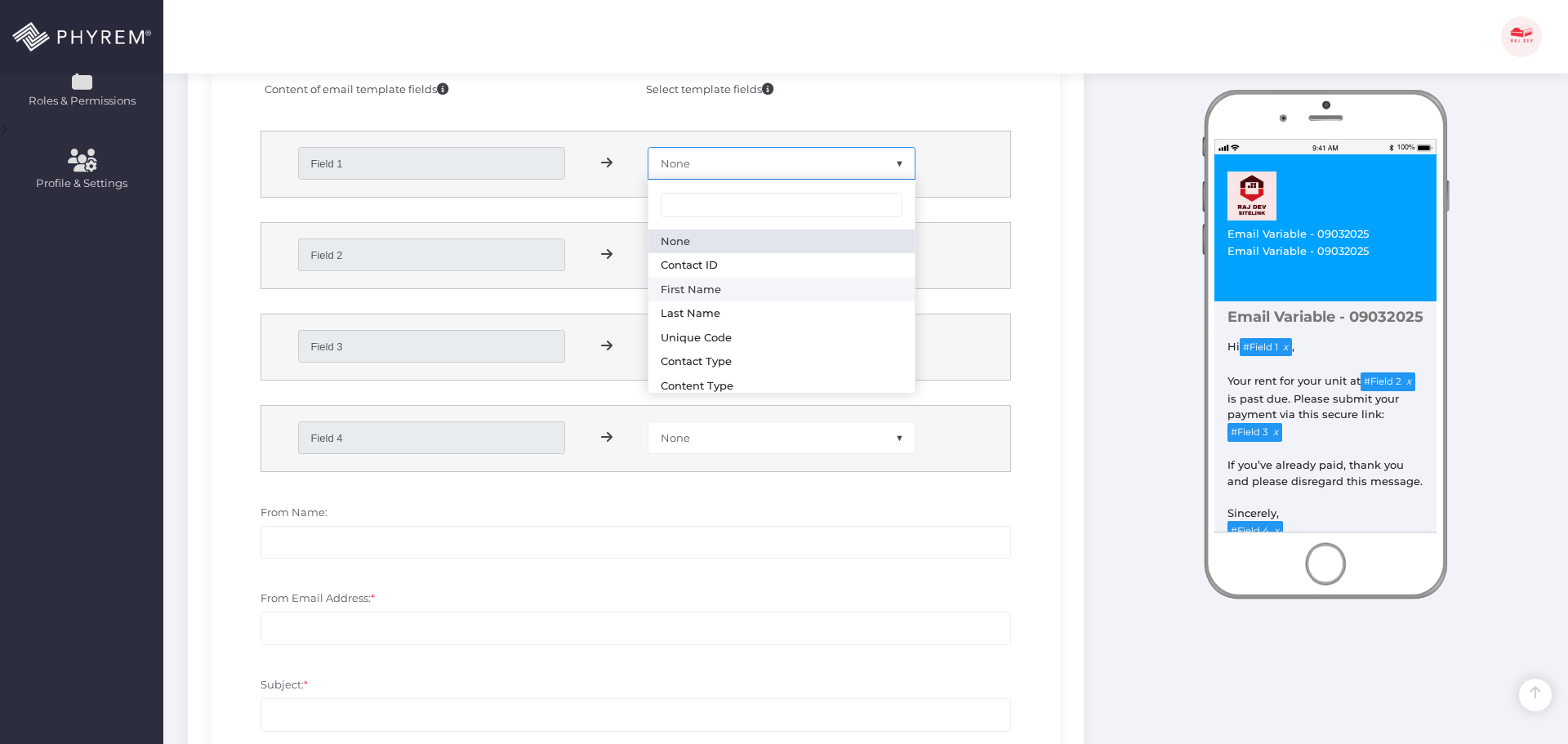
select select "first_name"
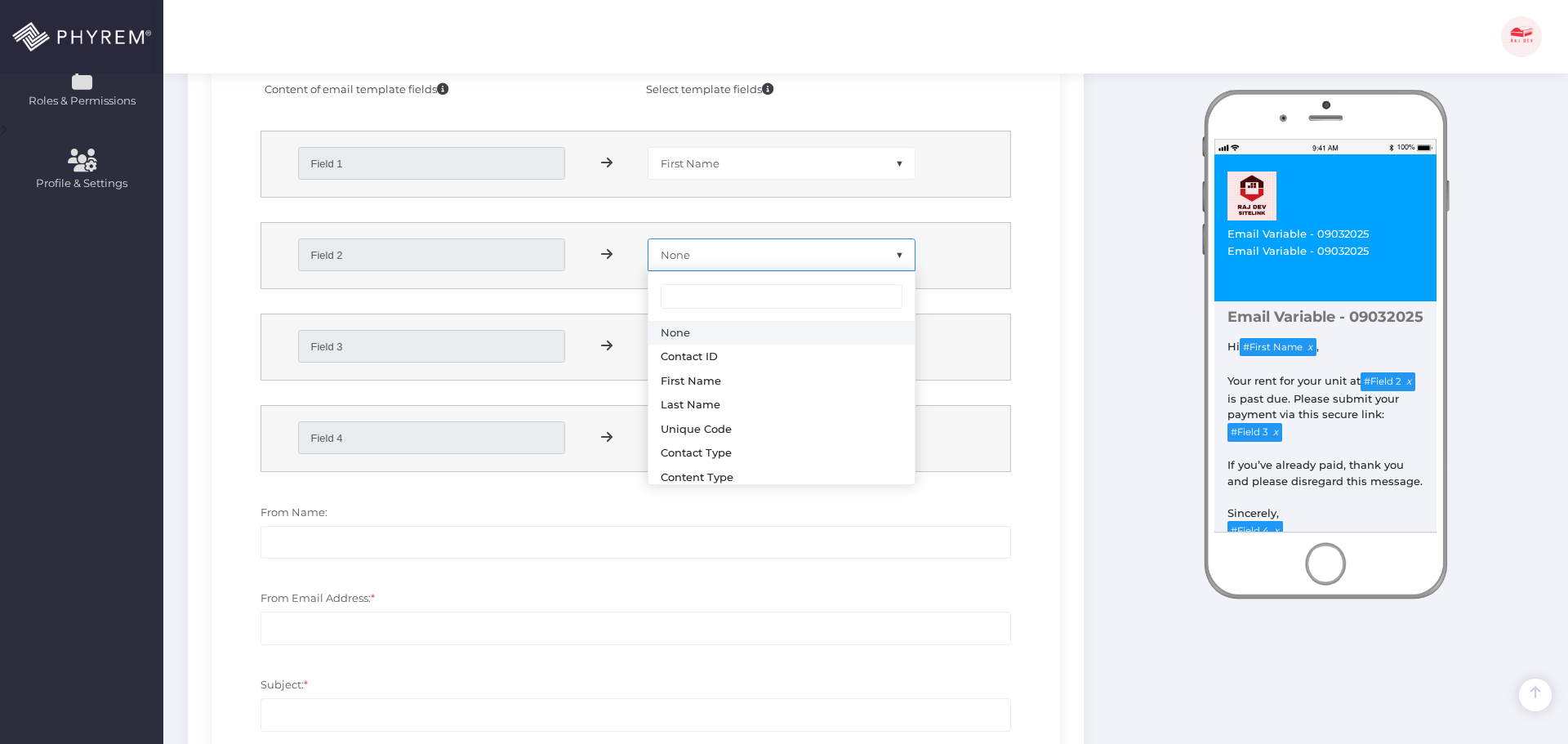
click at [743, 260] on span "None" at bounding box center [781, 254] width 266 height 31
select select "branch_name"
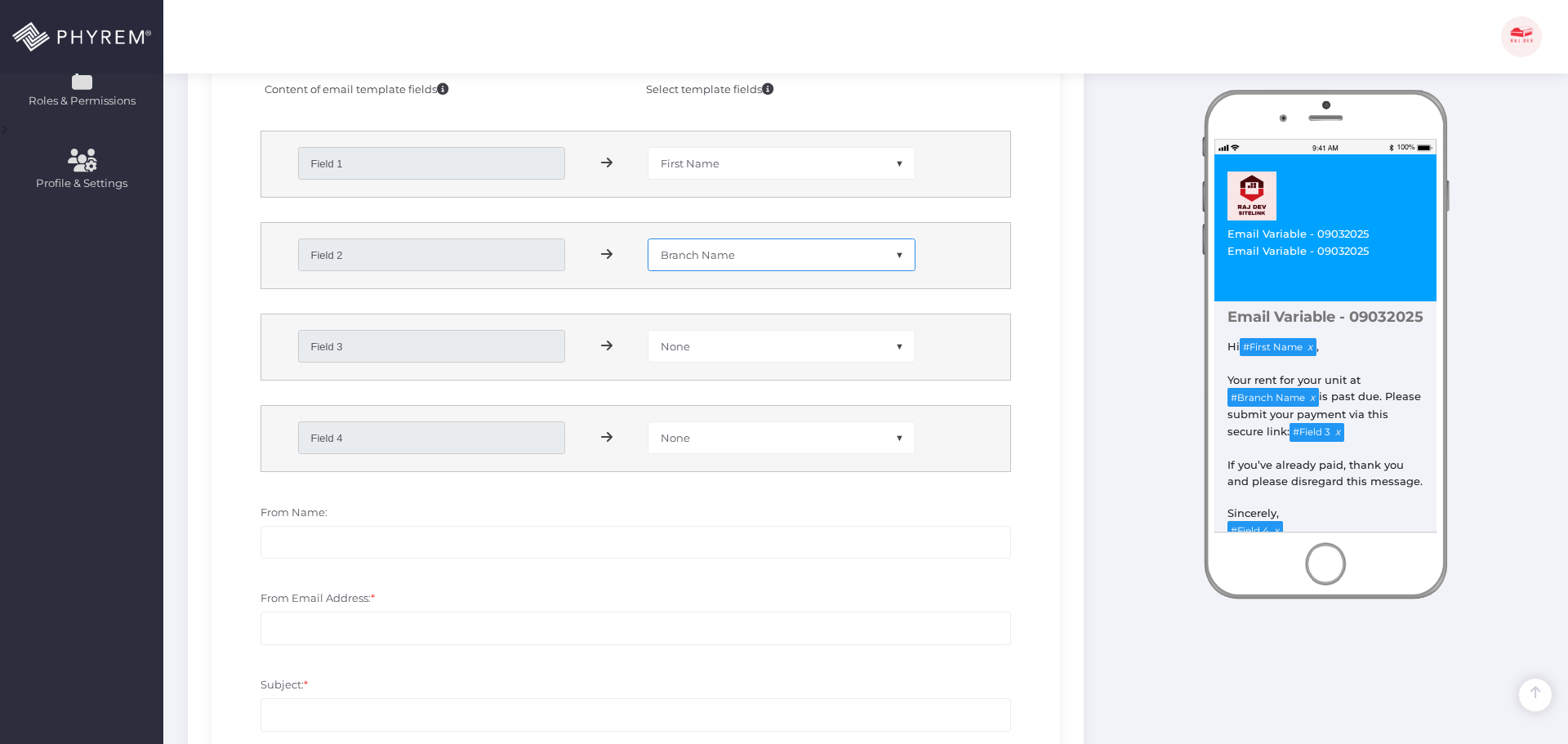
click at [728, 349] on span "None" at bounding box center [781, 346] width 266 height 31
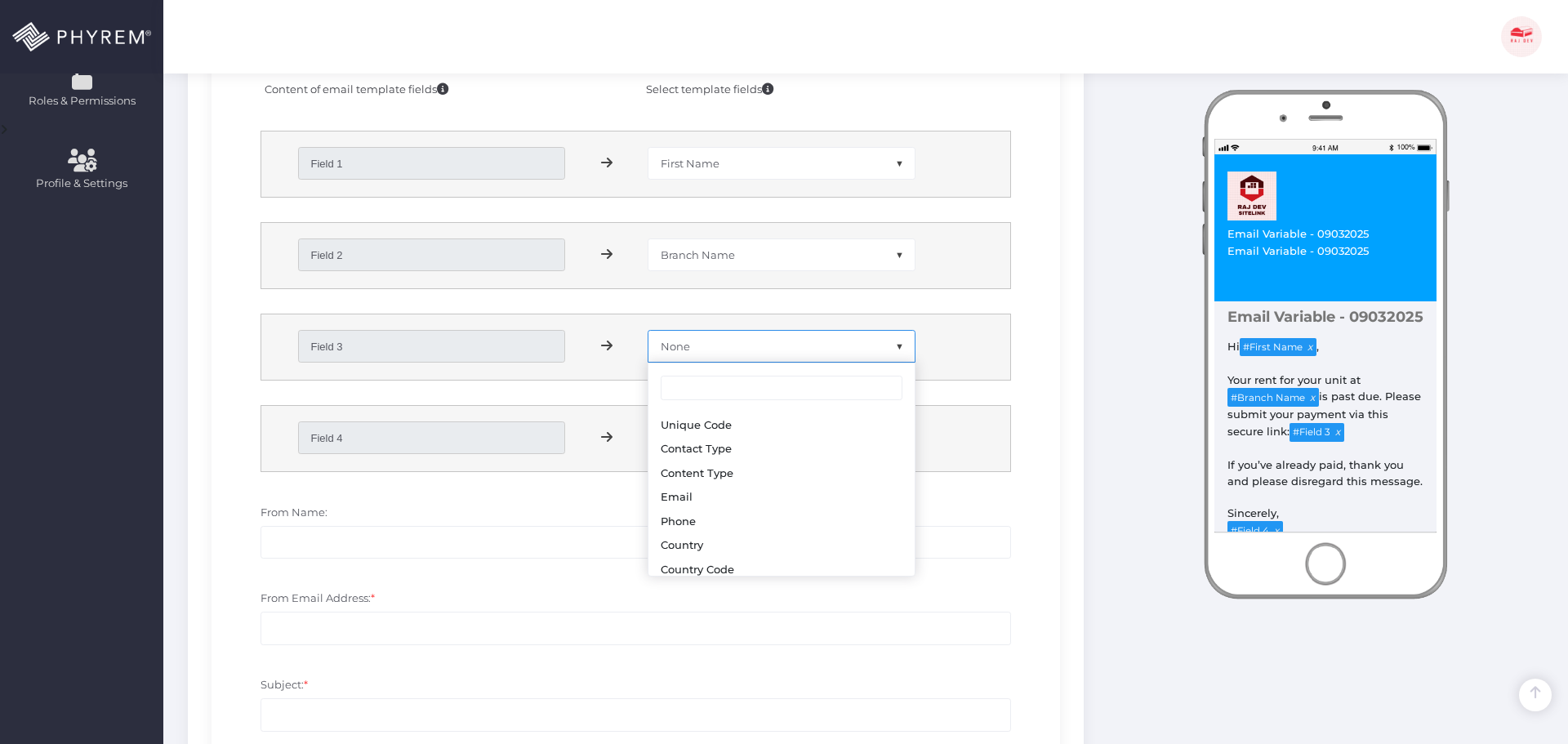
scroll to position [245, 0]
select select "payment_link"
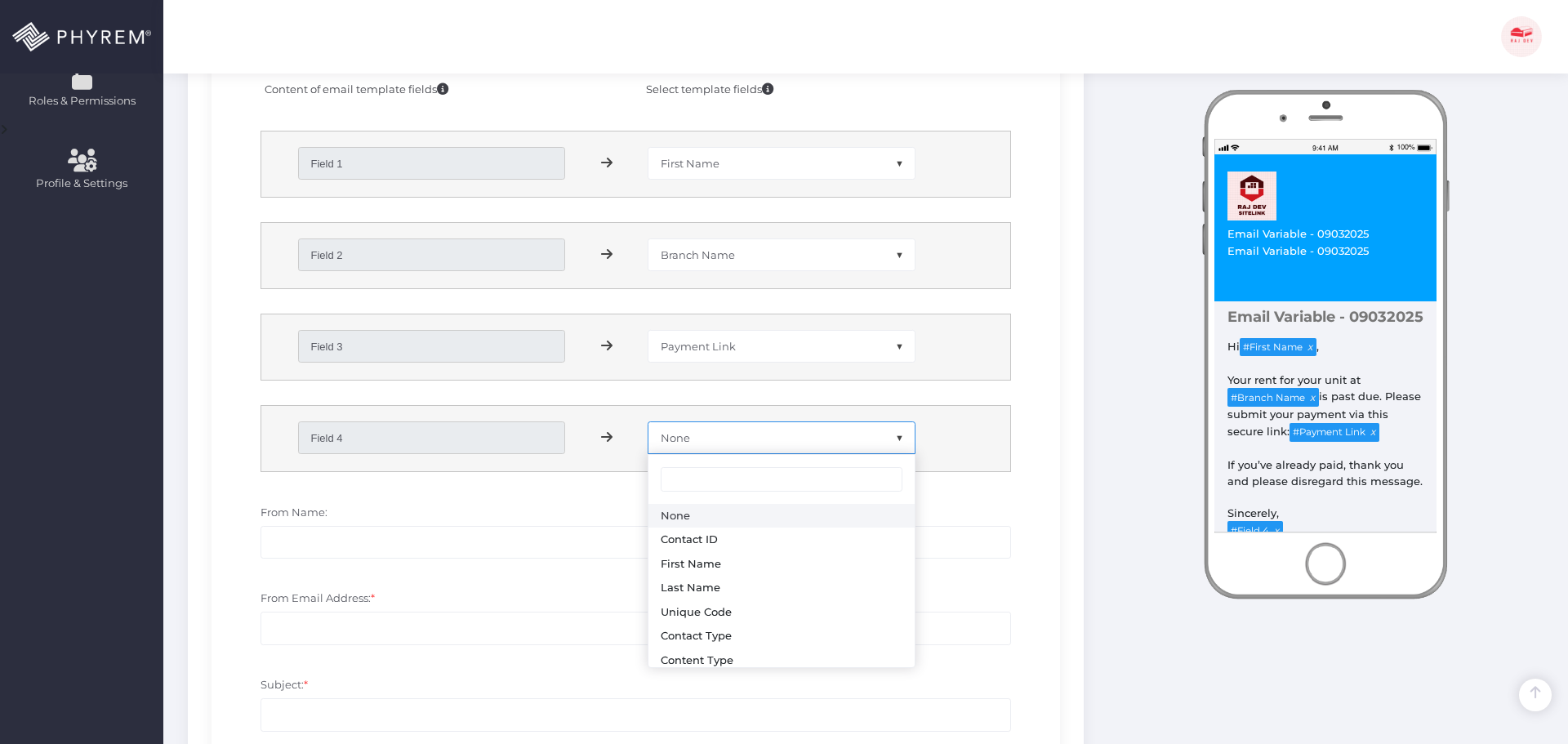
click at [728, 435] on span "None" at bounding box center [781, 437] width 266 height 31
select select "branch_name"
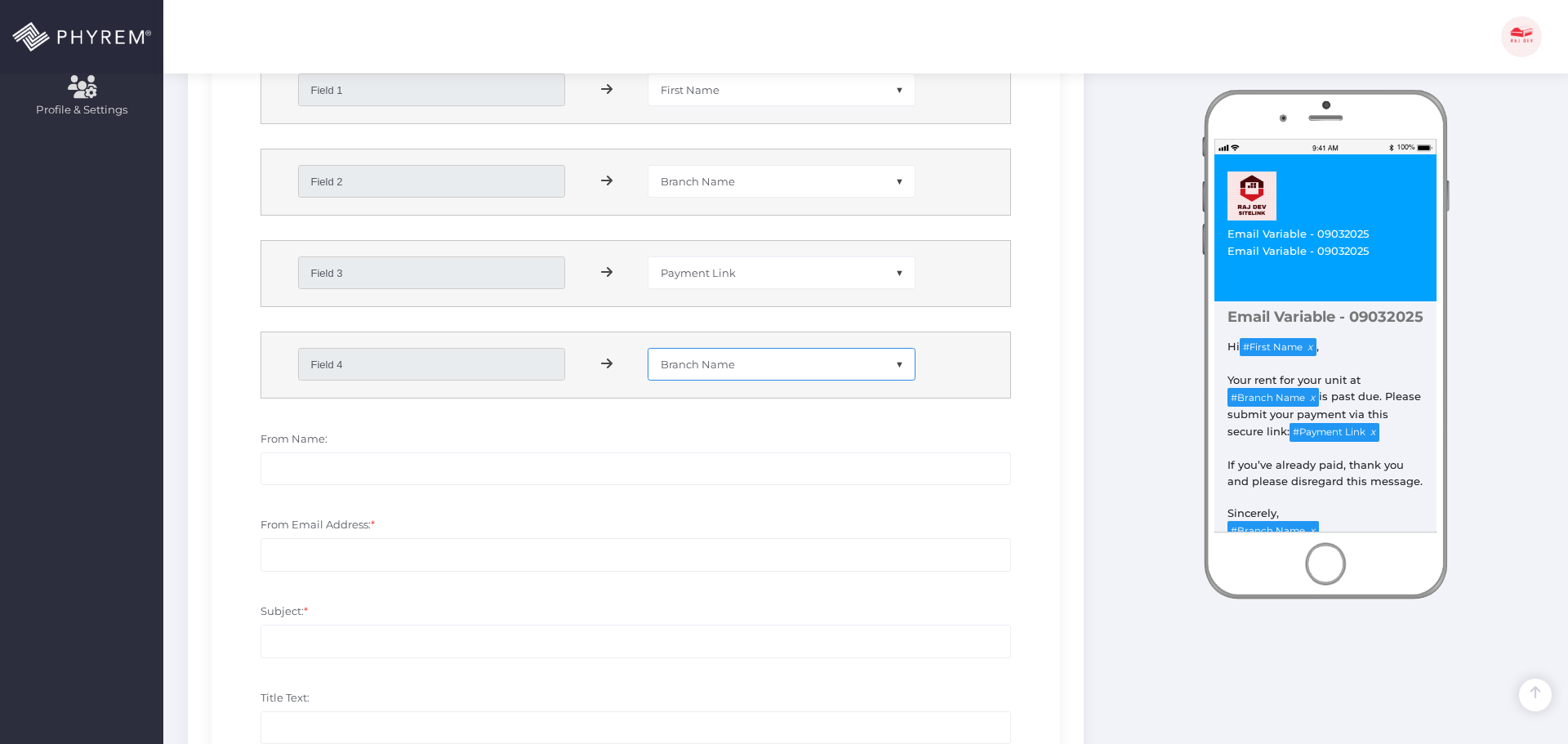
scroll to position [910, 0]
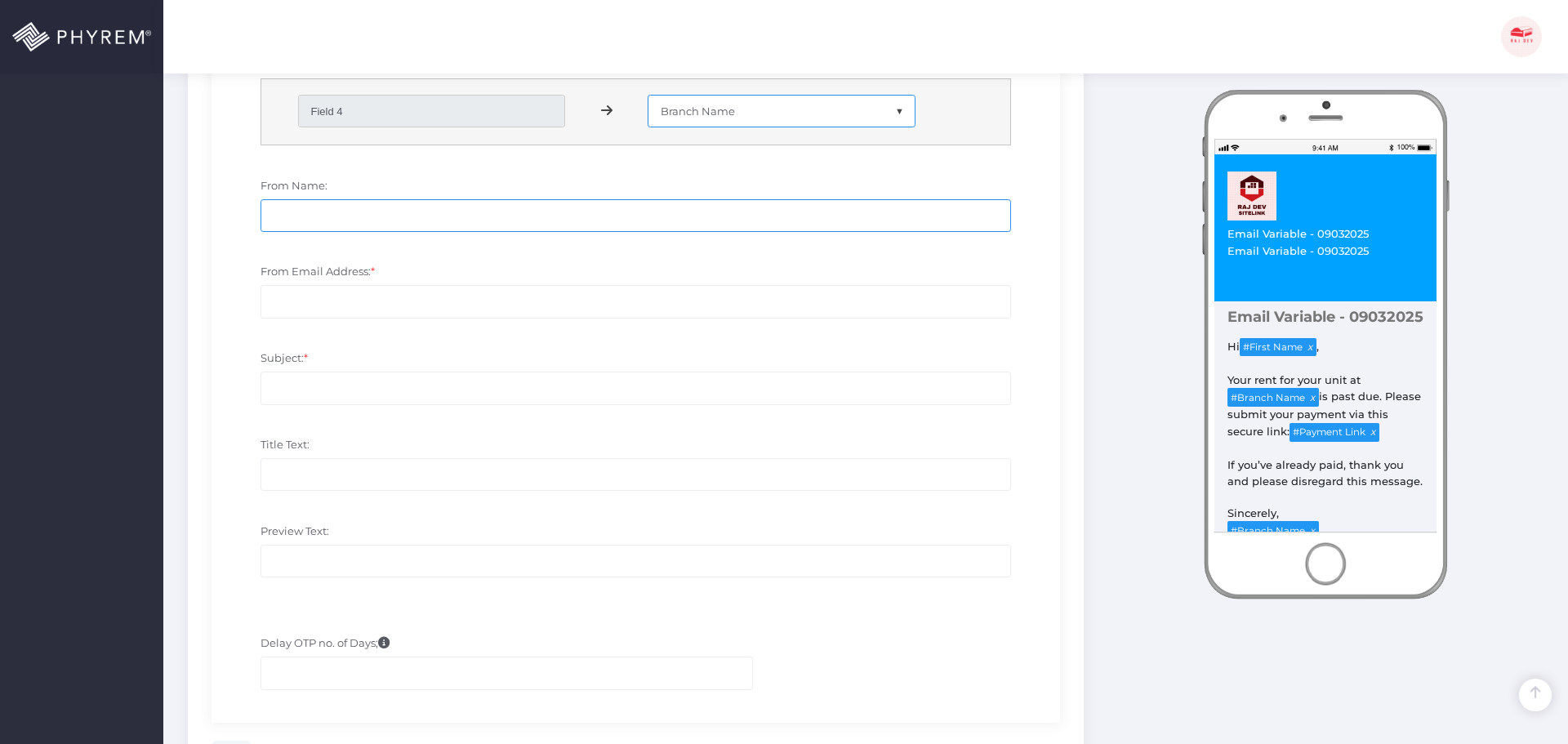
click at [315, 217] on input "From Name:" at bounding box center [636, 215] width 750 height 33
type input "test0903205"
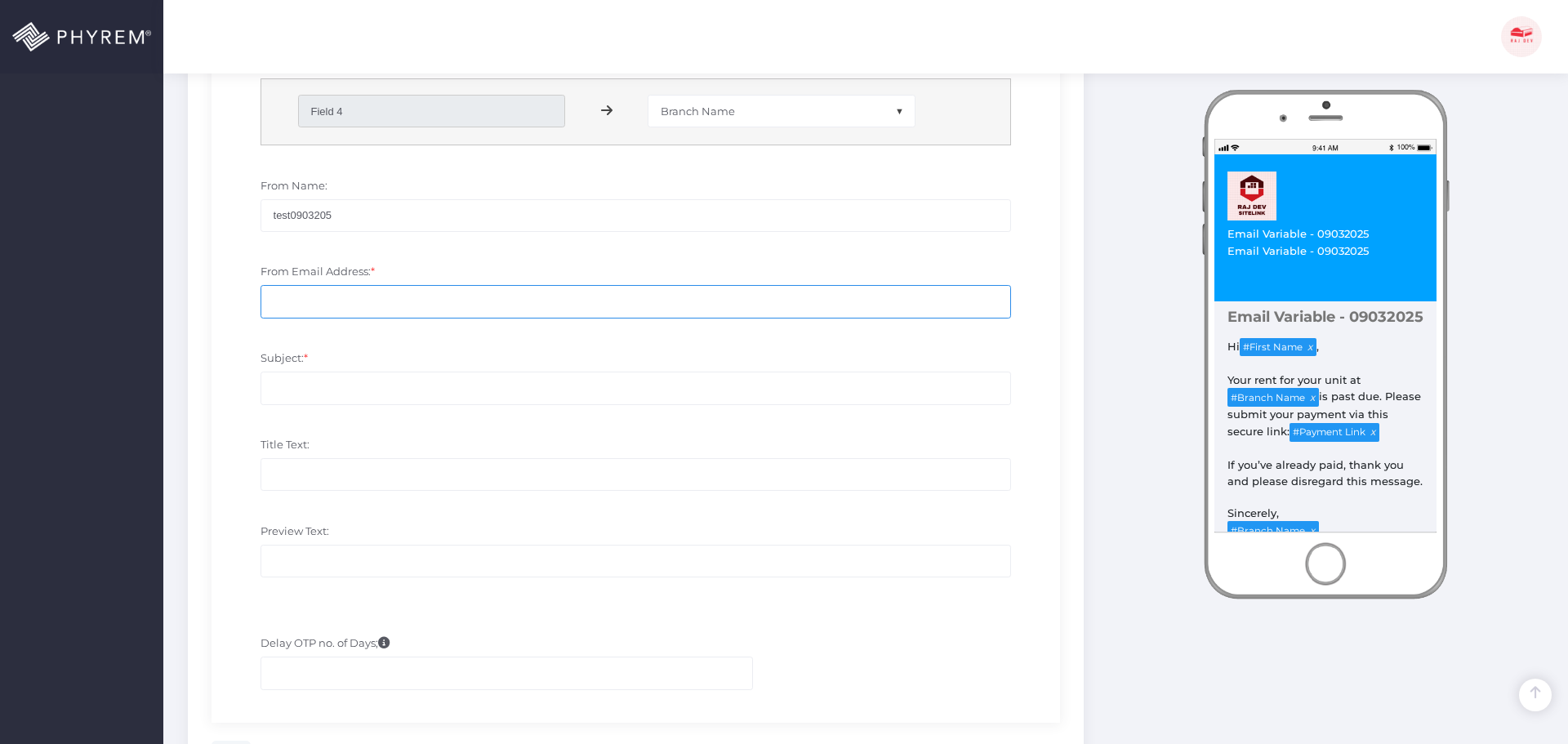
click at [347, 314] on input "From Email Address: *" at bounding box center [636, 301] width 750 height 33
type input "asdsa@gmail.com"
paste input "test0903205"
type input "test0903205"
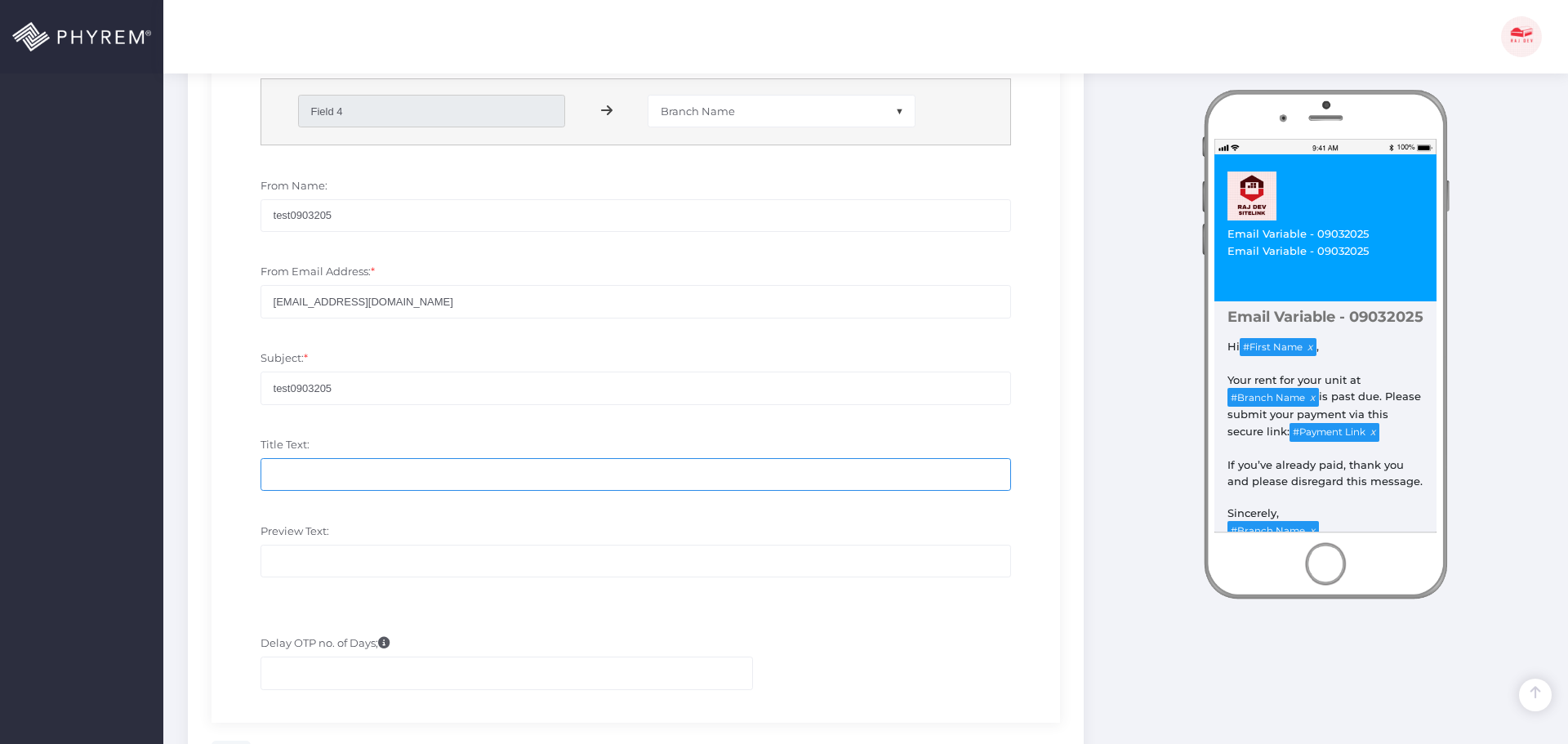
click at [310, 467] on input "Title Text:" at bounding box center [636, 474] width 750 height 33
paste input "test0903205"
type input "test0903205"
click at [295, 568] on input "Preview Text:" at bounding box center [636, 561] width 750 height 33
paste input "test0903205"
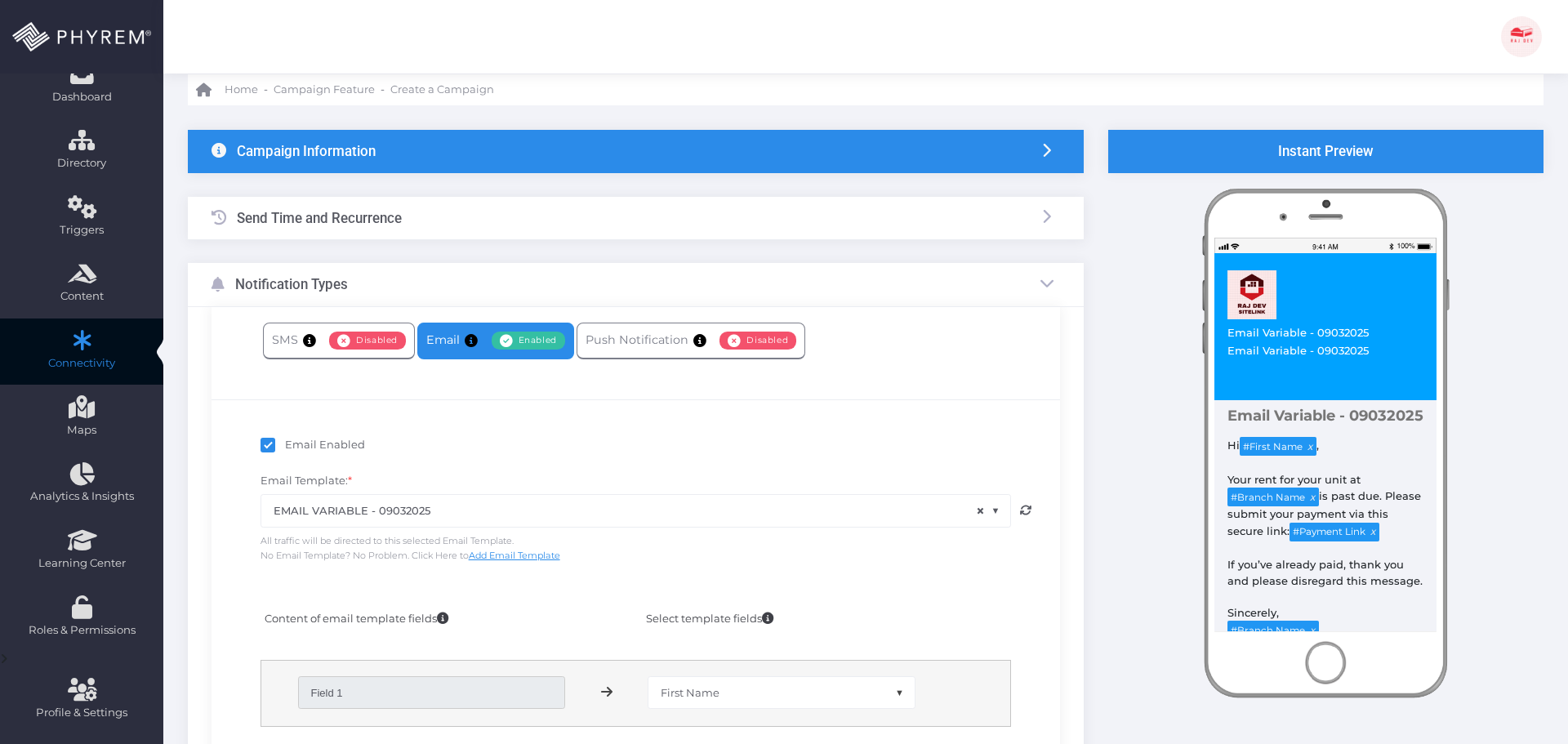
scroll to position [0, 0]
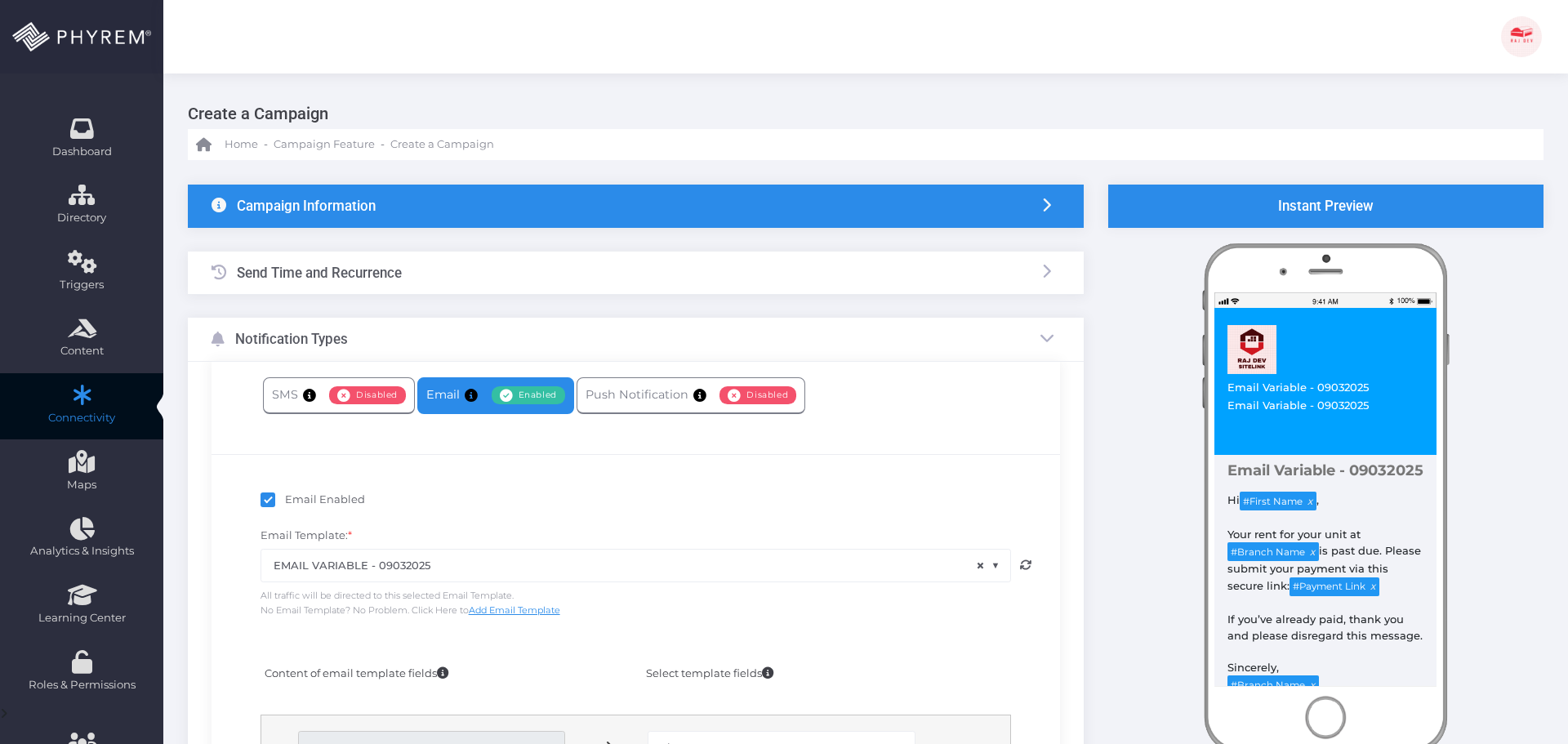
type input "test0903205"
drag, startPoint x: 350, startPoint y: 272, endPoint x: 389, endPoint y: 274, distance: 39.1
click at [354, 272] on h3 "Send Time and Recurrence" at bounding box center [320, 272] width 165 height 16
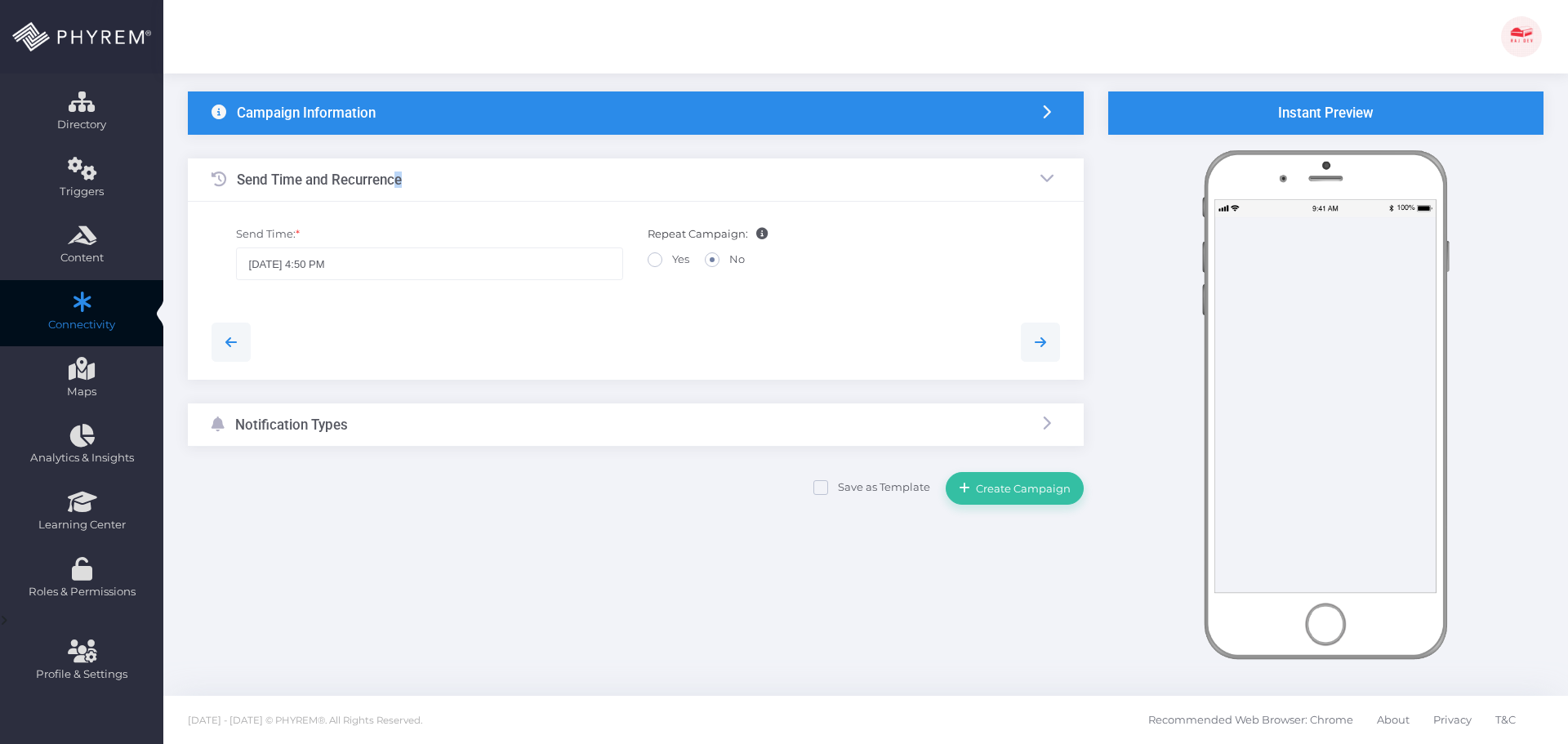
scroll to position [94, 0]
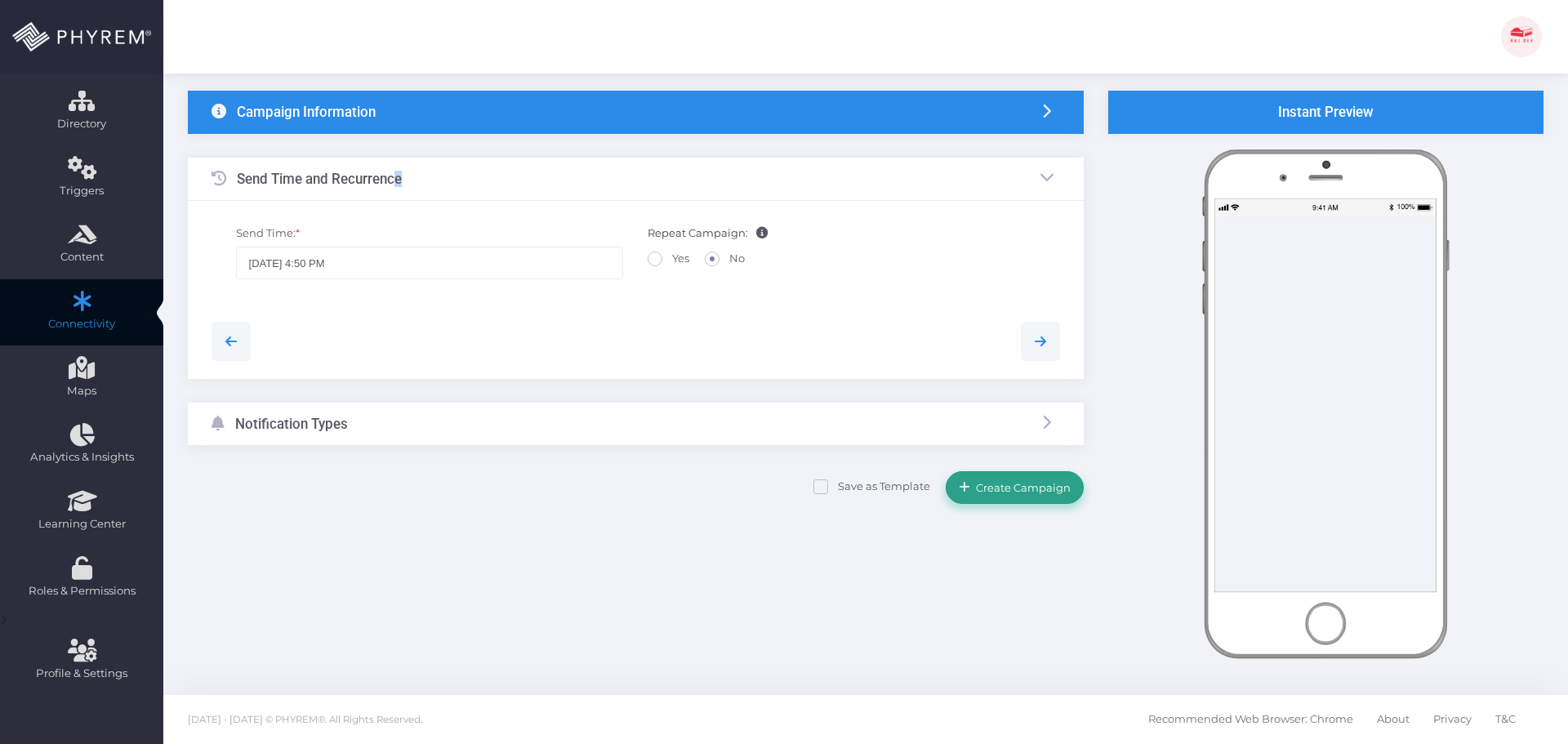
drag, startPoint x: 999, startPoint y: 488, endPoint x: 933, endPoint y: 483, distance: 66.2
click at [999, 488] on span "Create Campaign" at bounding box center [1020, 488] width 100 height 13
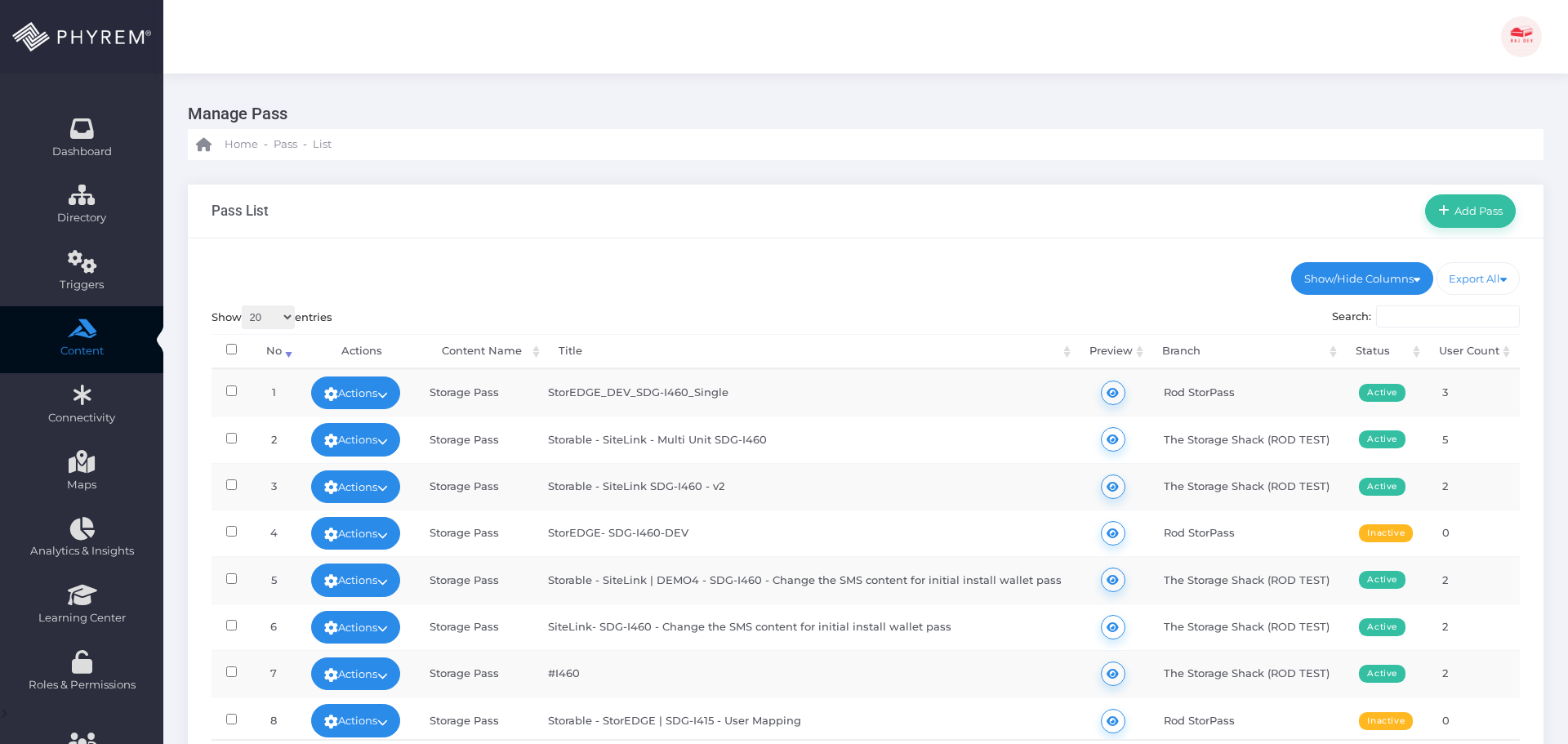
scroll to position [578, 0]
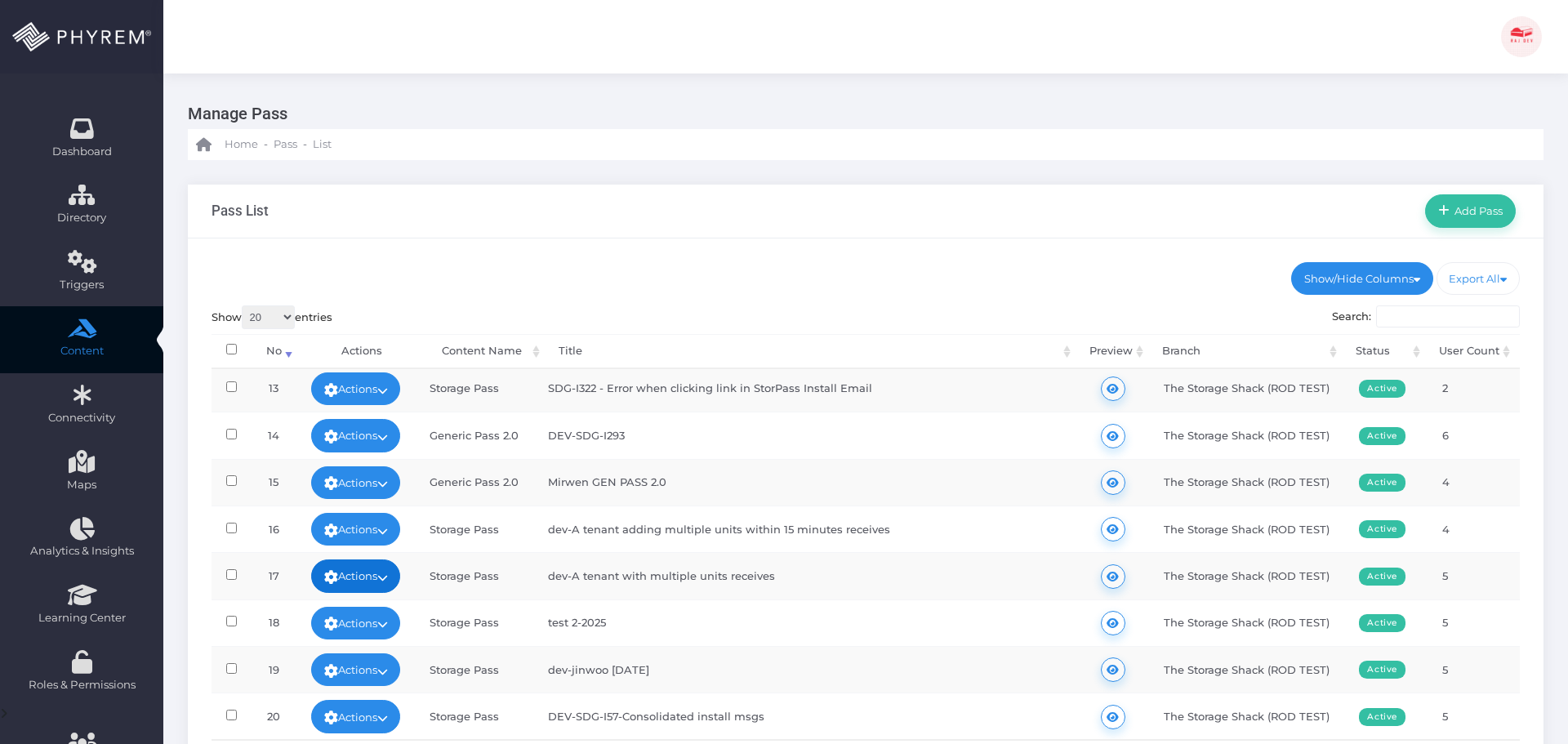
click at [388, 577] on icon at bounding box center [383, 577] width 11 height 0
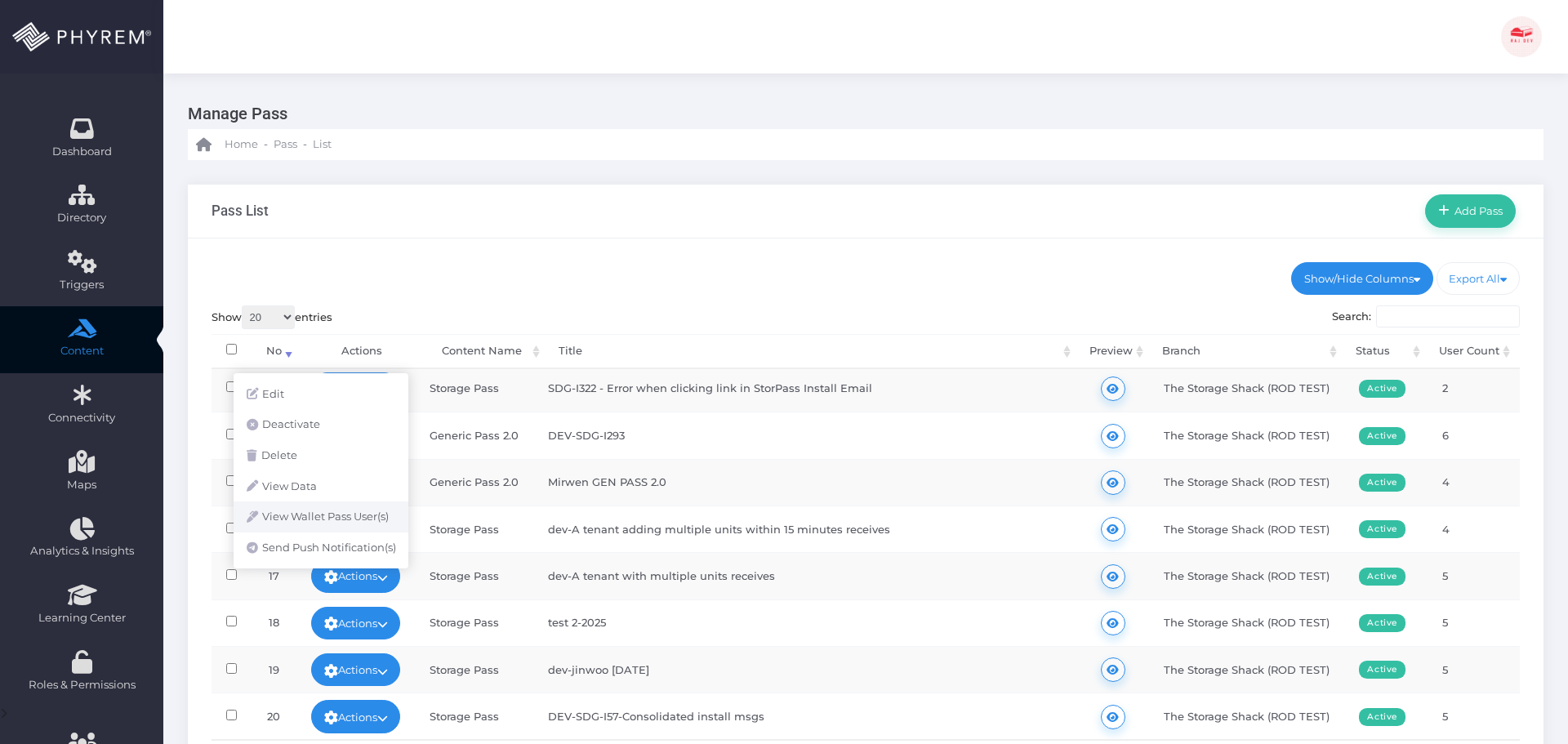
click at [342, 518] on link "View Wallet Pass User(s)" at bounding box center [321, 516] width 175 height 31
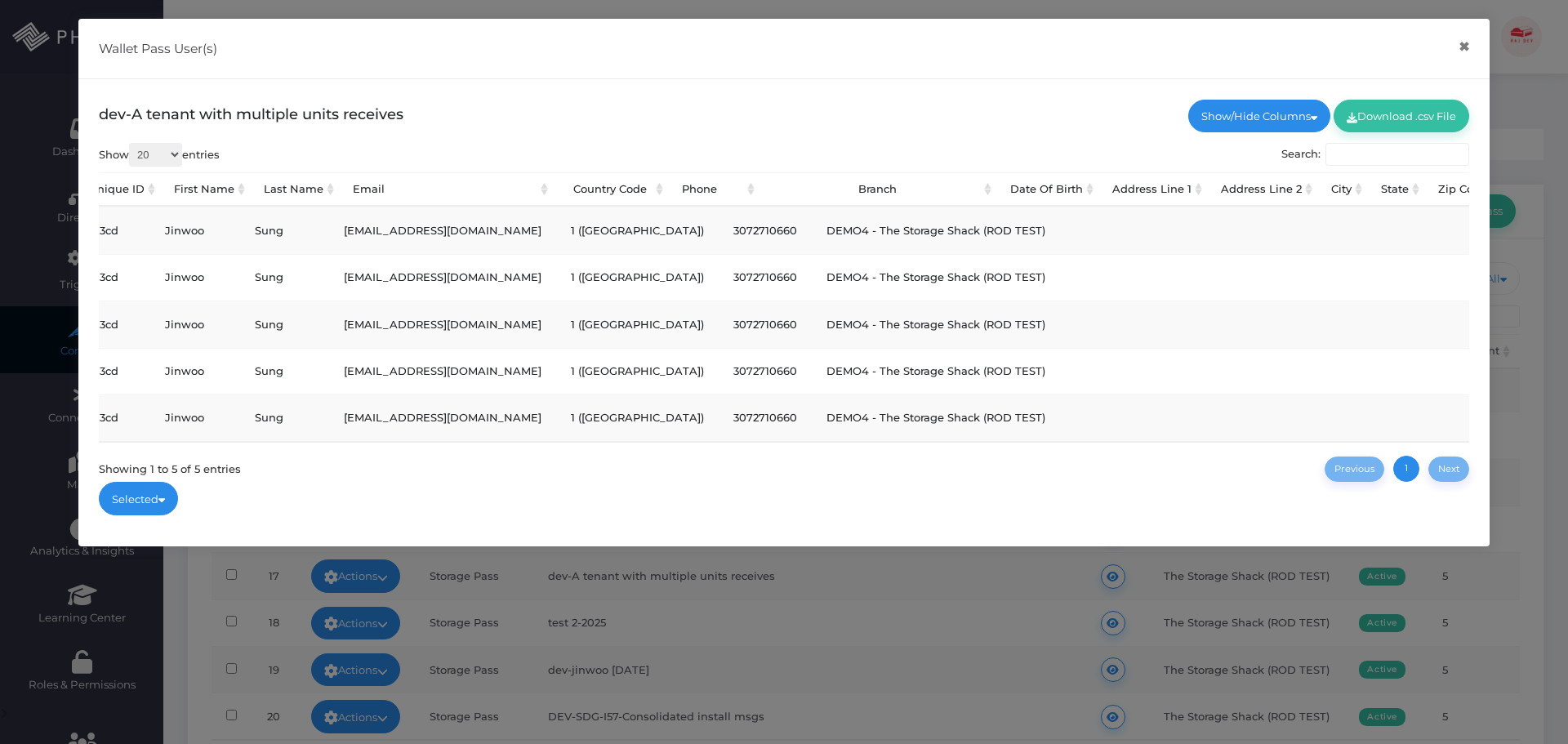
scroll to position [0, 0]
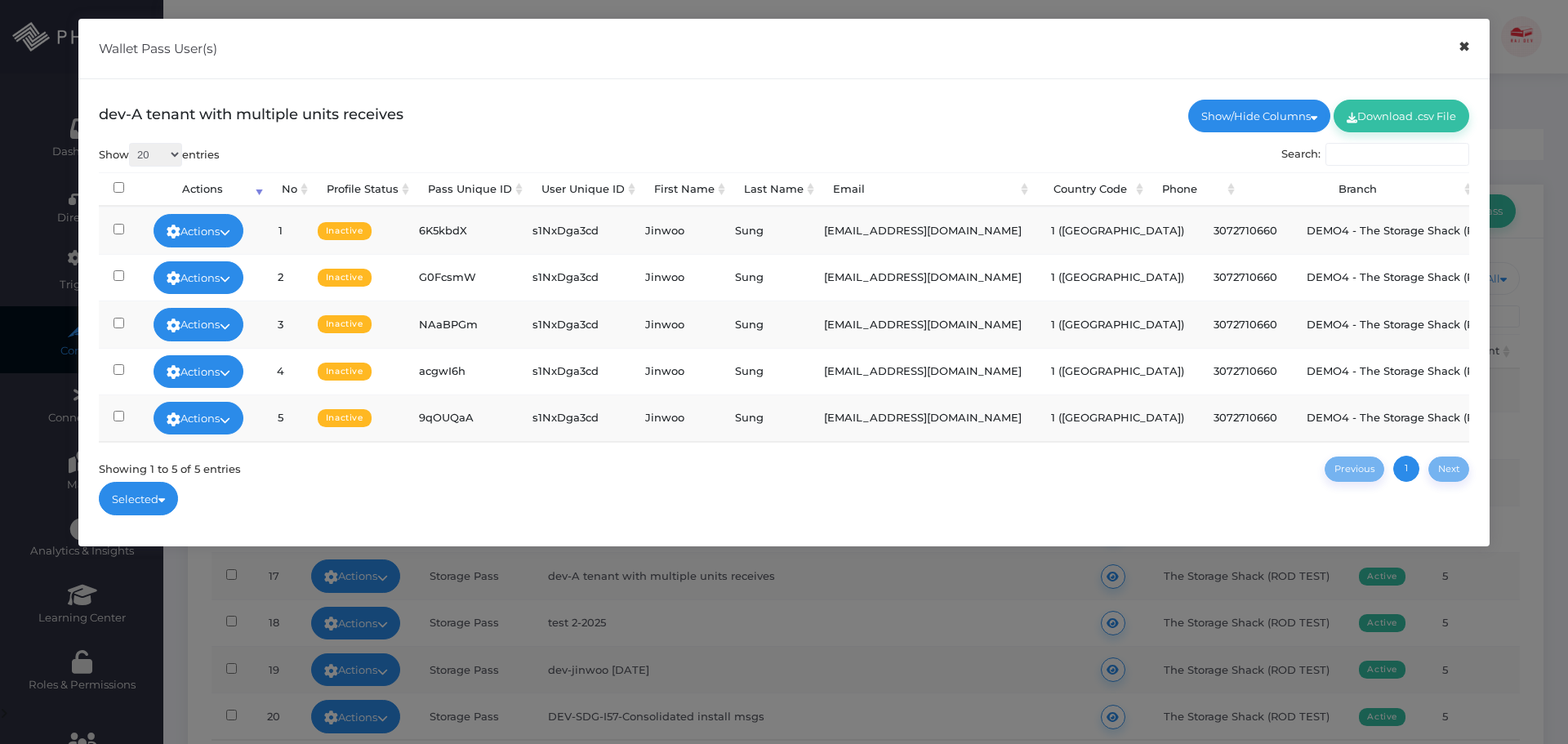
click at [1460, 52] on button "×" at bounding box center [1465, 47] width 32 height 37
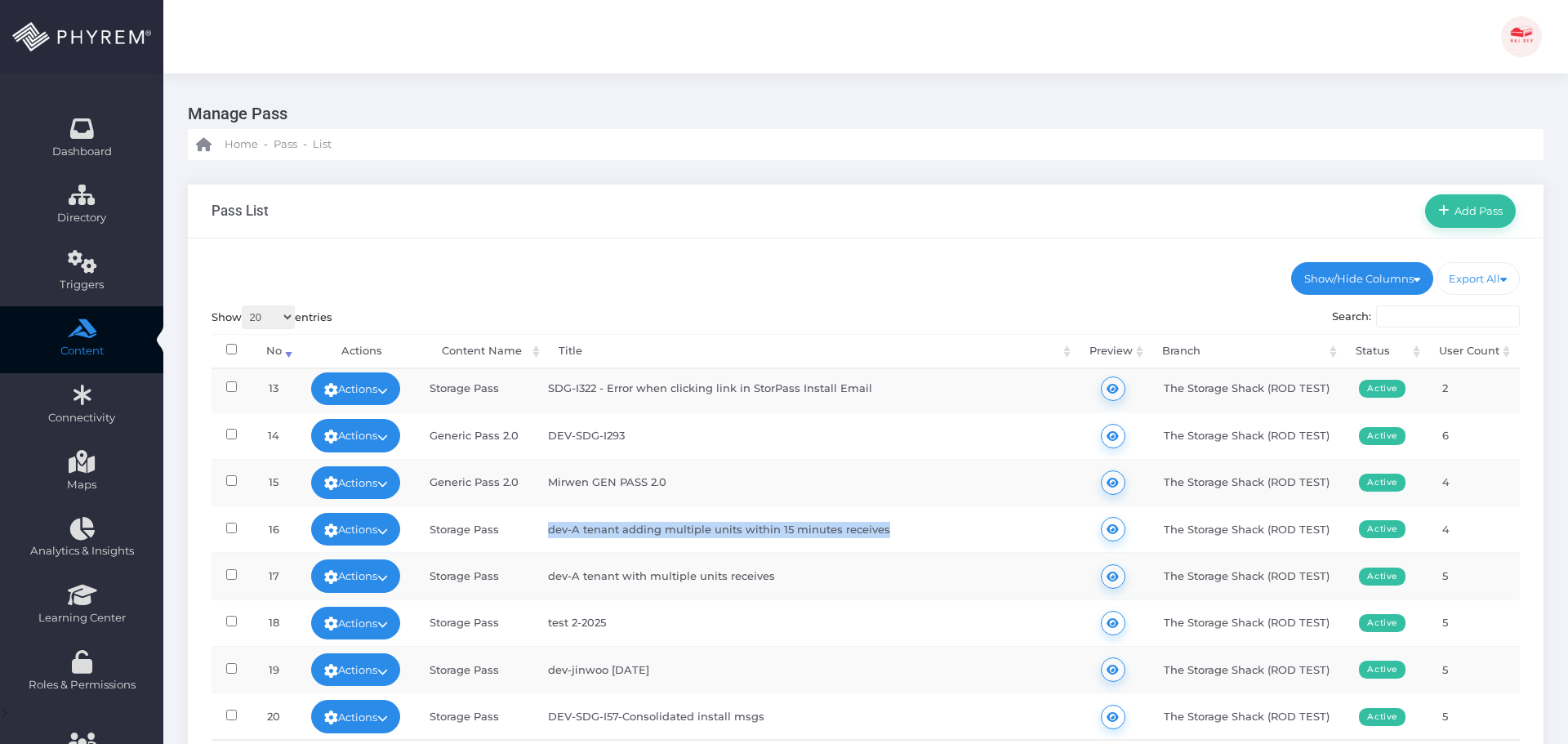
drag, startPoint x: 549, startPoint y: 515, endPoint x: 952, endPoint y: 516, distance: 403.0
click at [952, 515] on td "dev-A tenant adding multiple units within 15 minutes receives" at bounding box center [805, 528] width 543 height 46
copy td "dev-A tenant adding multiple units within 15 minutes receives"
click at [385, 514] on link "Actions" at bounding box center [356, 529] width 90 height 33
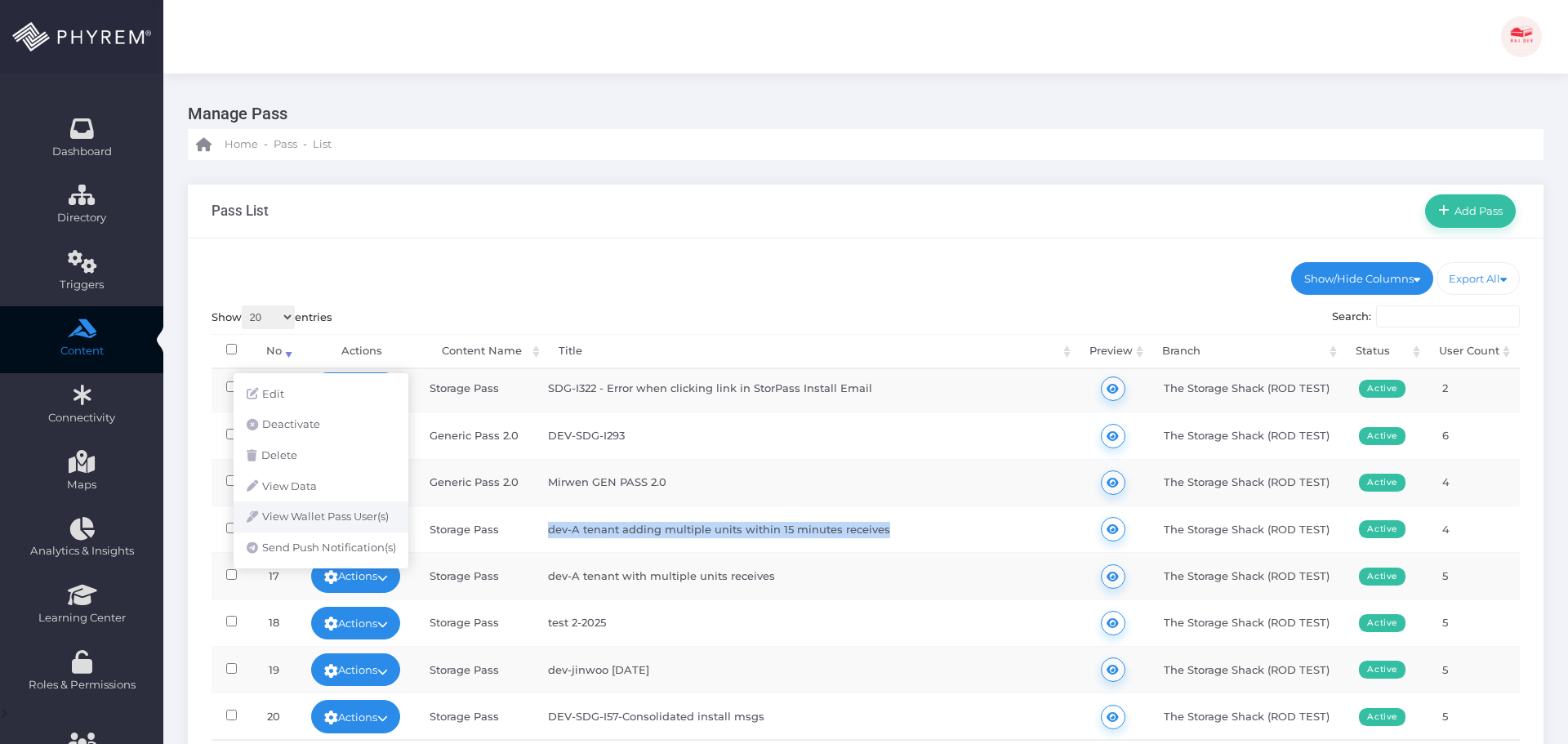
click at [346, 515] on link "View Wallet Pass User(s)" at bounding box center [321, 516] width 175 height 31
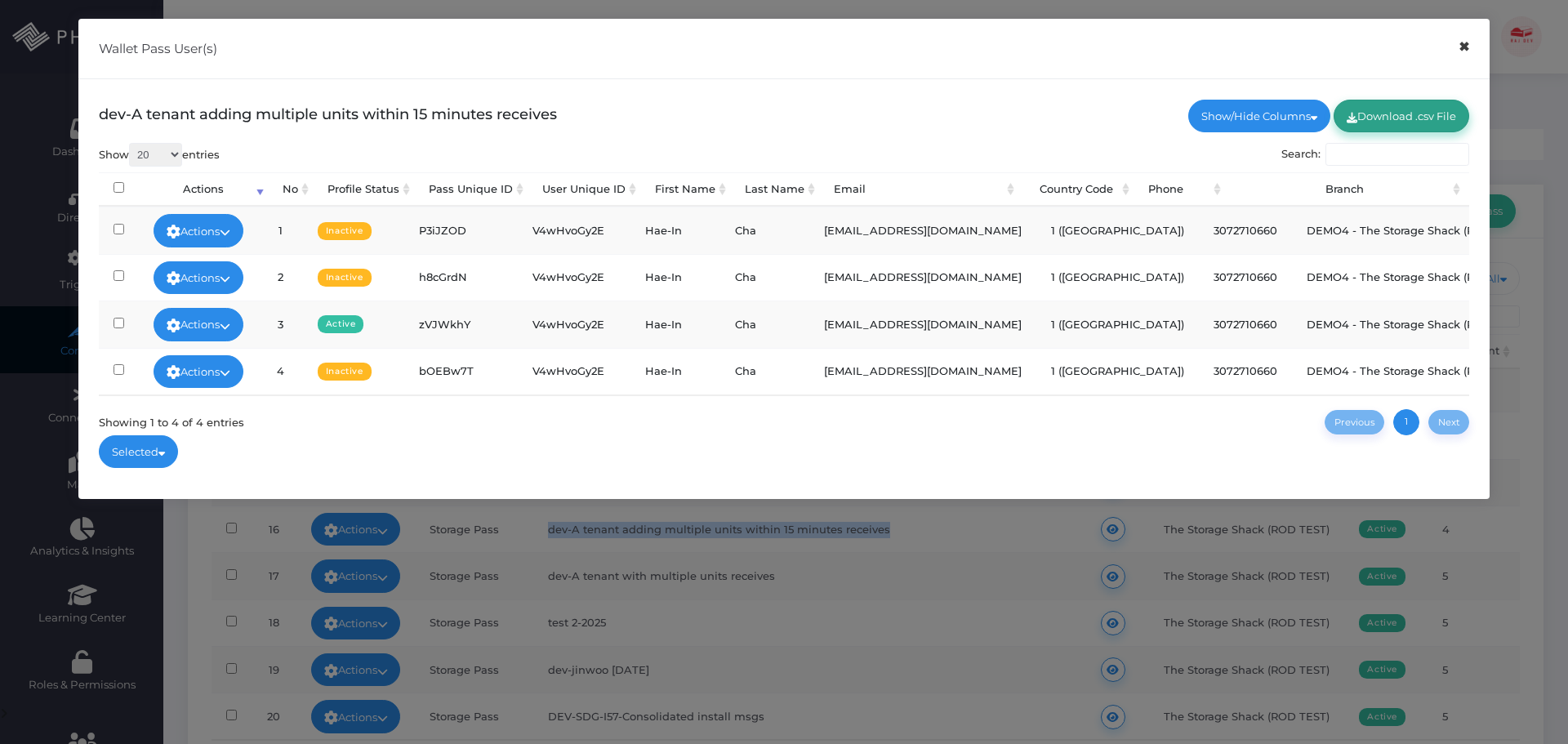
drag, startPoint x: 1479, startPoint y: 45, endPoint x: 1446, endPoint y: 54, distance: 34.2
click at [1477, 45] on button "×" at bounding box center [1465, 47] width 32 height 37
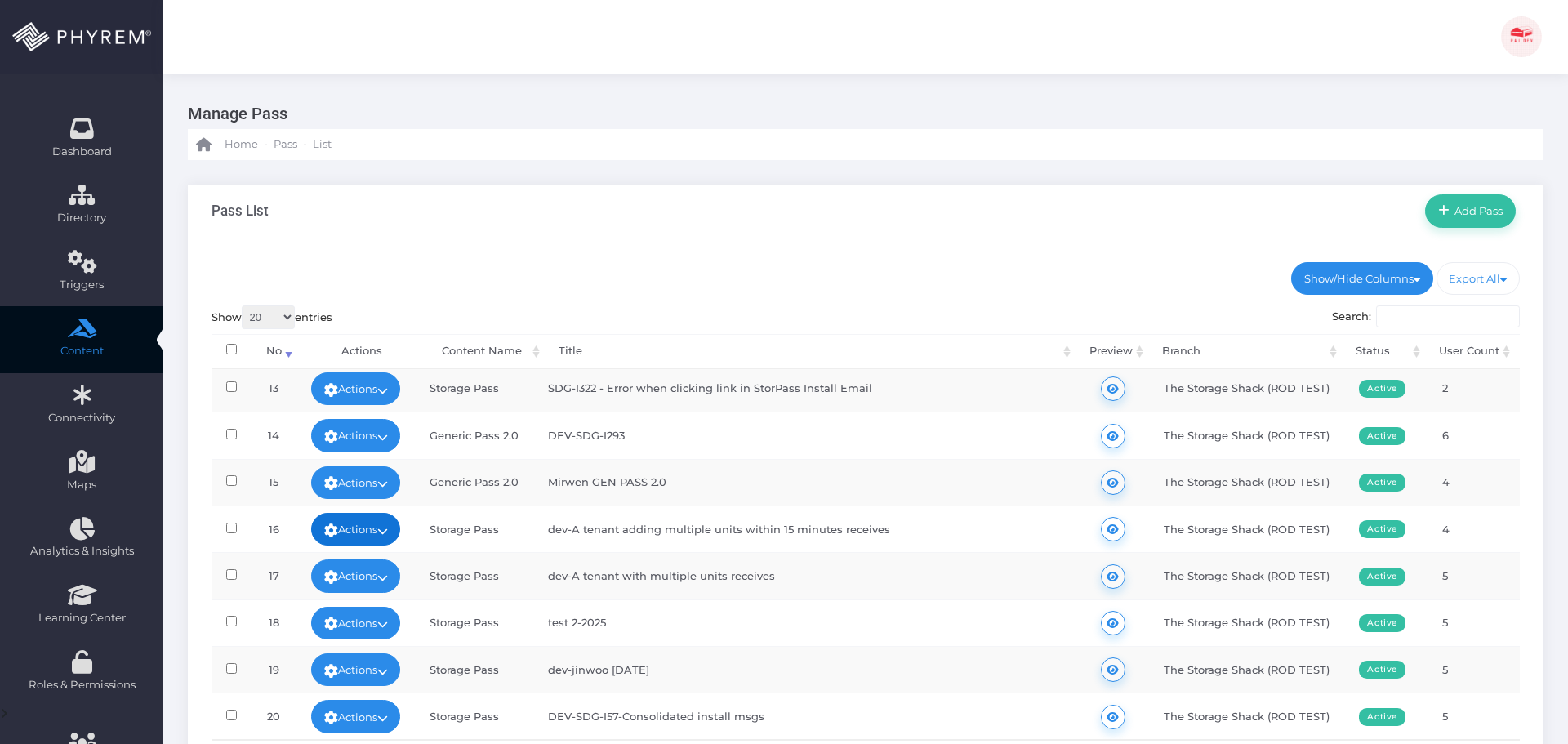
click at [388, 530] on icon at bounding box center [383, 530] width 11 height 0
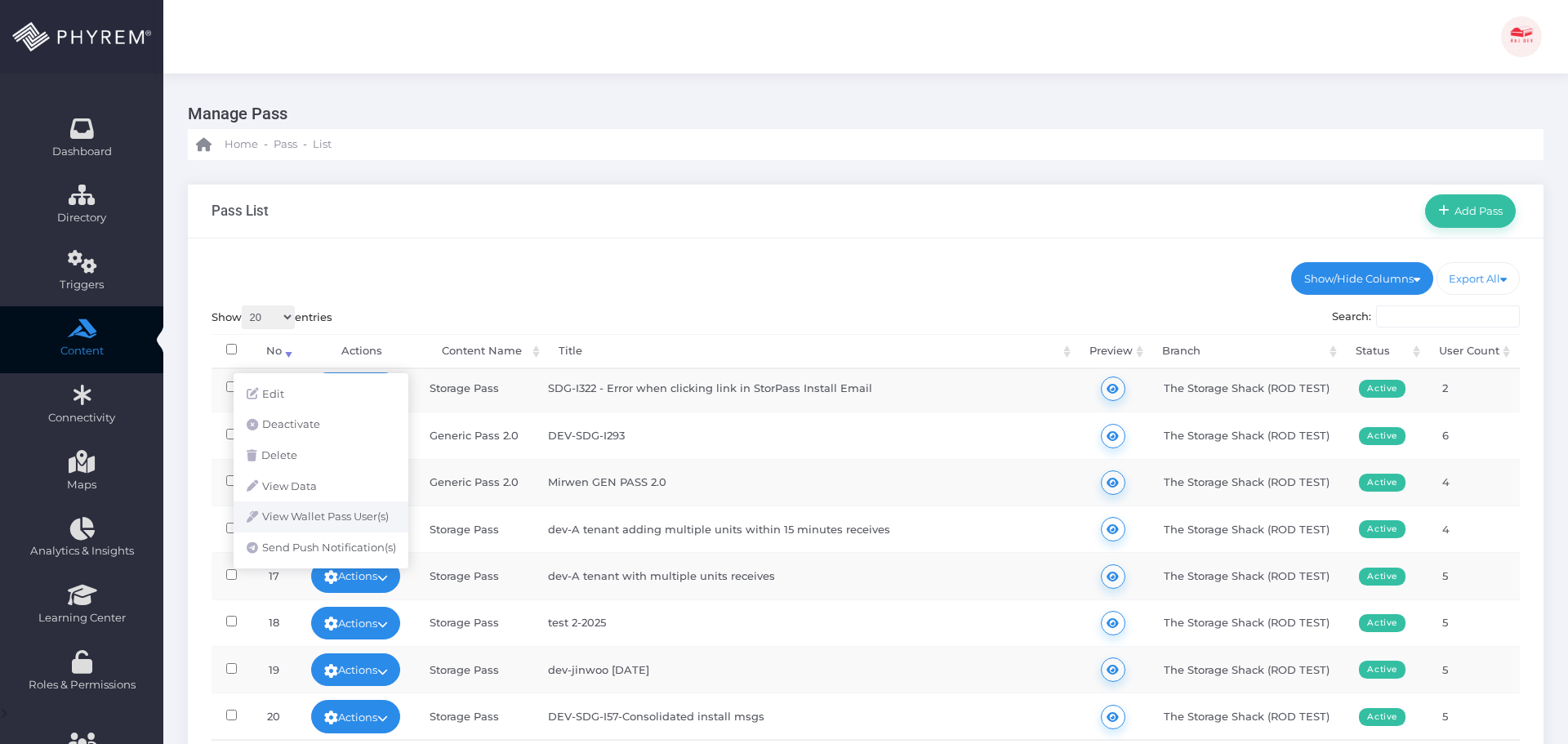
click at [332, 504] on link "View Wallet Pass User(s)" at bounding box center [321, 516] width 175 height 31
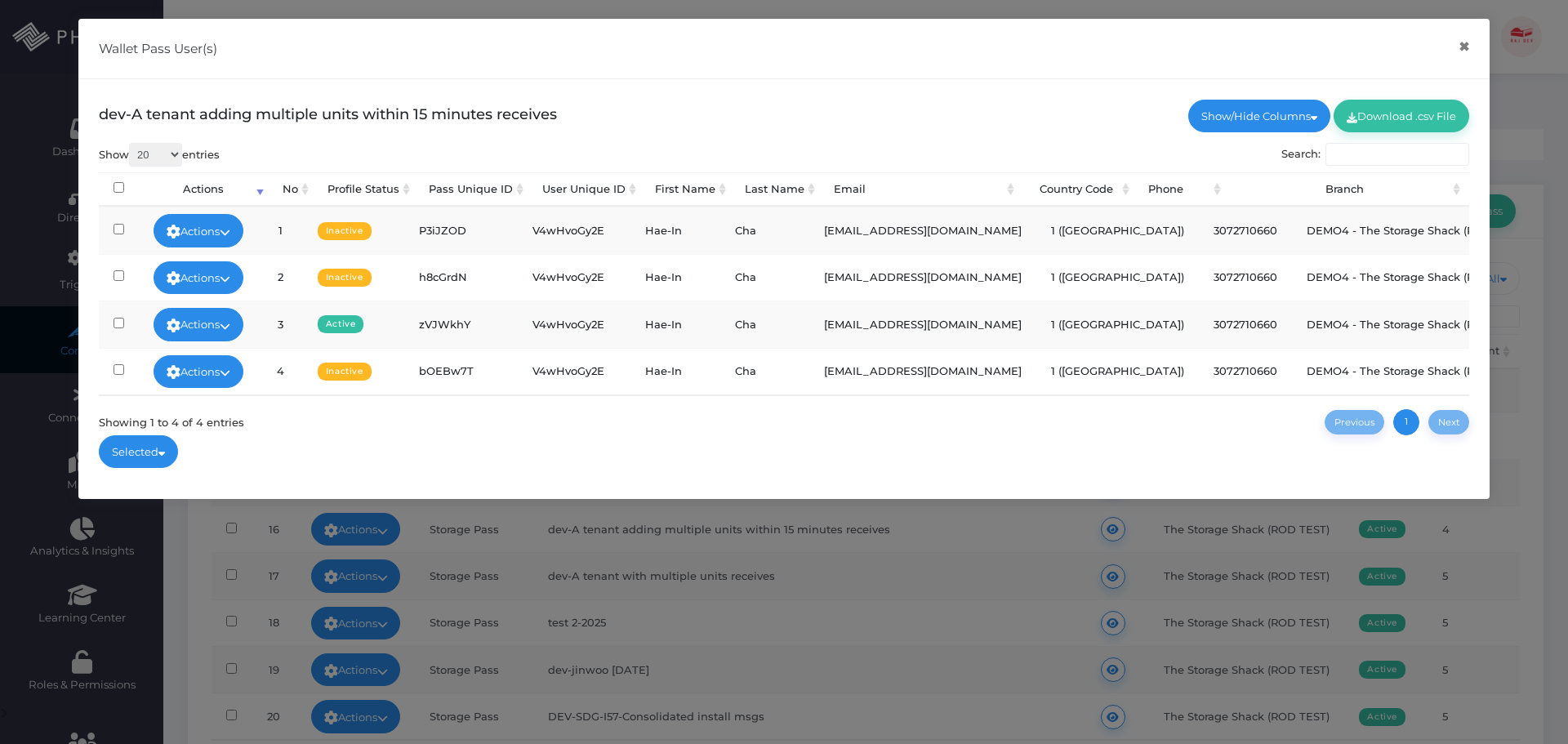
click at [672, 324] on td "Hae-In" at bounding box center [675, 323] width 90 height 46
click at [645, 322] on td "Hae-In" at bounding box center [675, 323] width 90 height 46
drag, startPoint x: 657, startPoint y: 323, endPoint x: 676, endPoint y: 309, distance: 23.6
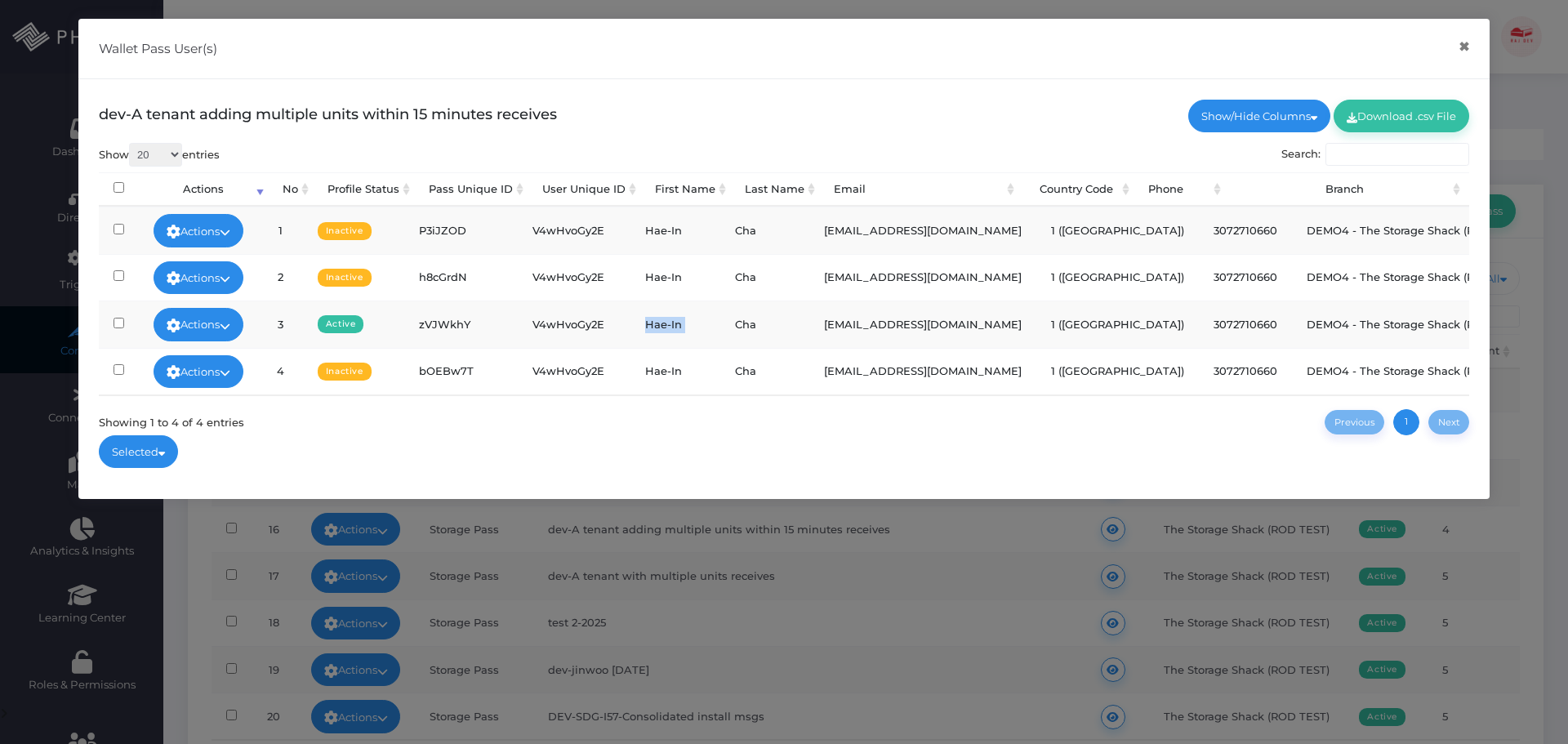
copy td "Hae-In"
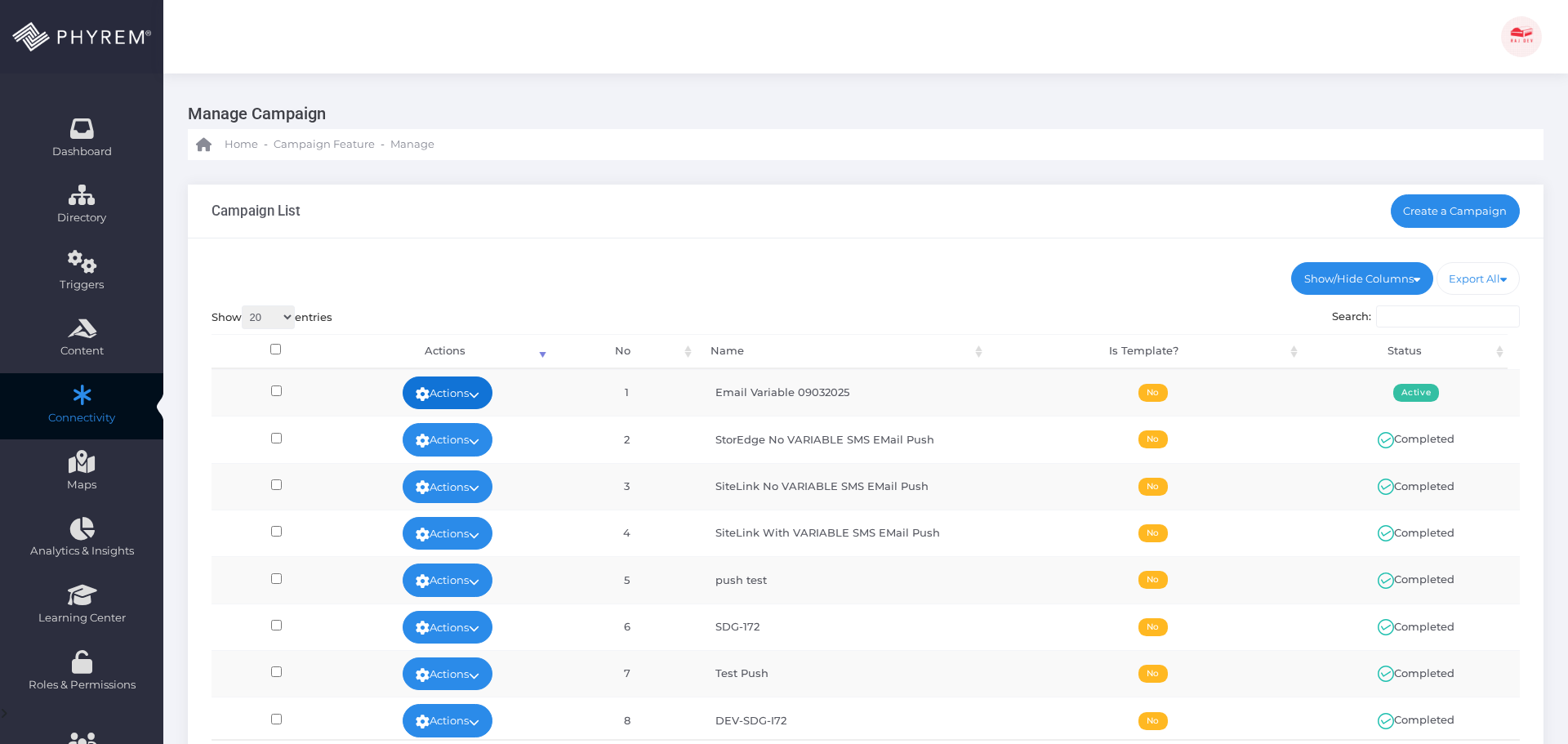
click at [465, 394] on link "Actions" at bounding box center [448, 393] width 90 height 33
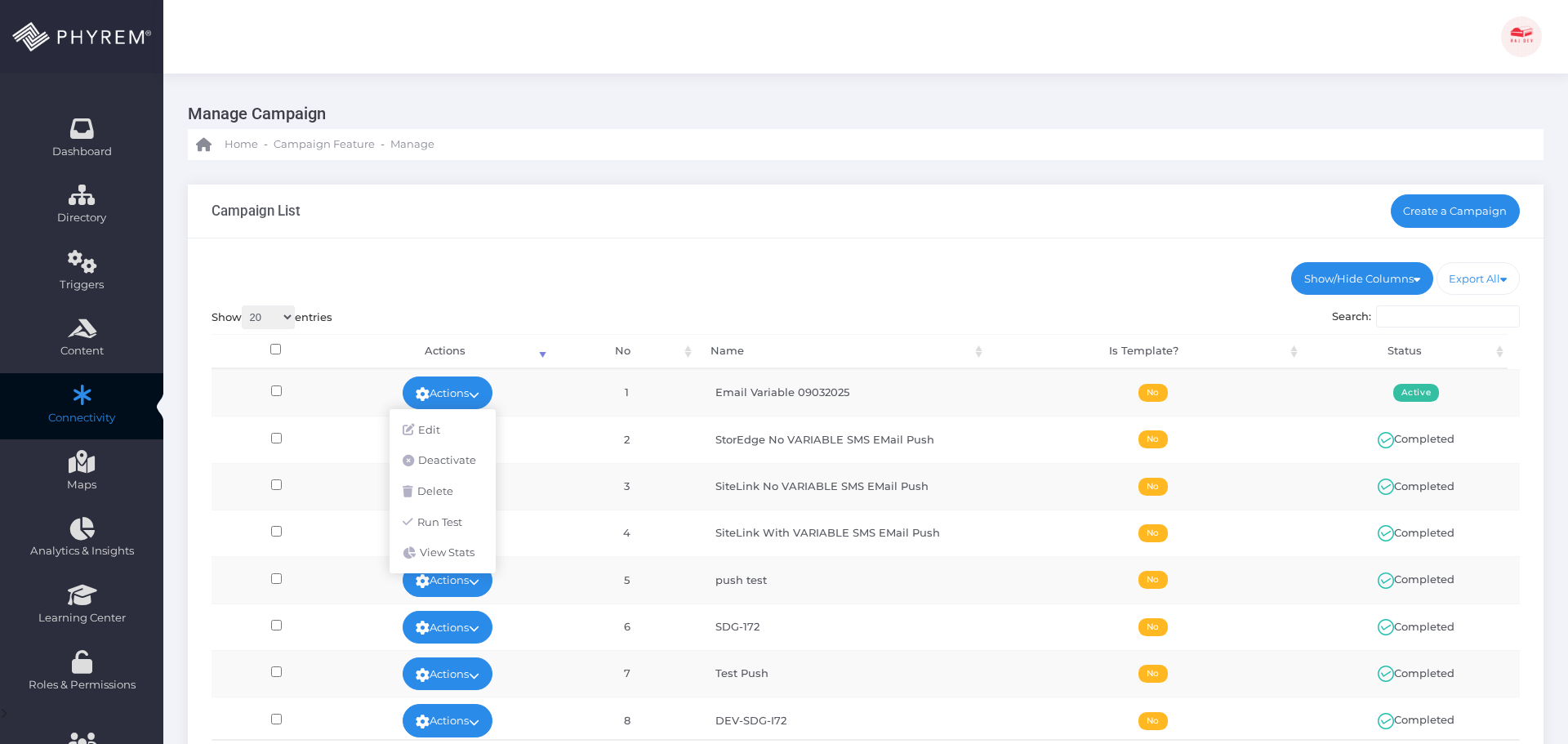
click at [625, 284] on ul "Show/Hide Columns No Name Is Template? Status" at bounding box center [866, 278] width 1309 height 33
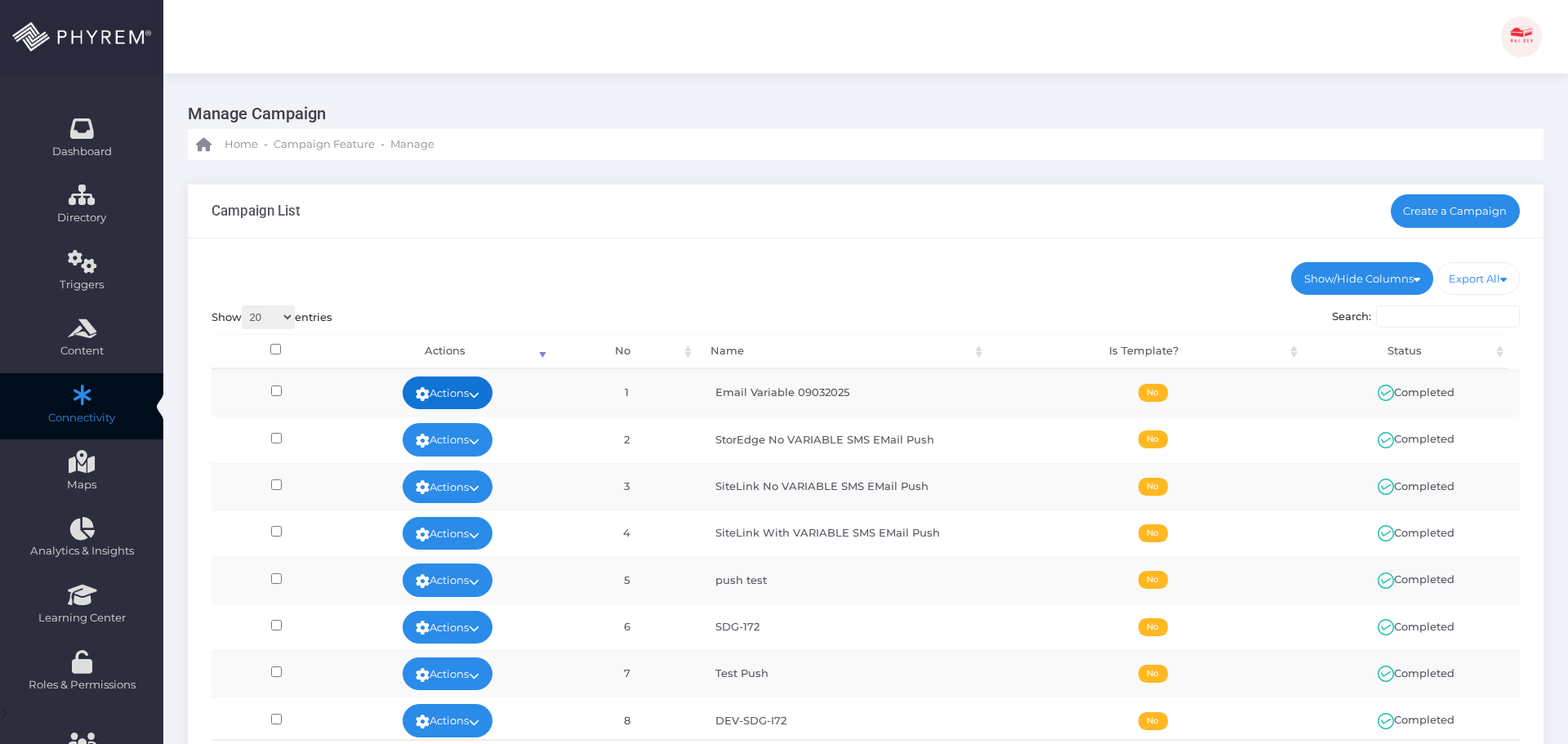
click at [483, 400] on link "Actions" at bounding box center [448, 393] width 90 height 33
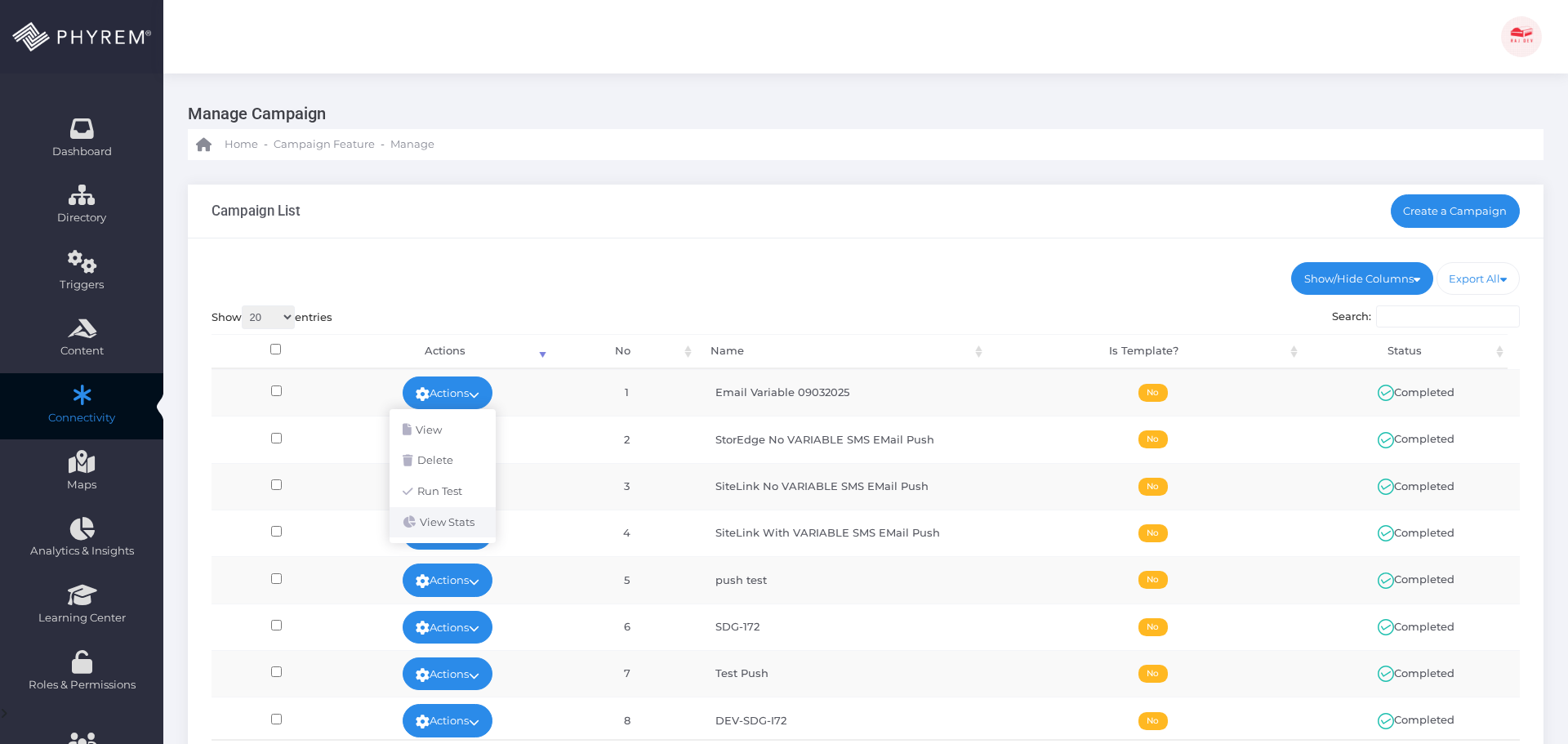
click at [470, 522] on link "View Stats" at bounding box center [442, 522] width 106 height 31
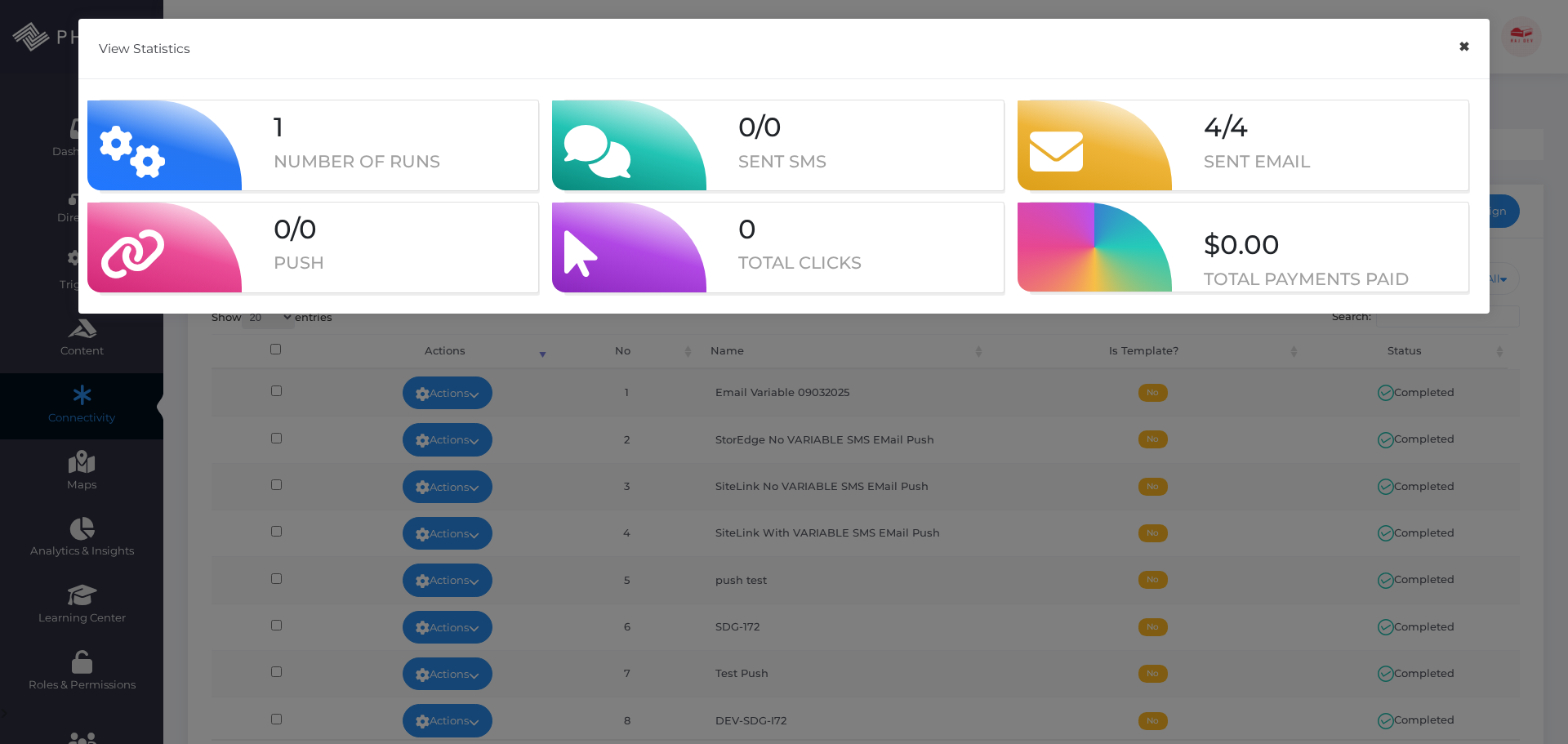
click at [1460, 50] on button "×" at bounding box center [1465, 47] width 32 height 37
